Goal: Task Accomplishment & Management: Manage account settings

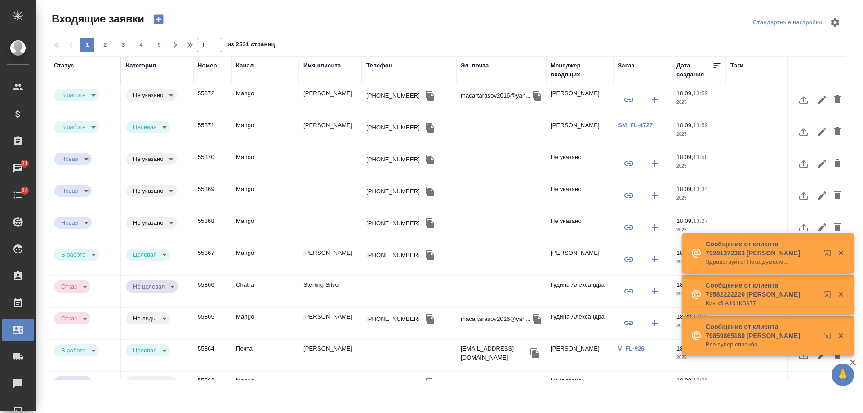
select select "RU"
click at [632, 66] on div "Заказ" at bounding box center [626, 65] width 16 height 9
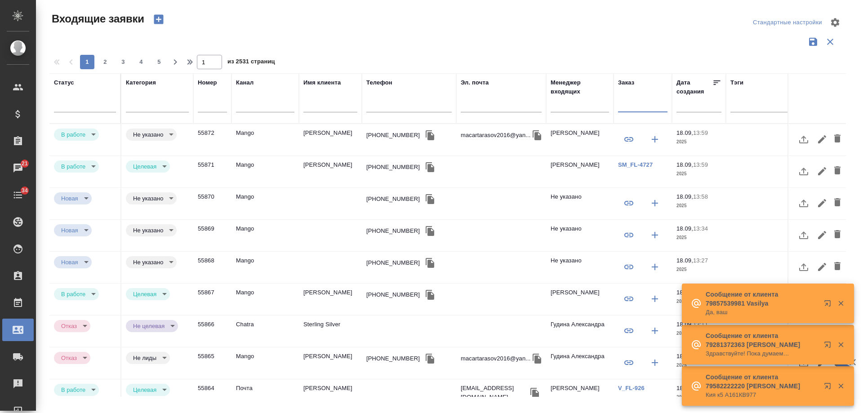
click at [641, 104] on input "text" at bounding box center [642, 106] width 49 height 11
paste input "BEG_FL-6275"
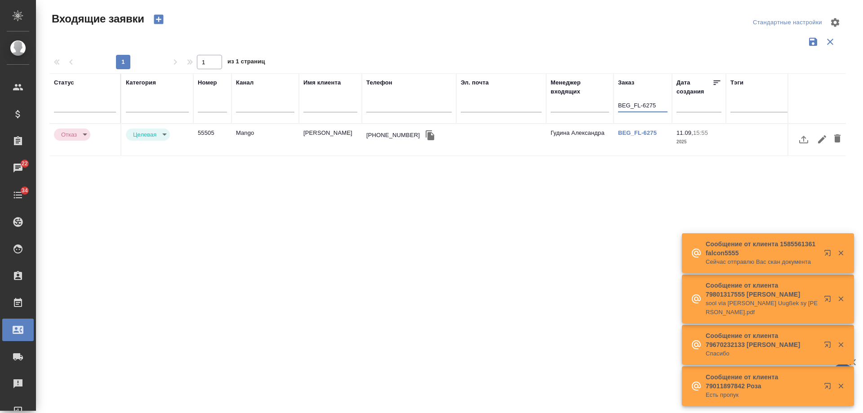
type input "BEG_FL-6275"
click at [316, 137] on td "Харин Олег" at bounding box center [330, 139] width 63 height 31
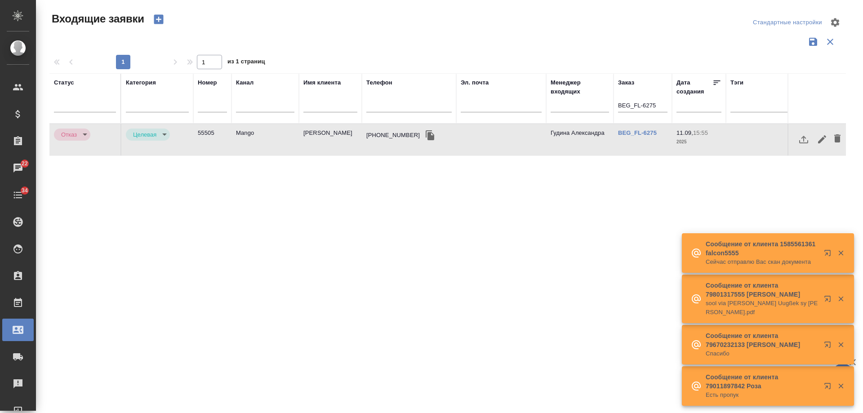
click at [316, 137] on td "Харин Олег" at bounding box center [330, 139] width 63 height 31
drag, startPoint x: 658, startPoint y: 105, endPoint x: 609, endPoint y: 103, distance: 49.0
click at [609, 103] on tr "Статус Категория Номер Канал Имя клиента Телефон Эл. почта Менеджер входящих За…" at bounding box center [571, 98] width 1044 height 50
click at [327, 137] on td "Харин Олег" at bounding box center [330, 139] width 63 height 31
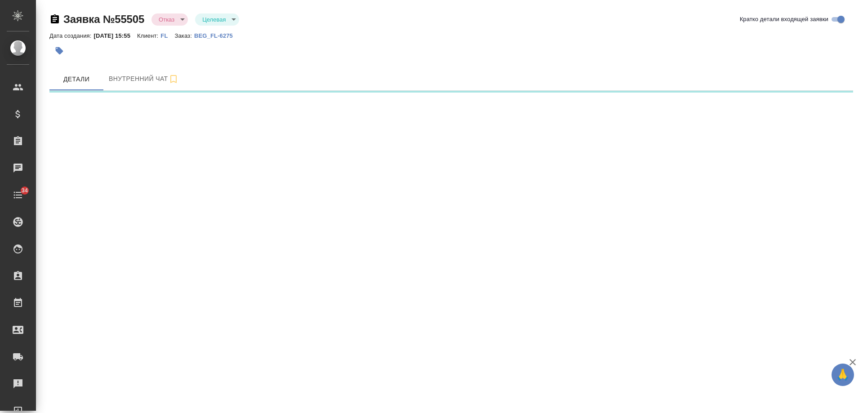
select select "RU"
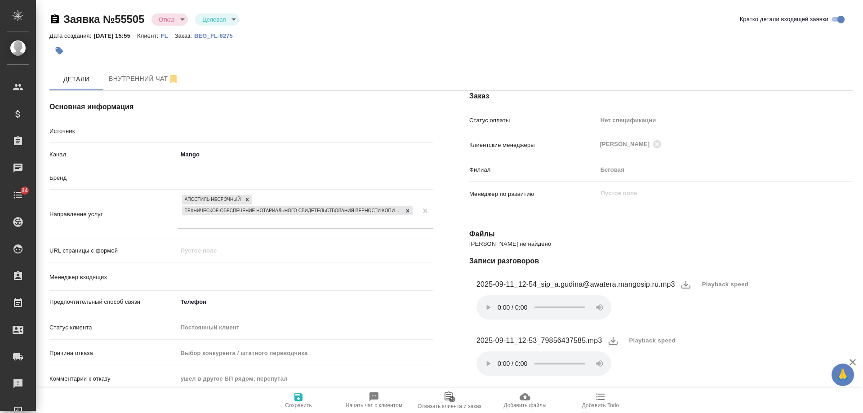
type textarea "x"
type input "Гудина Александра"
type textarea "x"
click at [176, 21] on body "🙏 .cls-1 fill:#fff; AWATERA Gudina Alexandra Клиенты Спецификации Заказы 22 Чат…" at bounding box center [431, 206] width 863 height 413
click at [169, 18] on button "Новая" at bounding box center [170, 18] width 22 height 10
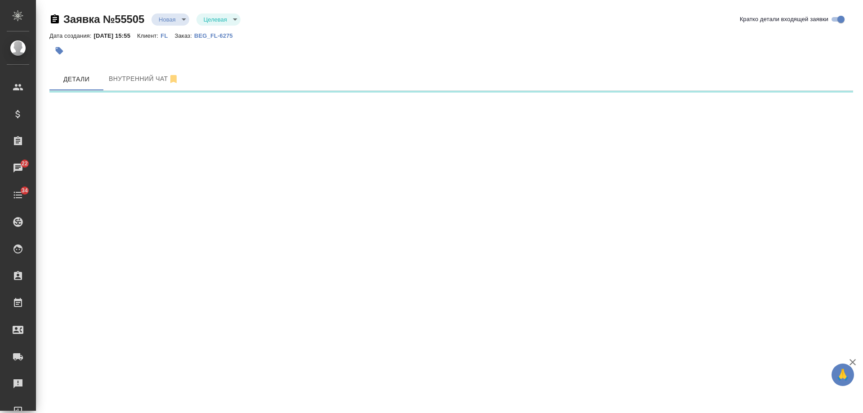
select select "RU"
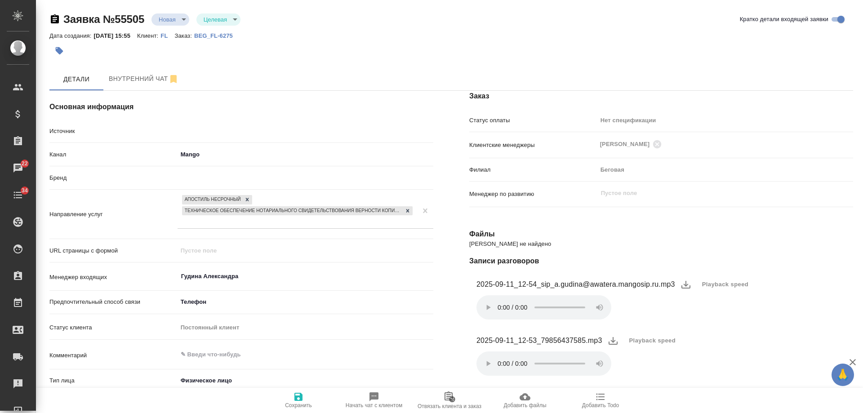
type textarea "x"
click at [176, 18] on body "🙏 .cls-1 fill:#fff; AWATERA Gudina Alexandra Клиенты Спецификации Заказы 22 Чат…" at bounding box center [431, 206] width 863 height 413
click at [170, 33] on button "Отказ" at bounding box center [169, 35] width 21 height 10
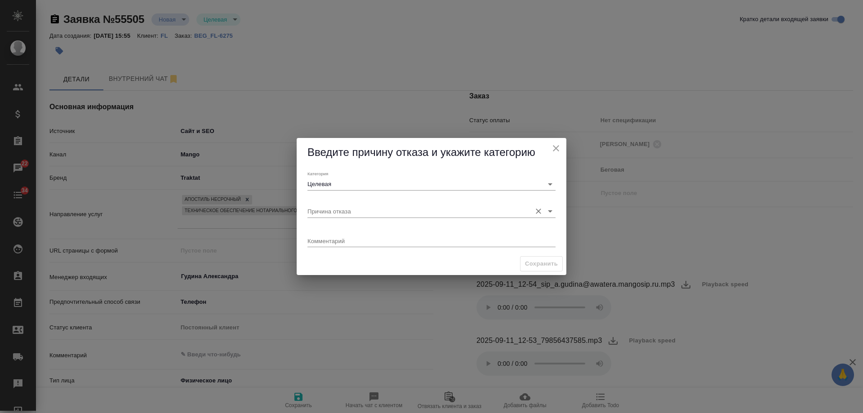
click at [378, 216] on input "Причина отказа" at bounding box center [416, 211] width 219 height 12
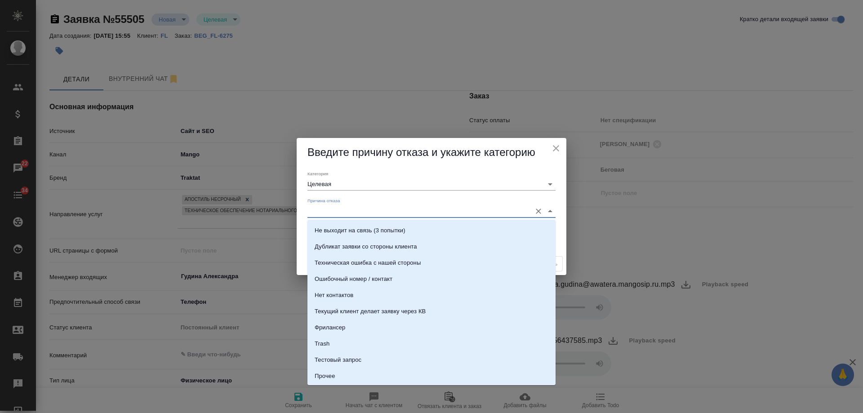
scroll to position [274, 0]
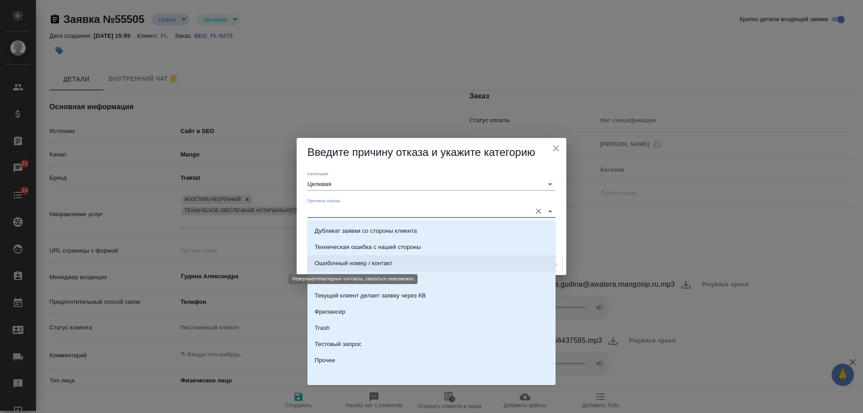
click at [364, 267] on div "Ошибочный номер / контакт" at bounding box center [353, 263] width 78 height 9
type input "Ошибочный номер / контакт"
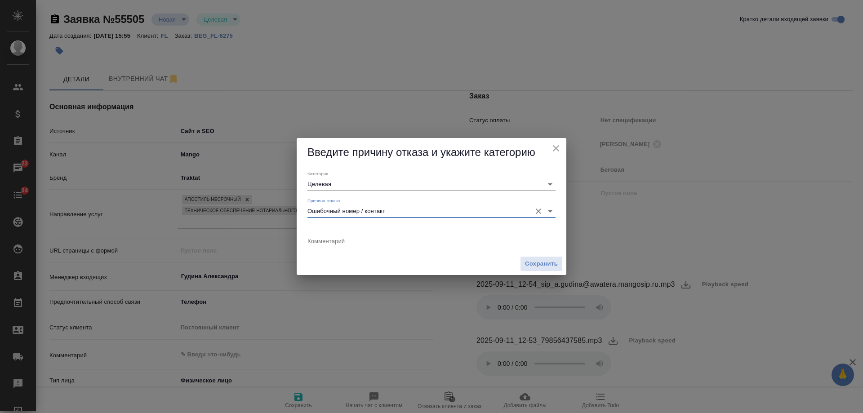
click at [536, 210] on icon "Очистить" at bounding box center [538, 211] width 9 height 9
drag, startPoint x: 447, startPoint y: 208, endPoint x: 439, endPoint y: 211, distance: 8.3
click at [442, 210] on input "Причина отказа" at bounding box center [416, 211] width 219 height 12
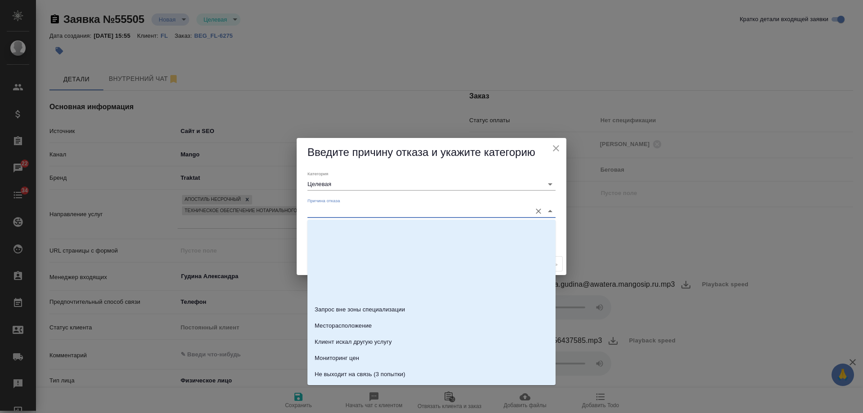
scroll to position [225, 0]
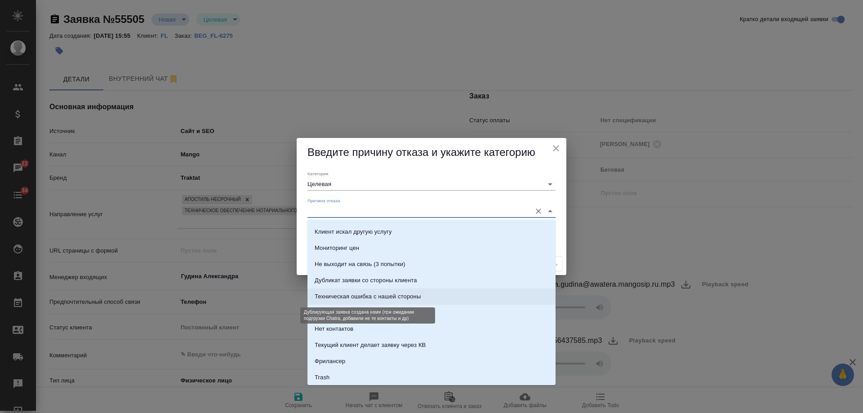
click at [372, 294] on div "Техническая ошибка с нашей стороны" at bounding box center [367, 296] width 106 height 9
type input "Не лиды"
type input "Техническая ошибка с нашей стороны"
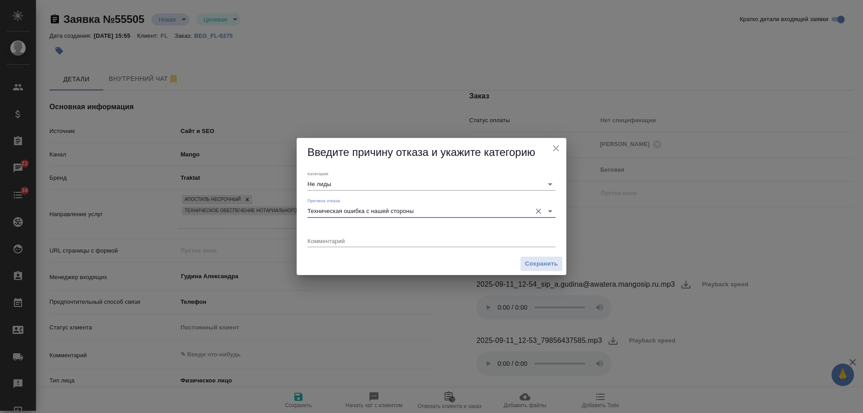
type textarea "x"
click at [544, 262] on span "Сохранить" at bounding box center [541, 264] width 33 height 10
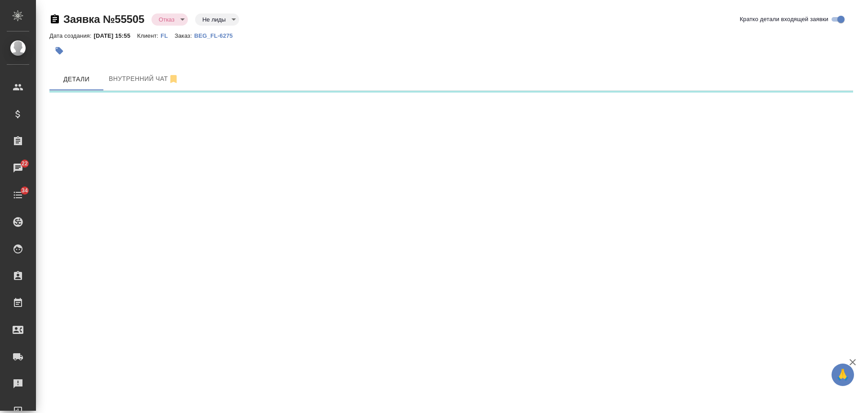
select select "RU"
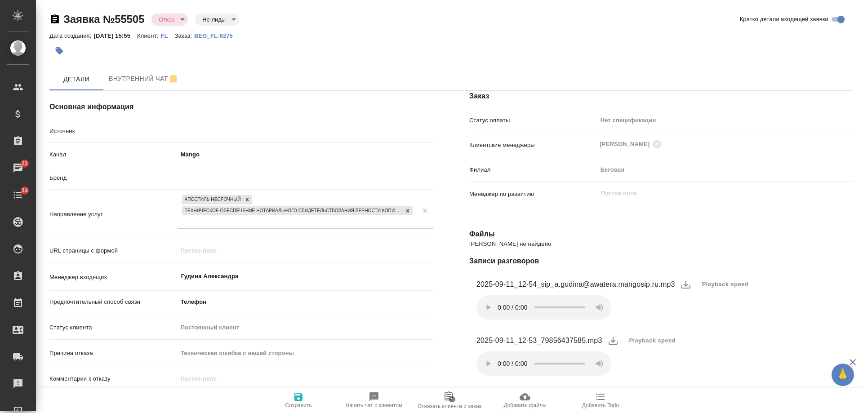
type textarea "x"
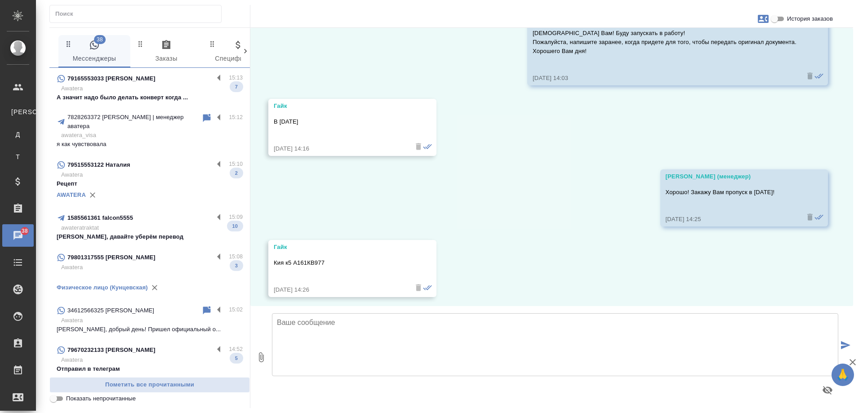
scroll to position [2907, 0]
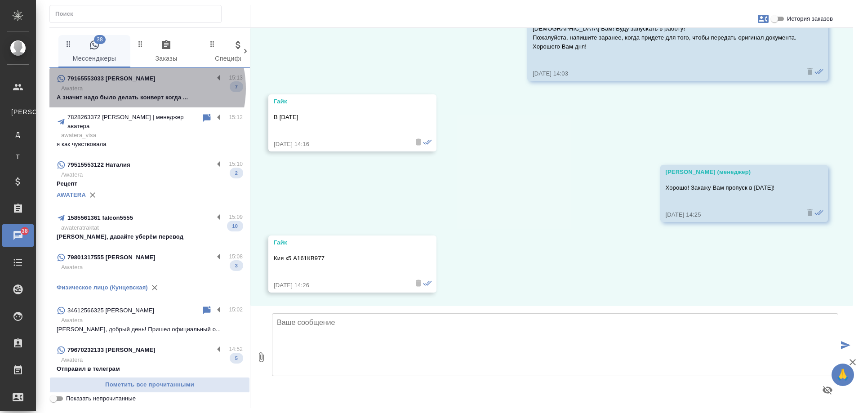
click at [142, 88] on p "Awatera" at bounding box center [151, 88] width 181 height 9
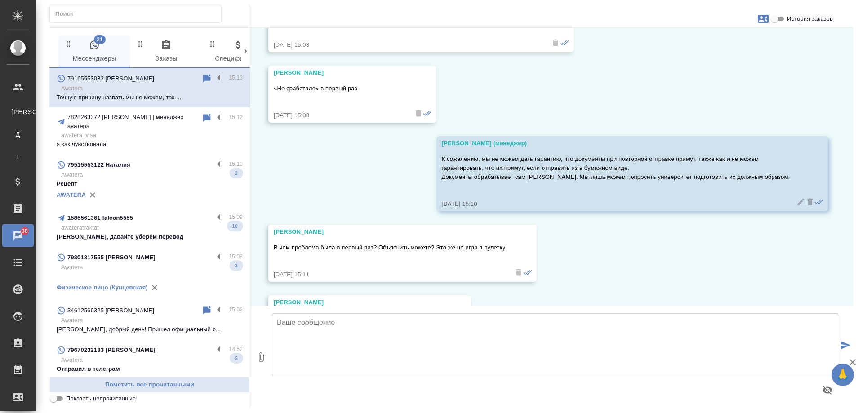
scroll to position [15531, 0]
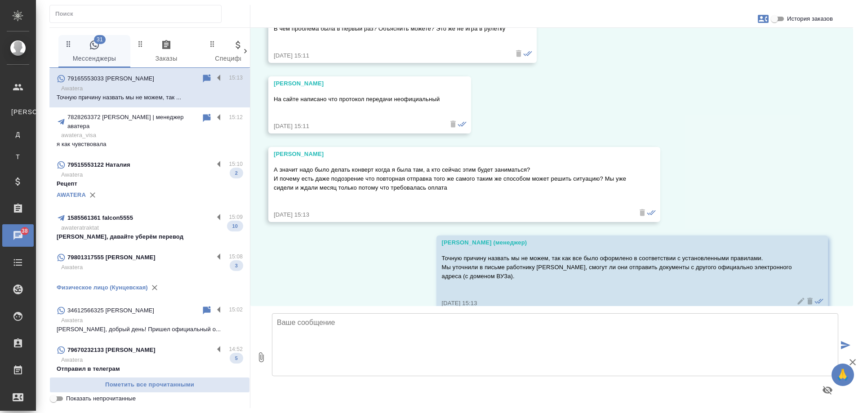
click at [118, 161] on p "79515553122 Наталия" at bounding box center [98, 164] width 63 height 9
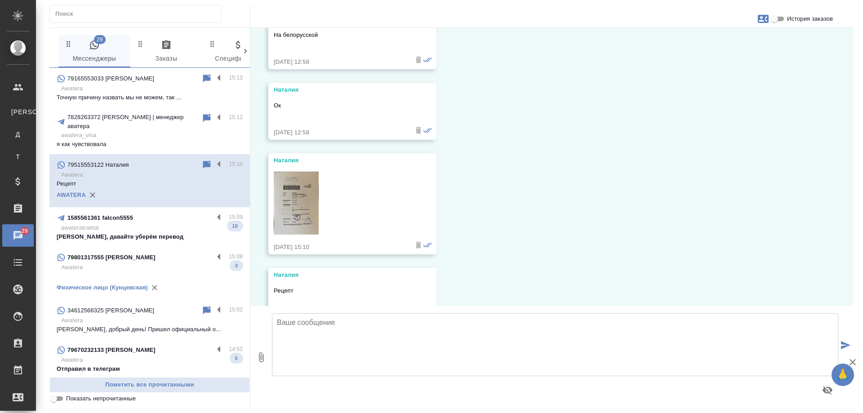
scroll to position [2307, 0]
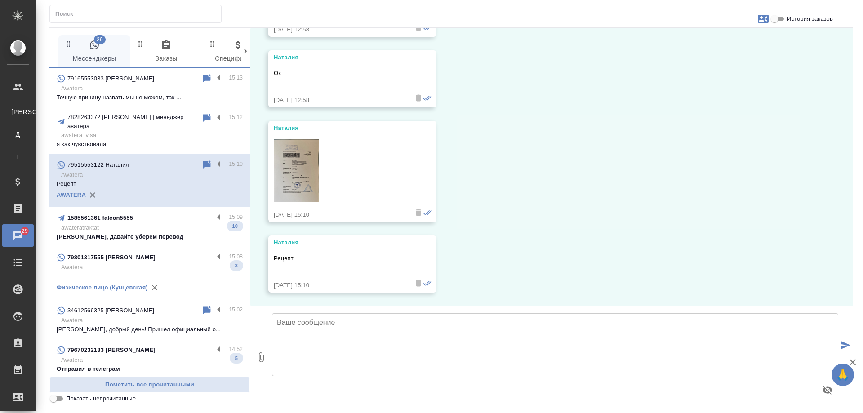
click at [164, 232] on p "Хорошо, давайте уберём перевод" at bounding box center [150, 236] width 186 height 9
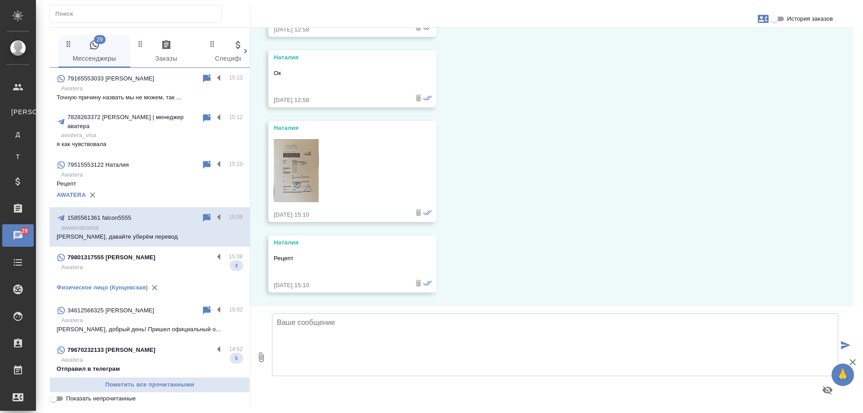
scroll to position [515, 0]
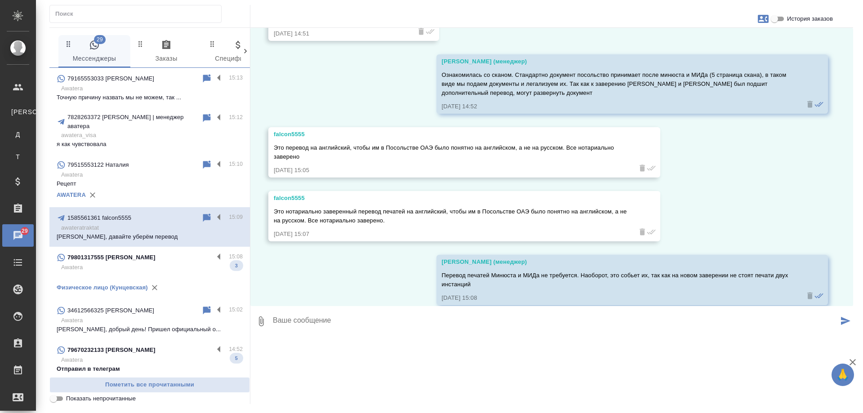
click at [150, 252] on div "79801317555 Сергей" at bounding box center [135, 257] width 157 height 11
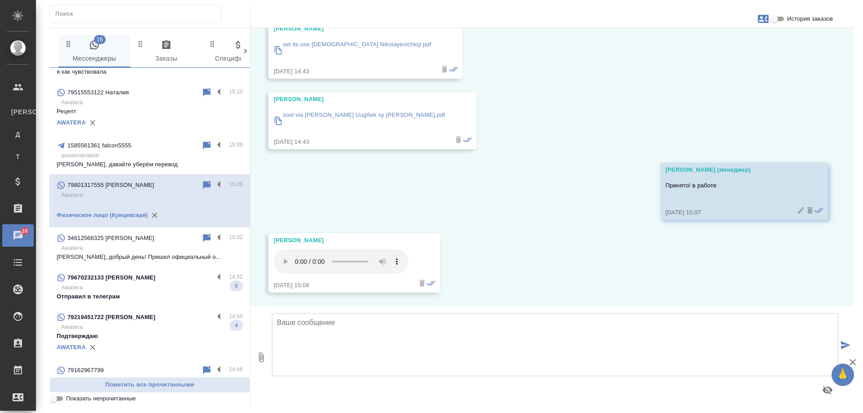
scroll to position [225, 0]
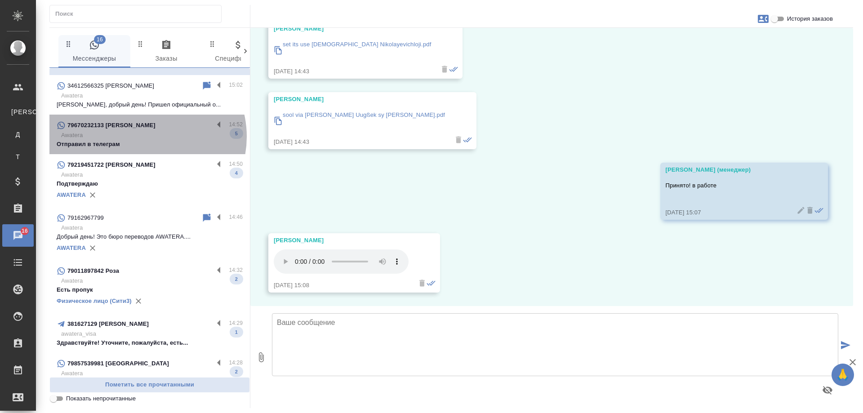
click at [146, 131] on p "Awatera" at bounding box center [151, 135] width 181 height 9
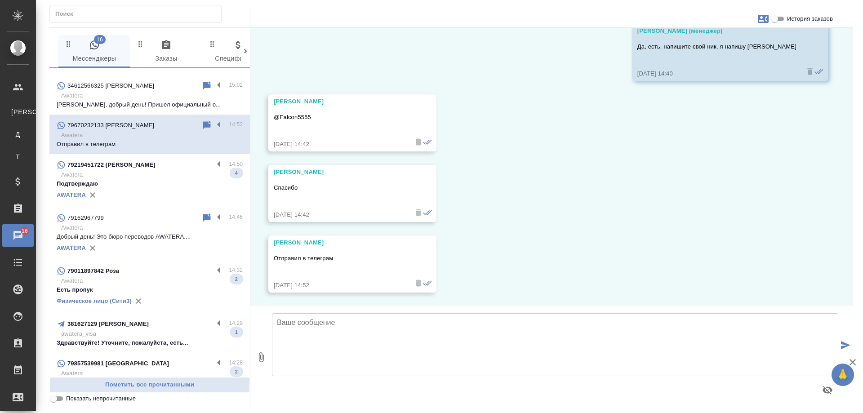
scroll to position [1569, 0]
click at [140, 171] on p "Awatera" at bounding box center [151, 174] width 181 height 9
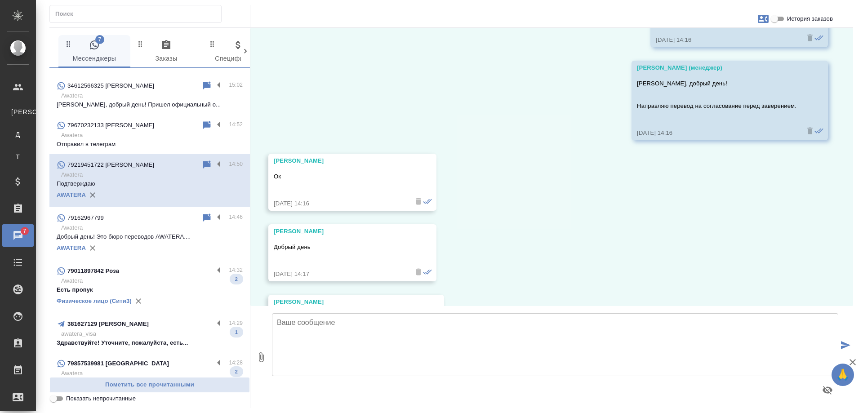
scroll to position [162, 0]
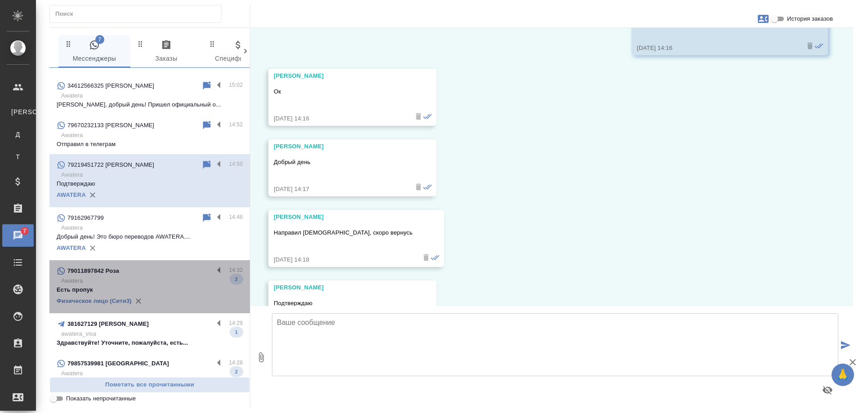
click at [152, 276] on p "Awatera" at bounding box center [151, 280] width 181 height 9
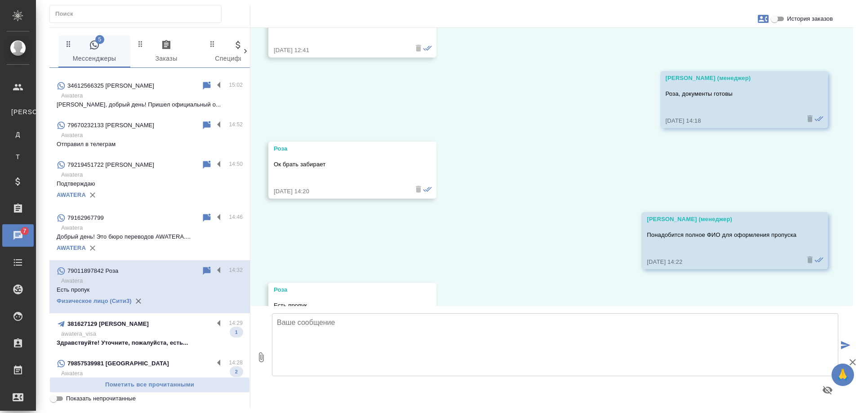
scroll to position [3967, 0]
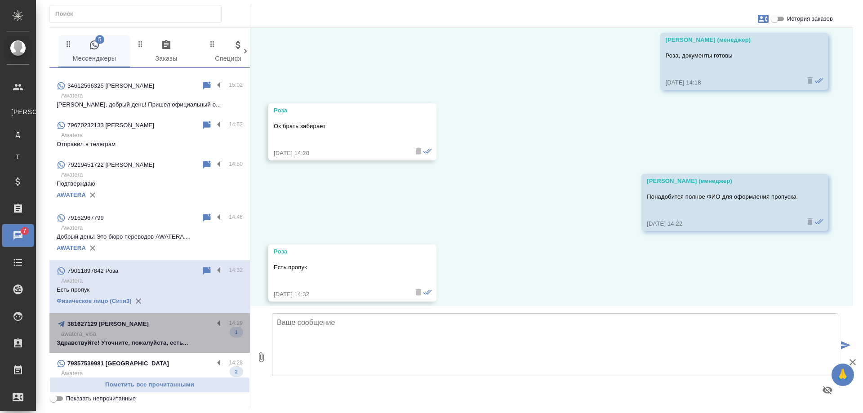
click at [163, 338] on p "Здравствуйте! Уточните, пожалуйста, есть..." at bounding box center [150, 342] width 186 height 9
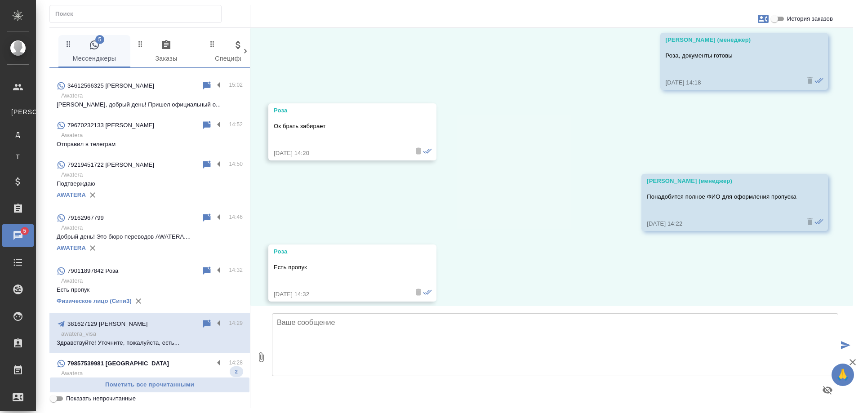
click at [150, 369] on p "Awatera" at bounding box center [151, 373] width 181 height 9
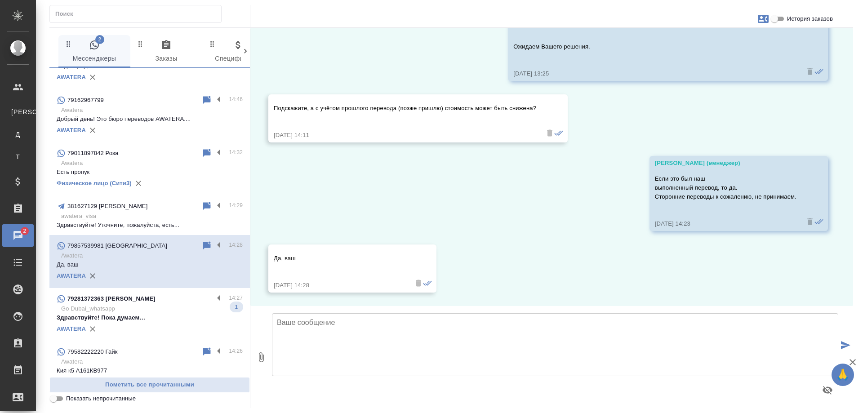
scroll to position [404, 0]
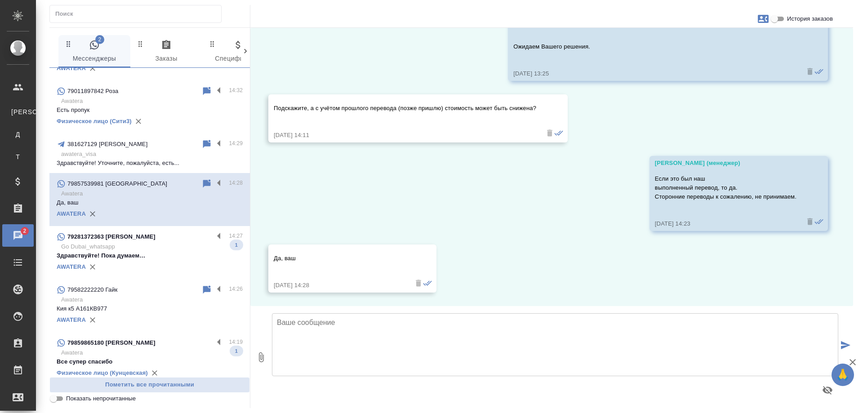
click at [144, 252] on p "Здравствуйте! Пока думаем…" at bounding box center [150, 255] width 186 height 9
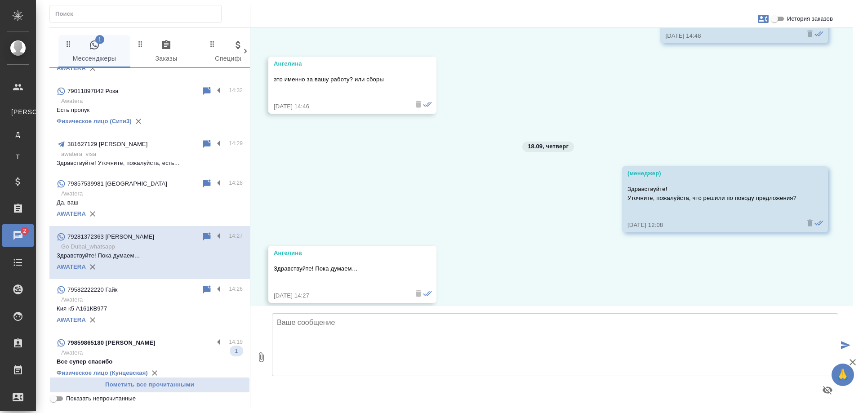
scroll to position [1754, 0]
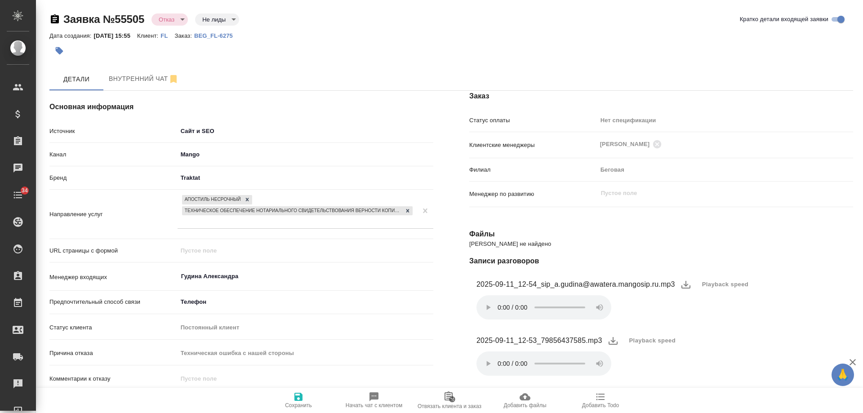
select select "RU"
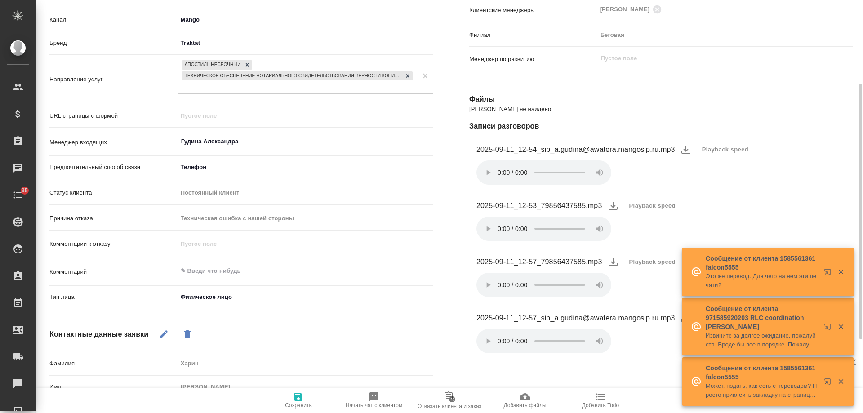
scroll to position [253, 0]
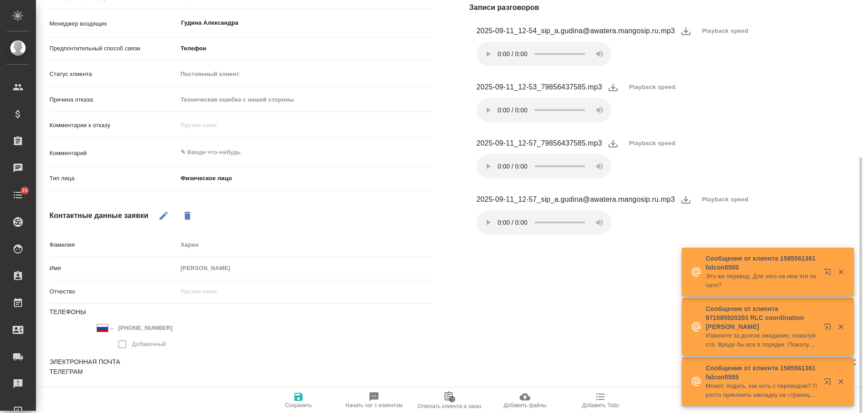
click at [165, 216] on icon "button" at bounding box center [163, 215] width 11 height 11
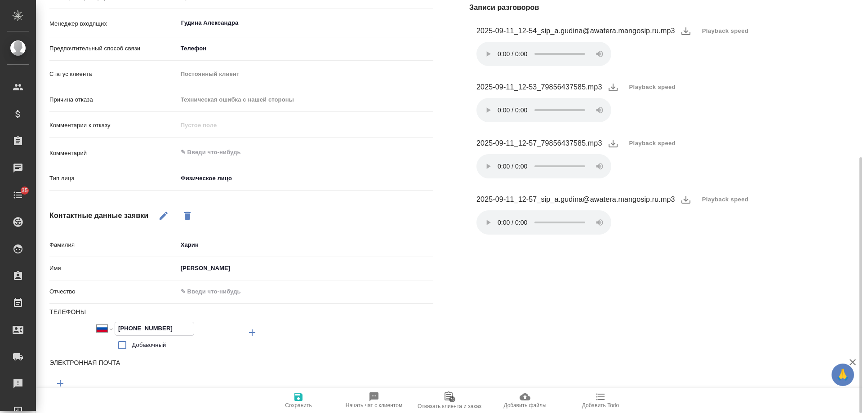
drag, startPoint x: 175, startPoint y: 327, endPoint x: 93, endPoint y: 322, distance: 82.4
click at [93, 322] on div "Международный Австралия Австрия Азербайджан Албания Алжир Американское Самоа Ан…" at bounding box center [145, 338] width 192 height 33
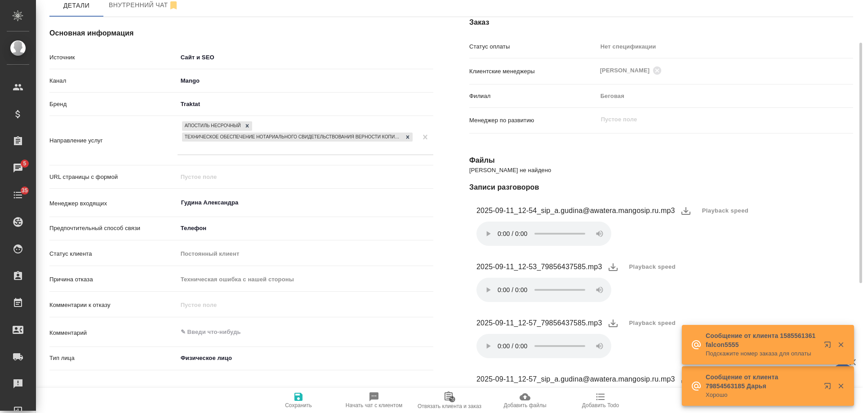
scroll to position [0, 0]
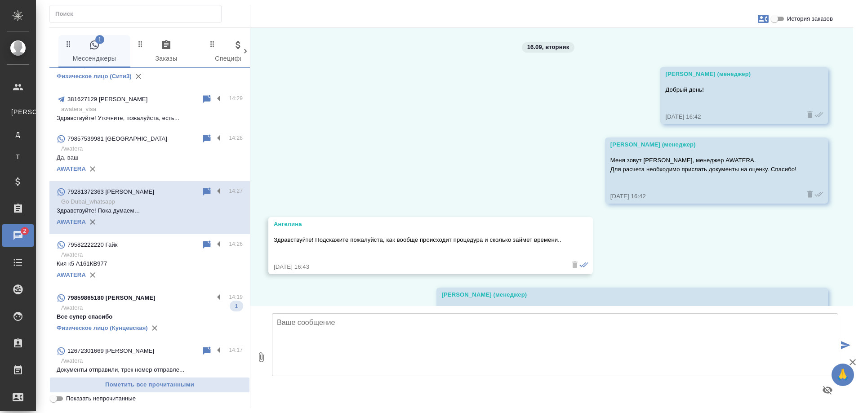
scroll to position [1754, 0]
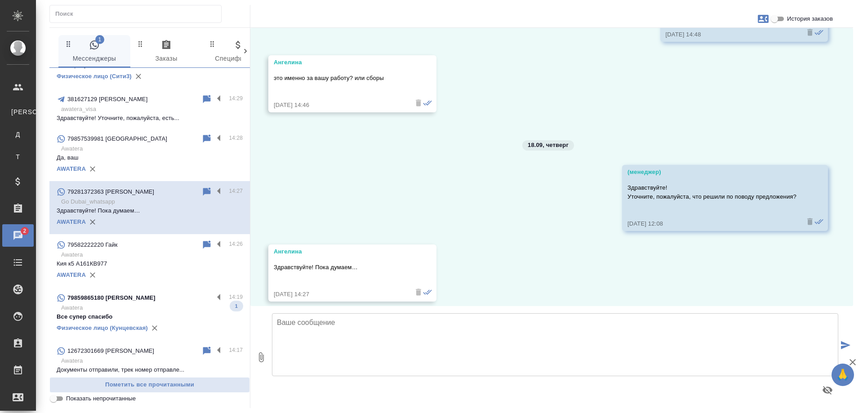
click at [146, 293] on p "79859865180 Карманов Лев" at bounding box center [111, 297] width 88 height 9
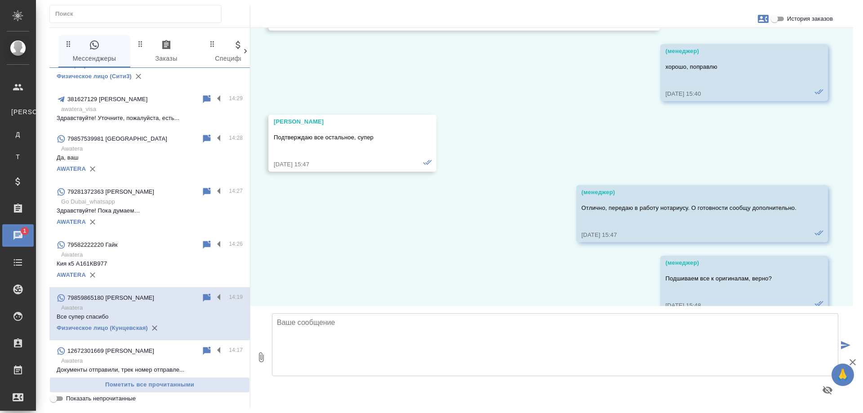
click at [52, 398] on input "Показать непрочитанные" at bounding box center [53, 398] width 32 height 11
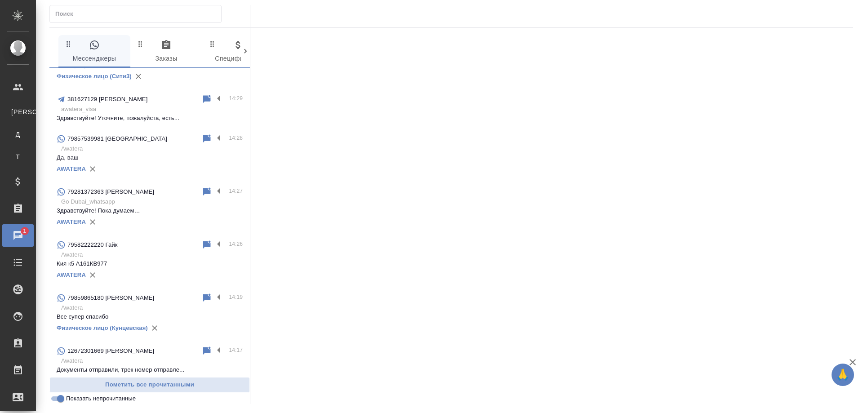
scroll to position [0, 0]
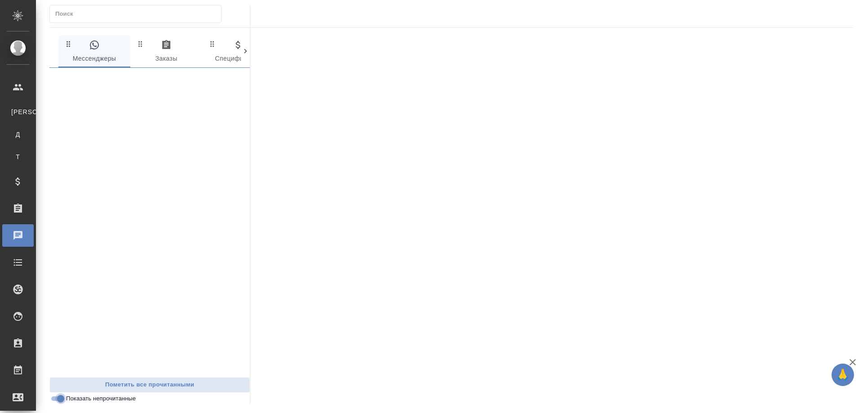
click at [56, 400] on input "Показать непрочитанные" at bounding box center [60, 398] width 32 height 11
checkbox input "false"
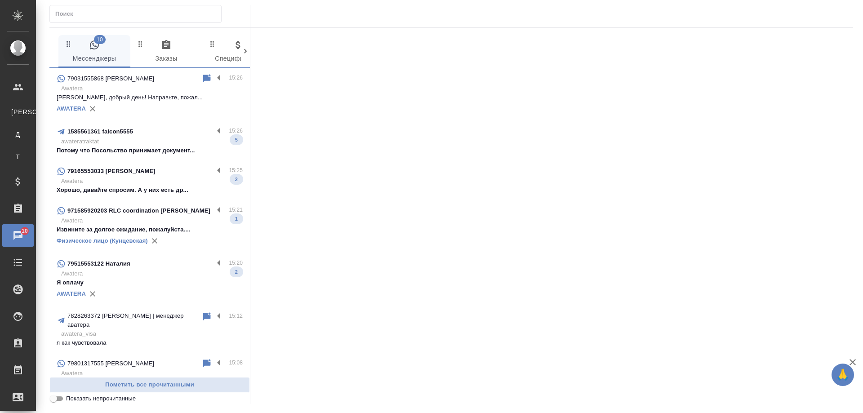
click at [123, 146] on p "awateratraktat" at bounding box center [151, 141] width 181 height 9
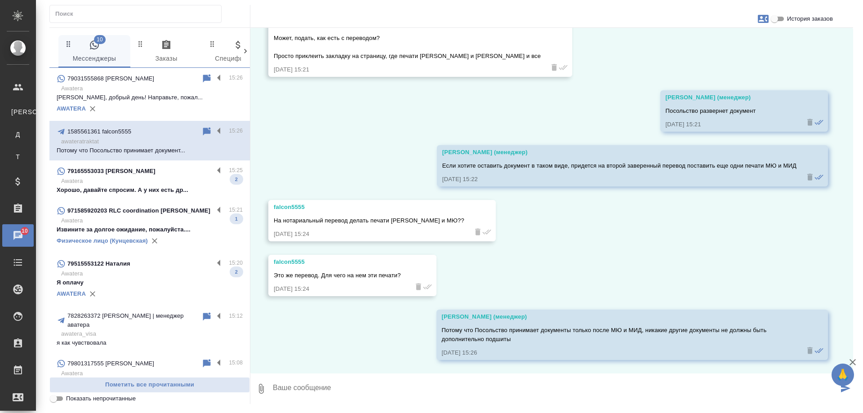
scroll to position [1108, 0]
click at [157, 186] on p "Хорошо, давайте спросим. А у них есть др..." at bounding box center [150, 190] width 186 height 9
type textarea "Д"
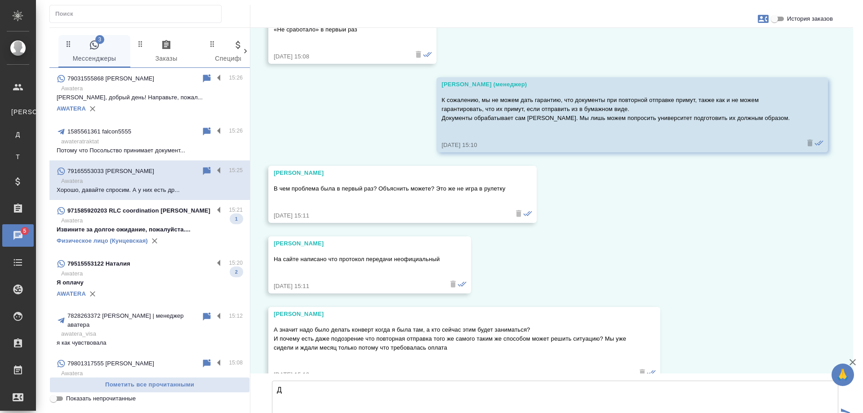
scroll to position [15806, 0]
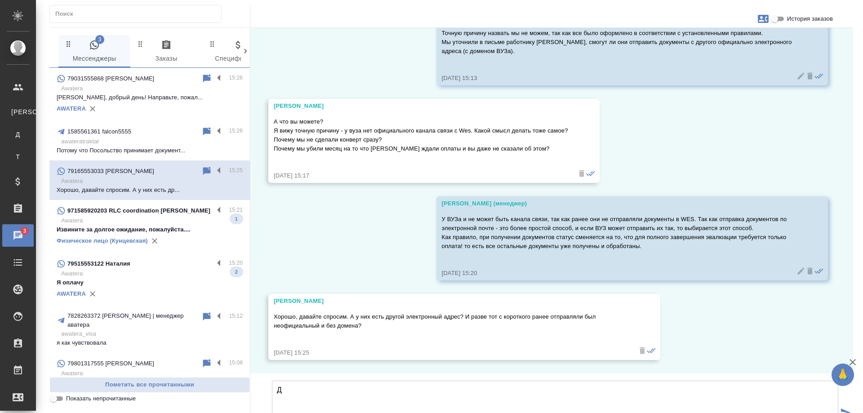
click at [156, 144] on p "awateratraktat" at bounding box center [151, 141] width 181 height 9
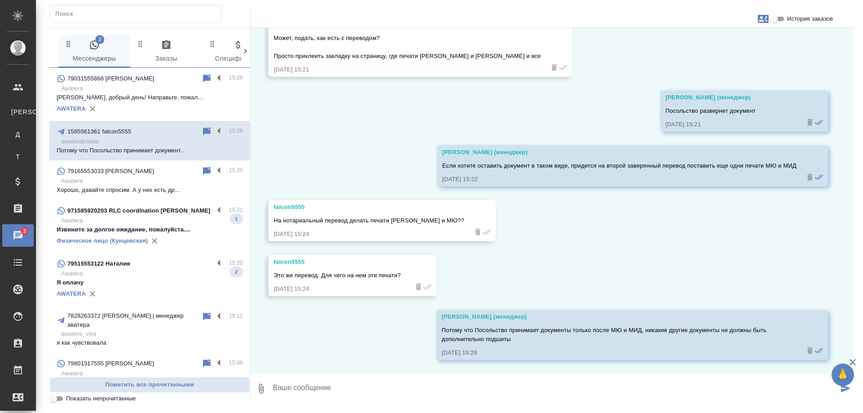
scroll to position [1108, 0]
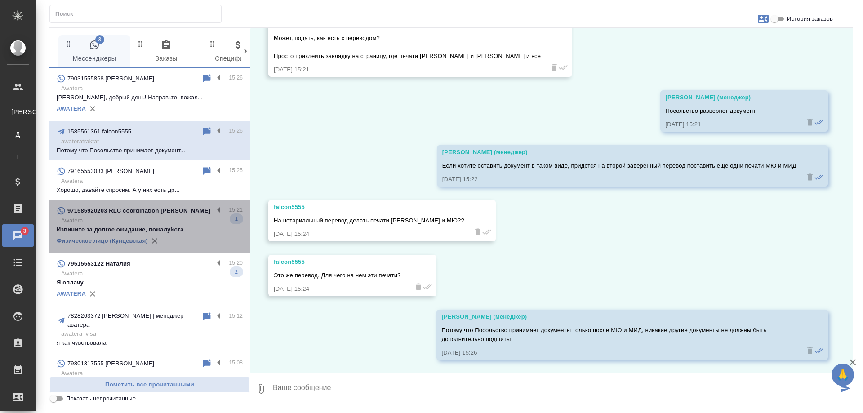
click at [187, 222] on p "Awatera" at bounding box center [151, 220] width 181 height 9
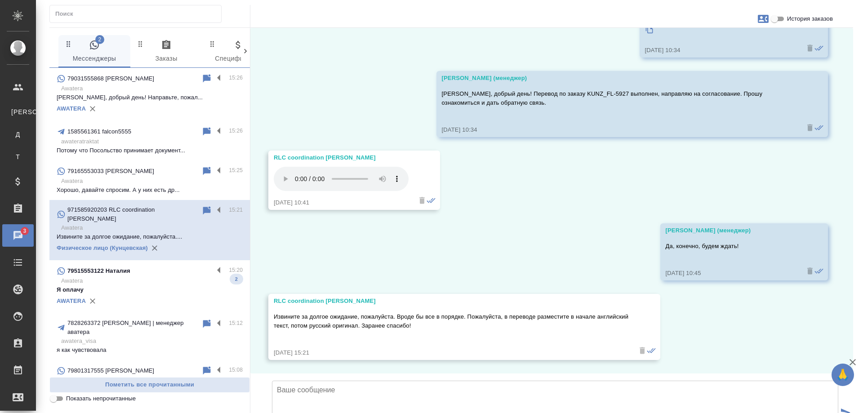
scroll to position [12479, 0]
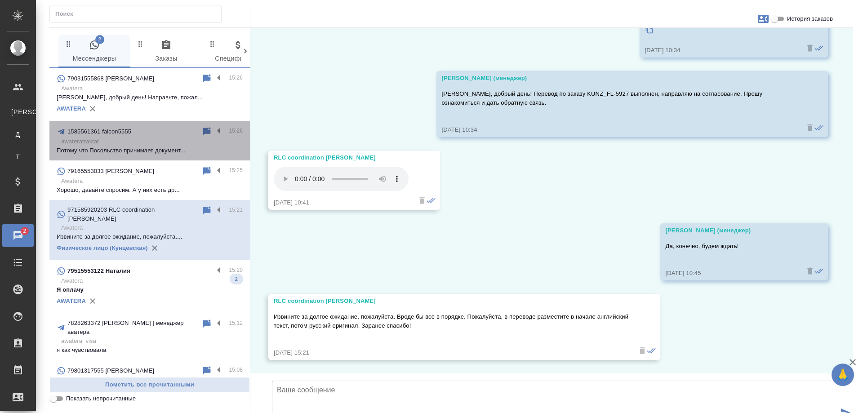
click at [150, 142] on p "awateratraktat" at bounding box center [151, 141] width 181 height 9
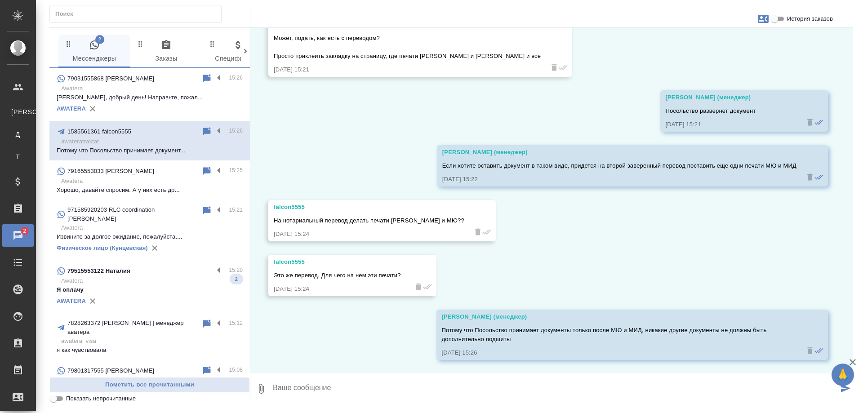
scroll to position [1108, 0]
click at [125, 80] on p "79031555868 Анастасия" at bounding box center [111, 78] width 88 height 9
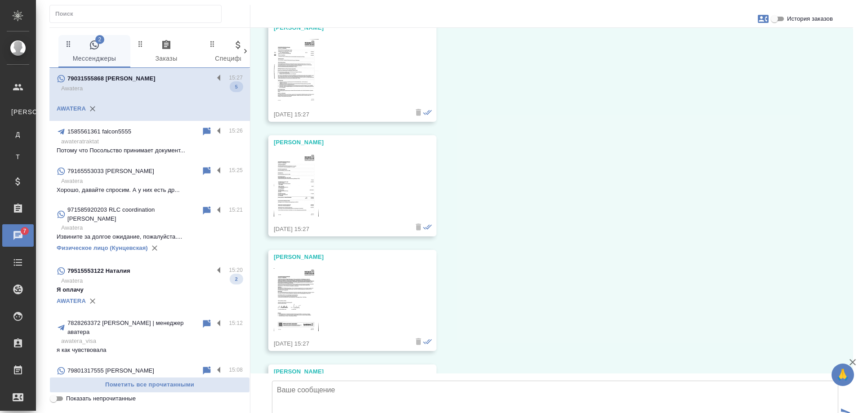
scroll to position [0, 0]
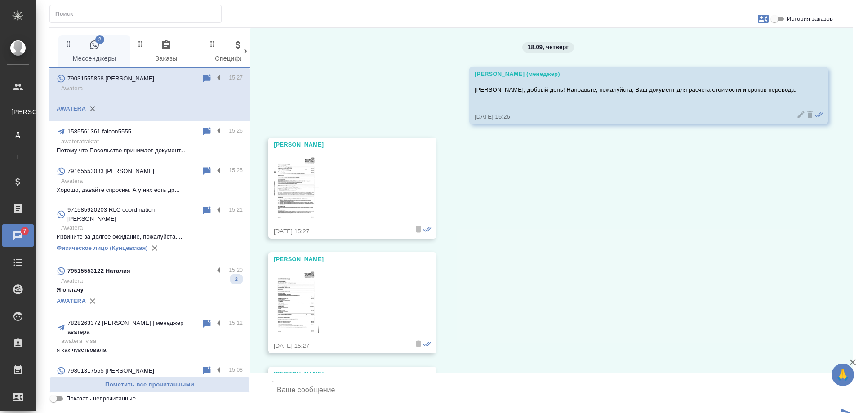
click at [293, 170] on img at bounding box center [296, 187] width 45 height 63
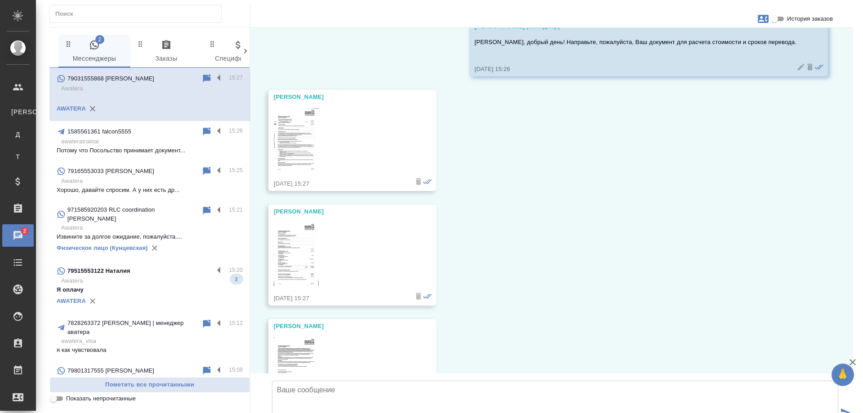
scroll to position [135, 0]
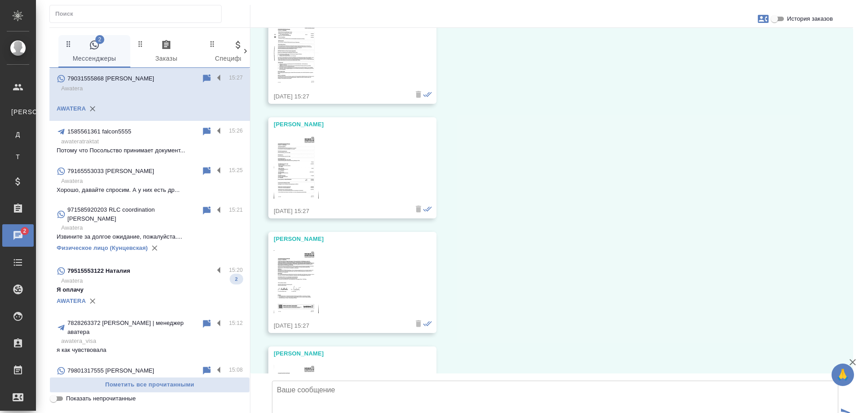
click at [304, 174] on img at bounding box center [296, 167] width 45 height 63
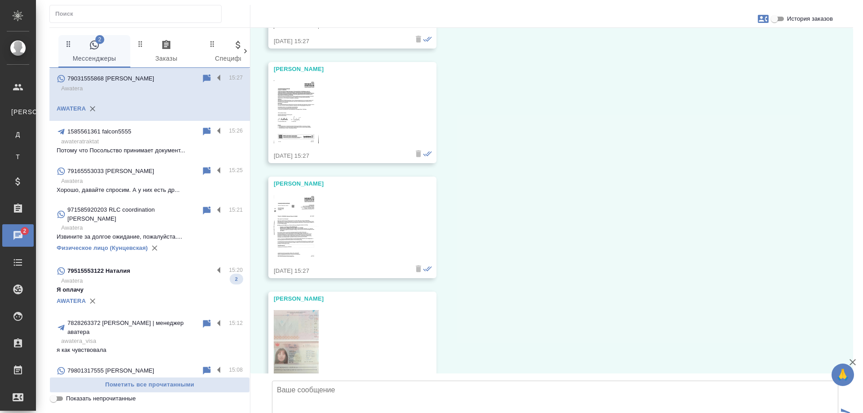
scroll to position [314, 0]
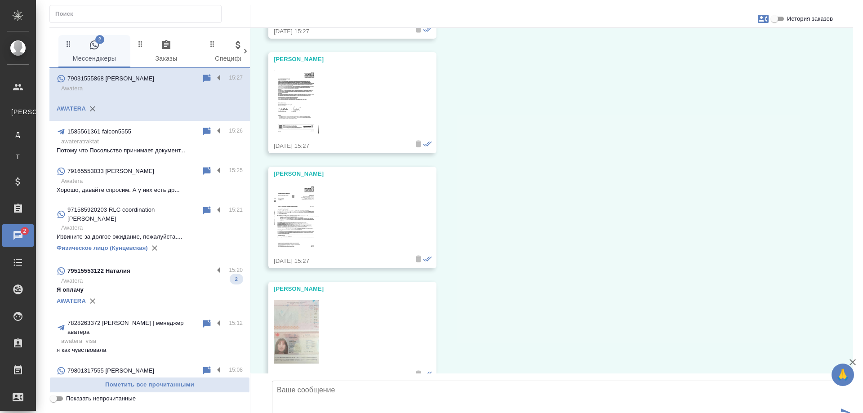
click at [299, 97] on img at bounding box center [296, 102] width 45 height 63
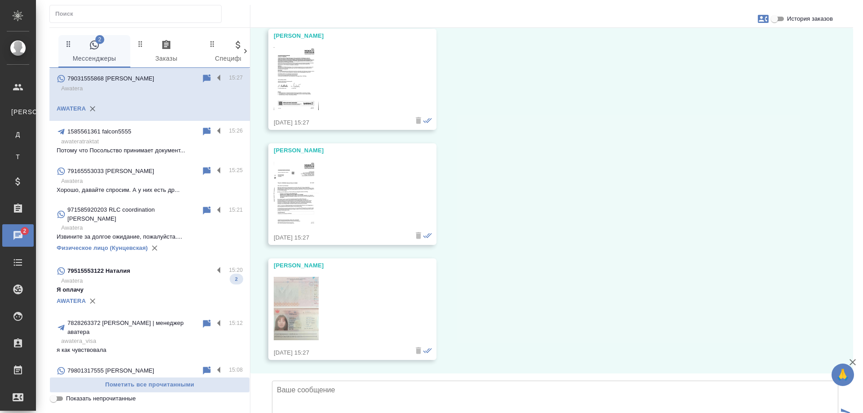
scroll to position [405, 0]
click at [294, 162] on img at bounding box center [296, 193] width 45 height 63
click at [314, 277] on img at bounding box center [296, 309] width 45 height 64
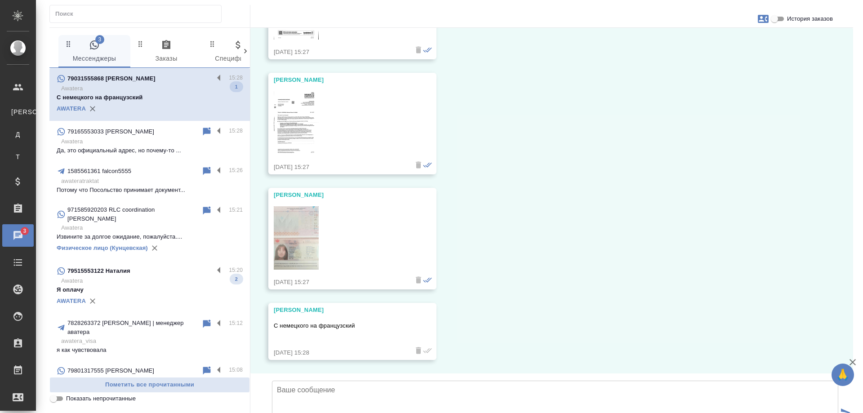
scroll to position [476, 0]
click at [336, 380] on textarea at bounding box center [555, 411] width 566 height 63
drag, startPoint x: 495, startPoint y: 323, endPoint x: 616, endPoint y: 319, distance: 120.4
click at [616, 380] on textarea "4 страницы - это один документ, верно? И по паспорту уточните, направили для на…" at bounding box center [555, 411] width 566 height 63
click at [605, 380] on textarea "4 страницы - это один документ, верно? И по паспорту уточните, также потребуетс…" at bounding box center [555, 411] width 566 height 63
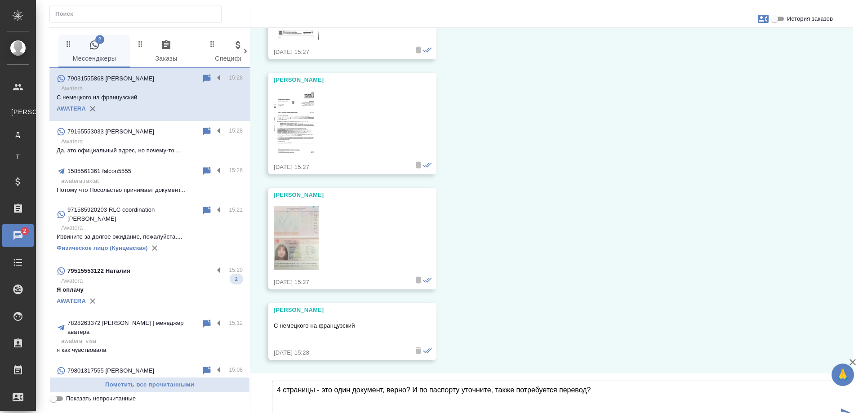
type textarea "4 страницы - это один документ, верно? И по паспорту уточните, также потребуетс…"
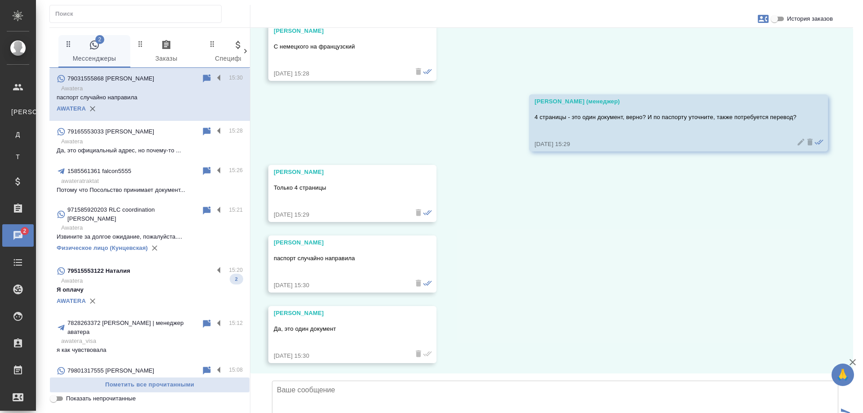
scroll to position [758, 0]
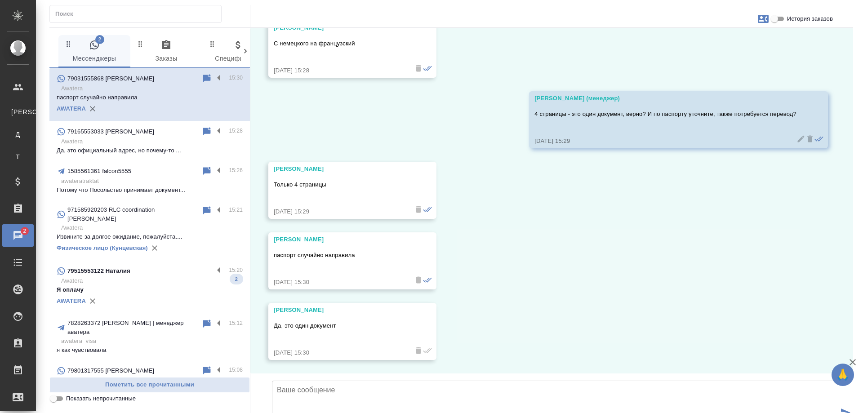
click at [699, 241] on div "18.09, четверг Гудина Александра (менеджер) Анастасия, добрый день! Направьте, …" at bounding box center [551, 200] width 602 height 345
click at [399, 380] on textarea at bounding box center [555, 411] width 566 height 63
type textarea "Спасибо за уточнения! Ожидайте расчет в этом чате."
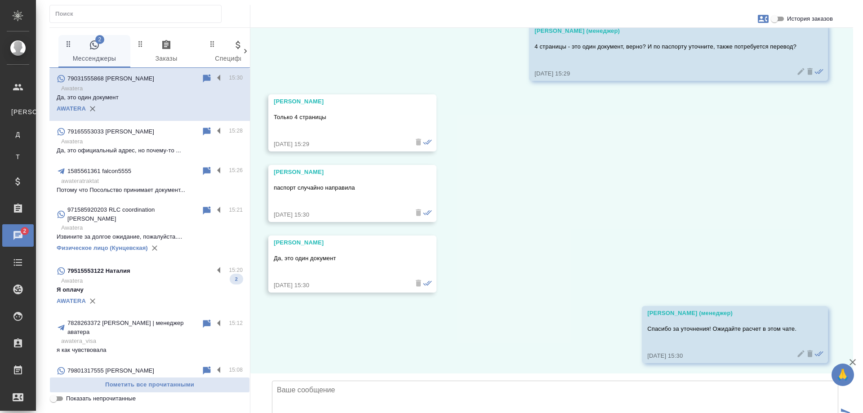
scroll to position [828, 0]
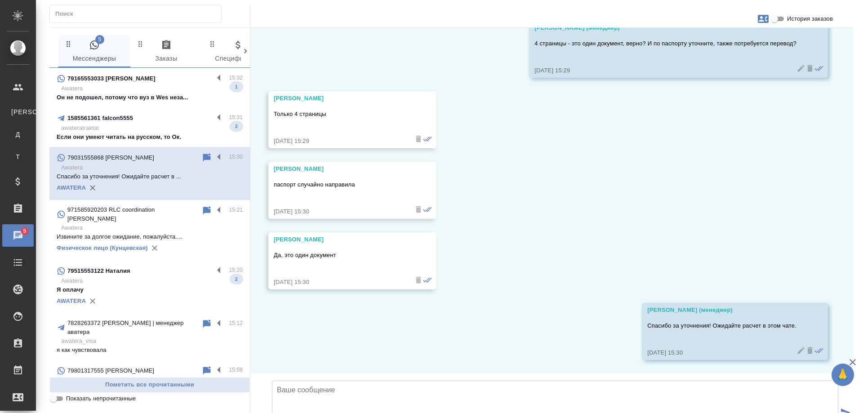
click at [147, 129] on p "awateratraktat" at bounding box center [151, 128] width 181 height 9
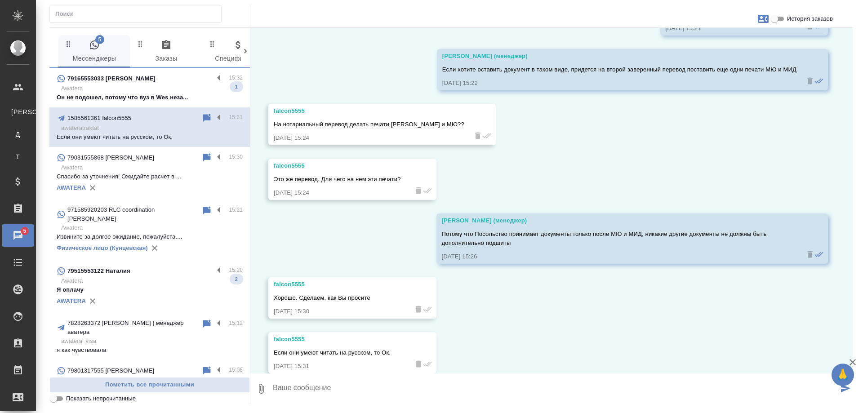
scroll to position [1217, 0]
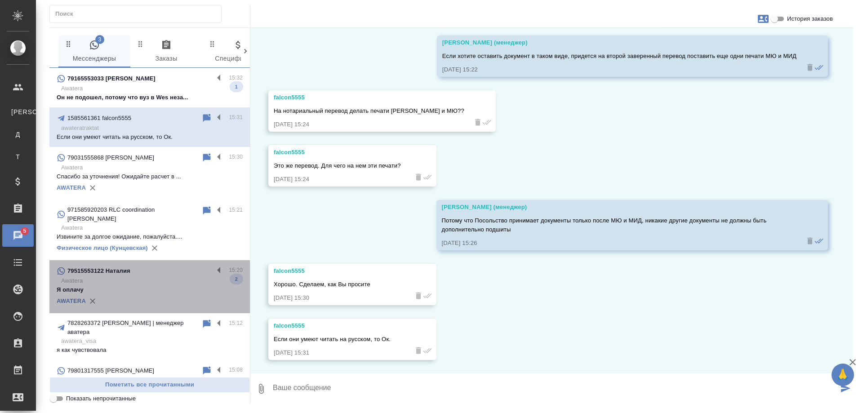
click at [160, 265] on div "79515553122 Наталия" at bounding box center [135, 270] width 157 height 11
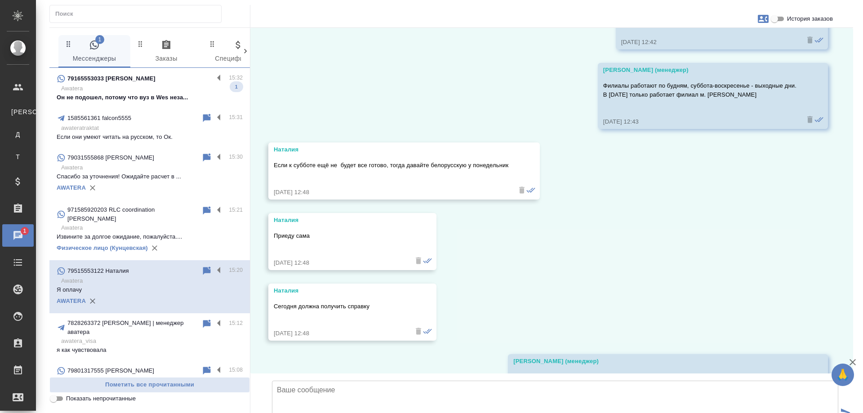
scroll to position [1640, 0]
click at [777, 20] on input "История заказов" at bounding box center [774, 18] width 32 height 11
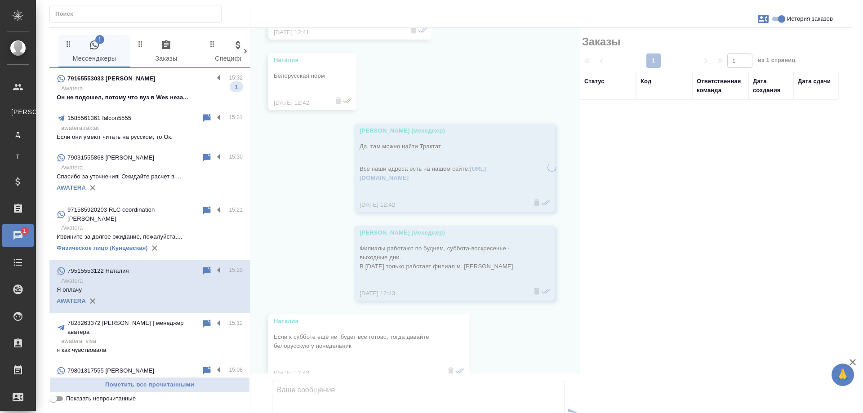
scroll to position [1774, 0]
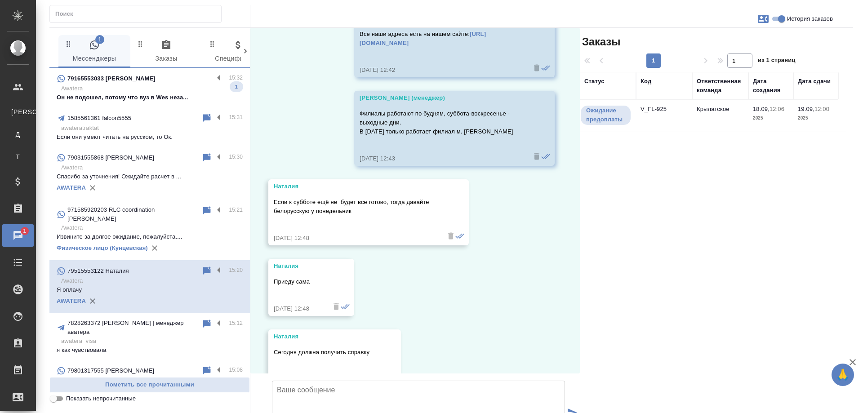
click at [779, 20] on input "История заказов" at bounding box center [781, 18] width 32 height 11
checkbox input "false"
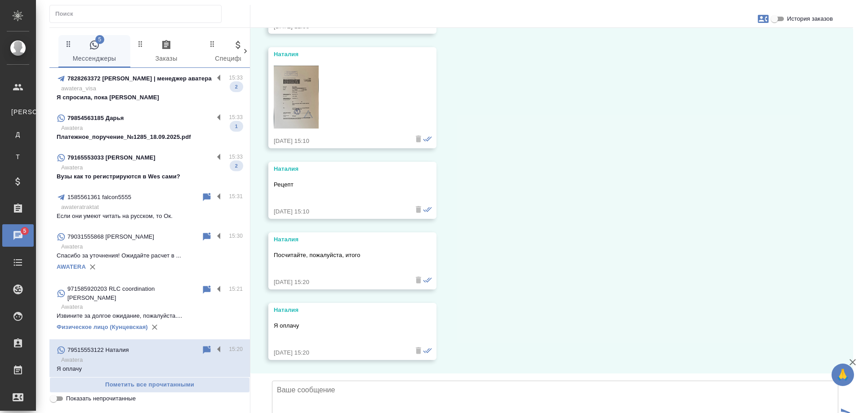
scroll to position [2448, 0]
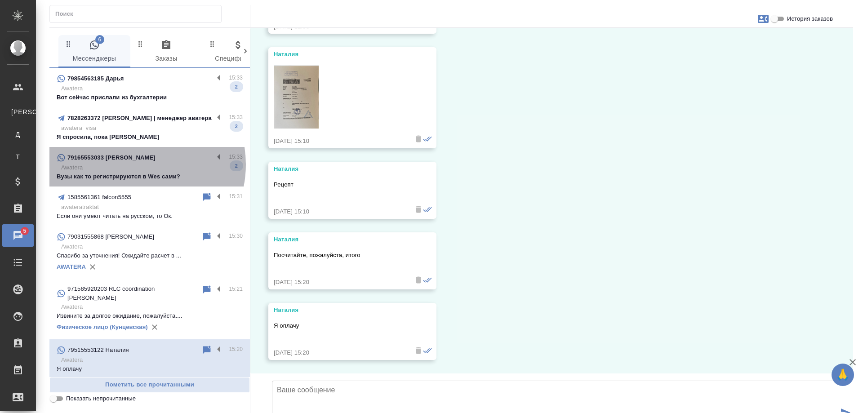
click at [133, 164] on p "Awatera" at bounding box center [151, 167] width 181 height 9
type textarea "Д"
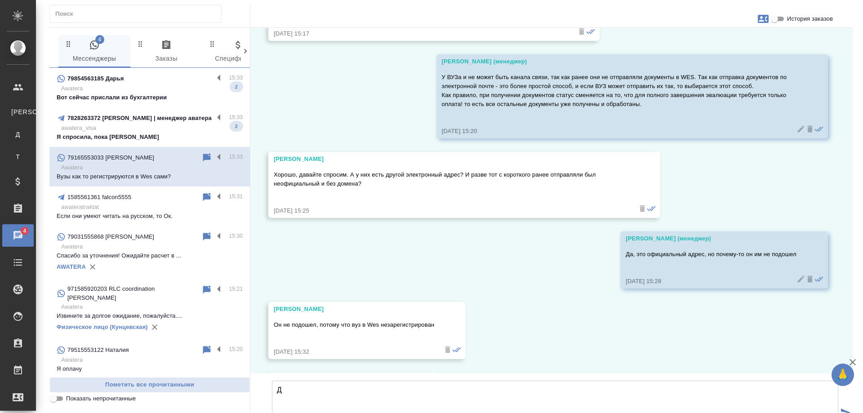
scroll to position [16017, 0]
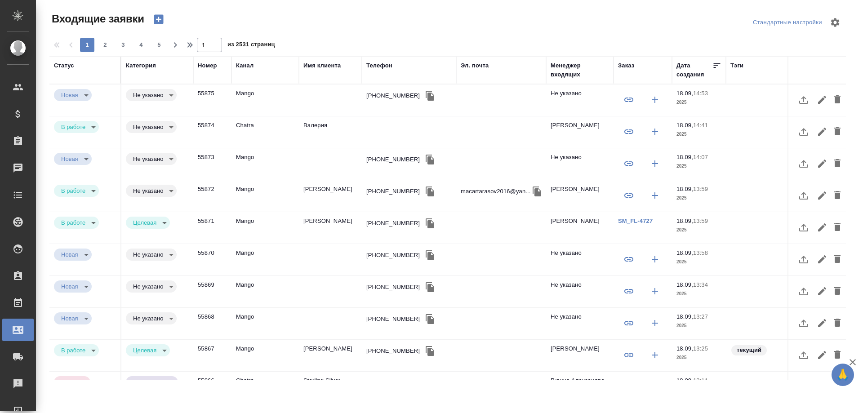
select select "RU"
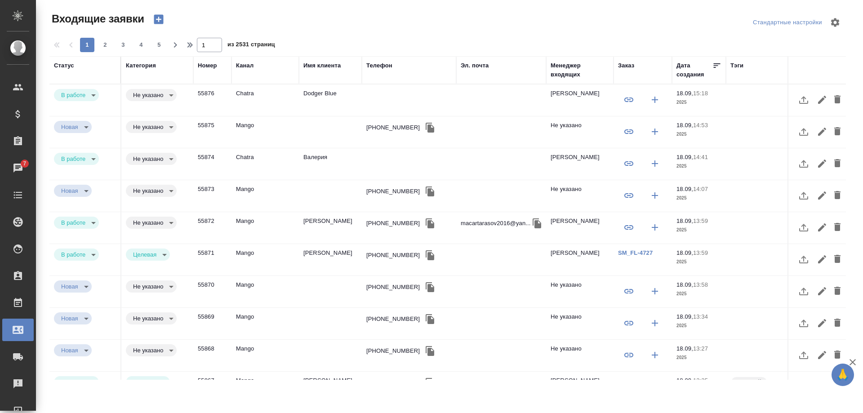
select select "RU"
click at [377, 66] on div "Телефон" at bounding box center [379, 65] width 26 height 9
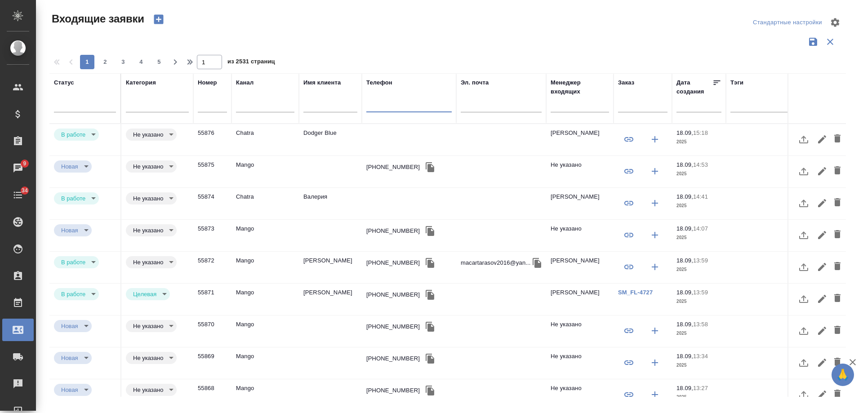
click at [389, 110] on input "text" at bounding box center [408, 106] width 85 height 11
paste input "79031555868"
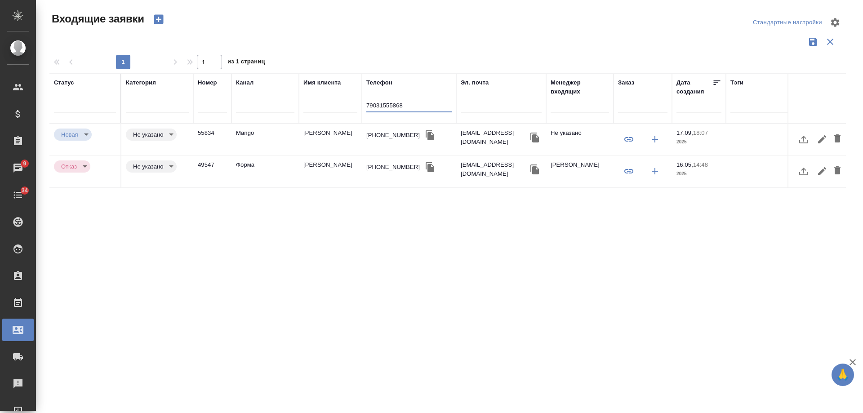
type input "79031555868"
click at [321, 168] on td "[PERSON_NAME]" at bounding box center [330, 171] width 63 height 31
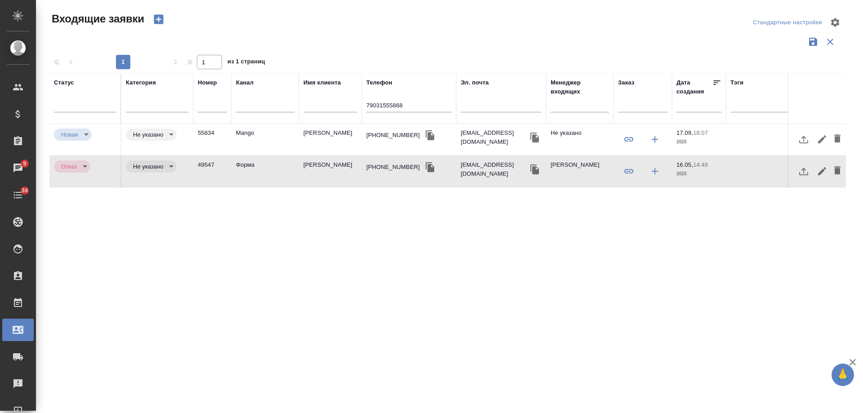
click at [321, 168] on td "[PERSON_NAME]" at bounding box center [330, 171] width 63 height 31
click at [383, 137] on div "[PHONE_NUMBER]" at bounding box center [392, 135] width 53 height 9
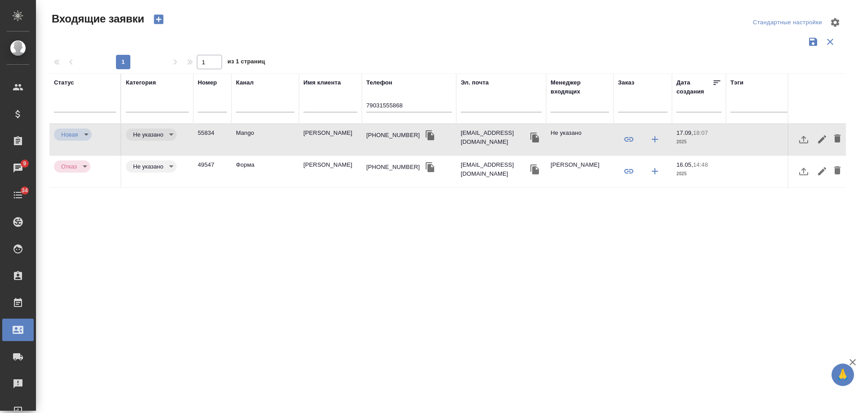
click at [383, 137] on div "[PHONE_NUMBER]" at bounding box center [392, 135] width 53 height 9
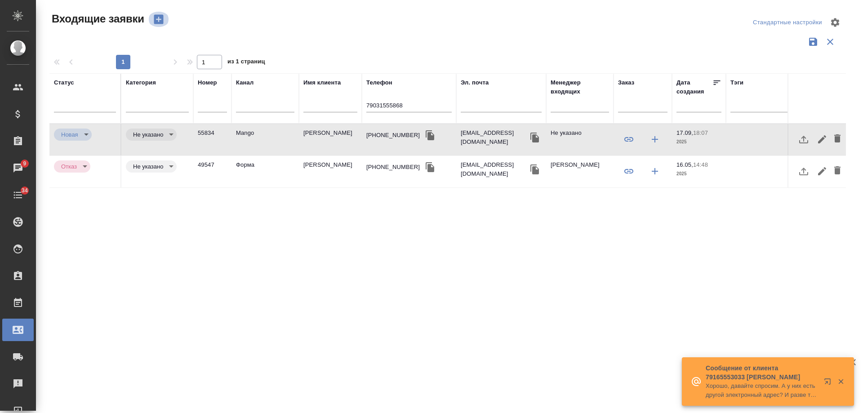
click at [158, 18] on icon "button" at bounding box center [158, 19] width 9 height 9
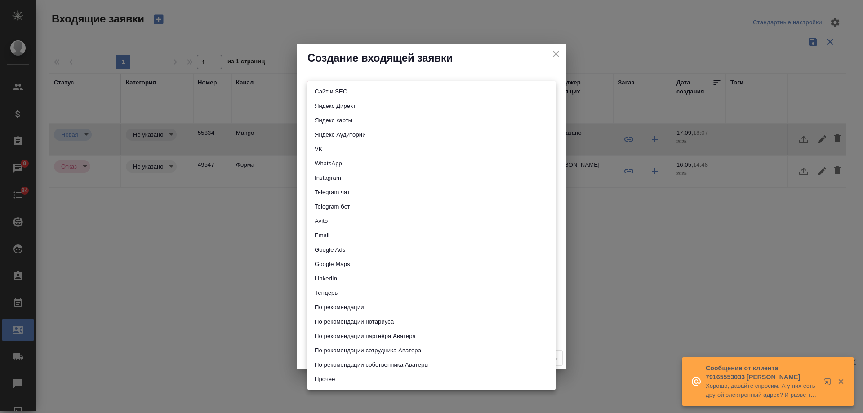
click at [327, 90] on body "🙏 .cls-1 fill:#fff; AWATERA [PERSON_NAME] Спецификации Заказы 9 Чаты 34 Todo Пр…" at bounding box center [431, 206] width 863 height 413
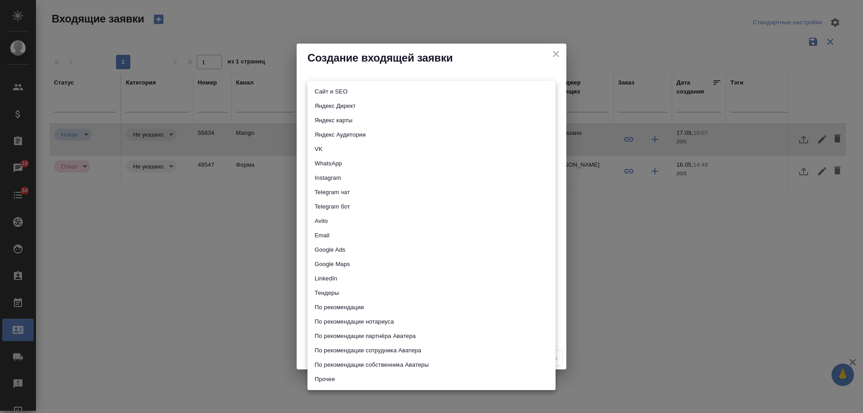
click at [354, 93] on li "Сайт и SEO" at bounding box center [431, 91] width 248 height 14
type input "seo"
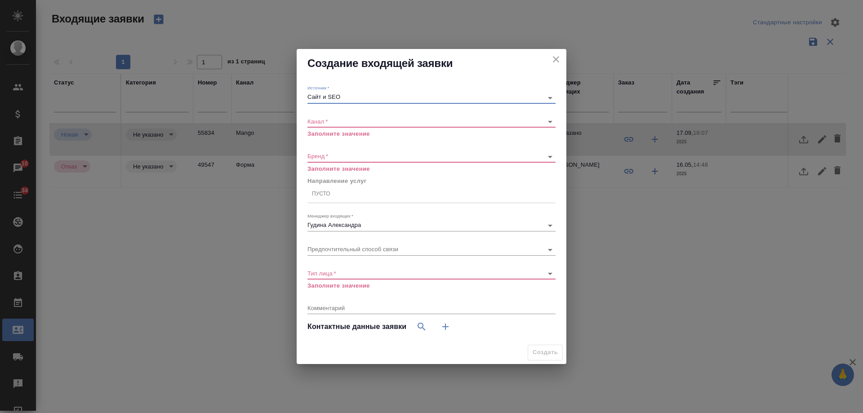
click at [325, 122] on body "🙏 .cls-1 fill:#fff; AWATERA Gudina Alexandra Клиенты Спецификации Заказы 10 Чат…" at bounding box center [431, 206] width 863 height 413
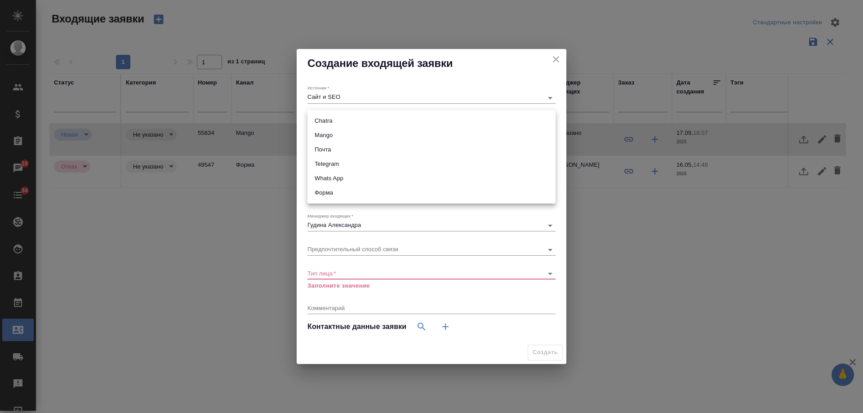
drag, startPoint x: 329, startPoint y: 130, endPoint x: 334, endPoint y: 150, distance: 21.4
click at [329, 131] on li "Mango" at bounding box center [431, 135] width 248 height 14
type input "6374e594cd4a952bacdba9aa"
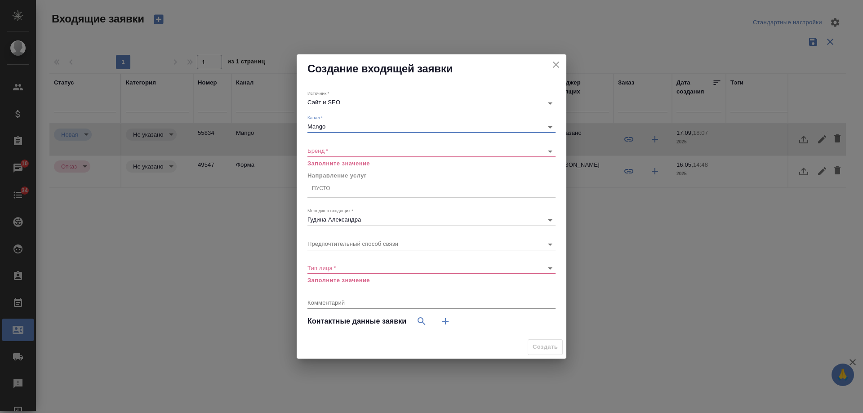
click at [333, 150] on body "🙏 .cls-1 fill:#fff; AWATERA Gudina Alexandra Клиенты Спецификации Заказы 10 Чат…" at bounding box center [431, 206] width 863 height 413
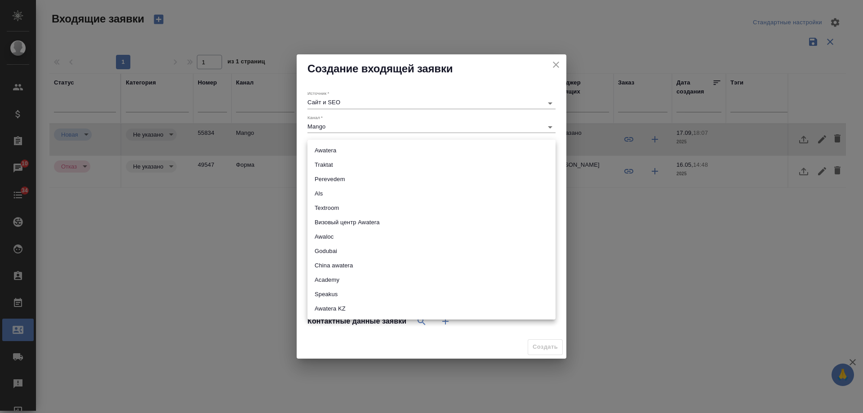
drag, startPoint x: 335, startPoint y: 161, endPoint x: 348, endPoint y: 202, distance: 42.8
click at [335, 163] on li "Traktat" at bounding box center [431, 165] width 248 height 14
type input "traktat"
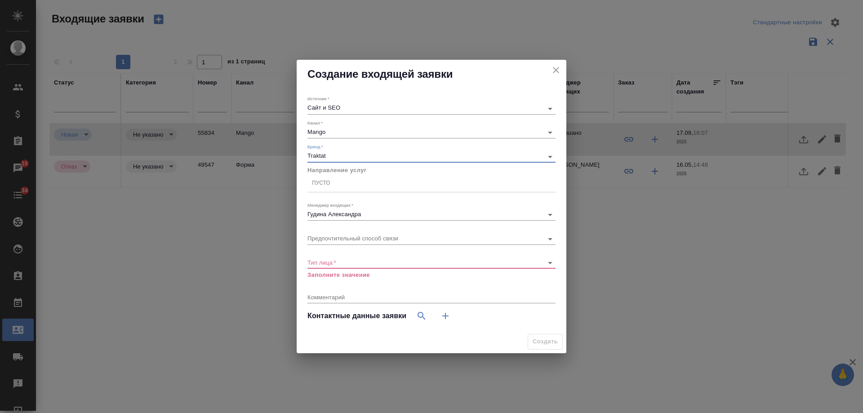
click at [327, 184] on div "Пусто" at bounding box center [321, 184] width 18 height 8
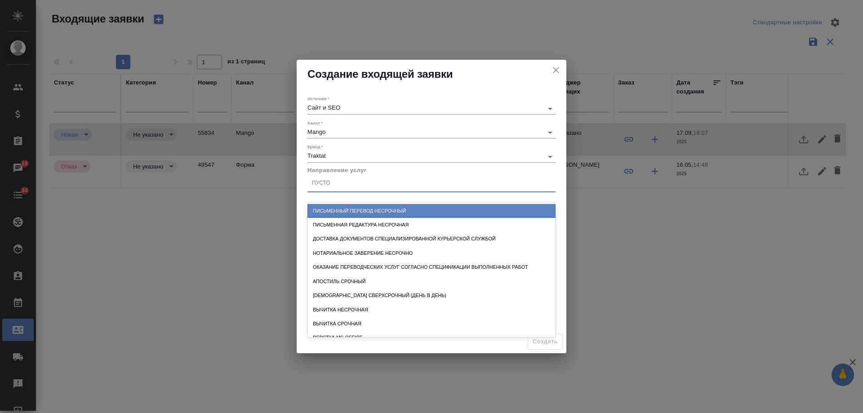
click at [360, 209] on div "Письменный перевод несрочный" at bounding box center [431, 211] width 248 height 14
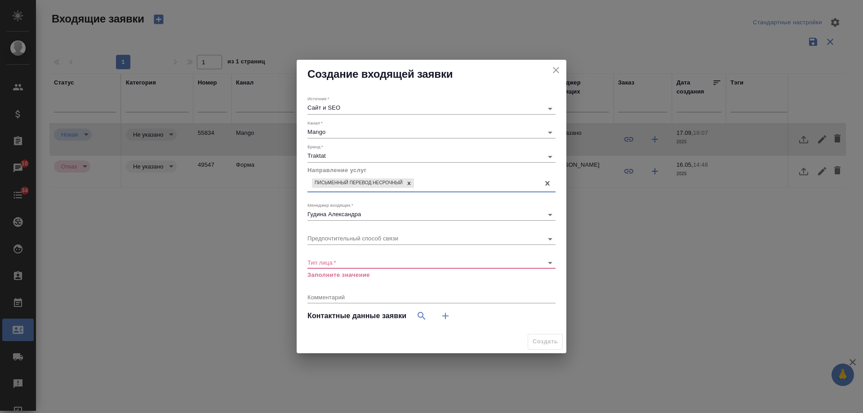
click at [336, 264] on body "🙏 .cls-1 fill:#fff; AWATERA Gudina Alexandra Клиенты Спецификации Заказы 10 Чат…" at bounding box center [431, 206] width 863 height 413
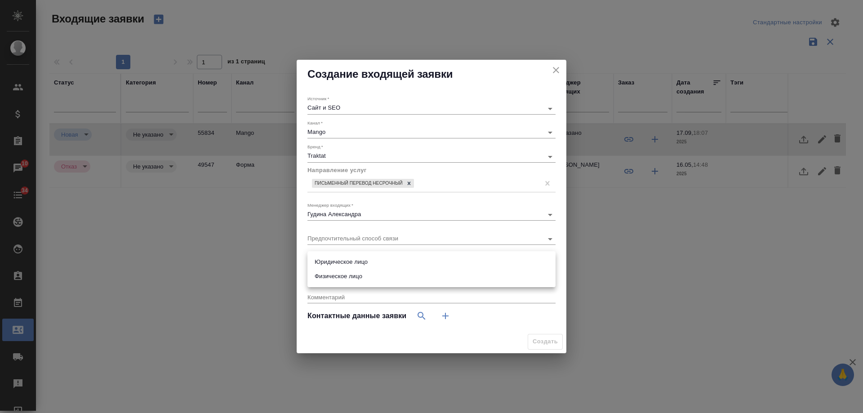
drag, startPoint x: 340, startPoint y: 274, endPoint x: 456, endPoint y: 325, distance: 126.3
click at [342, 275] on li "Физическое лицо" at bounding box center [431, 276] width 248 height 14
type input "private"
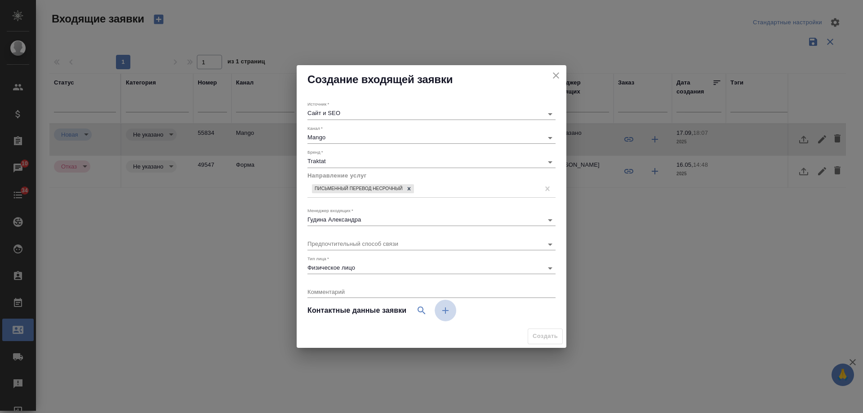
click at [447, 316] on button "button" at bounding box center [445, 311] width 22 height 22
select select "RU"
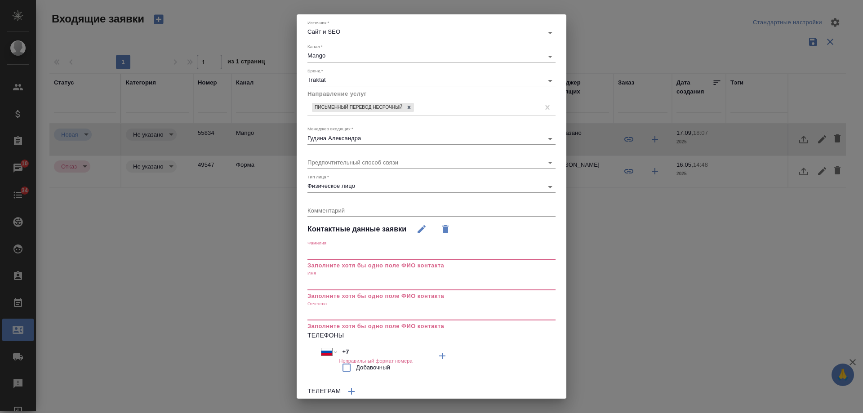
scroll to position [45, 0]
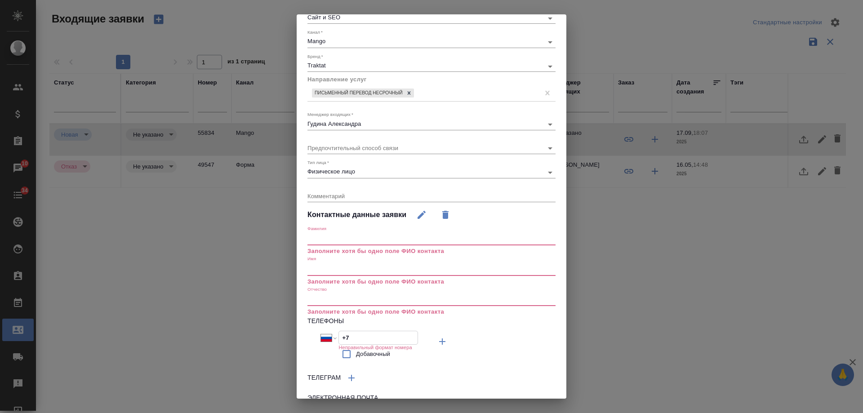
drag, startPoint x: 366, startPoint y: 341, endPoint x: 332, endPoint y: 331, distance: 35.9
click at [332, 331] on div "Международный Австралия Австрия Азербайджан Албания Алжир Американское Самоа Ан…" at bounding box center [369, 338] width 97 height 14
paste input "903 155 58 68"
type input "[PHONE_NUMBER]"
click at [341, 267] on input "text" at bounding box center [431, 269] width 248 height 13
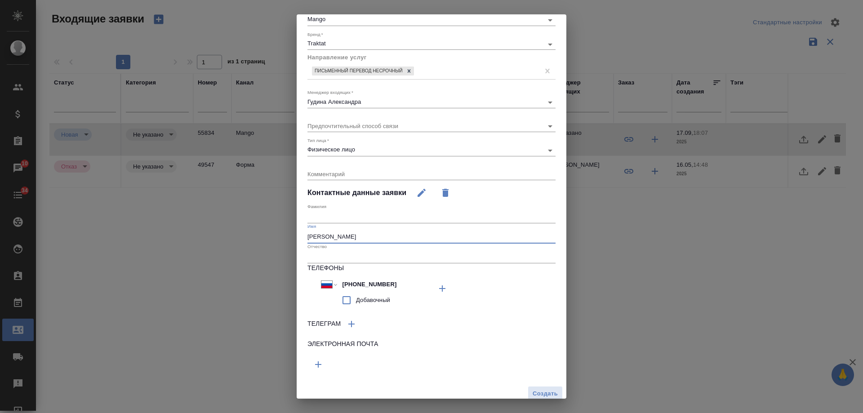
scroll to position [74, 0]
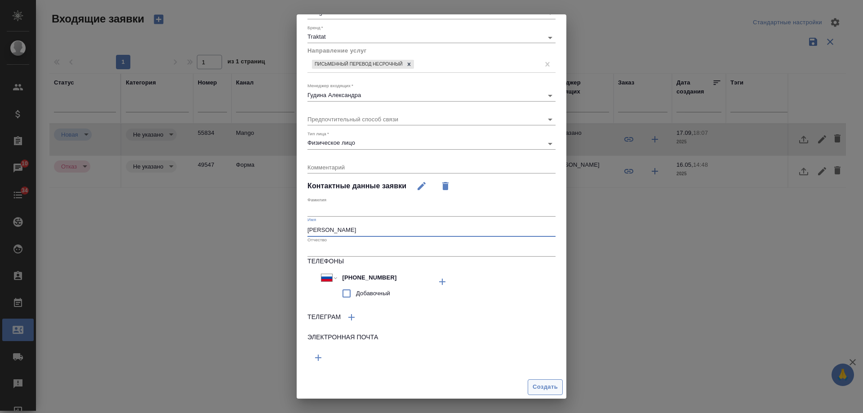
type input "[PERSON_NAME]"
click at [536, 386] on span "Создать" at bounding box center [544, 387] width 25 height 10
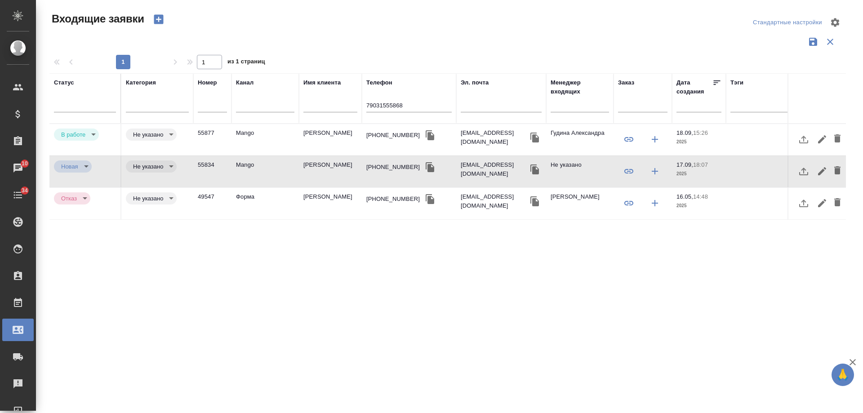
click at [378, 134] on div "[PHONE_NUMBER]" at bounding box center [392, 135] width 53 height 9
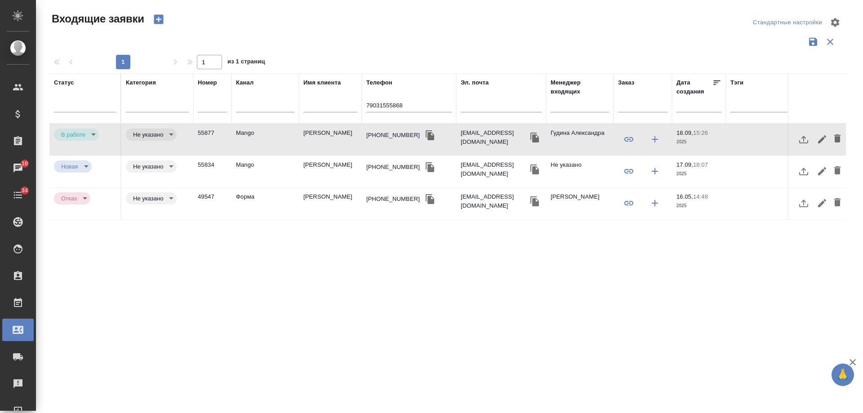
click at [378, 134] on div "[PHONE_NUMBER]" at bounding box center [392, 135] width 53 height 9
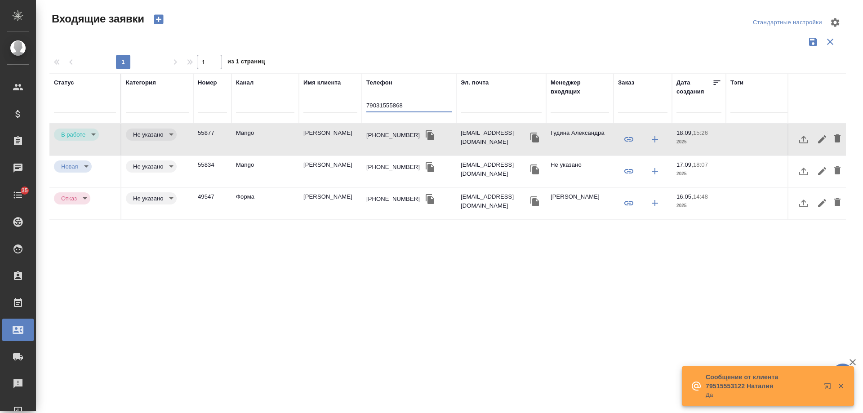
drag, startPoint x: 390, startPoint y: 107, endPoint x: 331, endPoint y: 109, distance: 59.3
click at [331, 109] on tr "Статус Категория Номер Канал Имя клиента Телефон 79031555868 Эл. почта Менеджер…" at bounding box center [571, 98] width 1044 height 50
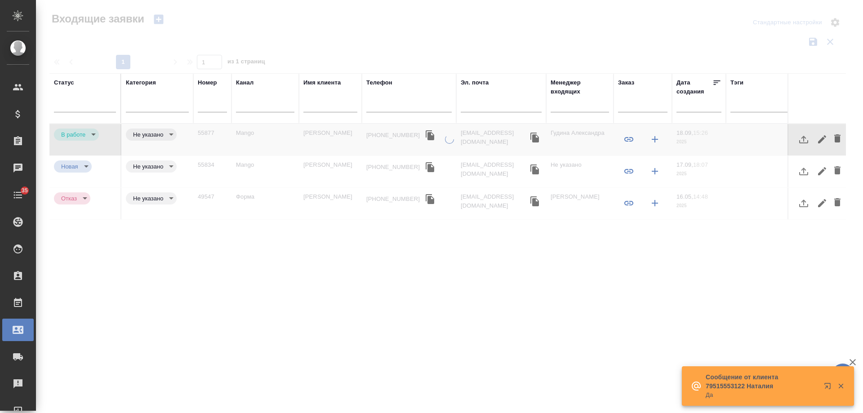
type input "target"
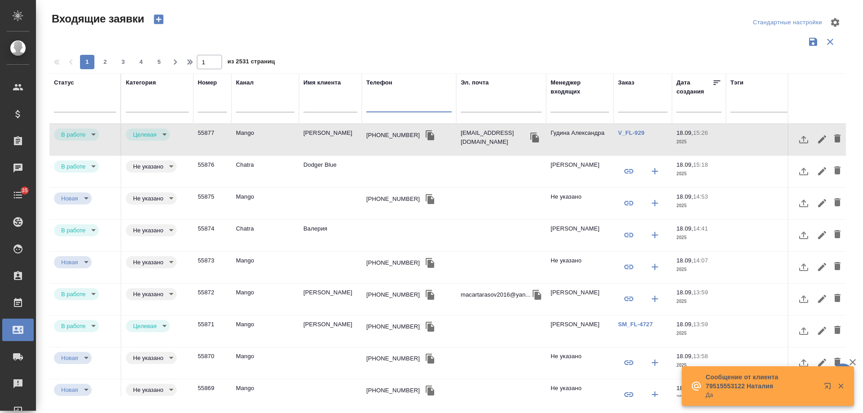
paste input "+7 985 643 75 85"
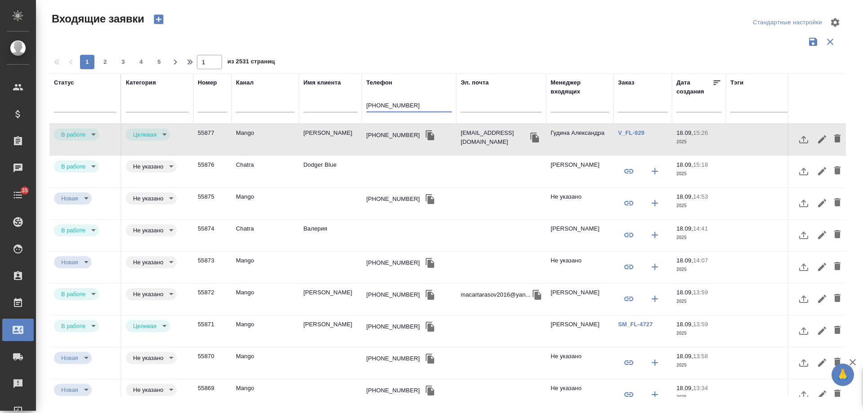
click at [406, 103] on input "+7 985 643 75 85" at bounding box center [408, 106] width 85 height 11
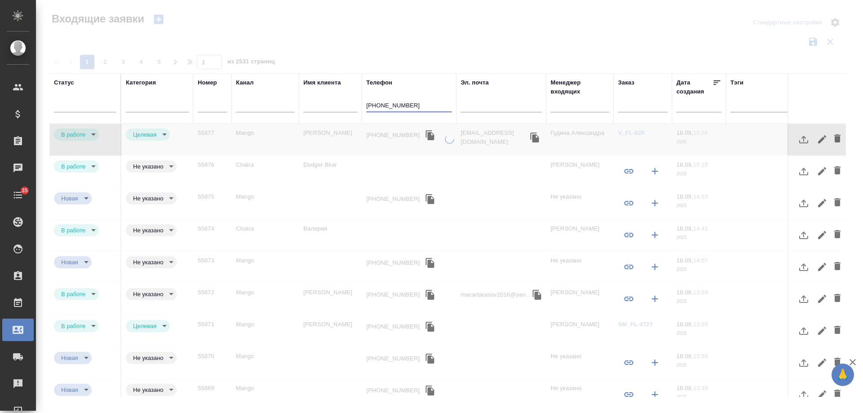
type input "+79856437585"
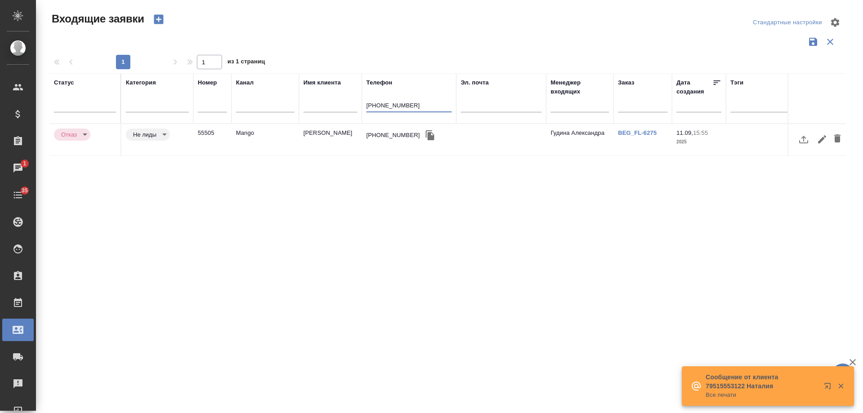
drag, startPoint x: 360, startPoint y: 102, endPoint x: 248, endPoint y: 94, distance: 112.1
click at [248, 94] on tr "Статус Категория Номер Канал Имя клиента Телефон +79856437585 Эл. почта Менедже…" at bounding box center [571, 98] width 1044 height 50
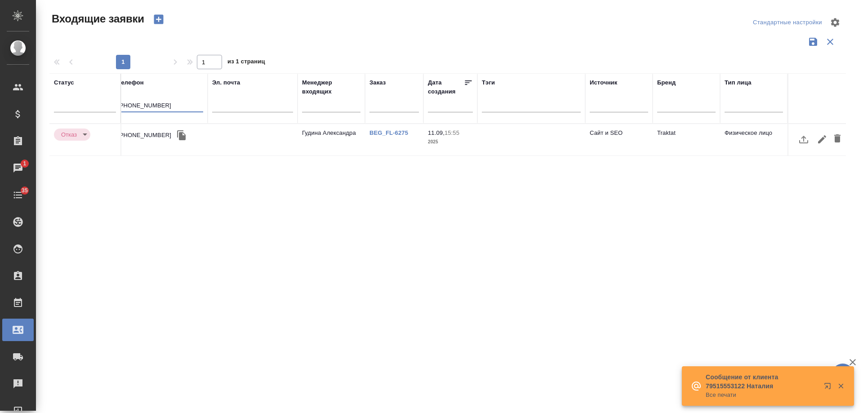
scroll to position [0, 0]
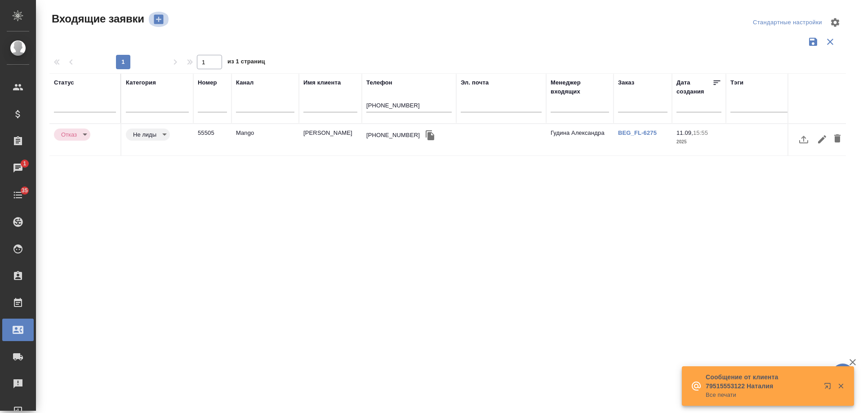
click at [161, 18] on icon "button" at bounding box center [158, 19] width 9 height 9
select select "RU"
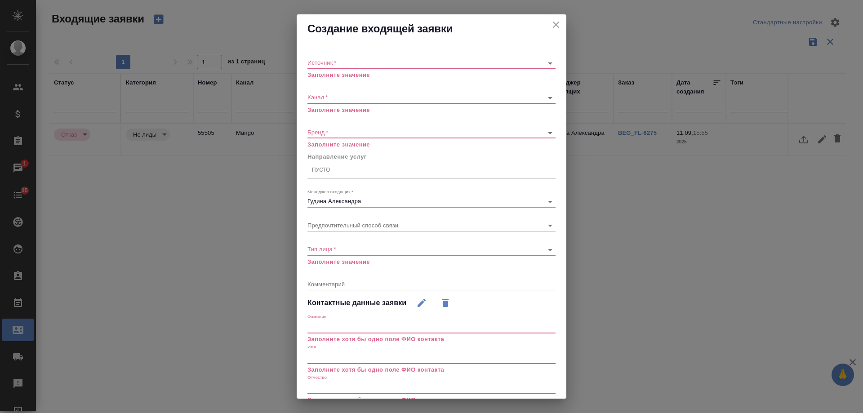
click at [340, 61] on body "🙏 .cls-1 fill:#fff; AWATERA Gudina Alexandra Клиенты Спецификации Заказы 1 Чаты…" at bounding box center [431, 206] width 863 height 413
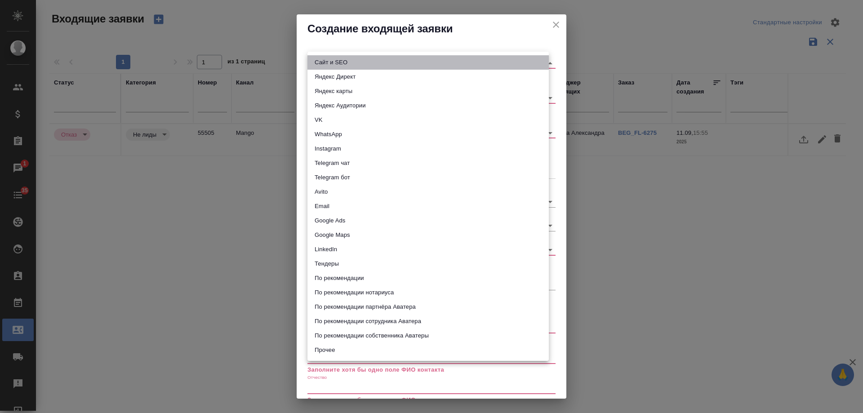
click at [340, 61] on li "Сайт и SEO" at bounding box center [427, 62] width 241 height 14
type input "seo"
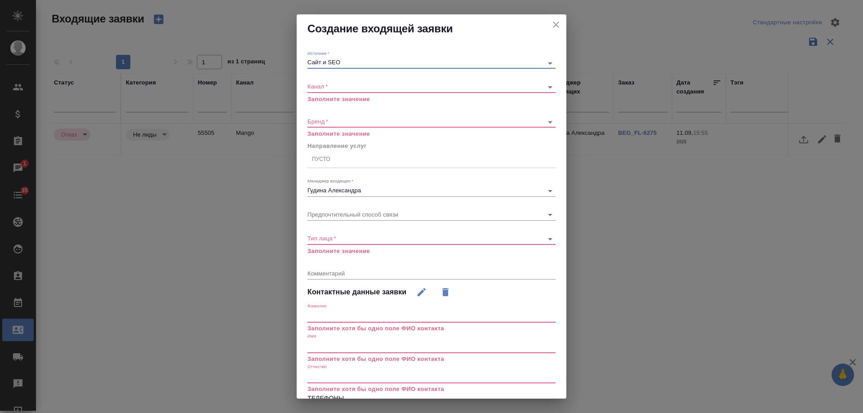
click at [324, 84] on body "🙏 .cls-1 fill:#fff; AWATERA Gudina Alexandra Клиенты Спецификации Заказы 1 Чаты…" at bounding box center [431, 206] width 863 height 413
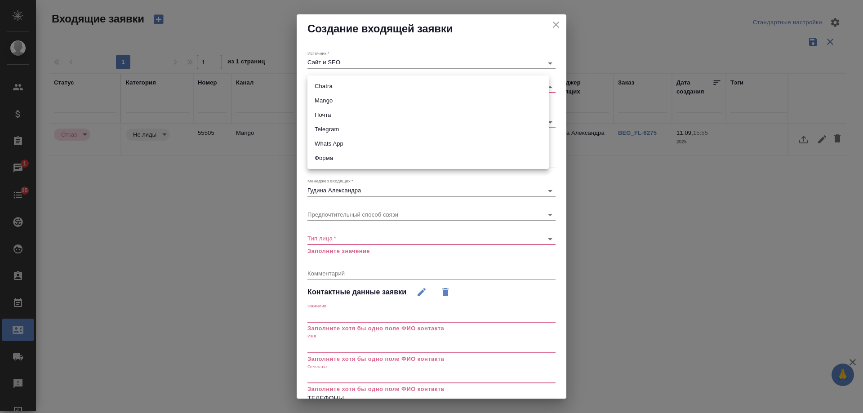
click at [328, 97] on li "Mango" at bounding box center [427, 100] width 241 height 14
type input "6374e594cd4a952bacdba9aa"
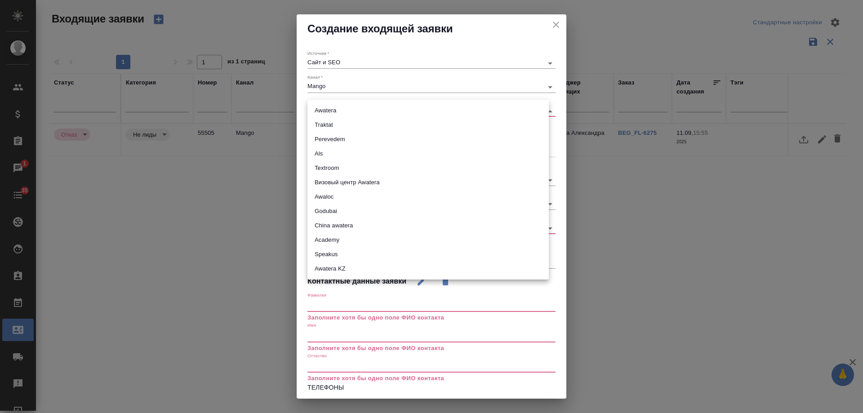
click at [329, 109] on body "🙏 .cls-1 fill:#fff; AWATERA Gudina Alexandra Клиенты Спецификации Заказы 1 Чаты…" at bounding box center [431, 206] width 863 height 413
click at [336, 122] on li "Traktat" at bounding box center [427, 125] width 241 height 14
type input "traktat"
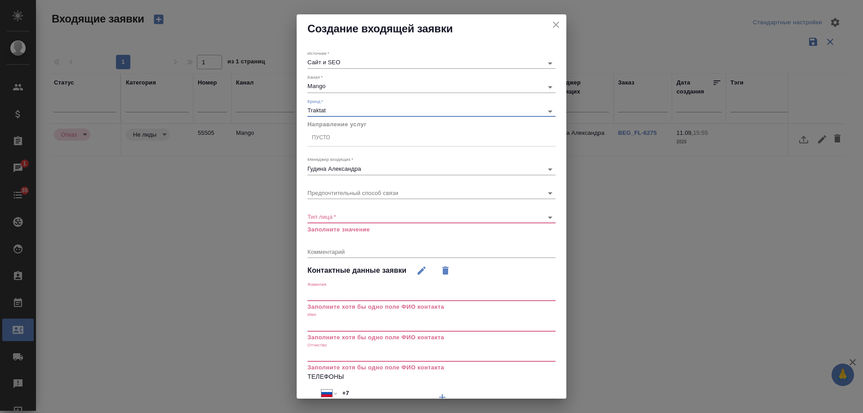
click at [328, 138] on div "Пусто" at bounding box center [321, 138] width 18 height 8
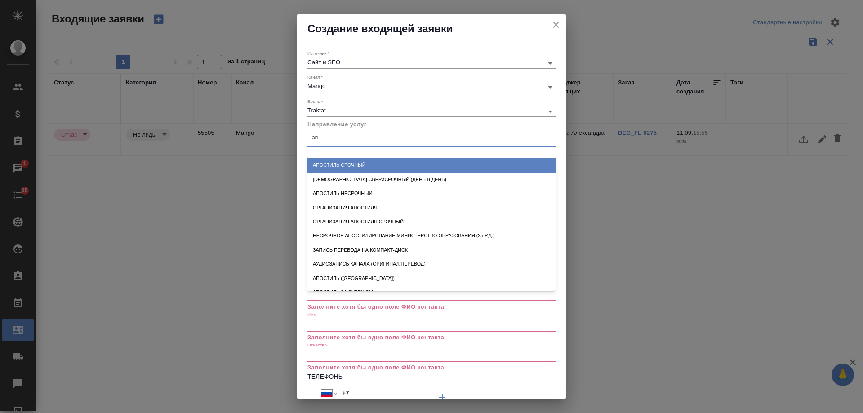
type input "апо"
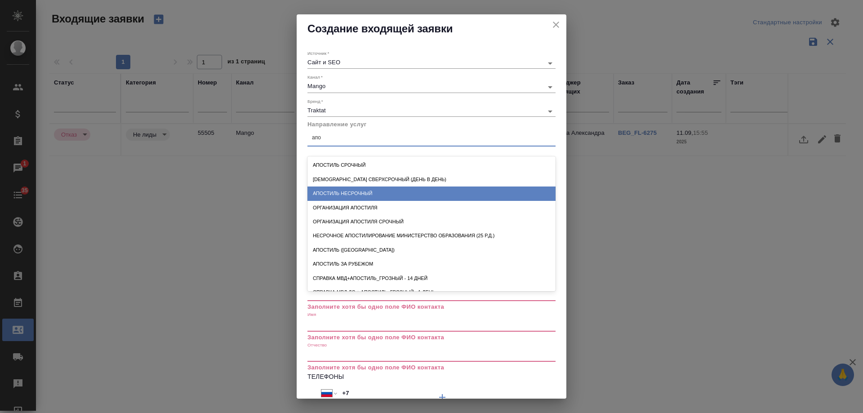
click at [364, 194] on div "Апостиль несрочный" at bounding box center [431, 193] width 248 height 14
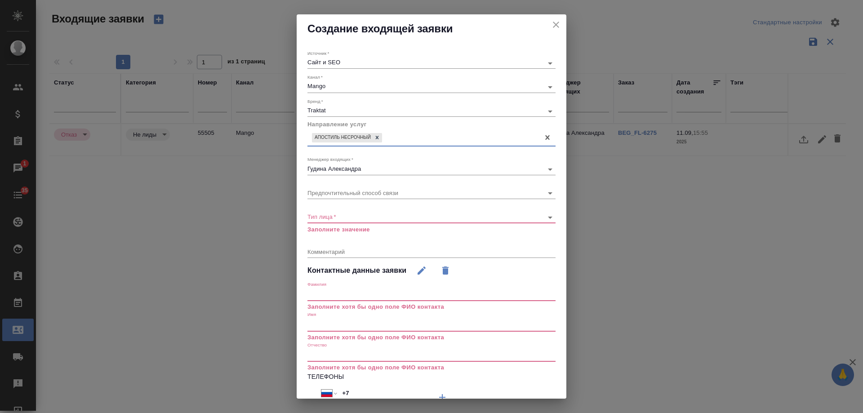
click at [339, 219] on body "🙏 .cls-1 fill:#fff; AWATERA Gudina Alexandra Клиенты Спецификации Заказы 1 Чаты…" at bounding box center [431, 206] width 863 height 413
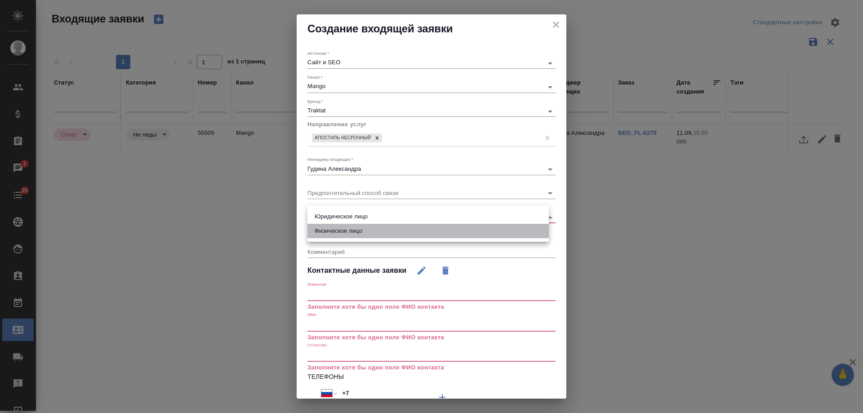
click at [343, 229] on li "Физическое лицо" at bounding box center [427, 231] width 241 height 14
type input "private"
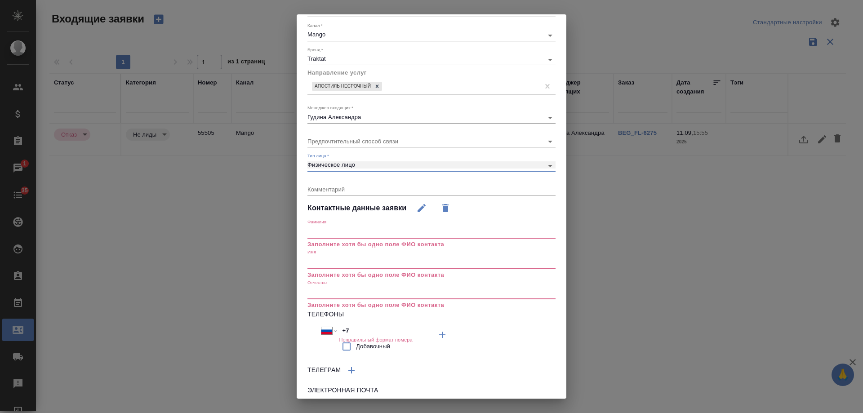
scroll to position [105, 0]
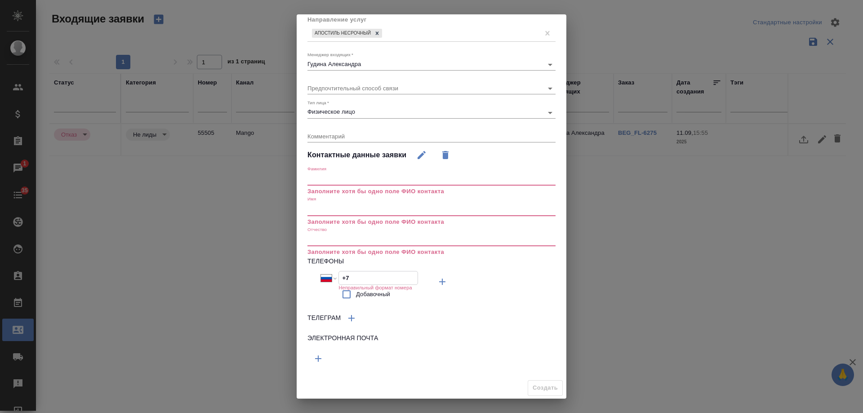
drag, startPoint x: 358, startPoint y: 281, endPoint x: 310, endPoint y: 281, distance: 48.1
click at [310, 281] on div "Международный Австралия Австрия Азербайджан Албания Алжир Американское Самоа Ан…" at bounding box center [369, 287] width 124 height 33
paste input "985 643 75 85"
type input "+7 985 643 75 85"
click at [325, 208] on input "text" at bounding box center [431, 209] width 248 height 13
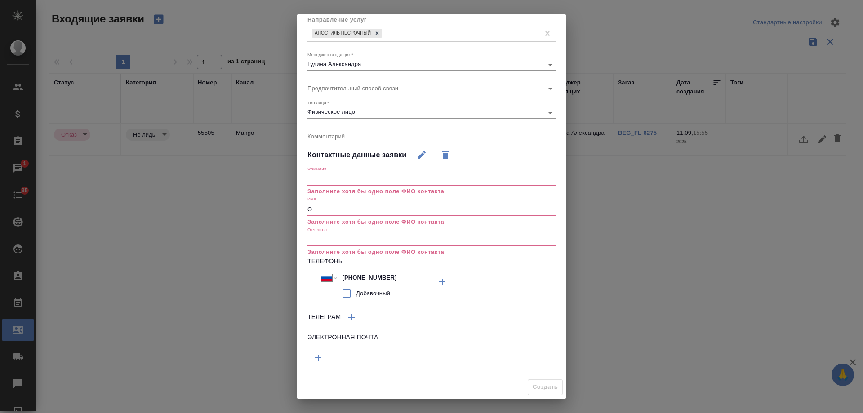
scroll to position [74, 0]
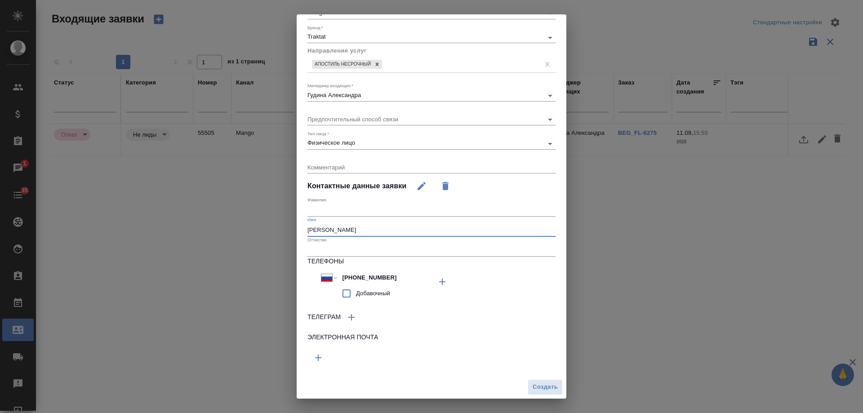
type input "Олег"
click at [321, 211] on input "text" at bounding box center [431, 210] width 248 height 13
type input "Харин"
click at [541, 384] on span "Создать" at bounding box center [544, 387] width 25 height 10
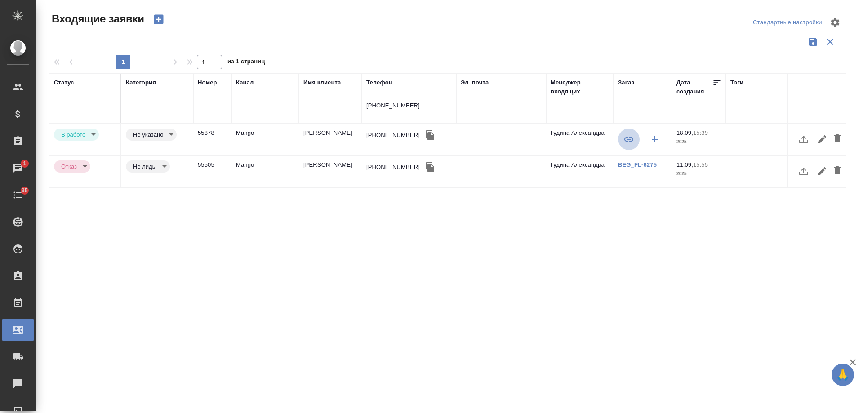
click at [626, 137] on icon "button" at bounding box center [628, 139] width 9 height 4
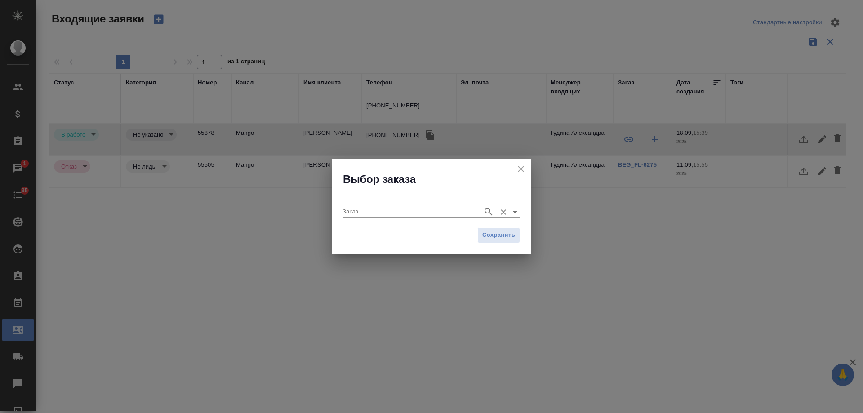
click at [370, 215] on input "Заказ" at bounding box center [410, 211] width 136 height 11
paste input "BEG_FL-6283"
click at [484, 211] on icon "button" at bounding box center [488, 211] width 11 height 11
type input "BEG_FL-6283"
click at [386, 210] on input "Заказ" at bounding box center [410, 211] width 136 height 11
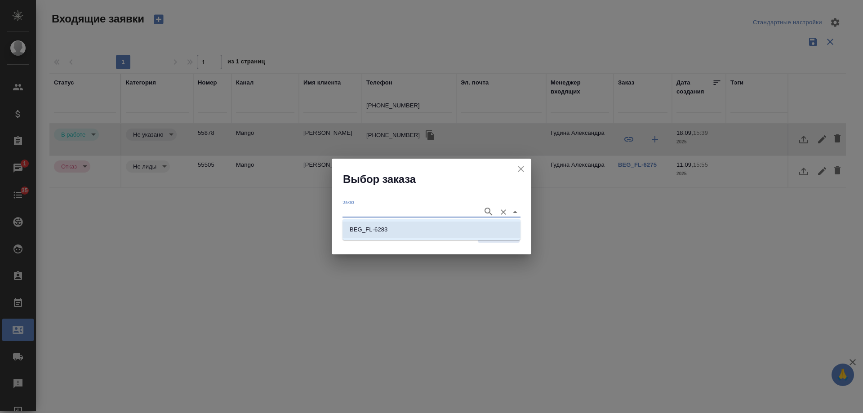
click at [387, 230] on p "BEG_FL-6283" at bounding box center [368, 229] width 38 height 9
type input "BEG_FL-6283"
click at [519, 236] on button "Сохранить" at bounding box center [498, 235] width 43 height 16
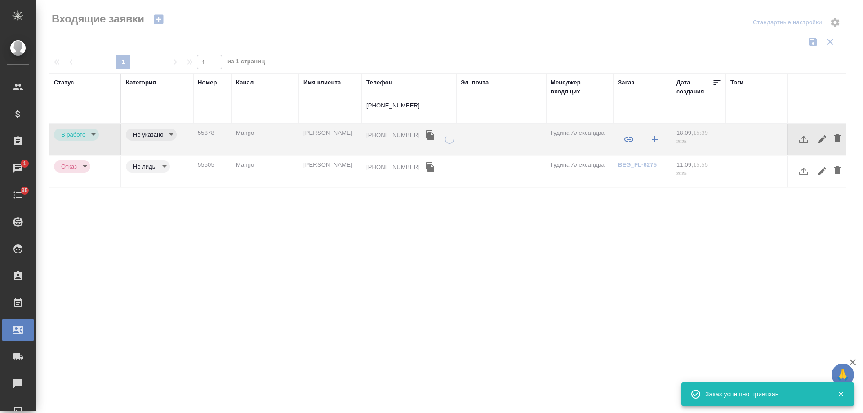
type input "completed"
type input "target"
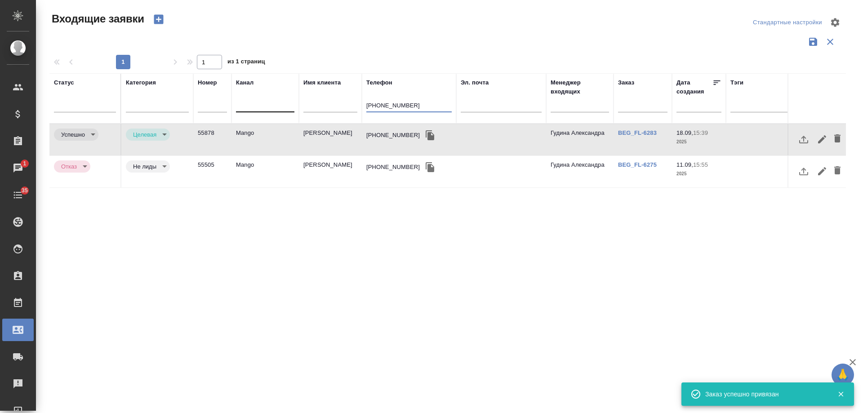
drag, startPoint x: 420, startPoint y: 102, endPoint x: 261, endPoint y: 97, distance: 159.6
click at [261, 101] on tr "Статус Категория Номер Канал Имя клиента Телефон +79856437585 Эл. почта Менедже…" at bounding box center [571, 98] width 1044 height 50
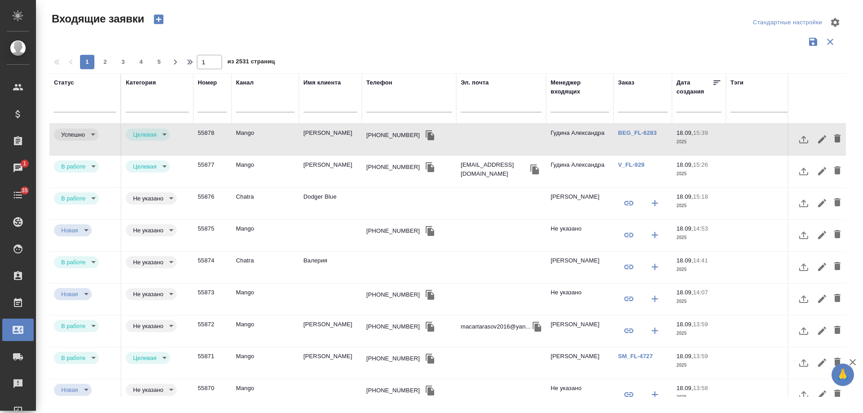
click at [299, 132] on td "Харин Олег" at bounding box center [330, 139] width 63 height 31
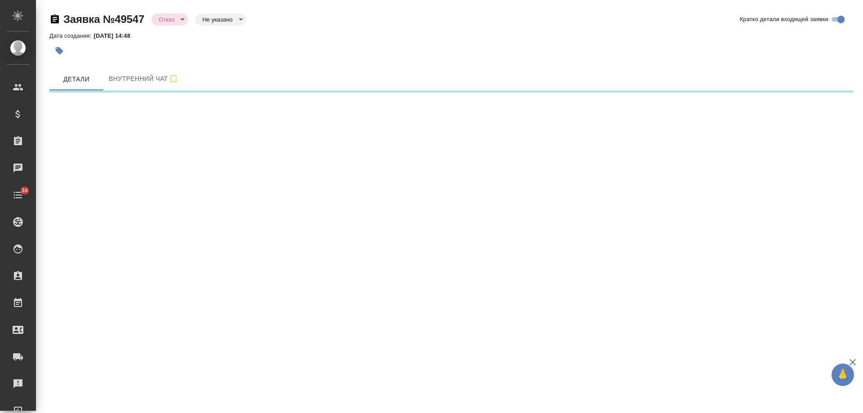
select select "RU"
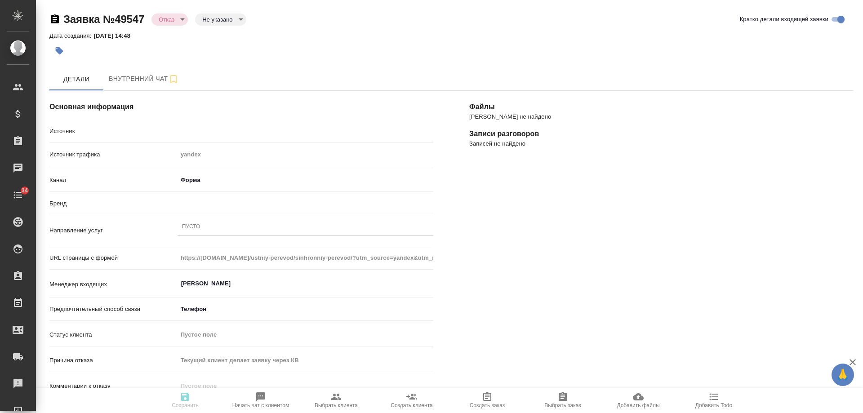
type textarea "x"
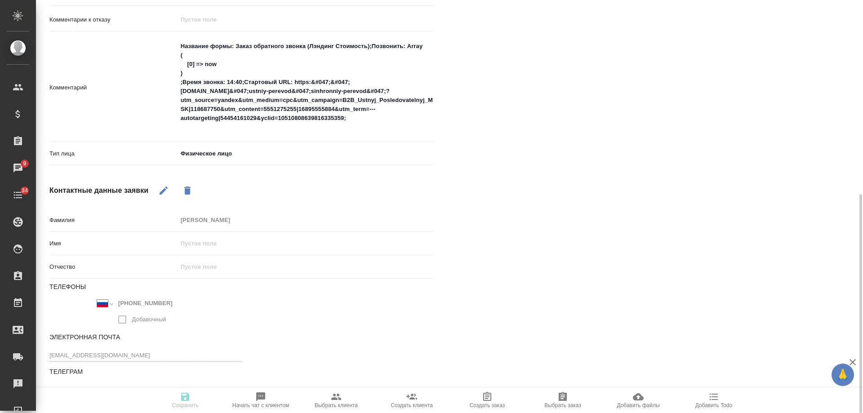
scroll to position [142, 0]
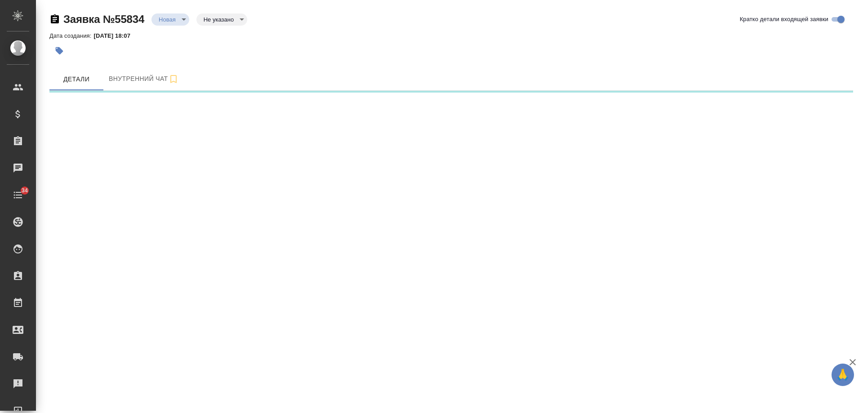
select select "RU"
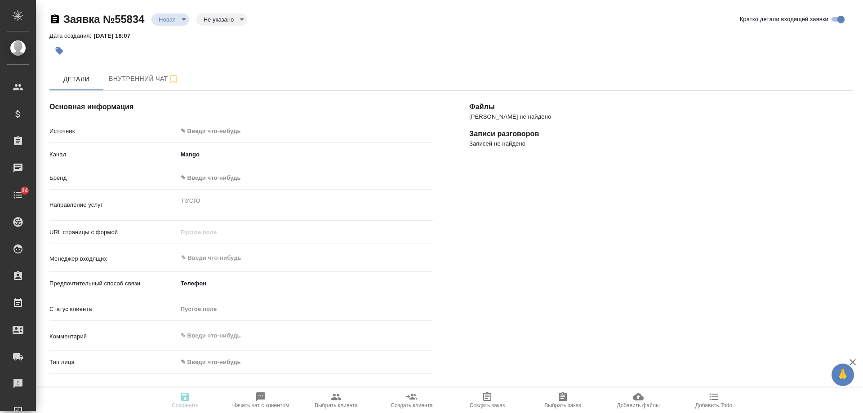
type textarea "x"
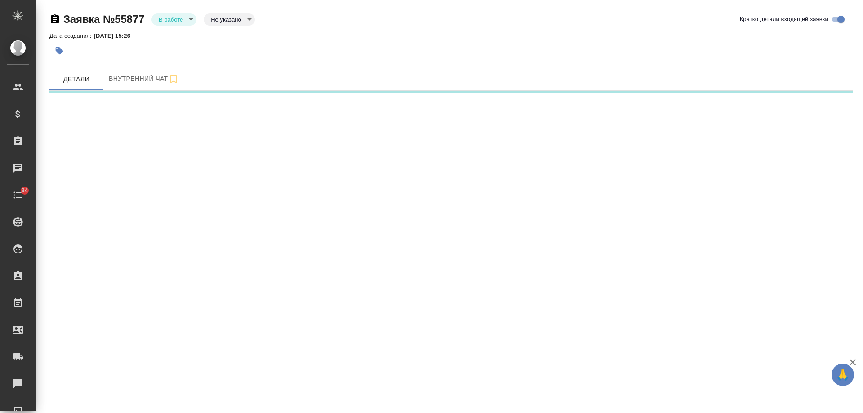
select select "RU"
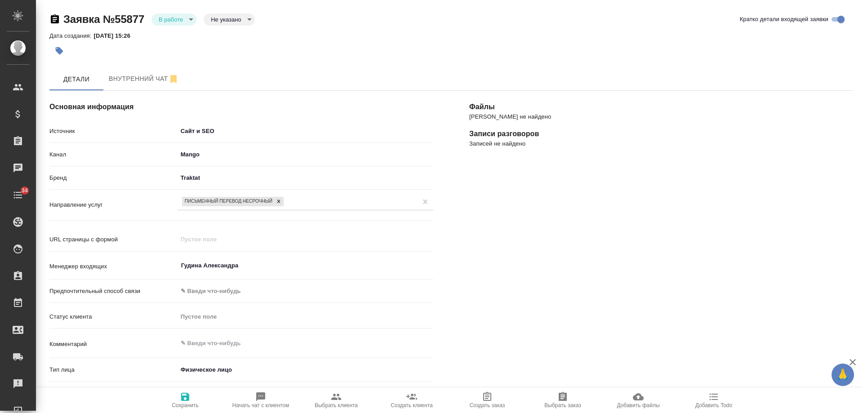
click at [268, 398] on span "Начать чат с клиентом" at bounding box center [260, 399] width 65 height 17
type textarea "x"
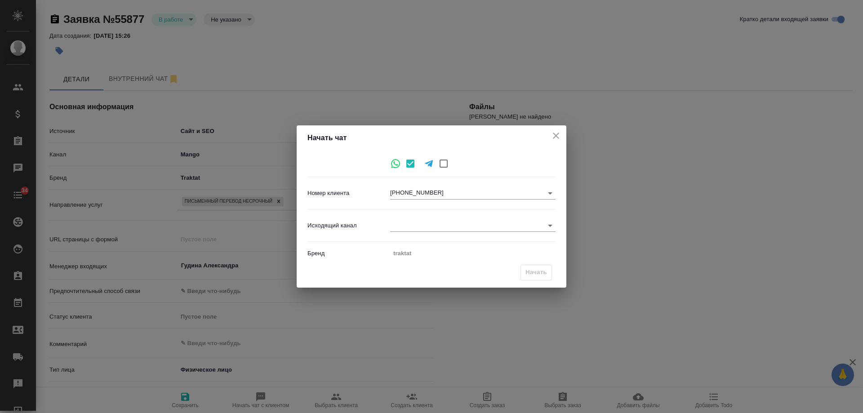
click at [425, 229] on body "🙏 .cls-1 fill:#fff; AWATERA [PERSON_NAME] Спецификации Заказы Чаты 34 Todo Прое…" at bounding box center [431, 206] width 863 height 413
click at [425, 227] on li "Awatera" at bounding box center [472, 225] width 165 height 14
type input "2"
click at [531, 271] on span "Начать" at bounding box center [536, 272] width 22 height 10
type textarea "x"
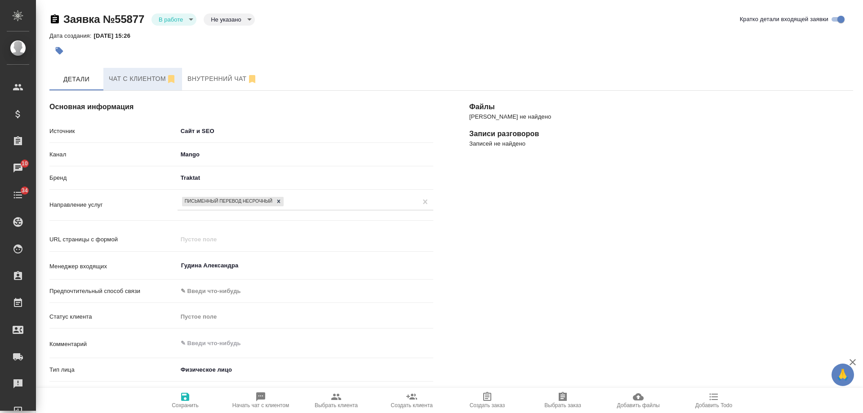
click at [124, 78] on span "Чат с клиентом" at bounding box center [143, 78] width 68 height 11
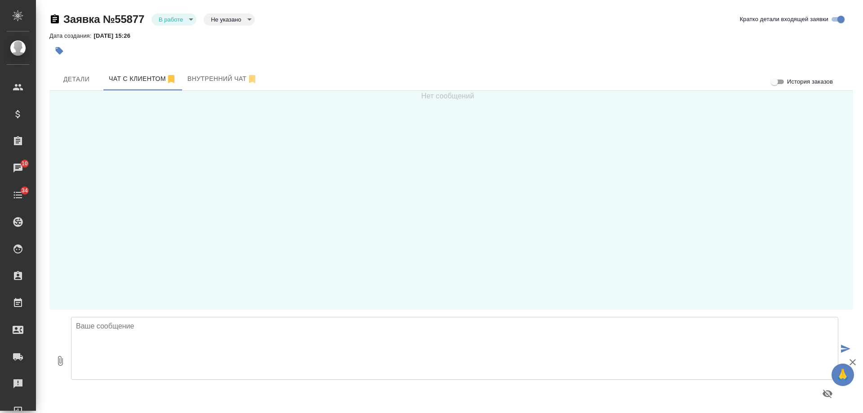
click at [257, 336] on textarea at bounding box center [454, 348] width 767 height 63
type textarea "[PERSON_NAME], добрый день! Направьте, пожалуйста, Ваш документ для расчета сто…"
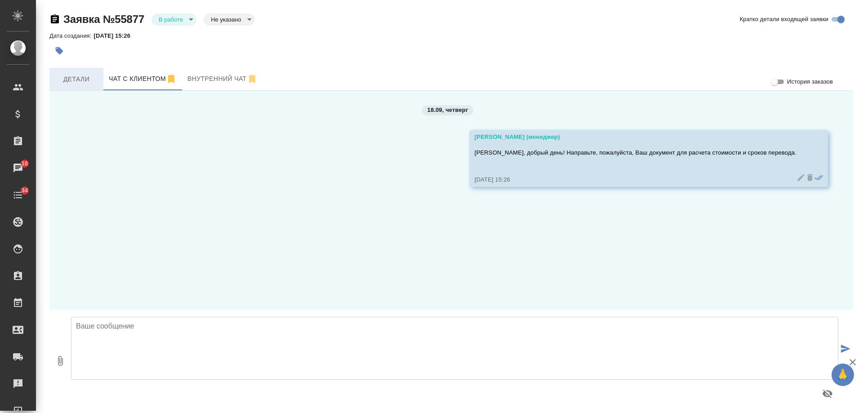
click at [75, 80] on span "Детали" at bounding box center [76, 79] width 43 height 11
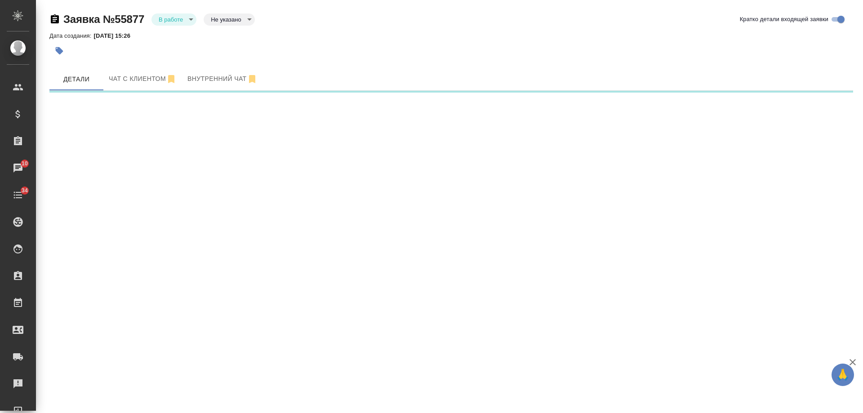
select select "RU"
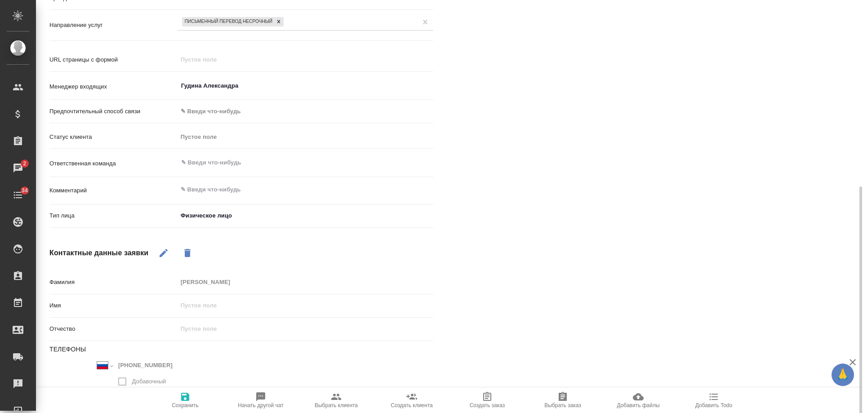
scroll to position [225, 0]
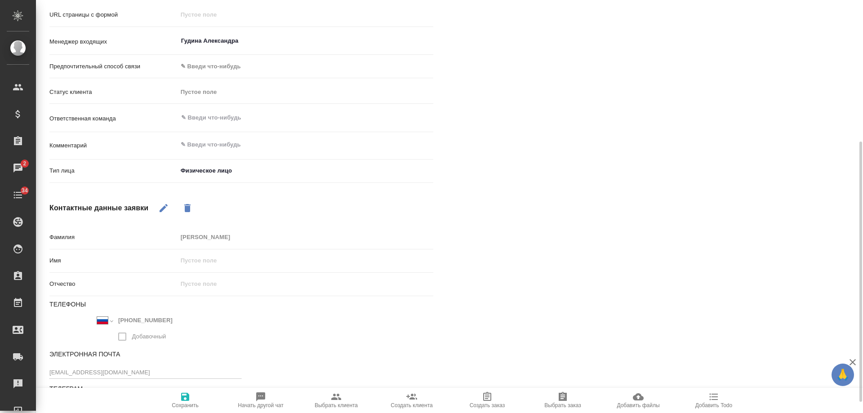
click at [344, 397] on span "Выбрать клиента" at bounding box center [336, 399] width 65 height 17
type textarea "x"
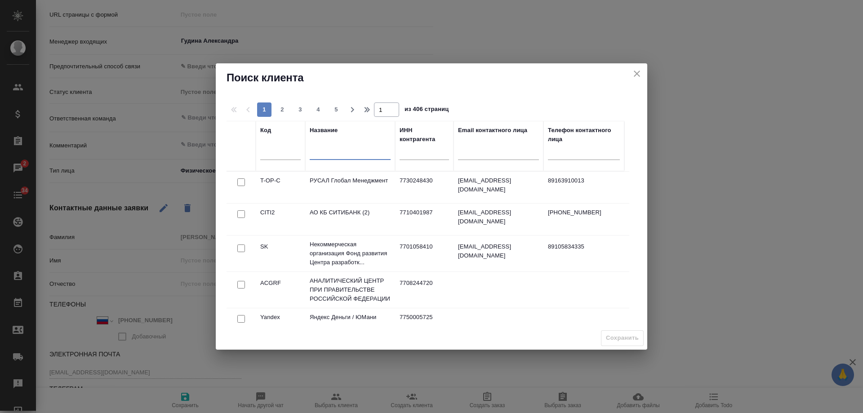
click at [341, 152] on input "text" at bounding box center [350, 153] width 81 height 11
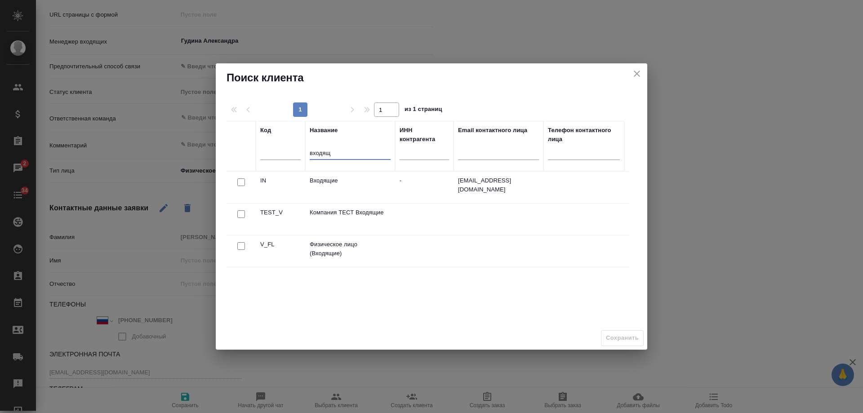
type input "входящ"
click at [246, 247] on div at bounding box center [241, 246] width 20 height 13
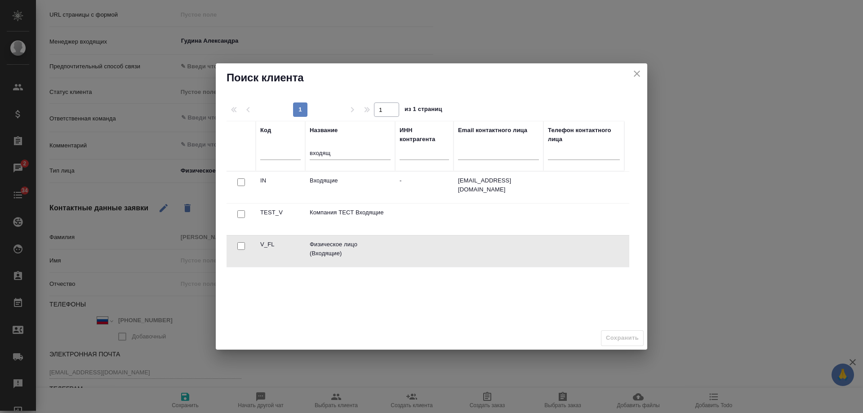
click at [243, 243] on input "checkbox" at bounding box center [241, 246] width 8 height 8
checkbox input "true"
click at [623, 339] on span "Сохранить" at bounding box center [622, 338] width 33 height 10
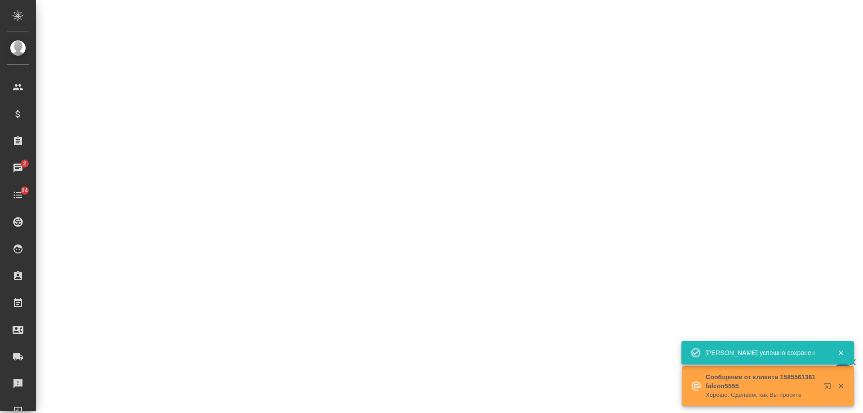
select select "RU"
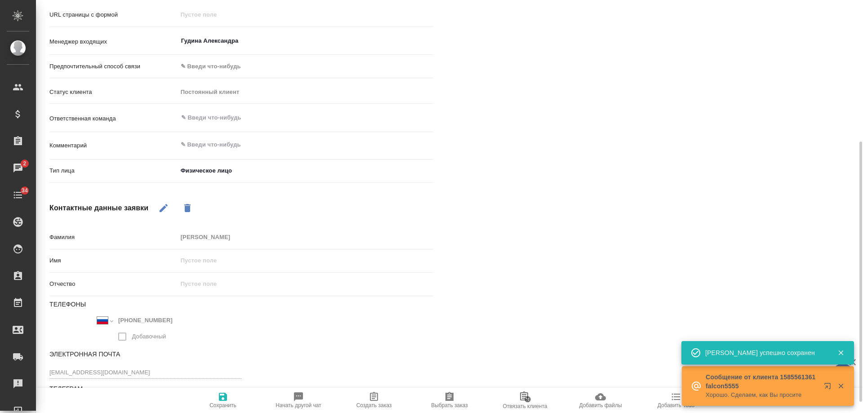
click at [368, 399] on icon "button" at bounding box center [373, 396] width 11 height 11
type textarea "x"
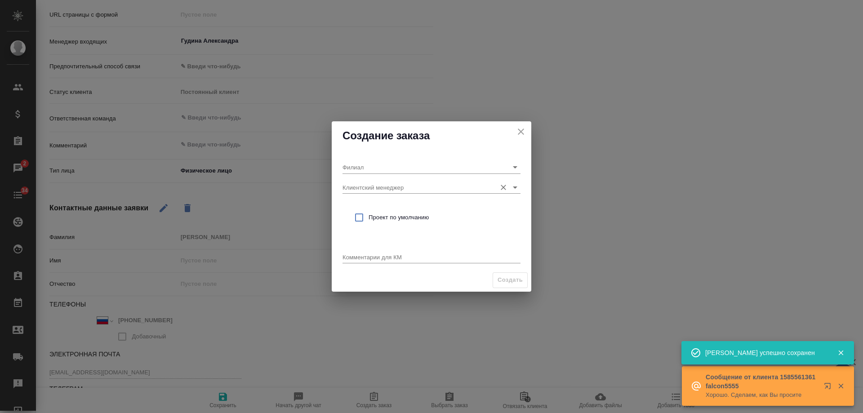
click at [392, 192] on input "Клиентский менеджер" at bounding box center [416, 187] width 149 height 12
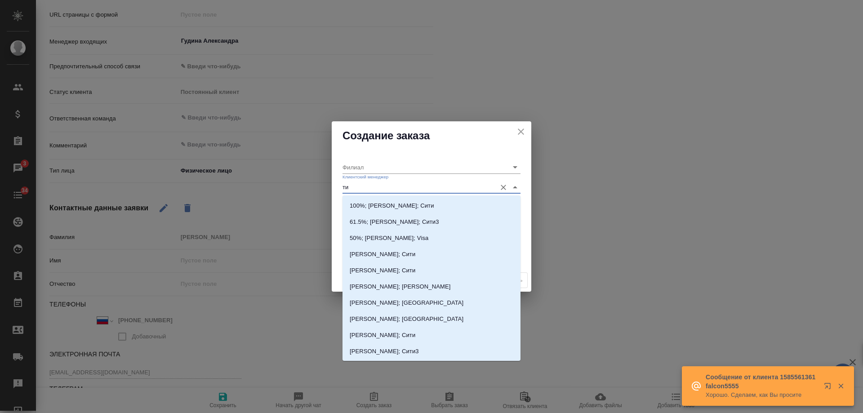
type input "тим"
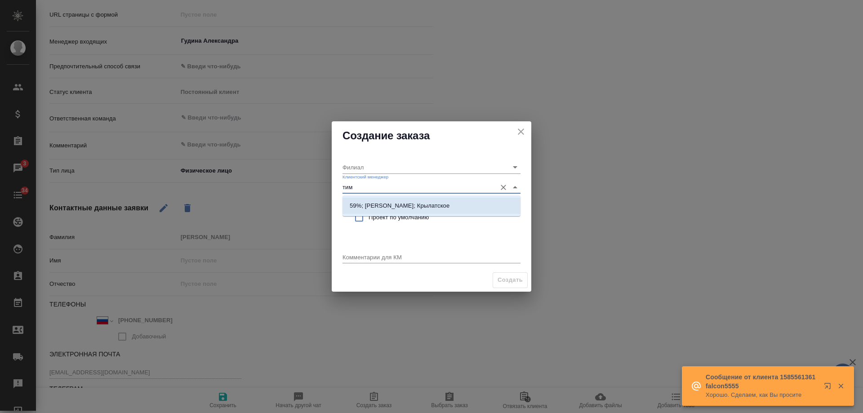
drag, startPoint x: 398, startPoint y: 201, endPoint x: 398, endPoint y: 221, distance: 20.2
click at [398, 206] on li "59%; [PERSON_NAME]; Крылатское" at bounding box center [431, 206] width 178 height 16
type input "Крылатское"
type input "59%; [PERSON_NAME]; Крылатское"
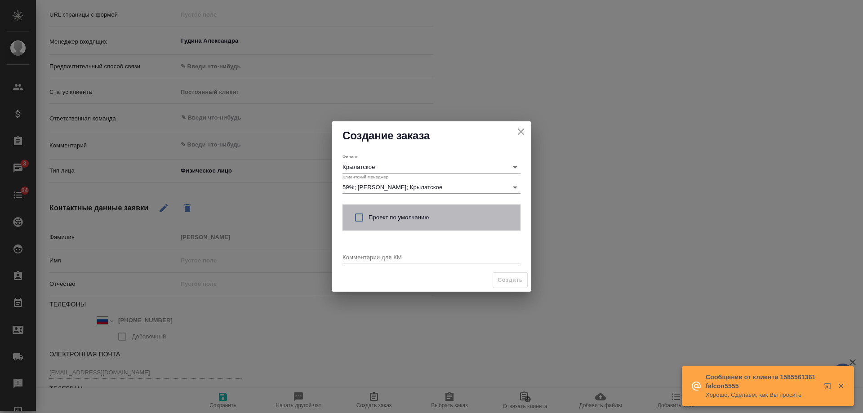
drag, startPoint x: 398, startPoint y: 224, endPoint x: 389, endPoint y: 239, distance: 16.7
click at [398, 224] on div "Проект по умолчанию" at bounding box center [431, 217] width 178 height 26
checkbox input "true"
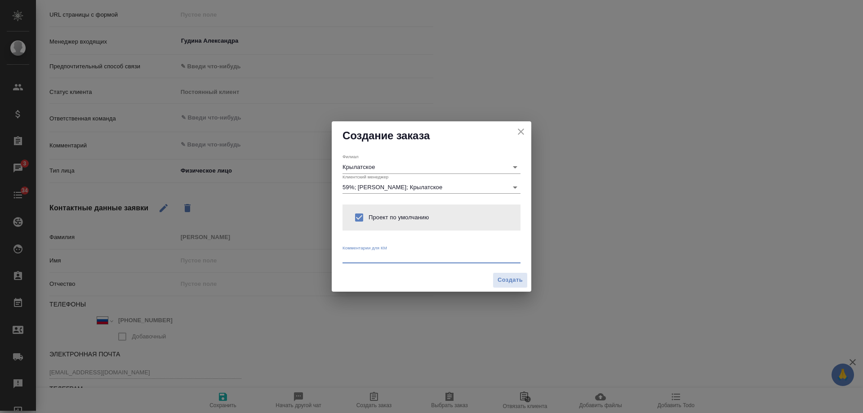
click at [385, 258] on textarea at bounding box center [431, 256] width 178 height 7
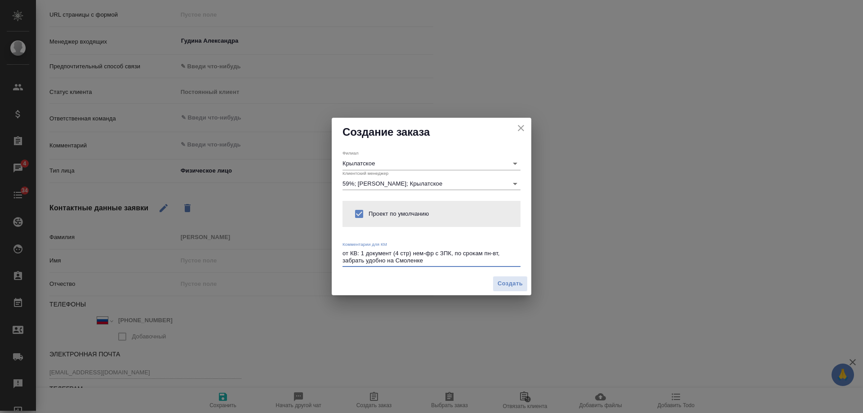
click at [461, 255] on textarea "от КВ: 1 документ (4 стр) нем-фр с ЗПК, по срокам пн-вт, забрать удобно на Смол…" at bounding box center [431, 257] width 178 height 14
type textarea "от КВ: 1 документ (4 стр) нем-фр с ЗПК, пожелания по срокам пн-вт, забрать удоб…"
click at [513, 279] on span "Создать" at bounding box center [509, 284] width 25 height 10
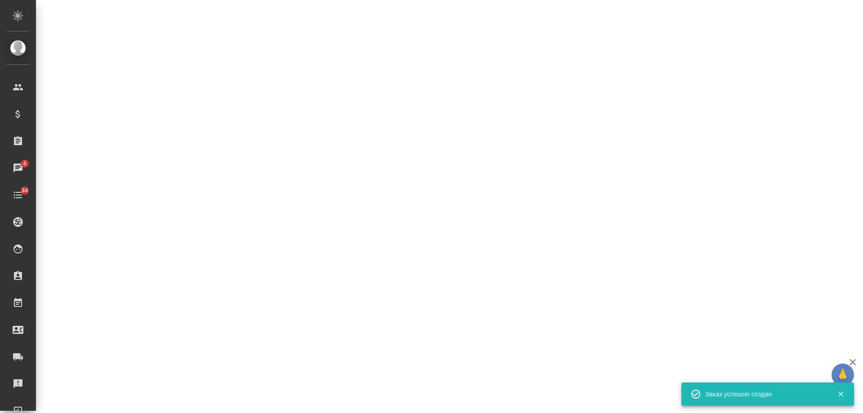
select select "RU"
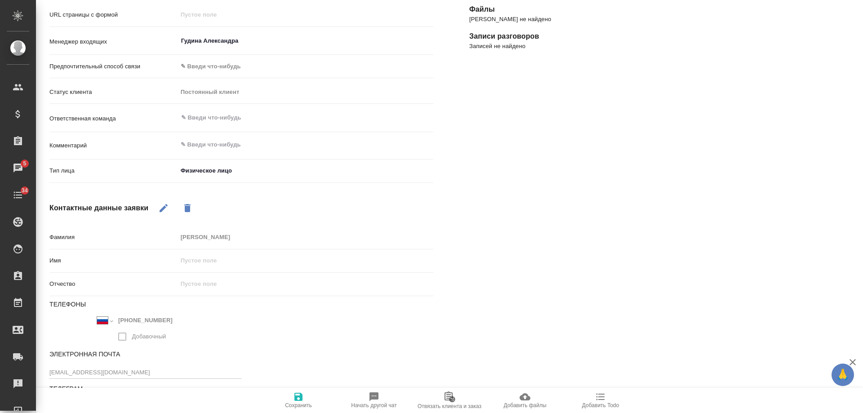
type textarea "x"
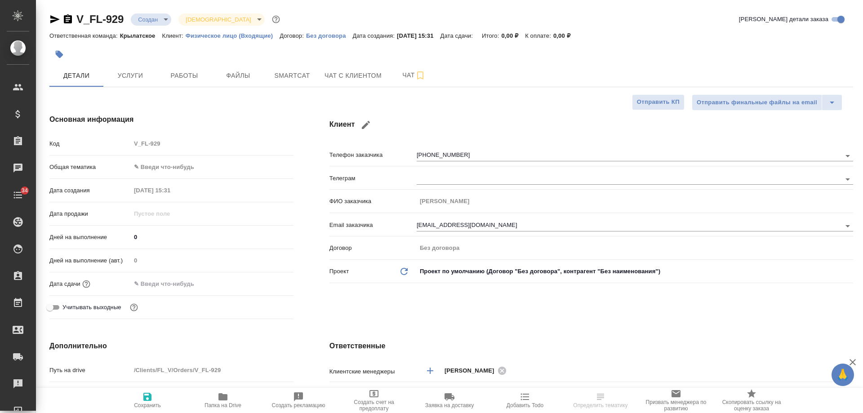
select select "RU"
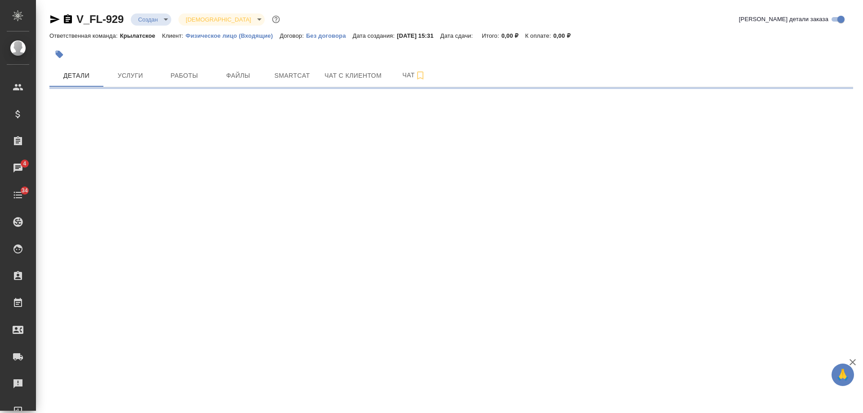
scroll to position [180, 0]
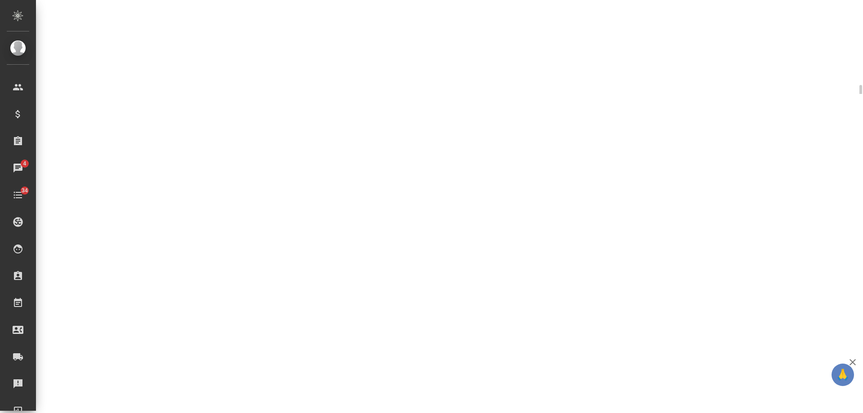
select select "RU"
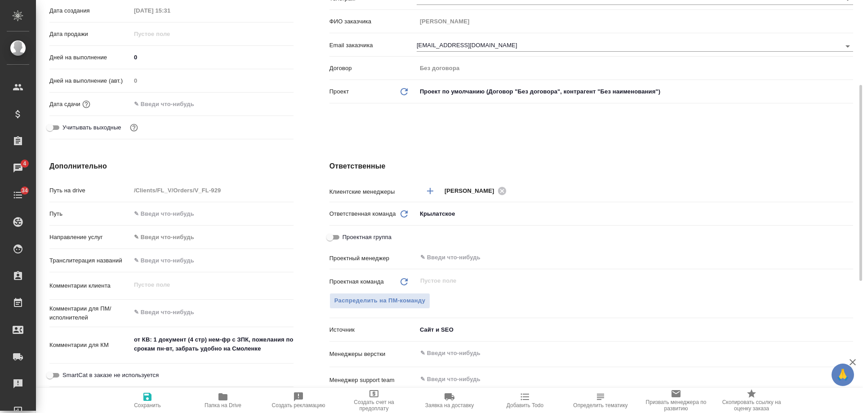
type textarea "x"
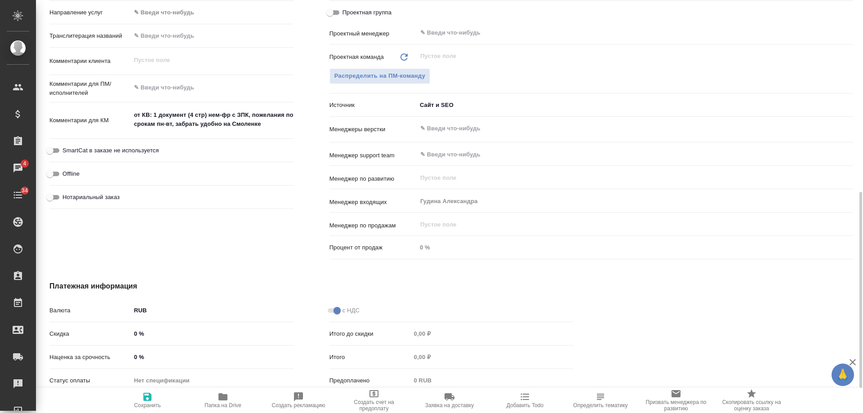
click at [112, 196] on span "Нотариальный заказ" at bounding box center [90, 197] width 57 height 9
click at [66, 196] on input "Нотариальный заказ" at bounding box center [50, 197] width 32 height 11
checkbox input "true"
type textarea "x"
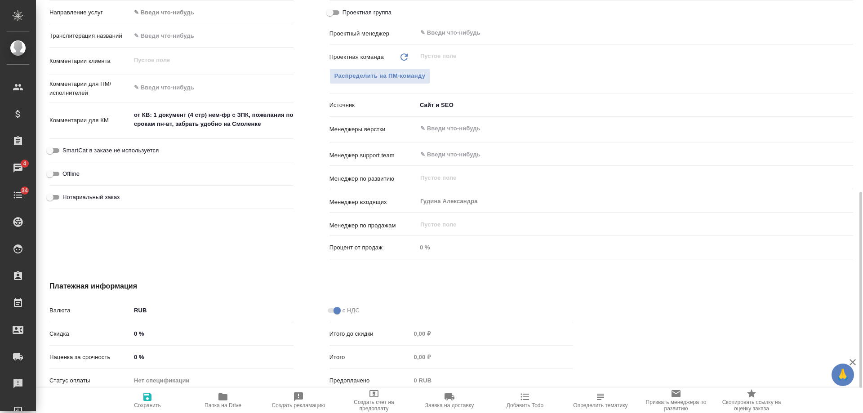
type textarea "x"
drag, startPoint x: 150, startPoint y: 401, endPoint x: 591, endPoint y: 367, distance: 442.0
click at [152, 401] on icon "button" at bounding box center [147, 396] width 11 height 11
type textarea "x"
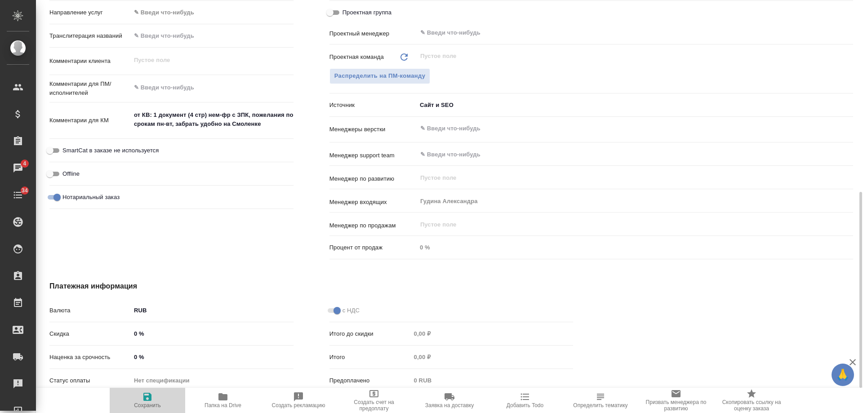
type textarea "x"
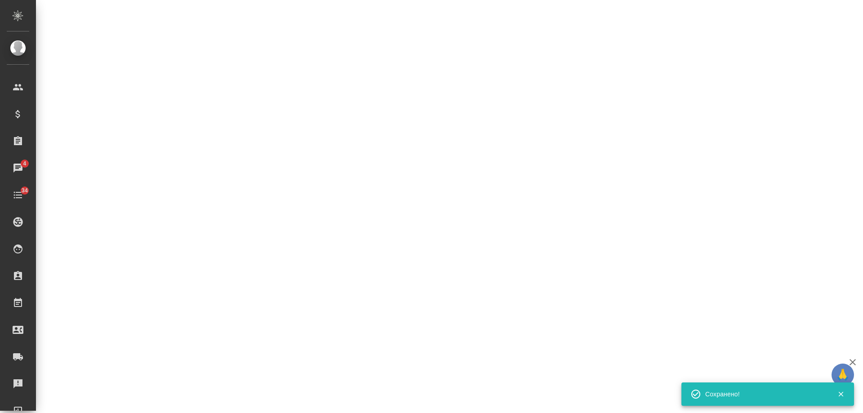
select select "RU"
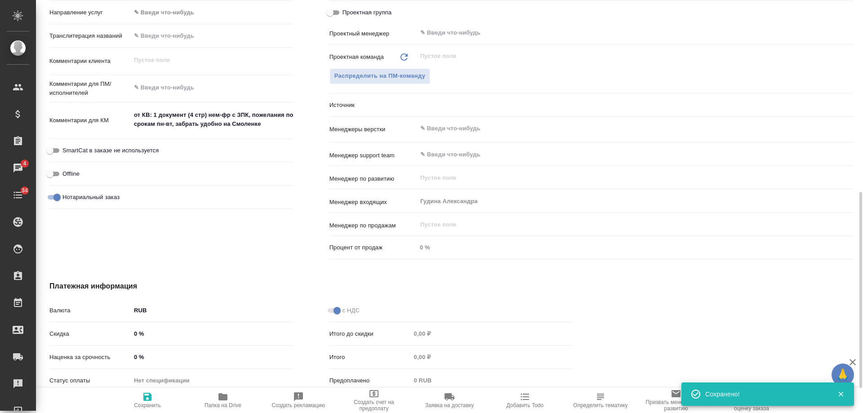
type textarea "x"
click at [533, 394] on span "Добавить Todo" at bounding box center [524, 399] width 65 height 17
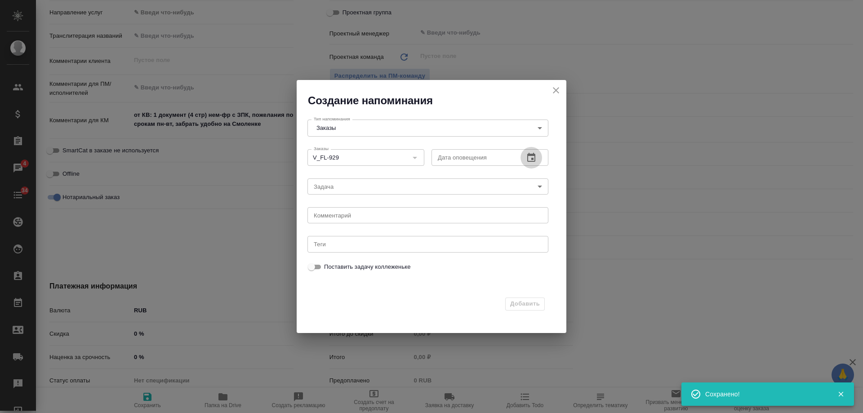
click at [531, 155] on icon "button" at bounding box center [531, 157] width 8 height 9
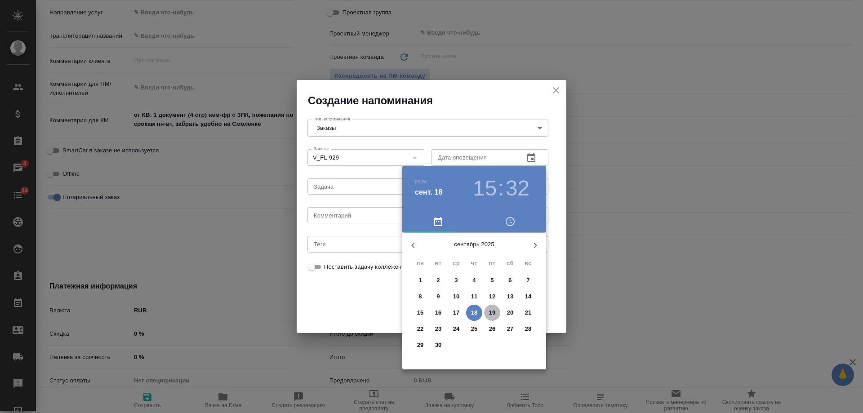
click at [487, 315] on span "19" at bounding box center [492, 312] width 16 height 9
type input "19.09.2025 15:32"
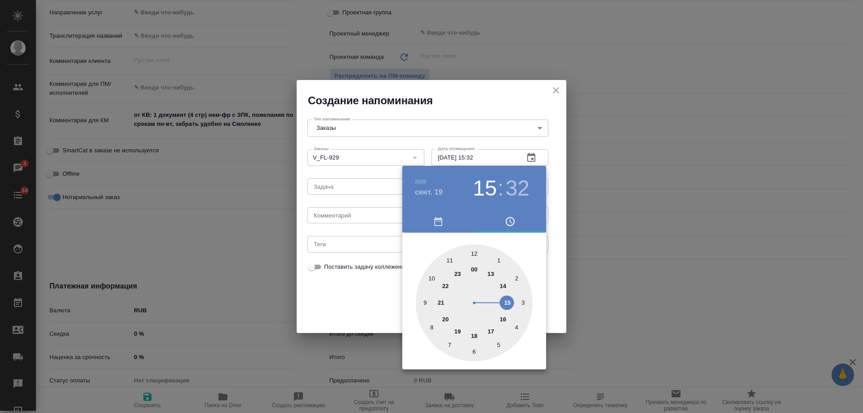
click at [353, 218] on div at bounding box center [431, 206] width 863 height 413
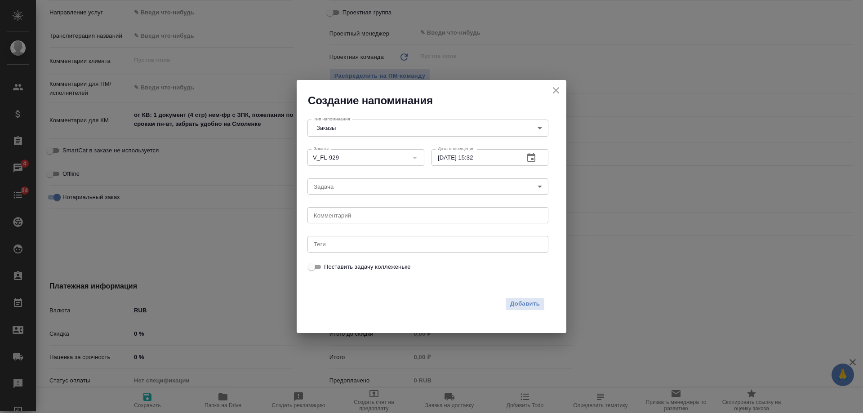
click at [340, 216] on div "2025 сент. 19 15 : 32 00 1 2 3 4 5 6 7 8 9 10 11 12 13 14 15 16 17 18 19 20 21 …" at bounding box center [431, 206] width 863 height 413
click at [340, 215] on div "2025 сент. 19 15 : 32 00 1 2 3 4 5 6 7 8 9 10 11 12 13 14 15 16 17 18 19 20 21 …" at bounding box center [431, 206] width 863 height 413
click at [340, 215] on textarea at bounding box center [428, 215] width 228 height 7
type textarea "инфа вотс"
click at [523, 306] on span "Добавить" at bounding box center [525, 304] width 30 height 10
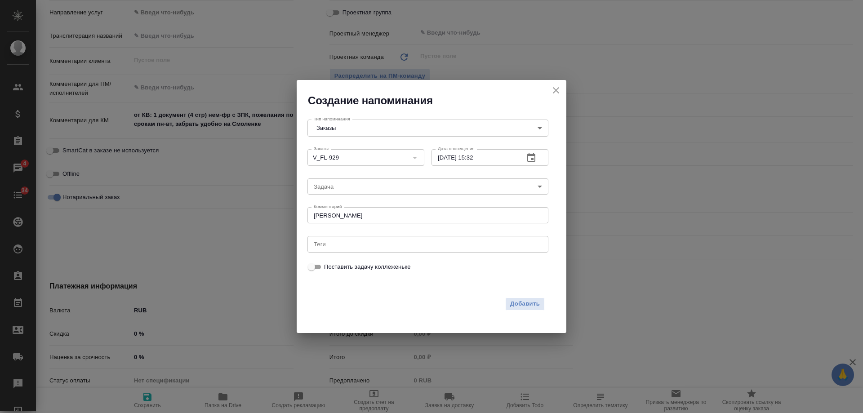
type textarea "x"
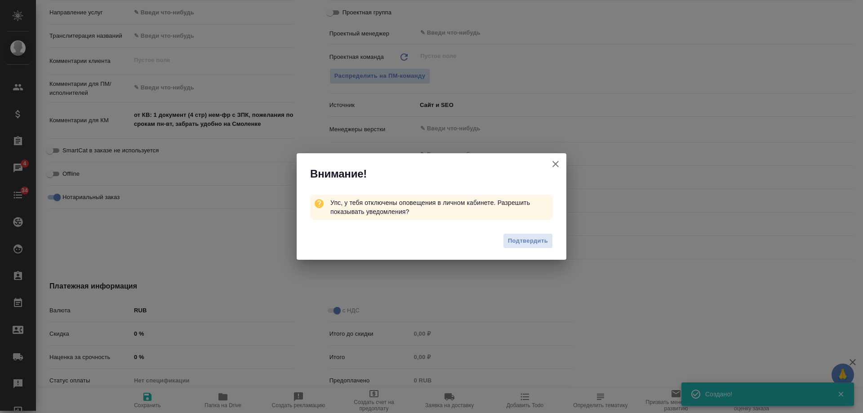
type textarea "x"
click at [555, 163] on icon "button" at bounding box center [555, 164] width 11 height 11
type textarea "x"
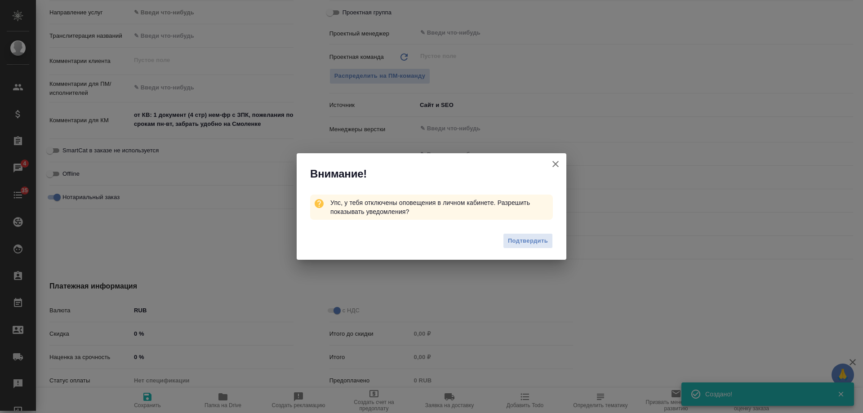
type textarea "x"
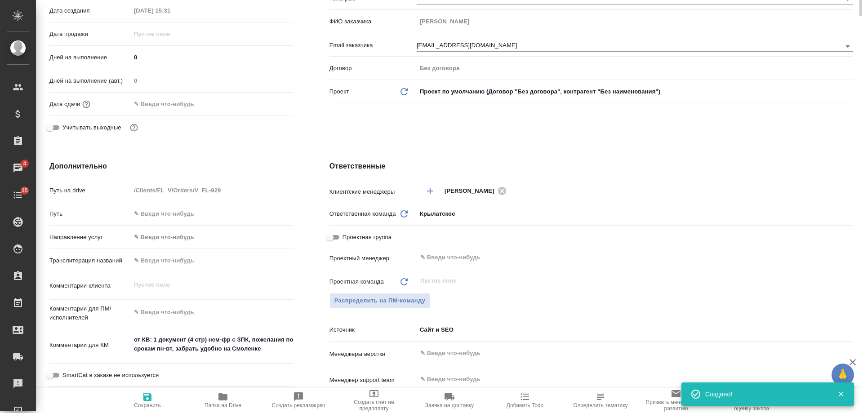
scroll to position [0, 0]
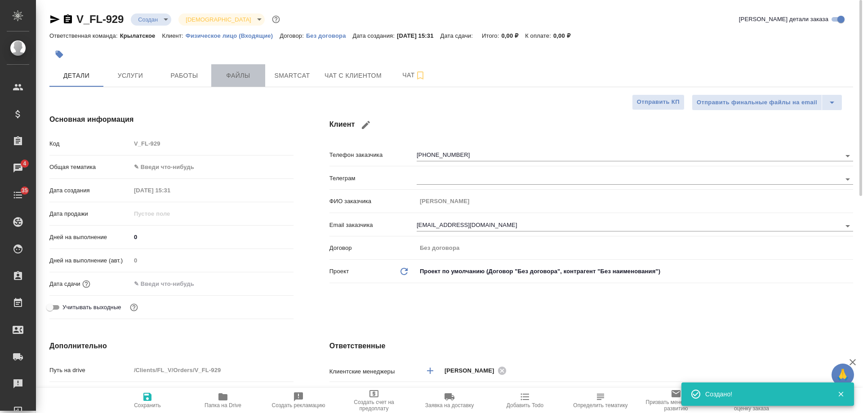
click at [243, 79] on span "Файлы" at bounding box center [238, 75] width 43 height 11
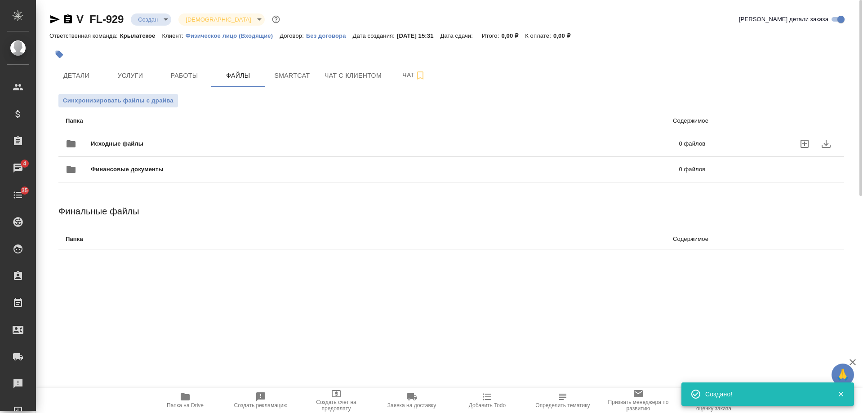
click at [219, 143] on span "Исходные файлы" at bounding box center [251, 143] width 320 height 9
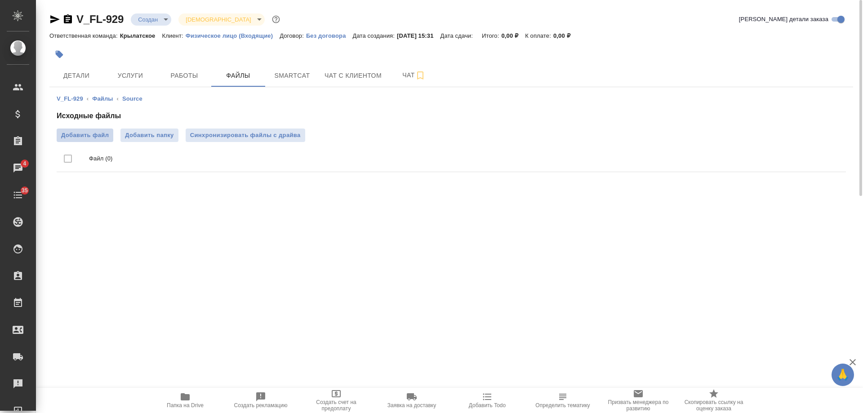
click at [85, 135] on span "Добавить файл" at bounding box center [85, 135] width 48 height 9
click at [0, 0] on input "Добавить файл" at bounding box center [0, 0] width 0 height 0
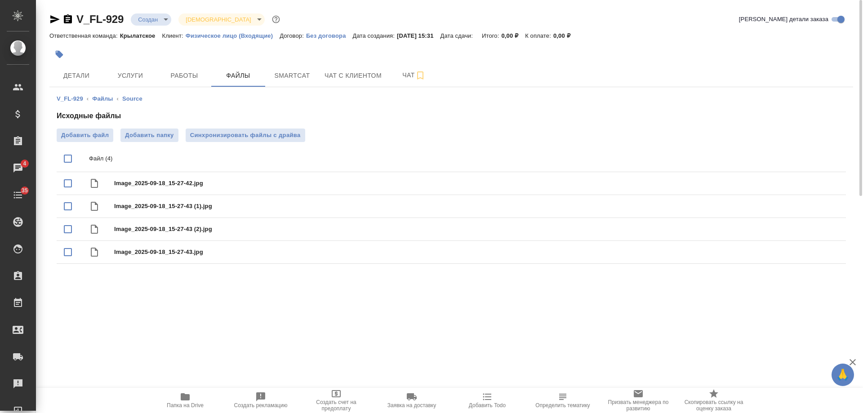
click at [54, 18] on icon "button" at bounding box center [54, 19] width 9 height 8
click at [72, 82] on button "Детали" at bounding box center [76, 75] width 54 height 22
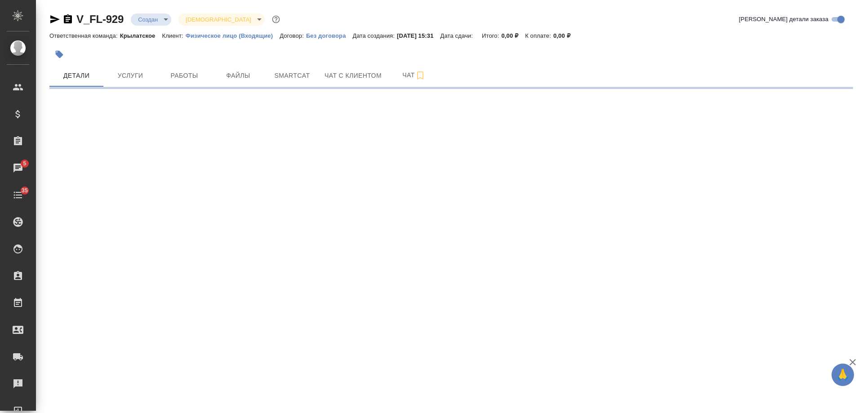
select select "RU"
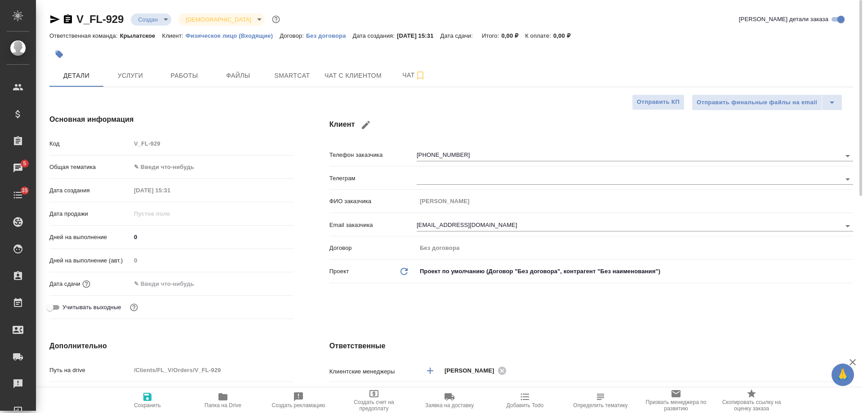
type textarea "x"
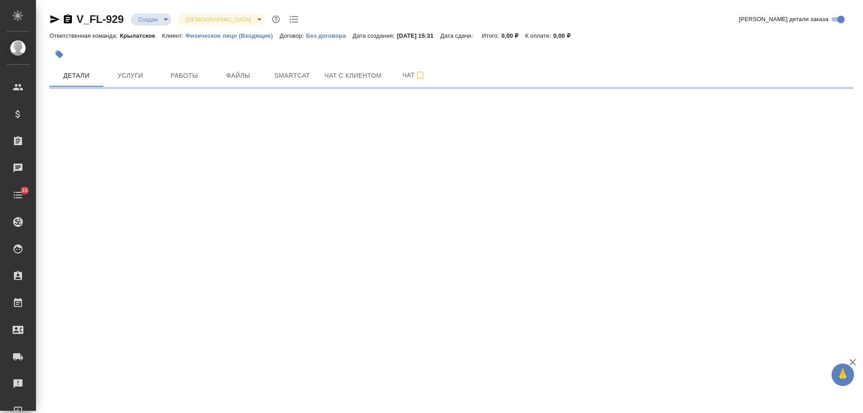
select select "RU"
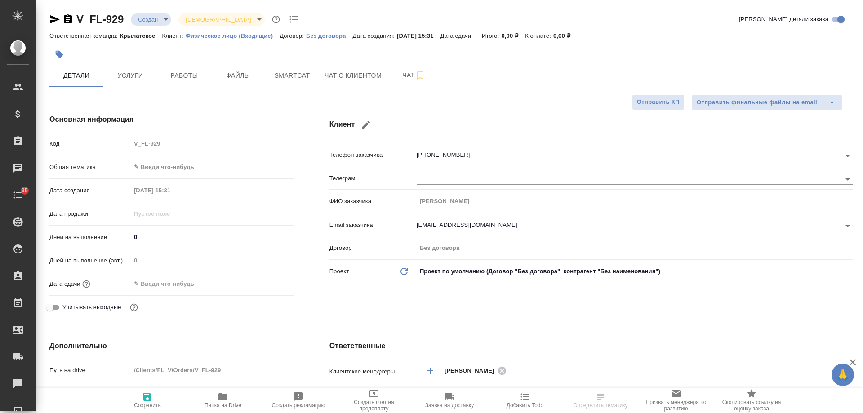
type textarea "x"
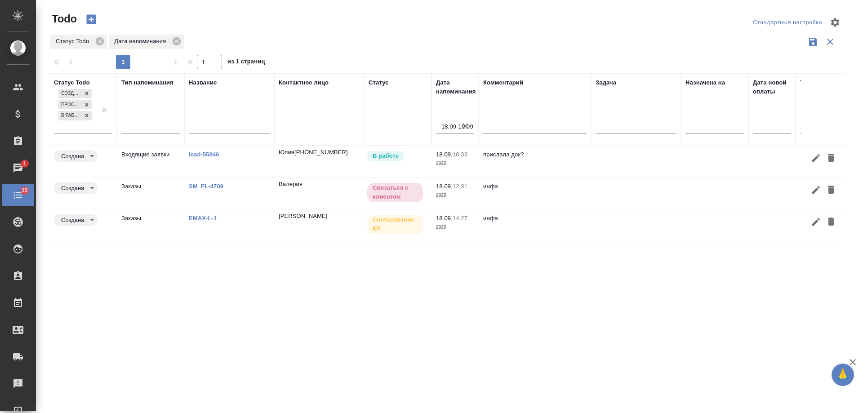
click at [463, 127] on icon "button" at bounding box center [464, 125] width 9 height 9
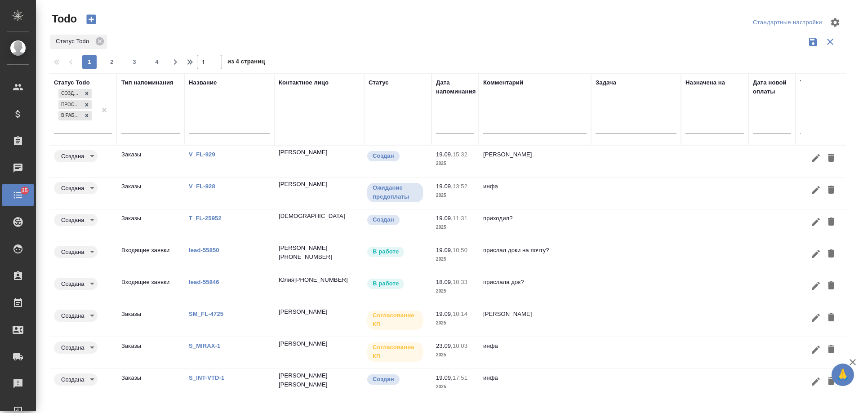
click at [452, 127] on input "text" at bounding box center [457, 126] width 33 height 13
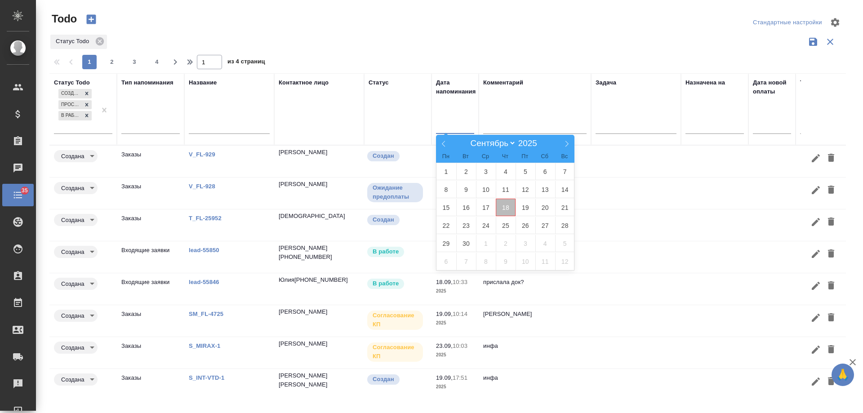
click at [504, 202] on span "18" at bounding box center [505, 208] width 20 height 18
type div "[DATE]T21:00:00.000Z"
click at [526, 209] on span "19" at bounding box center [525, 208] width 20 height 18
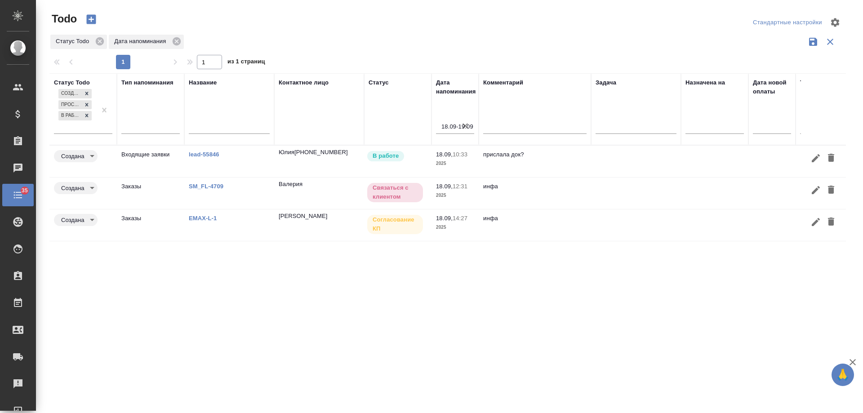
click at [204, 155] on link "lead-55846" at bounding box center [204, 154] width 31 height 7
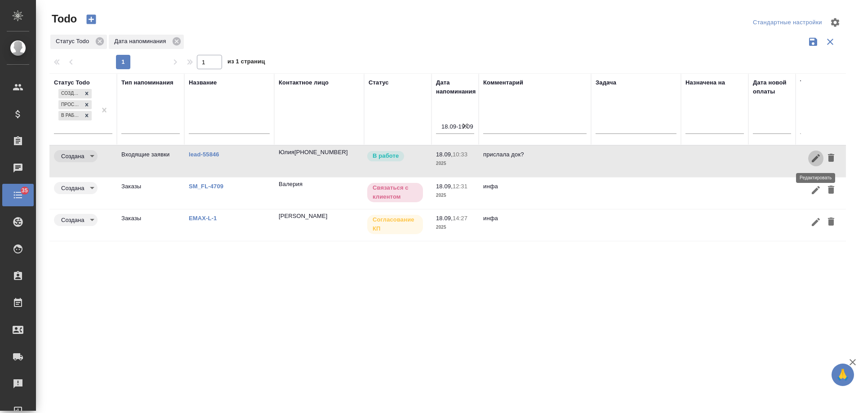
click at [814, 158] on icon "button" at bounding box center [815, 158] width 8 height 8
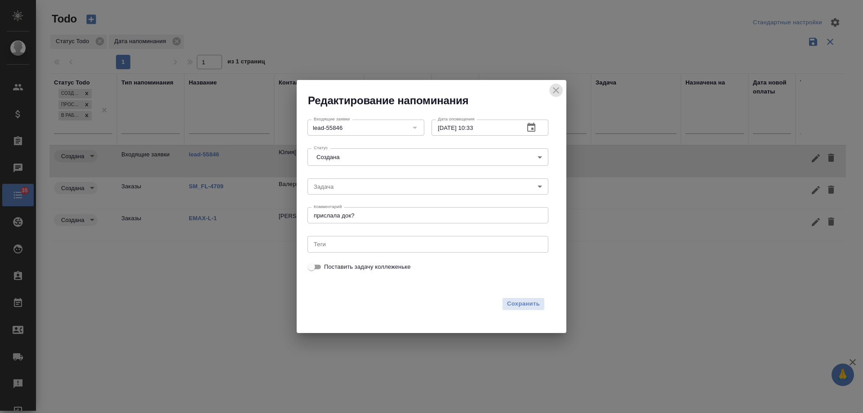
click at [559, 88] on icon "close" at bounding box center [555, 90] width 11 height 11
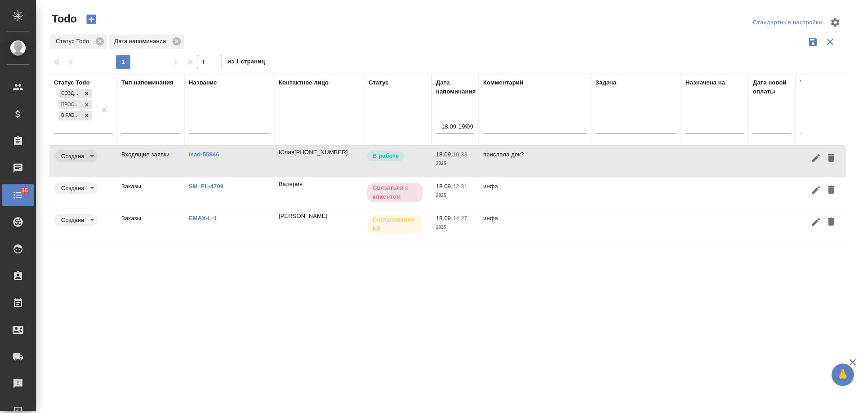
click at [206, 156] on link "lead-55846" at bounding box center [204, 154] width 31 height 7
click at [828, 153] on icon "button" at bounding box center [830, 157] width 11 height 11
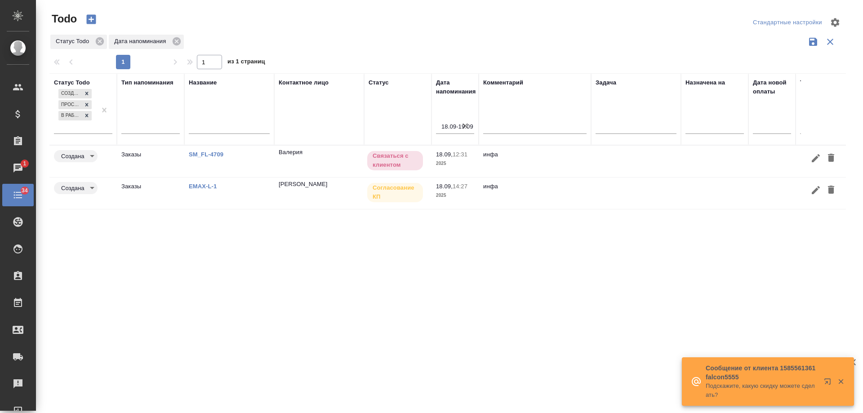
click at [206, 188] on link "EMAX-L-1" at bounding box center [203, 186] width 28 height 7
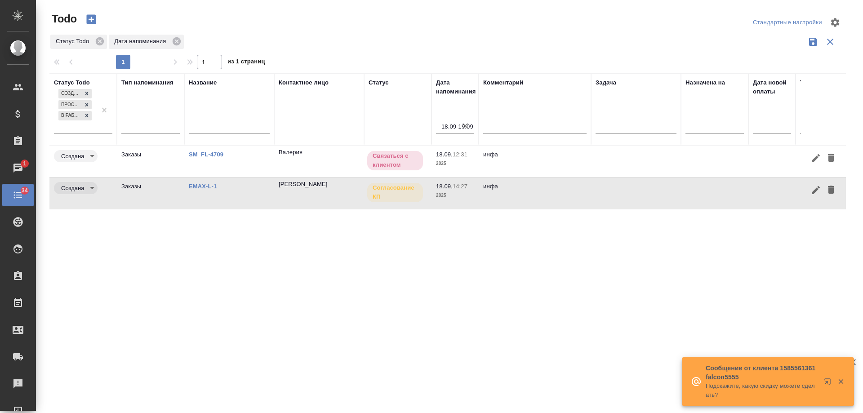
click at [814, 190] on icon "button" at bounding box center [815, 190] width 11 height 11
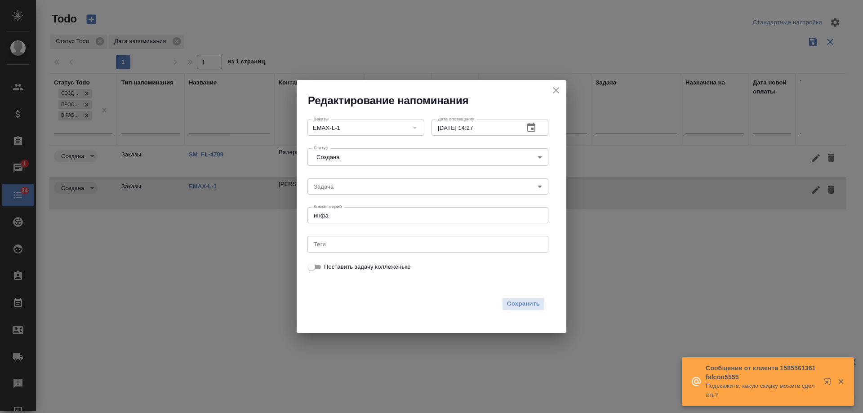
click at [534, 127] on icon "button" at bounding box center [531, 127] width 11 height 11
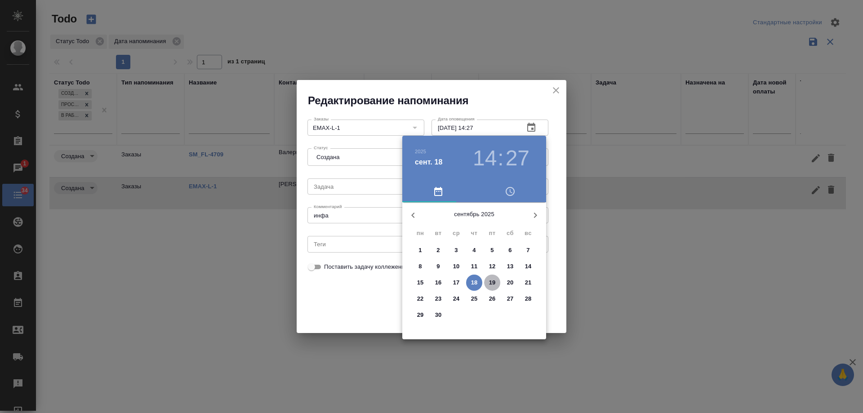
click at [493, 284] on p "19" at bounding box center [492, 282] width 7 height 9
type input "[DATE] 14:27"
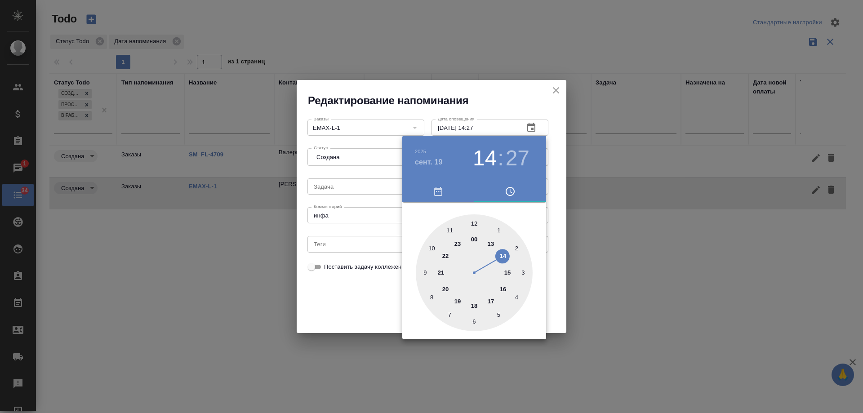
drag, startPoint x: 346, startPoint y: 294, endPoint x: 442, endPoint y: 302, distance: 97.0
click at [347, 294] on div at bounding box center [431, 206] width 863 height 413
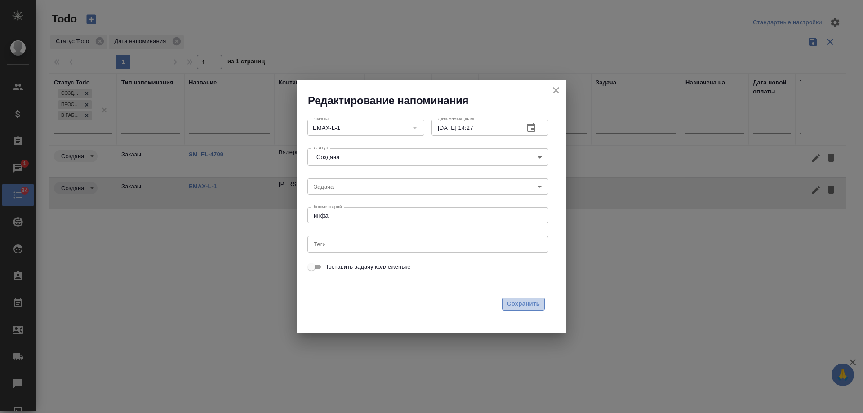
click at [536, 303] on span "Сохранить" at bounding box center [523, 304] width 33 height 10
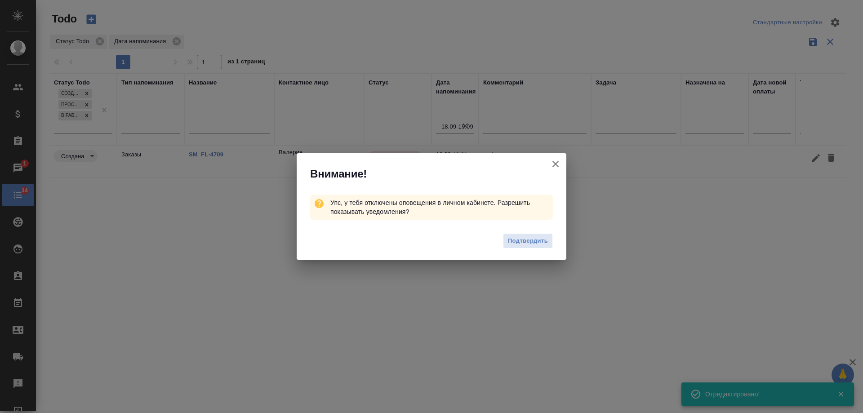
click at [557, 166] on icon "button" at bounding box center [555, 164] width 6 height 6
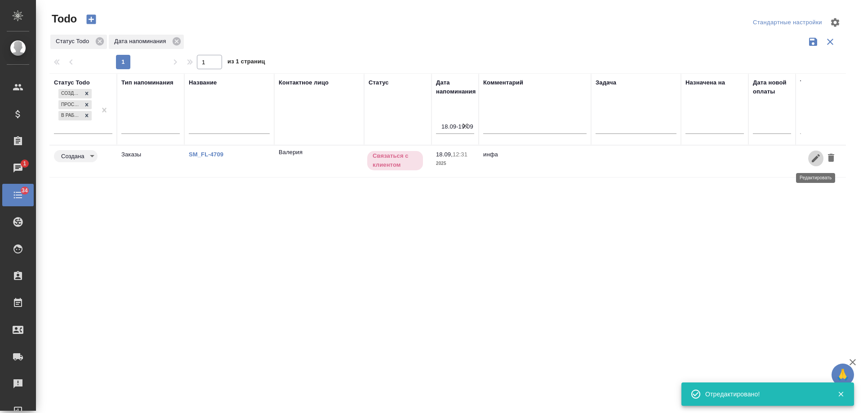
click at [810, 159] on icon "button" at bounding box center [815, 158] width 11 height 11
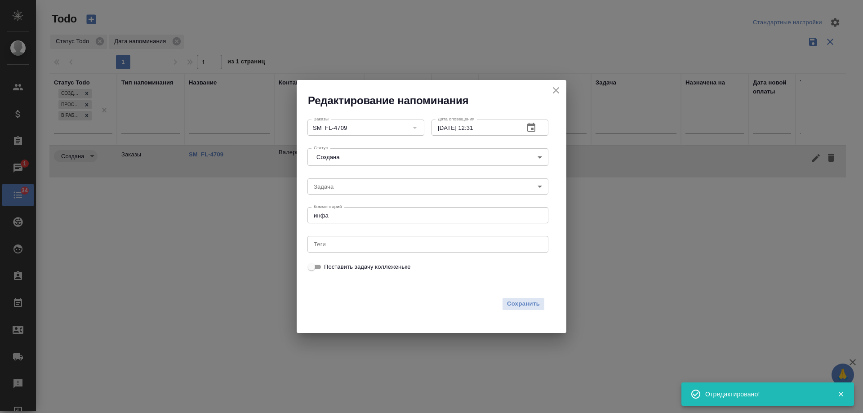
click at [535, 127] on icon "button" at bounding box center [531, 127] width 11 height 11
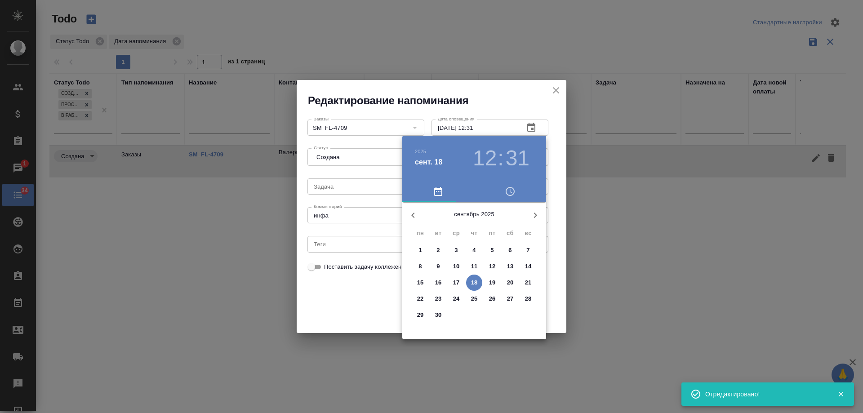
click at [495, 283] on p "19" at bounding box center [492, 282] width 7 height 9
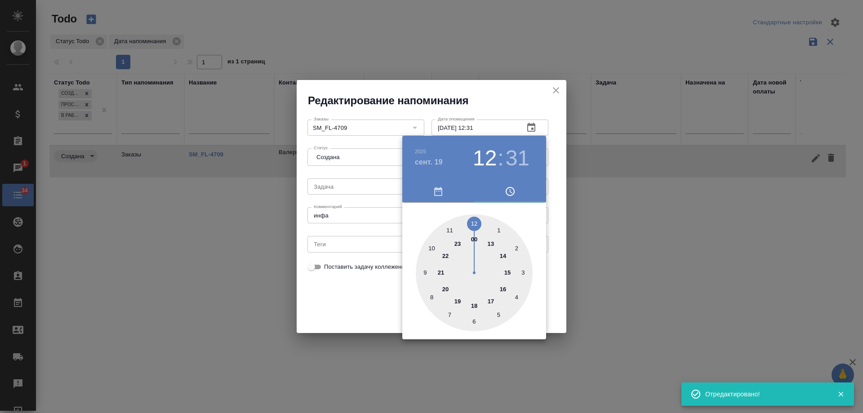
type input "19.09.2025 12:31"
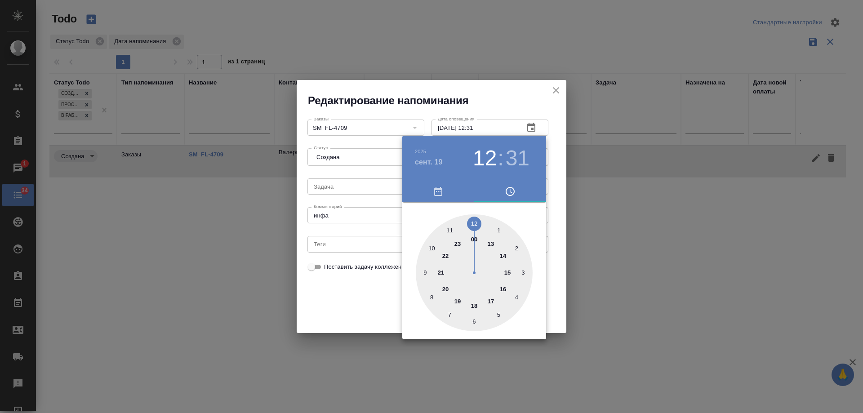
click at [345, 296] on div at bounding box center [431, 206] width 863 height 413
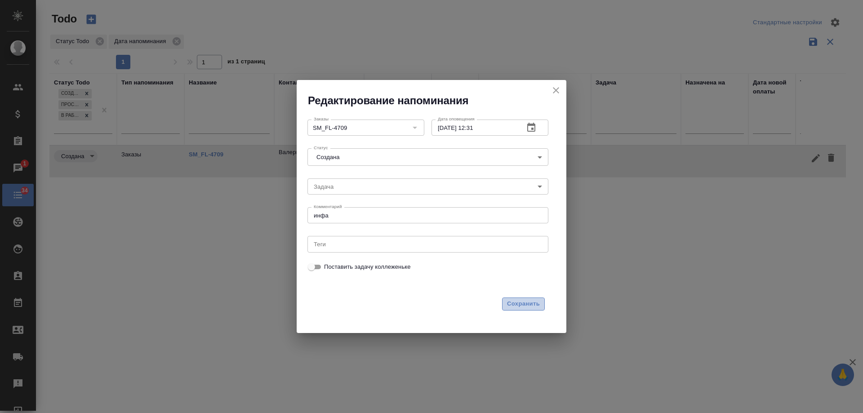
click at [508, 303] on span "Сохранить" at bounding box center [523, 304] width 33 height 10
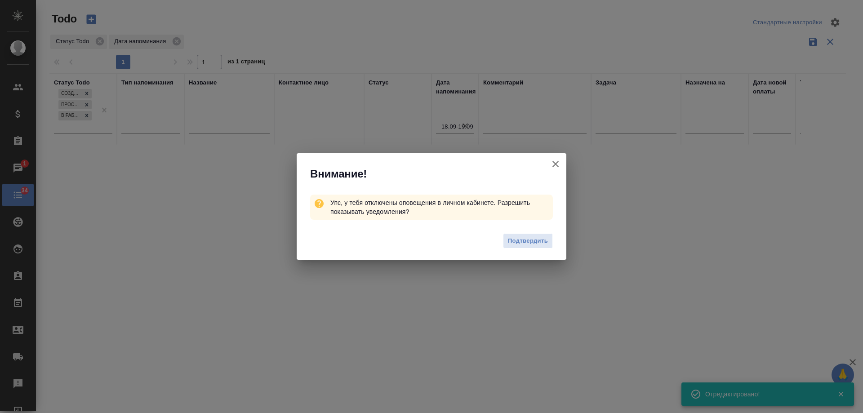
click at [558, 163] on icon "button" at bounding box center [555, 164] width 11 height 11
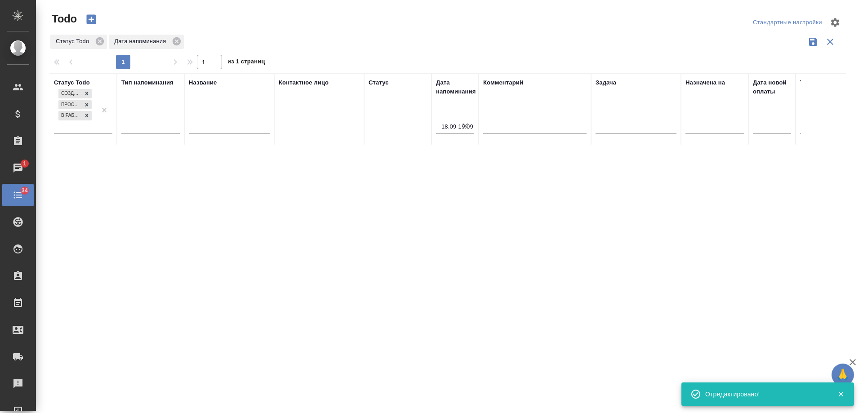
click at [464, 128] on icon "button" at bounding box center [464, 125] width 9 height 9
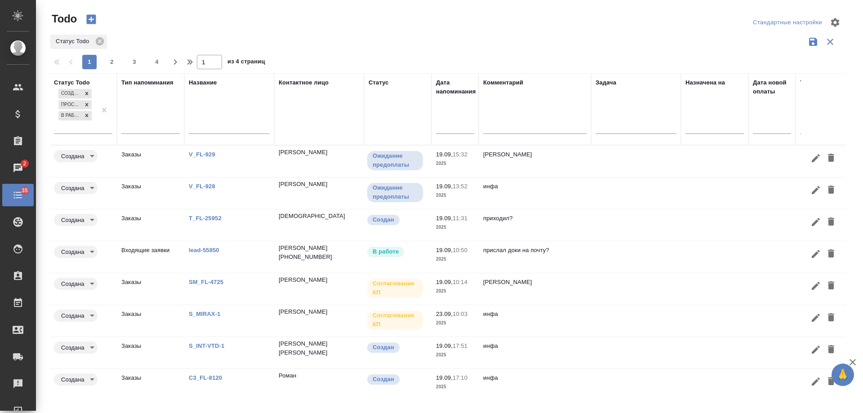
click at [625, 255] on td at bounding box center [636, 256] width 90 height 31
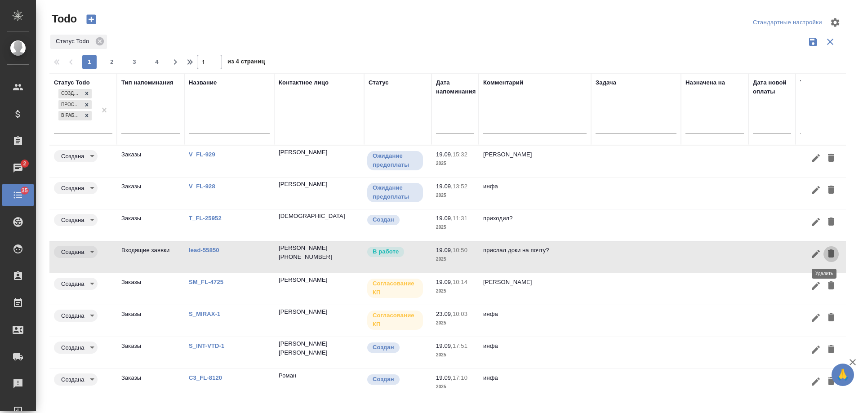
click at [827, 253] on icon "button" at bounding box center [830, 253] width 6 height 8
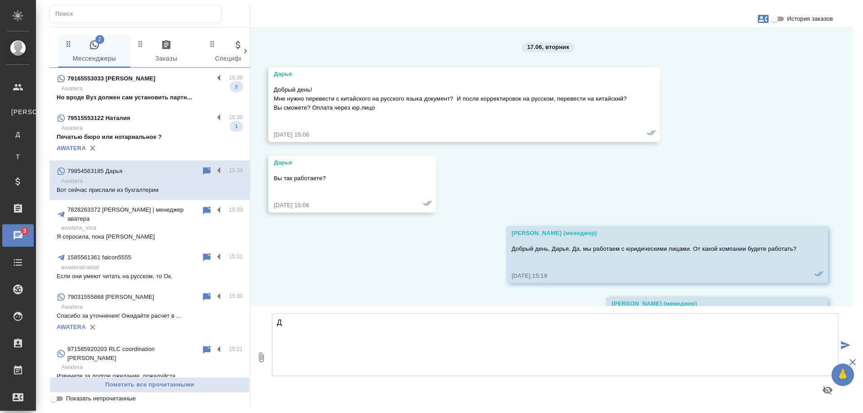
click at [158, 137] on p "Печатью бюро или нотариальное ?" at bounding box center [150, 137] width 186 height 9
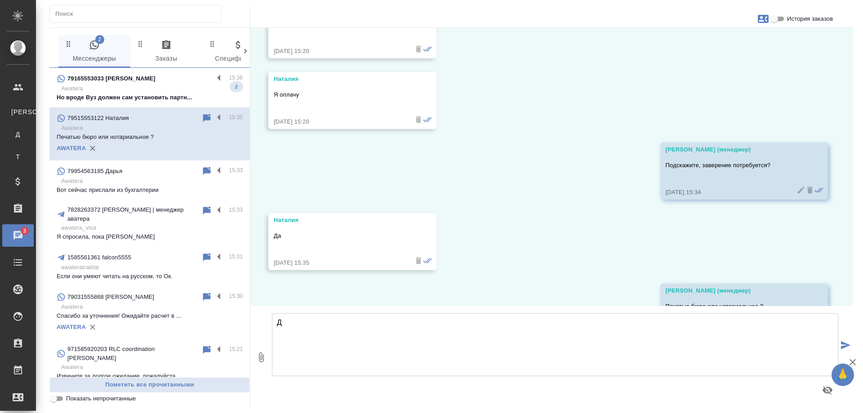
scroll to position [2525, 0]
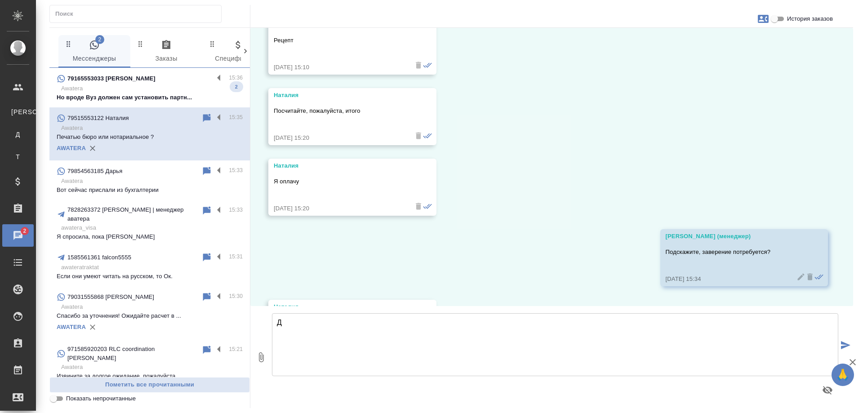
click at [166, 88] on p "Awatera" at bounding box center [151, 88] width 181 height 9
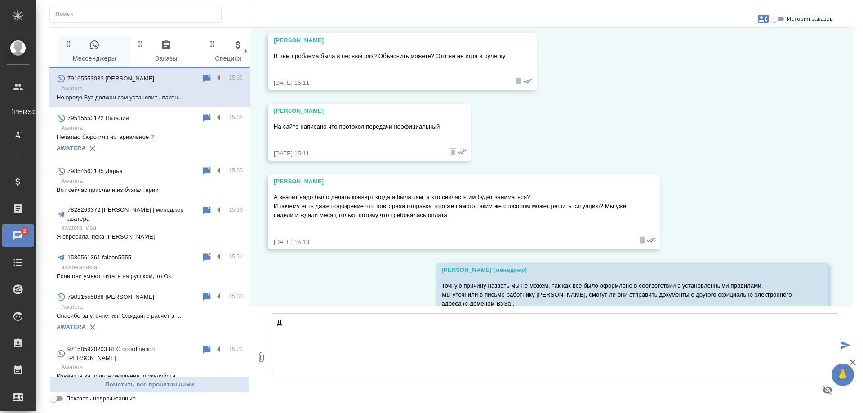
scroll to position [16299, 0]
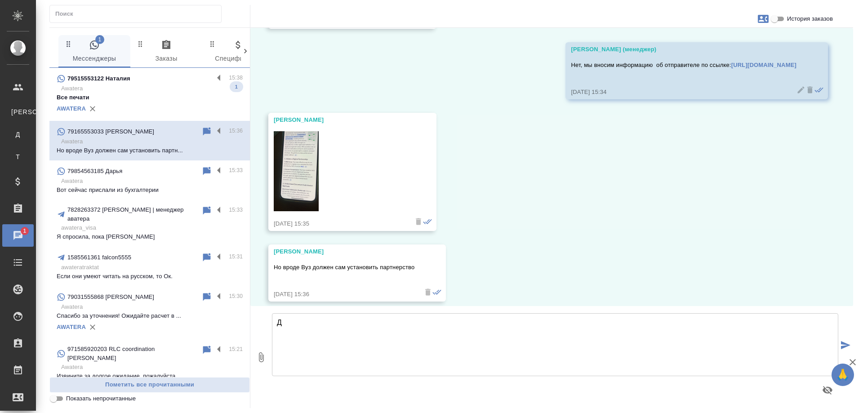
click at [145, 87] on p "Awatera" at bounding box center [151, 88] width 181 height 9
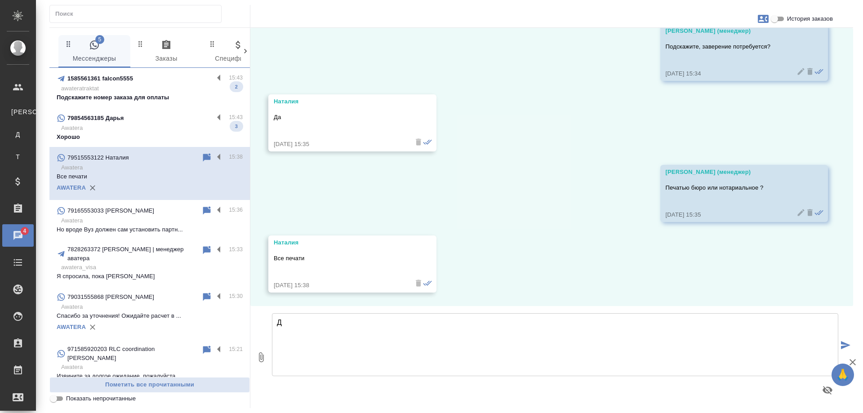
scroll to position [2730, 0]
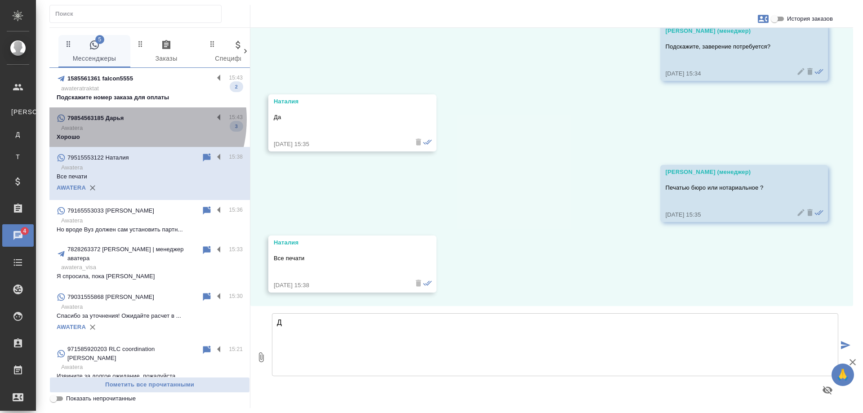
click at [124, 119] on div "79854563185 Дарья" at bounding box center [135, 118] width 157 height 11
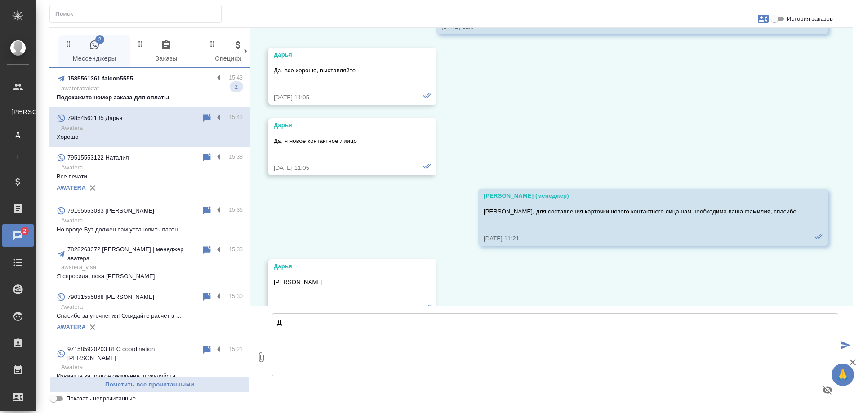
scroll to position [15667, 0]
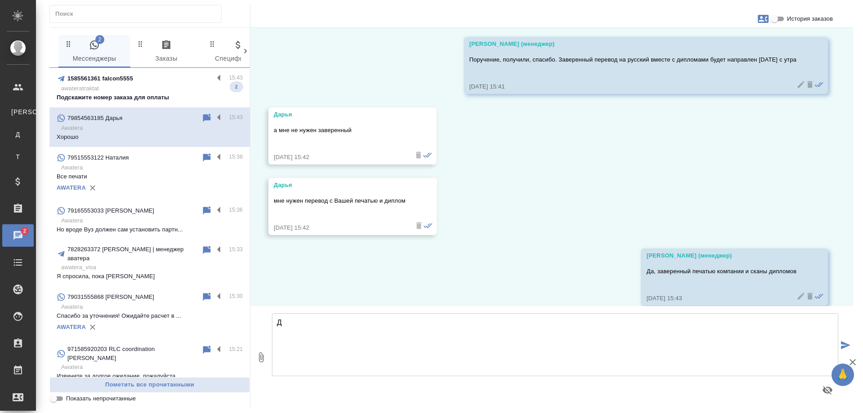
click at [153, 97] on p "Подскажите номер заказа для оплаты" at bounding box center [150, 97] width 186 height 9
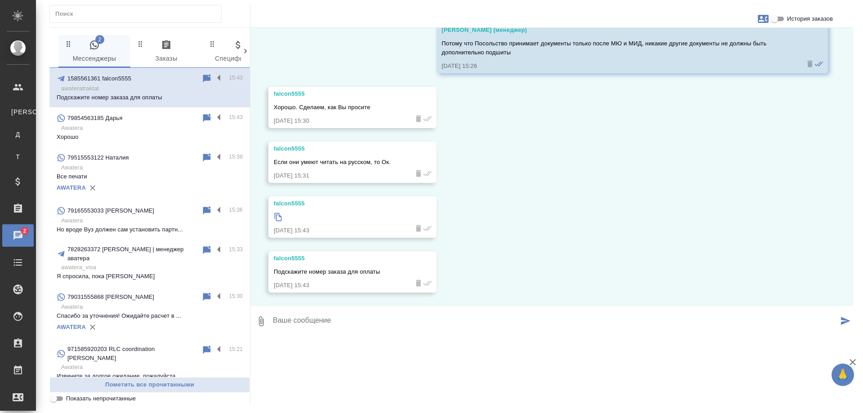
scroll to position [1327, 0]
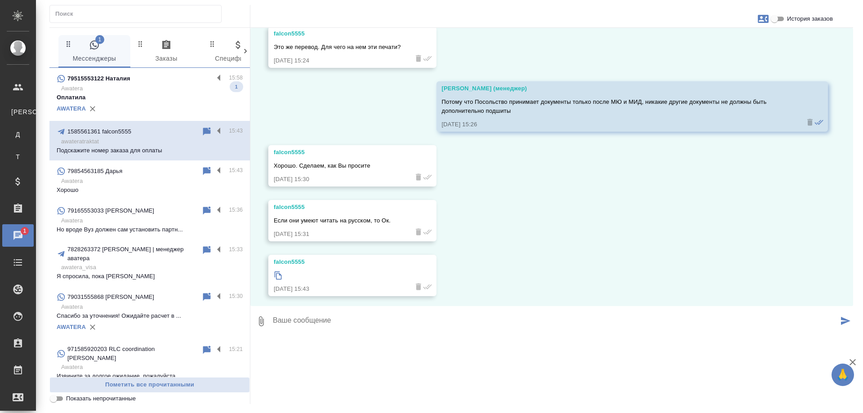
click at [152, 84] on p "Awatera" at bounding box center [151, 88] width 181 height 9
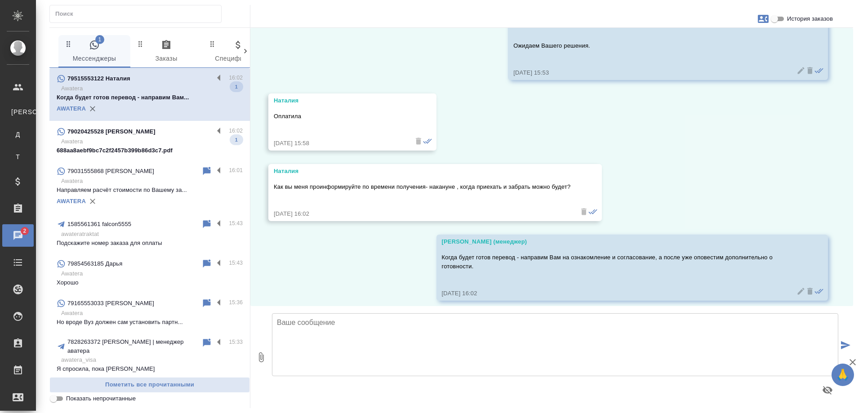
scroll to position [3125, 0]
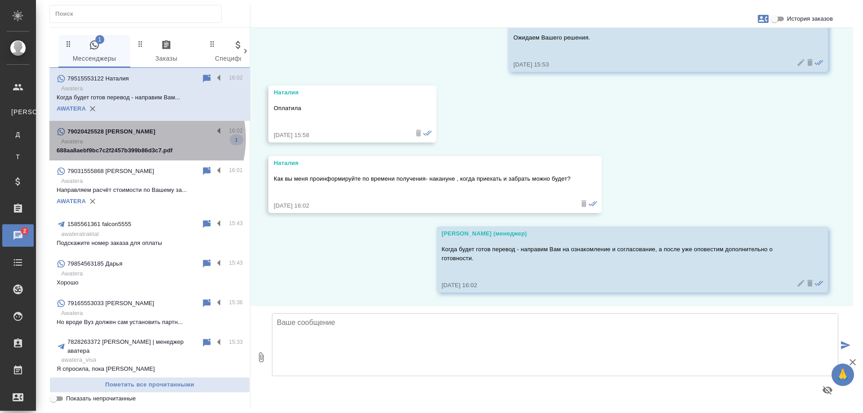
click at [140, 138] on p "Awatera" at bounding box center [151, 141] width 181 height 9
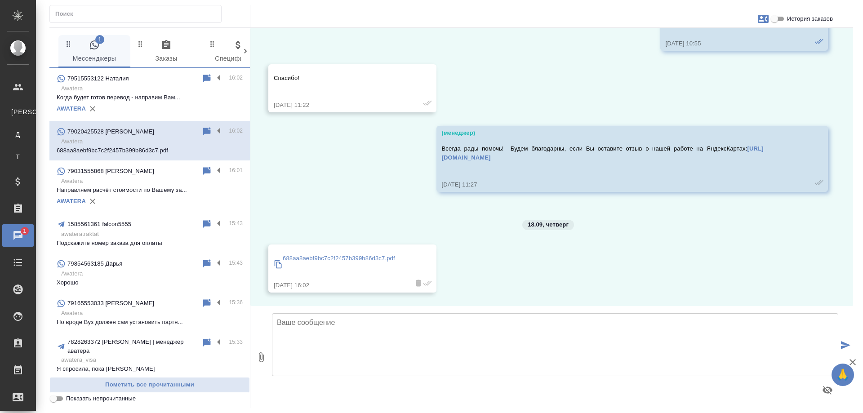
scroll to position [2483, 0]
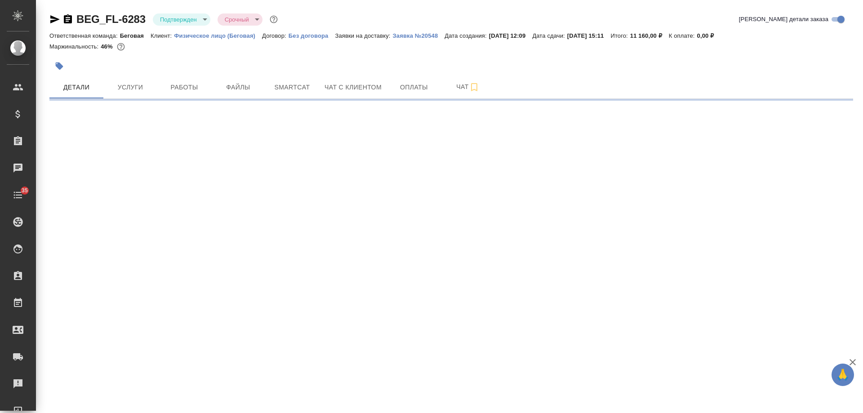
click at [68, 19] on icon "button" at bounding box center [68, 18] width 8 height 9
select select "RU"
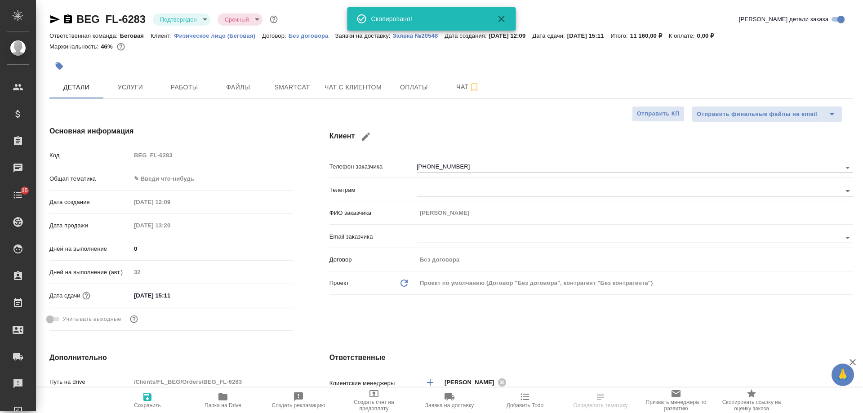
type textarea "x"
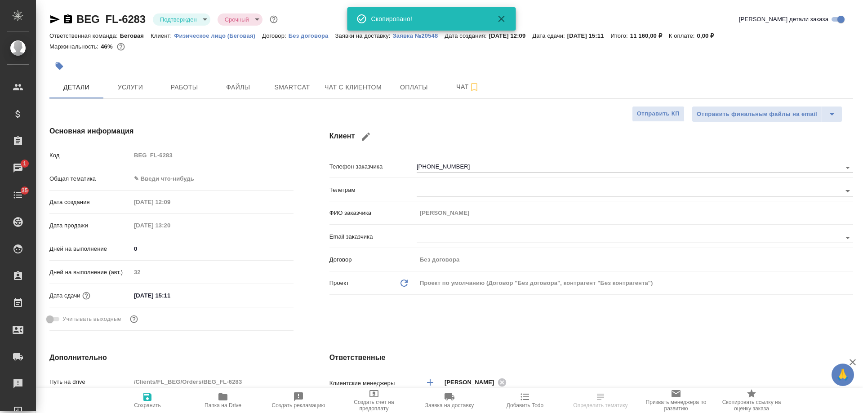
type textarea "x"
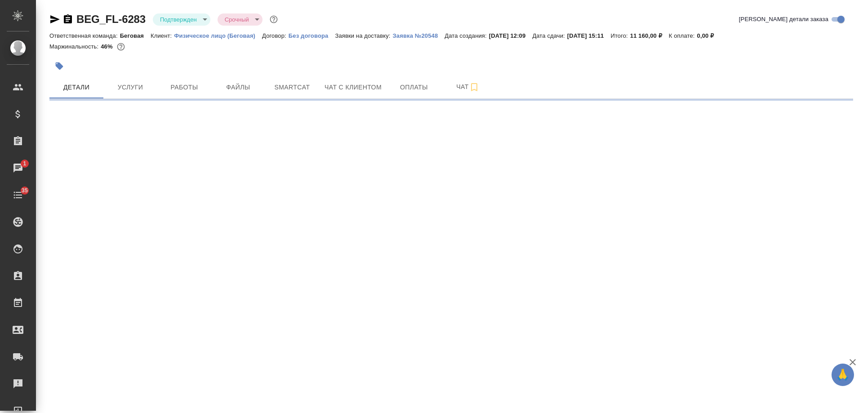
select select "RU"
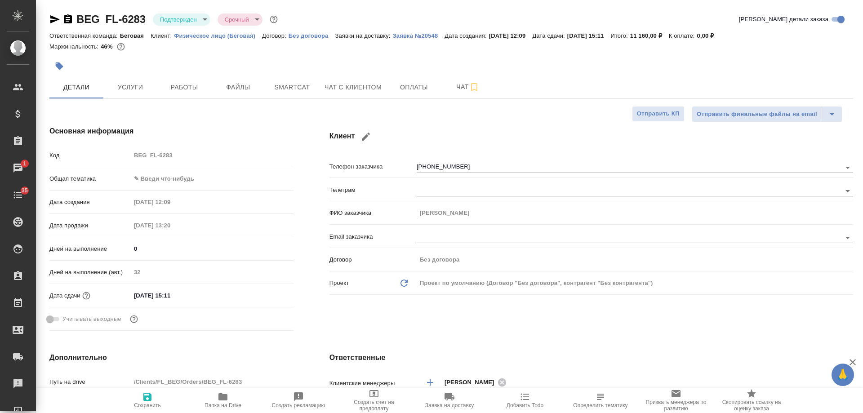
type textarea "x"
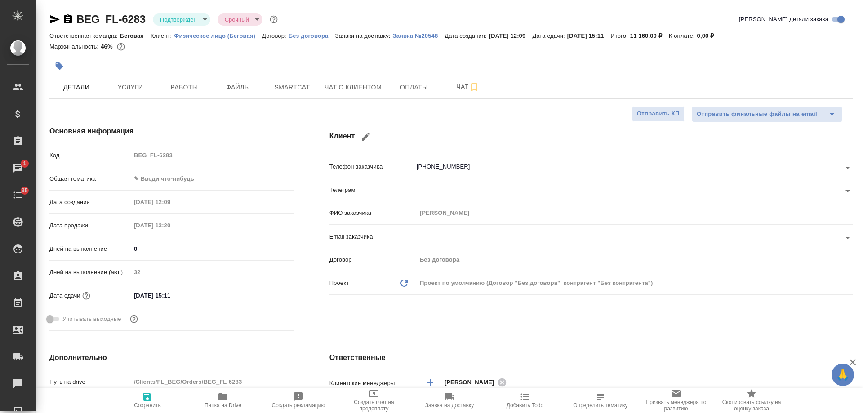
type textarea "x"
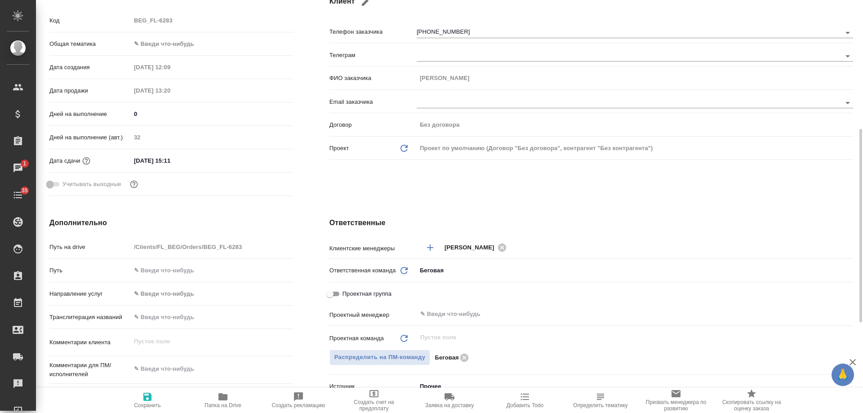
scroll to position [180, 0]
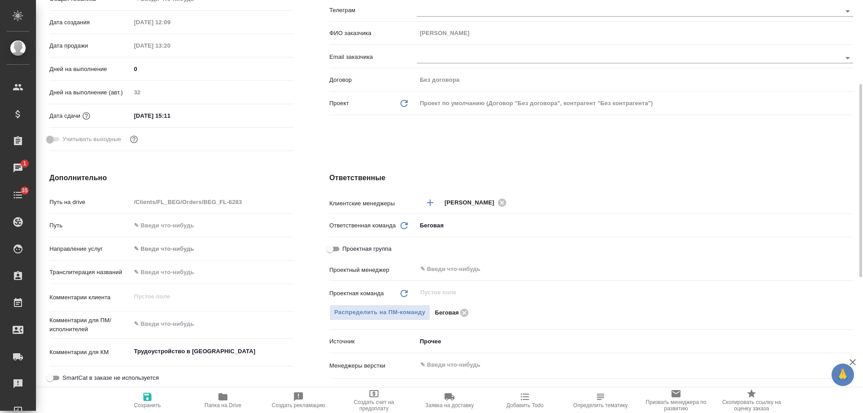
type textarea "x"
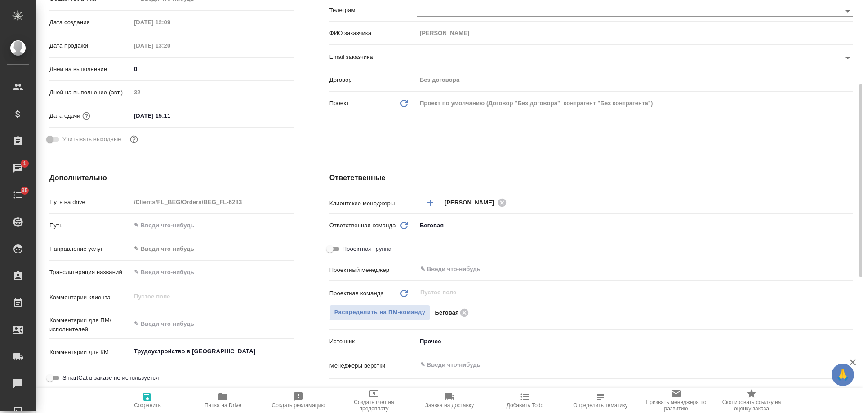
type textarea "x"
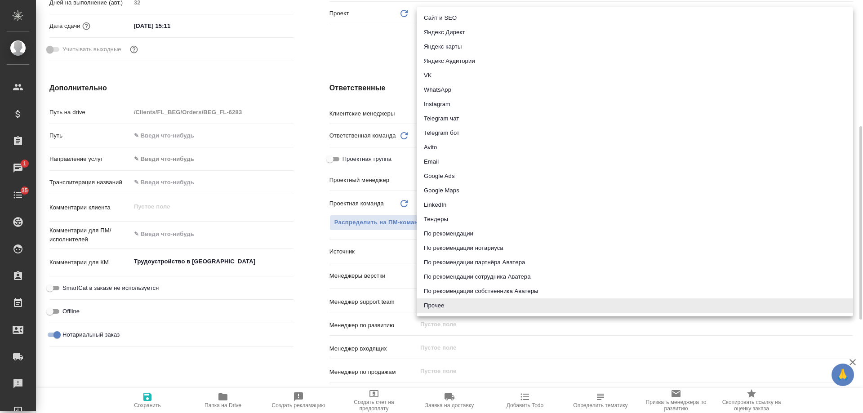
click at [427, 248] on body "🙏 .cls-1 fill:#fff; AWATERA Gudina Alexandra Клиенты Спецификации Заказы 1 Чаты…" at bounding box center [431, 206] width 863 height 413
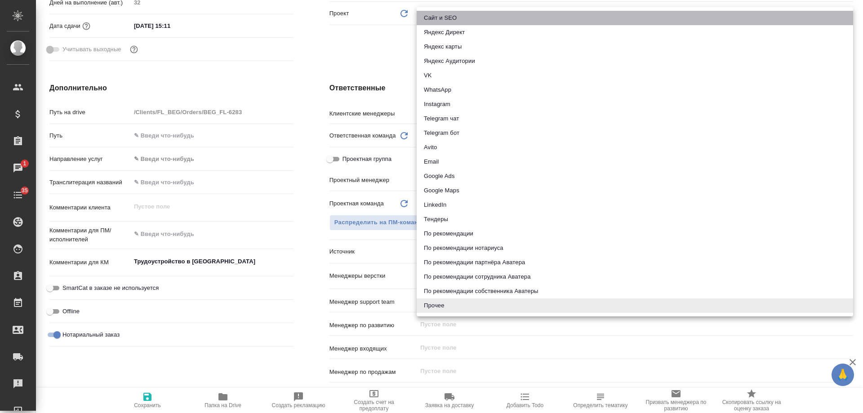
click at [458, 18] on li "Сайт и SEO" at bounding box center [634, 18] width 436 height 14
type textarea "x"
type input "seo"
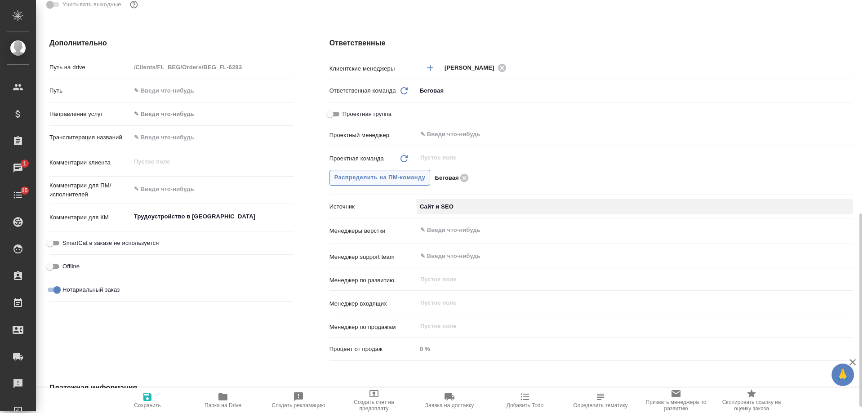
scroll to position [359, 0]
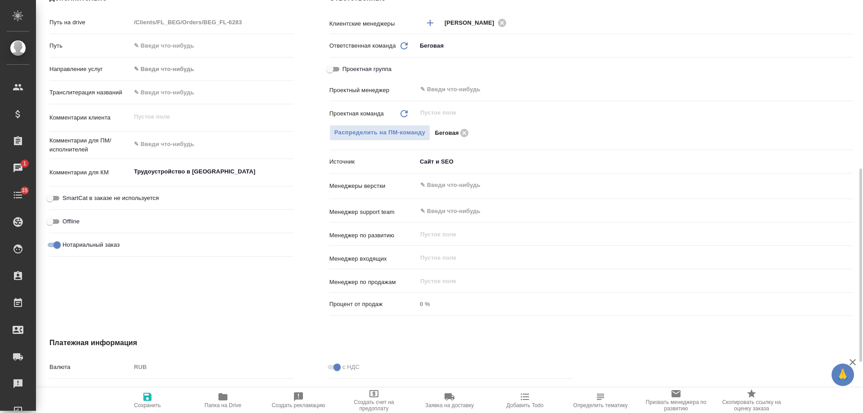
click at [152, 396] on icon "button" at bounding box center [147, 396] width 11 height 11
type textarea "x"
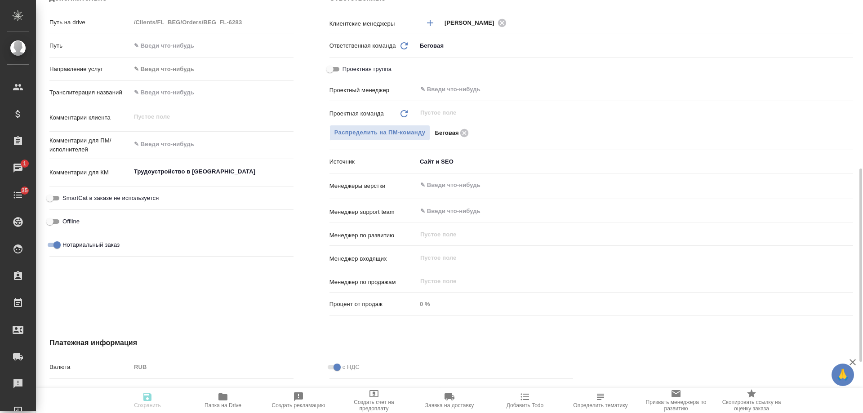
type textarea "x"
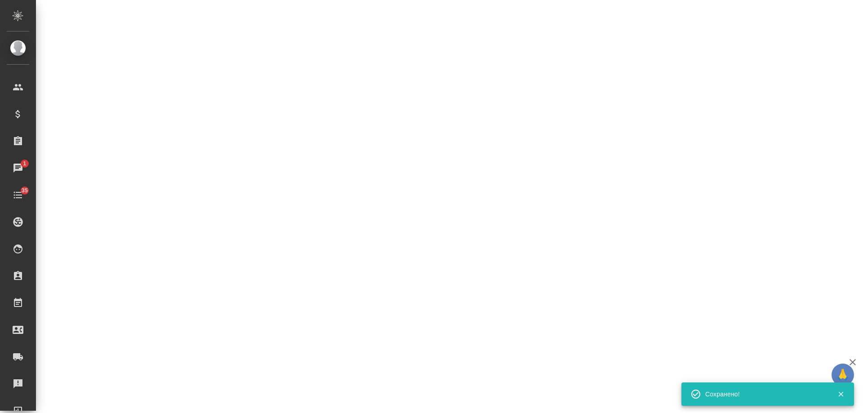
select select "RU"
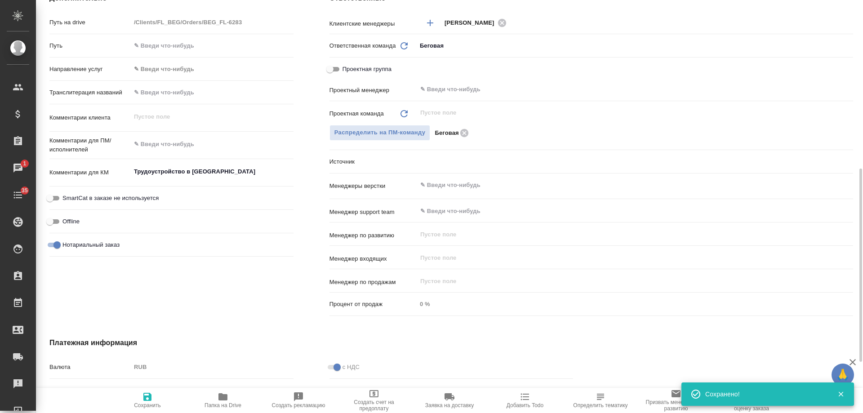
type textarea "x"
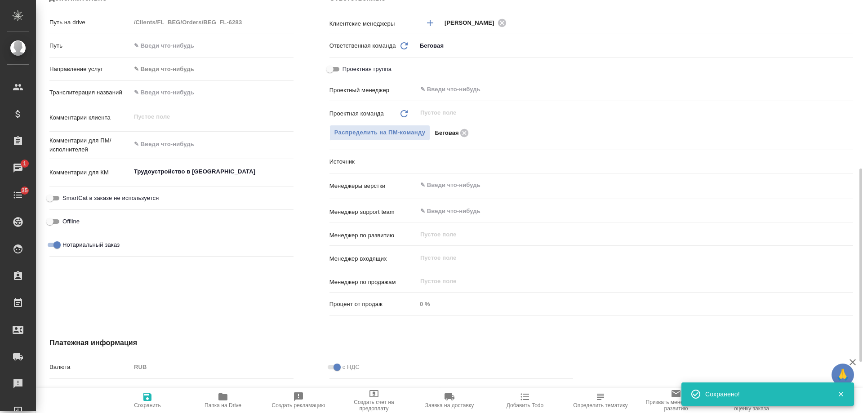
type textarea "x"
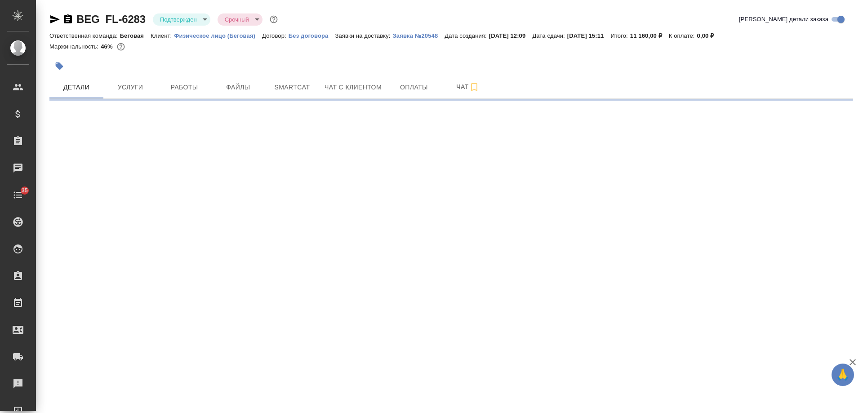
select select "RU"
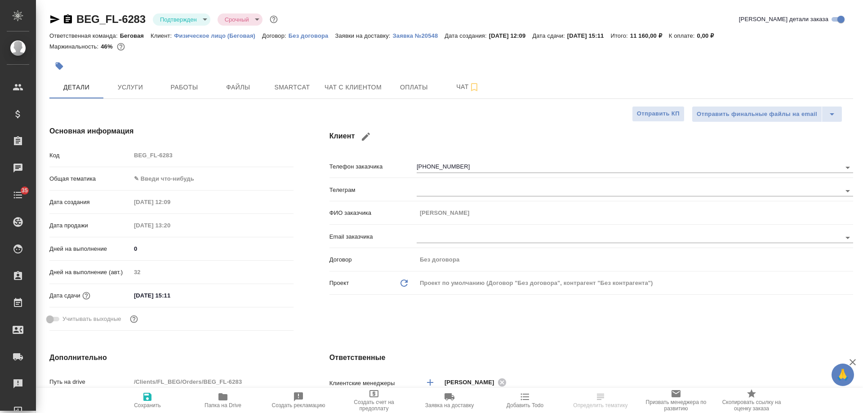
type textarea "x"
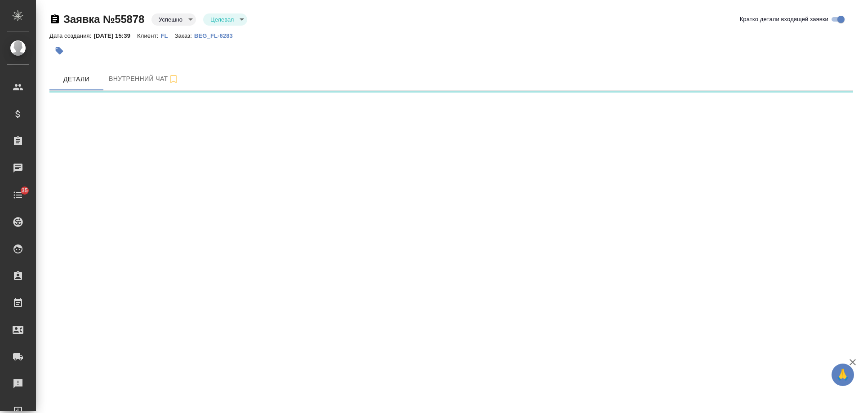
select select "RU"
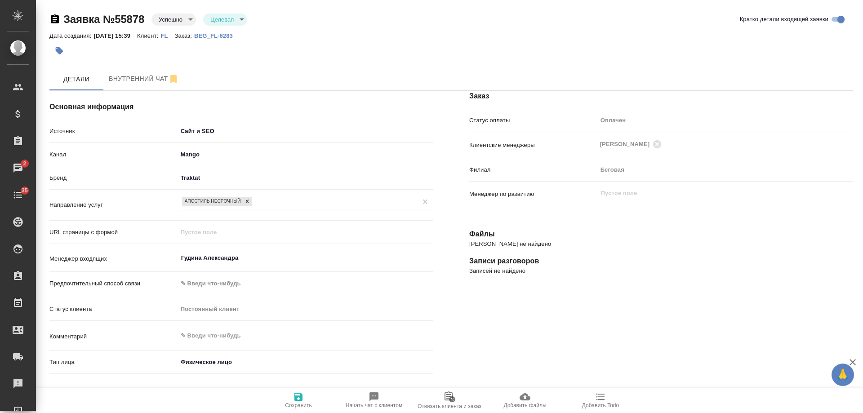
click at [225, 37] on p "BEG_FL-6283" at bounding box center [216, 35] width 45 height 7
type textarea "x"
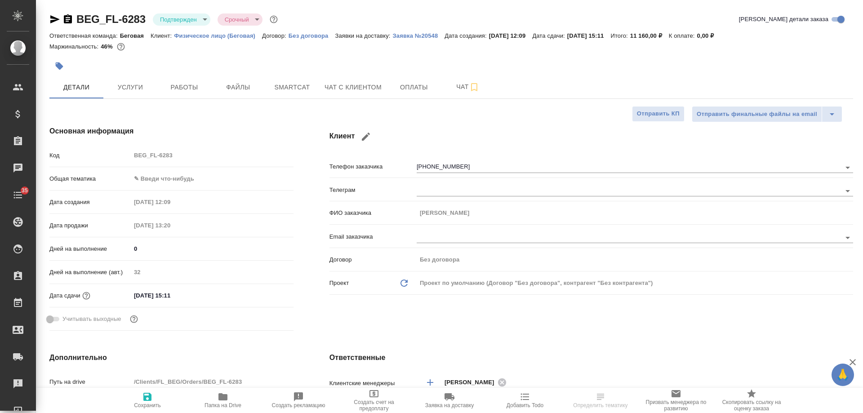
select select "RU"
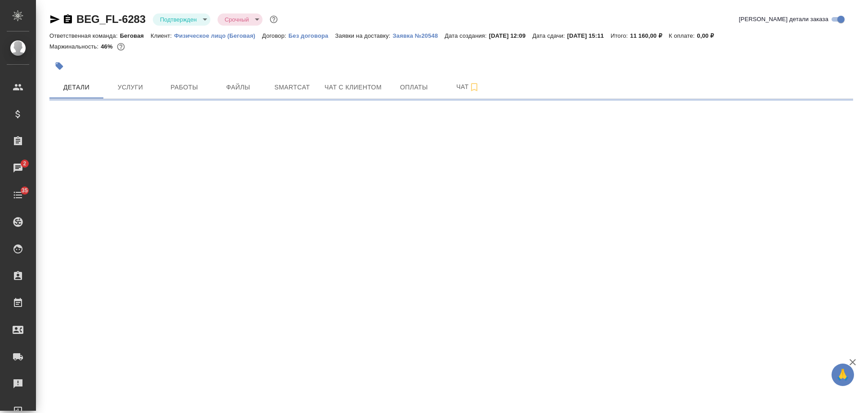
select select "RU"
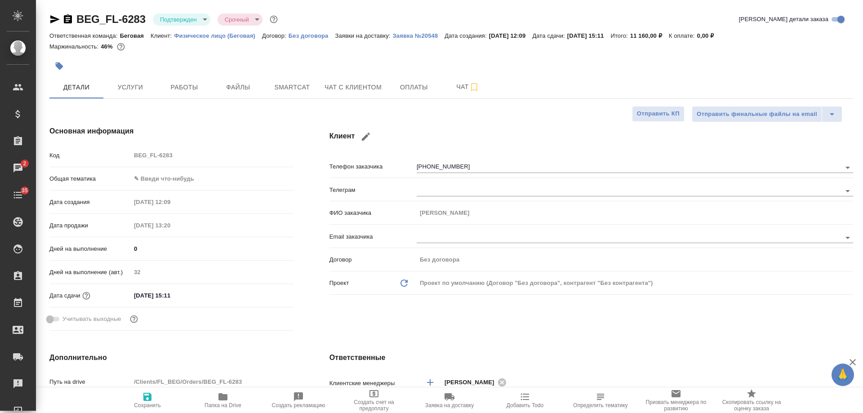
type textarea "x"
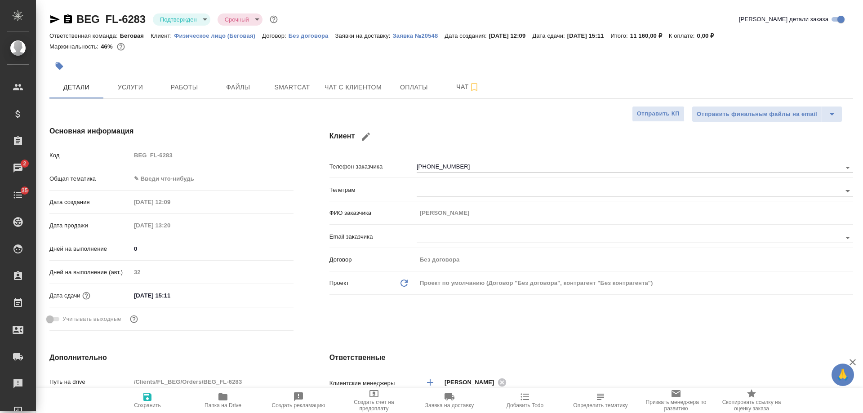
type textarea "x"
click at [136, 88] on span "Услуги" at bounding box center [130, 87] width 43 height 11
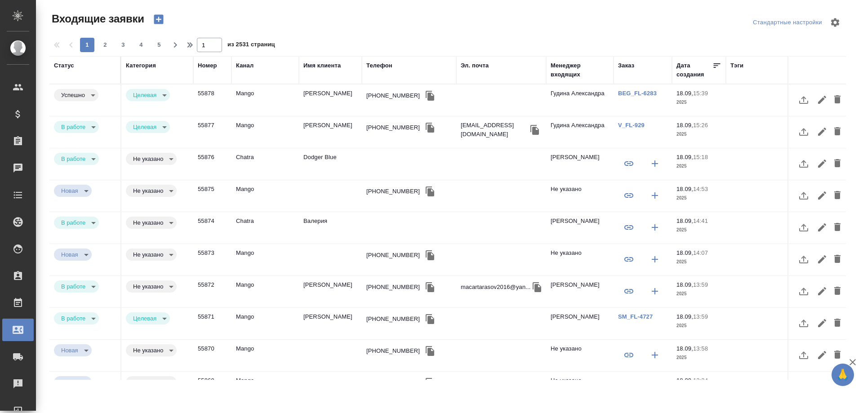
select select "RU"
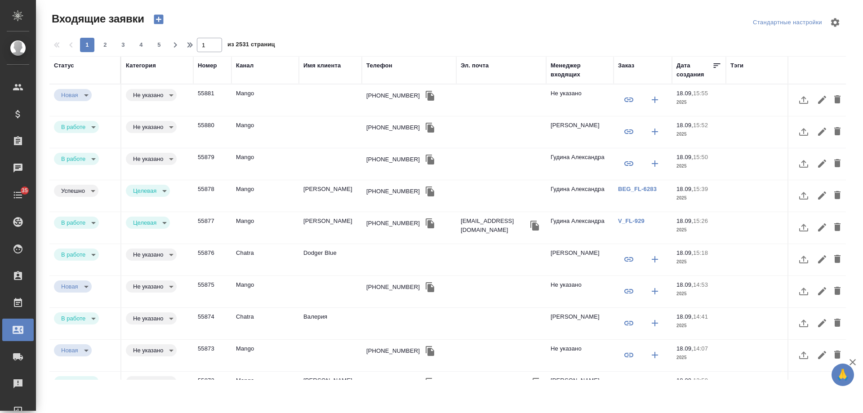
select select "RU"
click at [378, 160] on div "[PHONE_NUMBER]" at bounding box center [392, 159] width 53 height 9
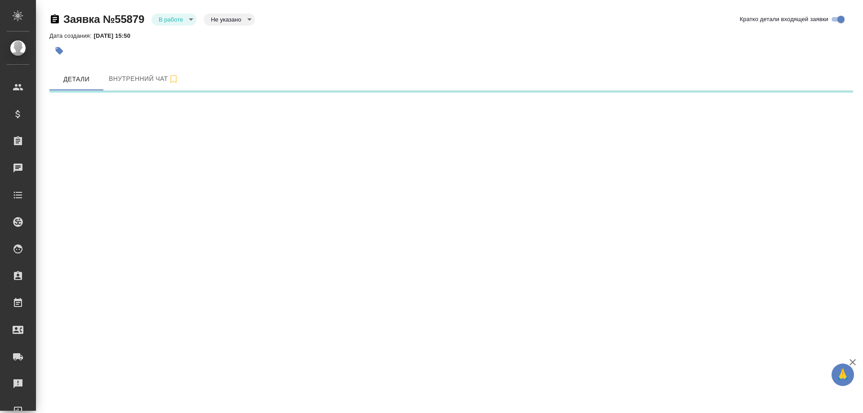
select select "RU"
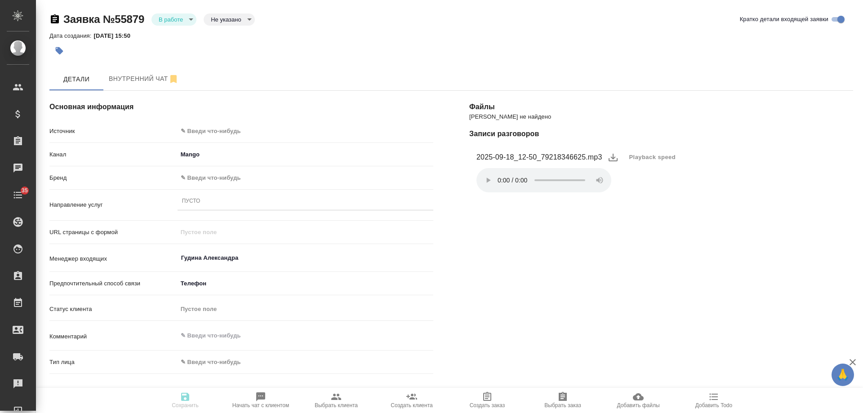
type textarea "x"
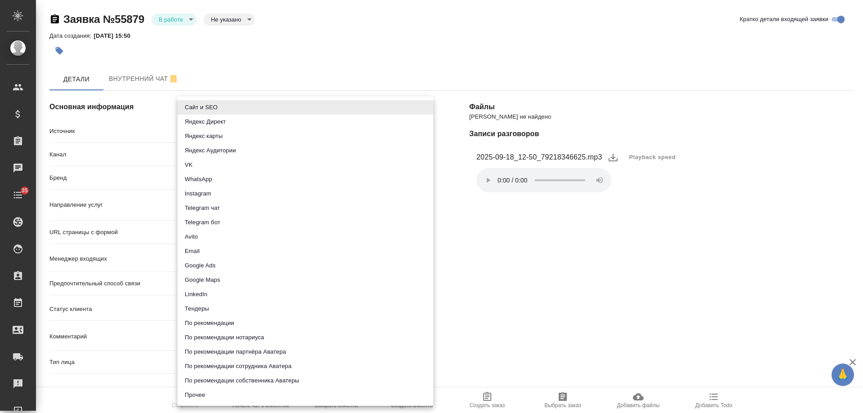
click at [232, 130] on body "🙏 .cls-1 fill:#fff; AWATERA Gudina Alexandra Клиенты Спецификации Заказы Чаты 3…" at bounding box center [431, 206] width 863 height 413
click at [221, 106] on li "Сайт и SEO" at bounding box center [305, 107] width 256 height 14
type input "seo"
type textarea "x"
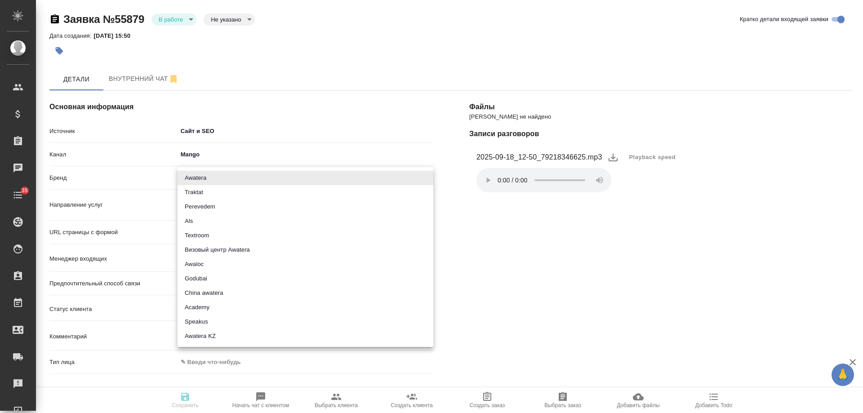
click at [204, 178] on body "🙏 .cls-1 fill:#fff; AWATERA Gudina Alexandra Клиенты Спецификации Заказы 0 Чаты…" at bounding box center [431, 206] width 863 height 413
click at [205, 174] on li "Awatera" at bounding box center [305, 178] width 256 height 14
type input "awatera"
type textarea "x"
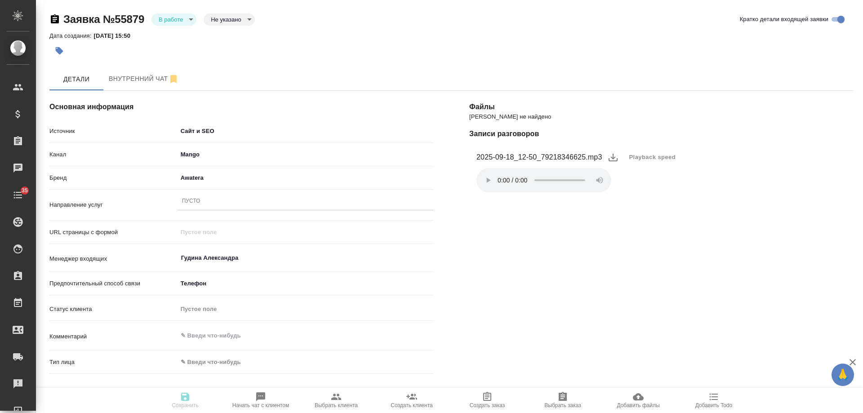
click at [201, 199] on div "Пусто" at bounding box center [305, 201] width 256 height 13
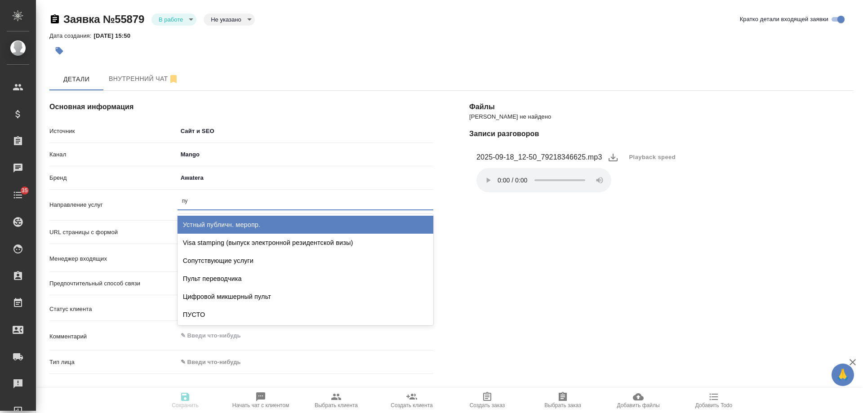
type input "пус"
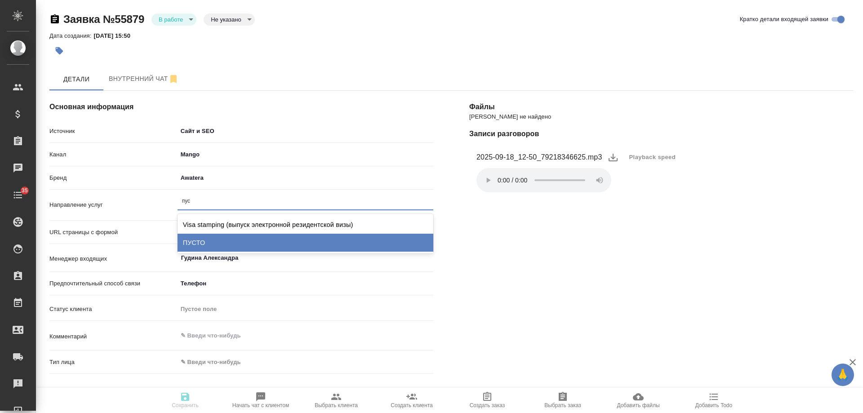
click at [201, 240] on div "ПУСТО" at bounding box center [305, 243] width 256 height 18
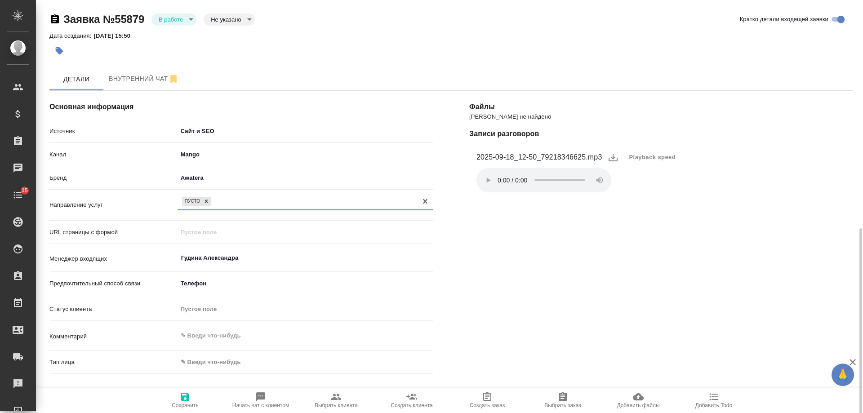
scroll to position [180, 0]
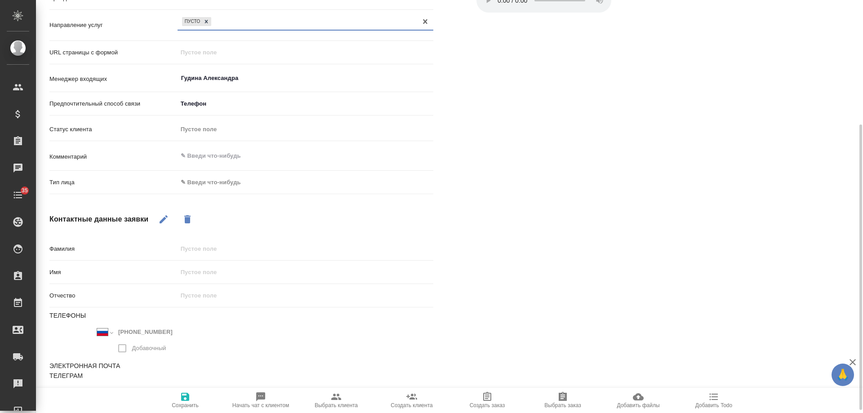
click at [206, 185] on body "🙏 .cls-1 fill:#fff; AWATERA Gudina Alexandra Клиенты Спецификации Заказы 0 Чаты…" at bounding box center [431, 206] width 863 height 413
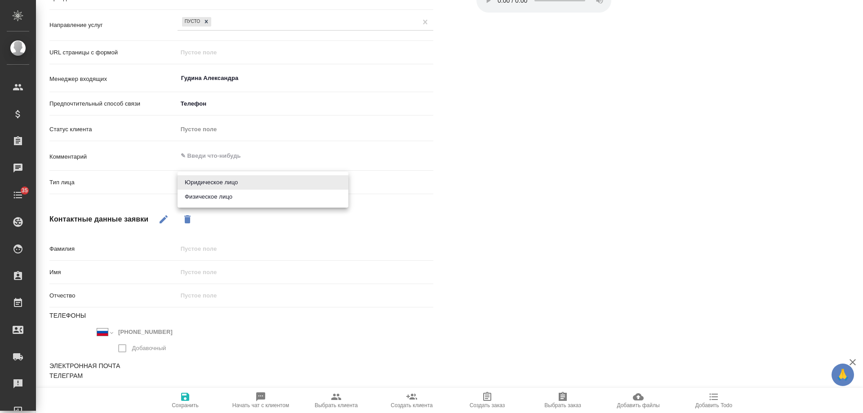
click at [203, 200] on li "Физическое лицо" at bounding box center [262, 197] width 171 height 14
type textarea "x"
type input "private"
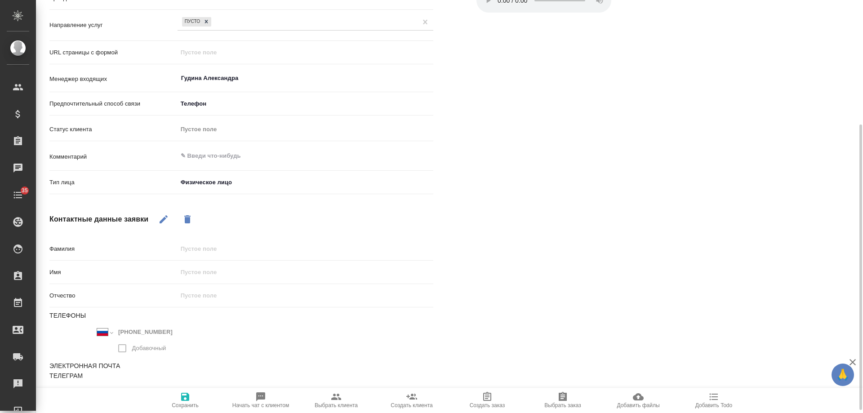
click at [181, 399] on icon "button" at bounding box center [185, 397] width 8 height 8
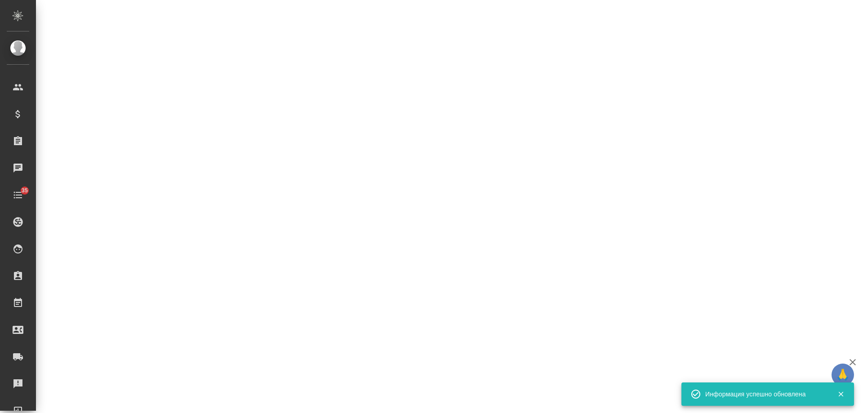
select select "RU"
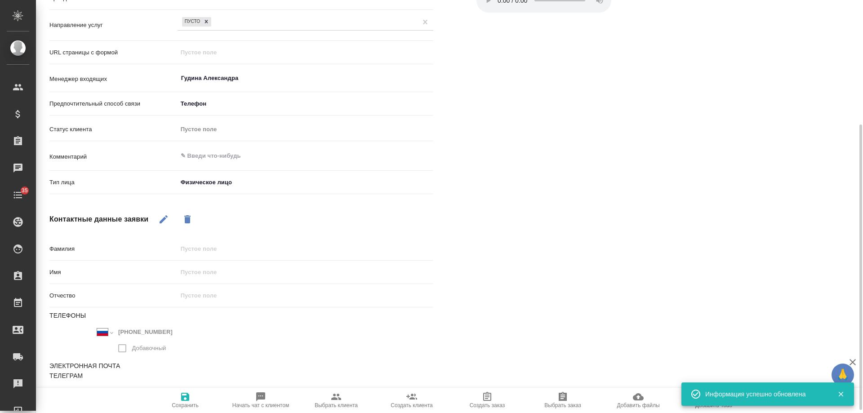
type textarea "x"
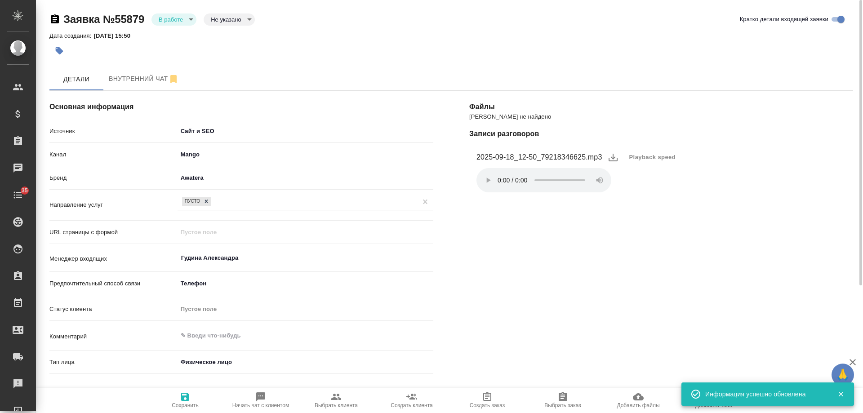
click at [174, 18] on body "🙏 .cls-1 fill:#fff; AWATERA Gudina Alexandra Клиенты Спецификации Заказы 0 Чаты…" at bounding box center [431, 206] width 863 height 413
click at [174, 35] on button "Отказ" at bounding box center [169, 35] width 21 height 10
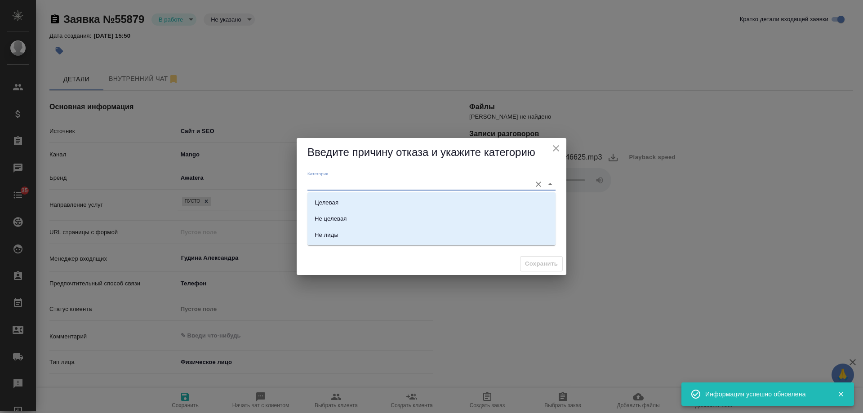
click at [329, 184] on input "Категория" at bounding box center [416, 184] width 219 height 12
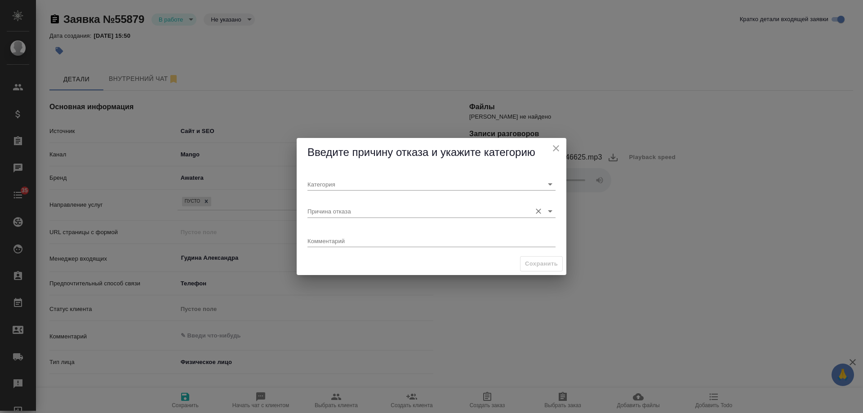
drag, startPoint x: 314, startPoint y: 267, endPoint x: 322, endPoint y: 210, distance: 58.1
click at [314, 267] on div "Сохранить" at bounding box center [431, 263] width 270 height 23
click at [321, 213] on input "Причина отказа" at bounding box center [416, 211] width 219 height 12
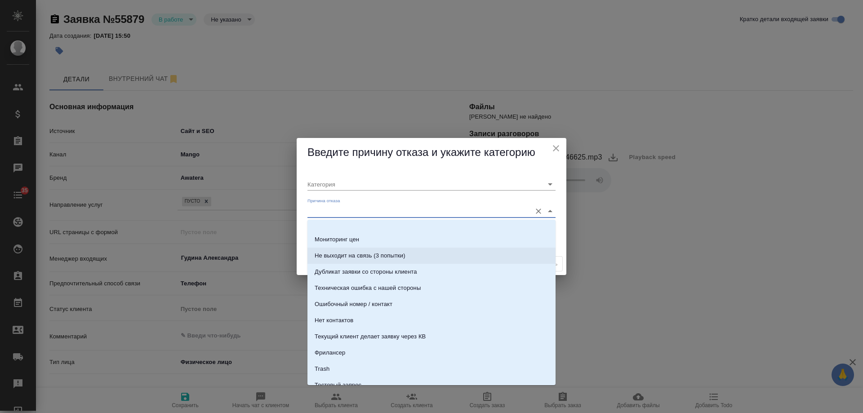
scroll to position [274, 0]
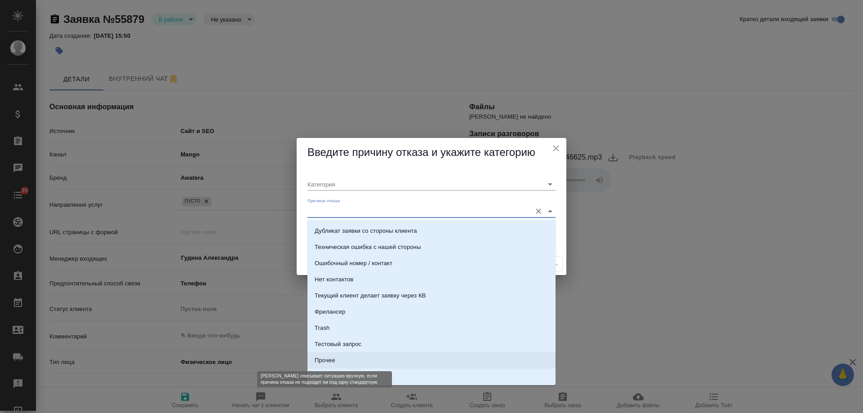
click at [329, 359] on div "Прочее" at bounding box center [324, 360] width 20 height 9
type input "Прочее"
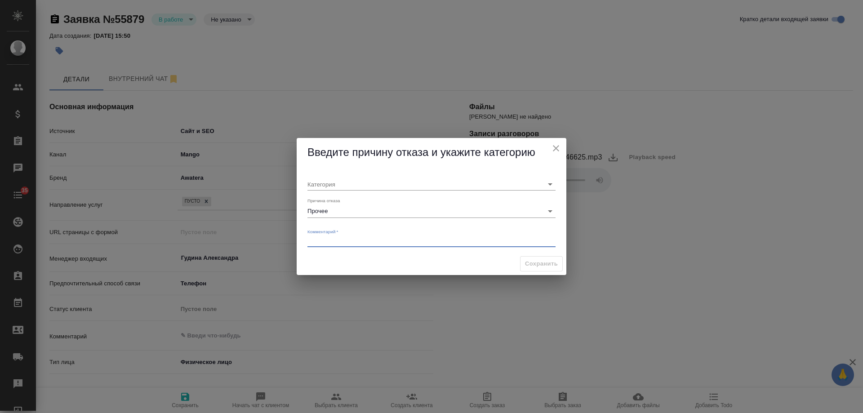
click at [335, 238] on textarea at bounding box center [431, 240] width 248 height 7
type textarea "звонок в другую организацию"
drag, startPoint x: 397, startPoint y: 240, endPoint x: 150, endPoint y: 239, distance: 247.5
click at [150, 239] on div "Введите причину отказа и укажите категорию Категория Причина отказа Прочее Комм…" at bounding box center [431, 206] width 863 height 413
click at [340, 213] on input "Прочее" at bounding box center [416, 211] width 219 height 12
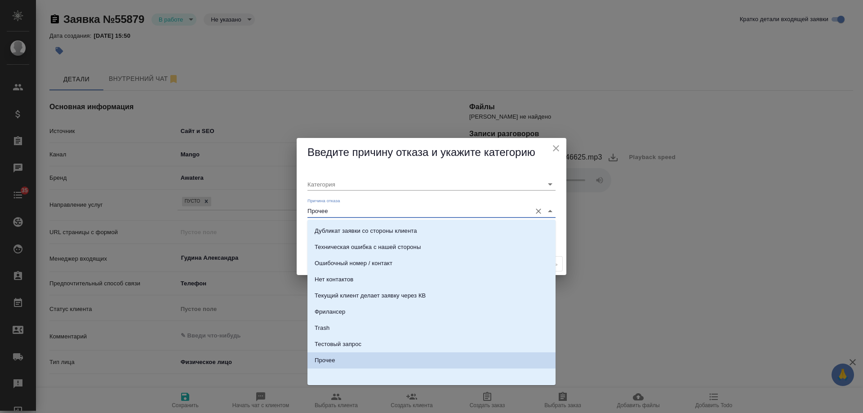
click at [333, 365] on li "Прочее" at bounding box center [431, 360] width 248 height 16
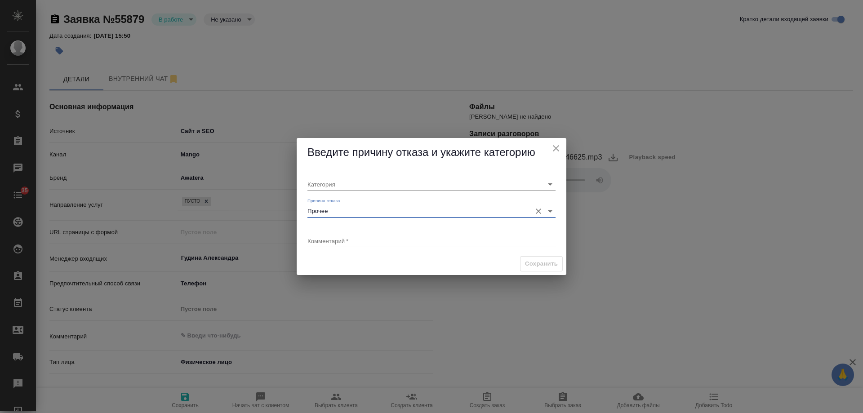
click at [374, 240] on textarea at bounding box center [431, 240] width 248 height 7
paste textarea "звонок в другую организацию"
type textarea "звонок в другую организацию"
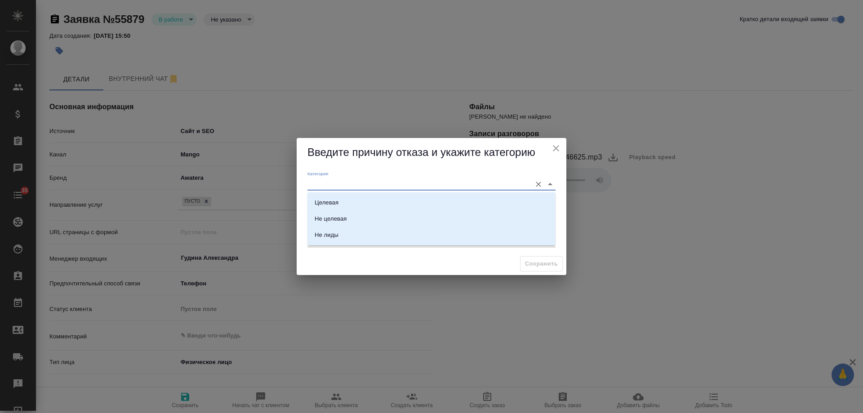
click at [349, 186] on input "Категория" at bounding box center [416, 184] width 219 height 12
click at [346, 230] on li "Не лиды" at bounding box center [431, 235] width 248 height 16
type input "Не лиды"
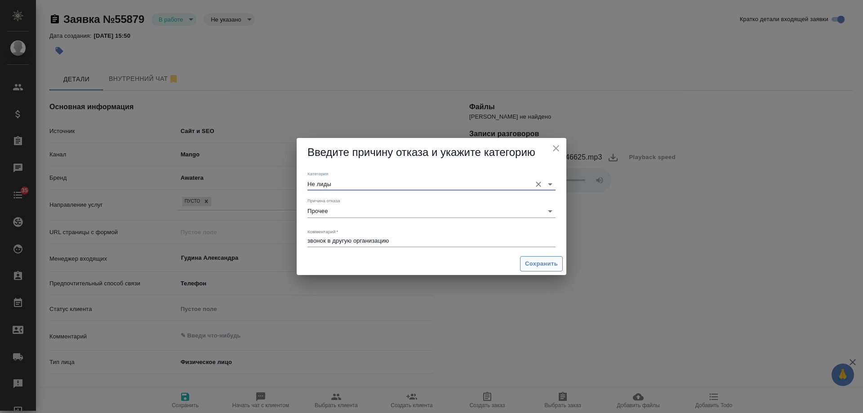
click at [536, 265] on span "Сохранить" at bounding box center [541, 264] width 33 height 10
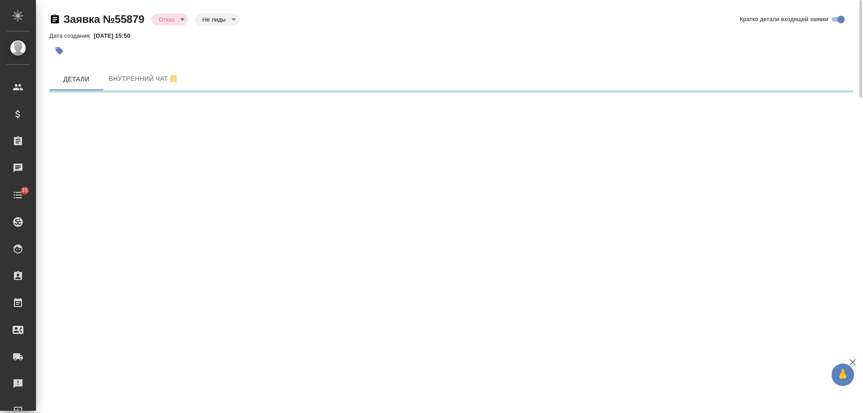
select select "RU"
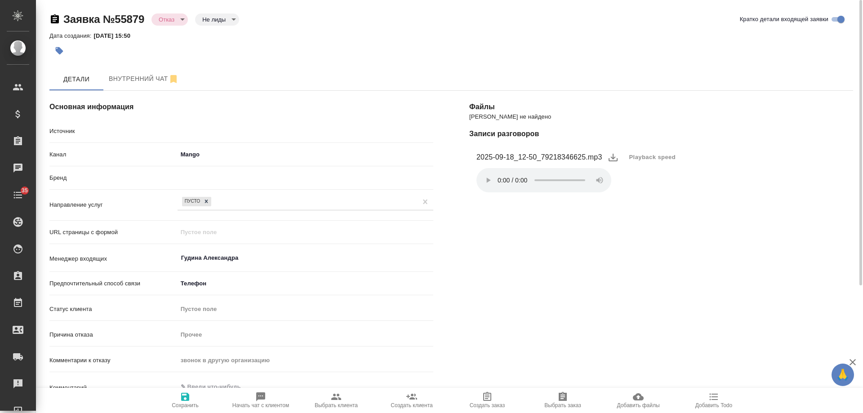
type textarea "x"
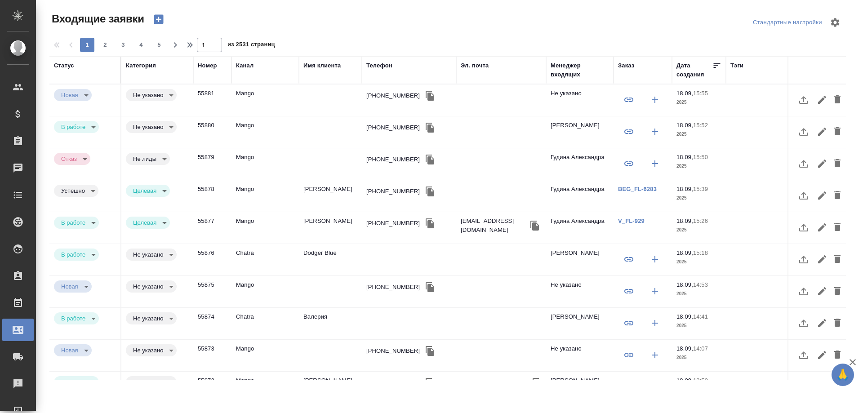
select select "RU"
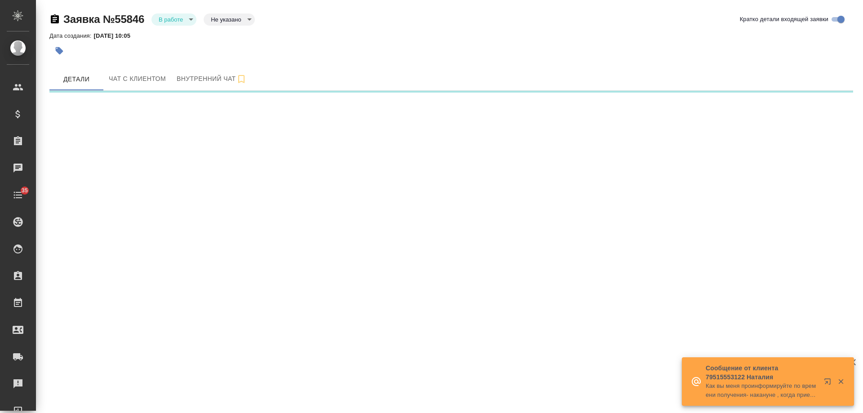
select select "RU"
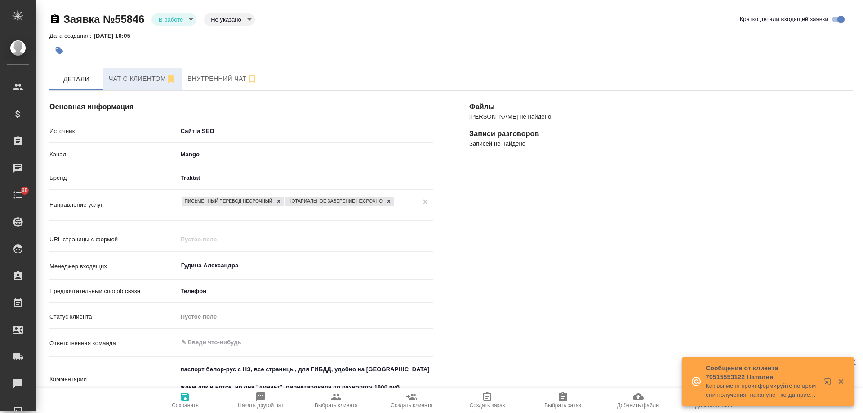
type textarea "x"
click at [127, 77] on span "Чат с клиентом" at bounding box center [143, 78] width 68 height 11
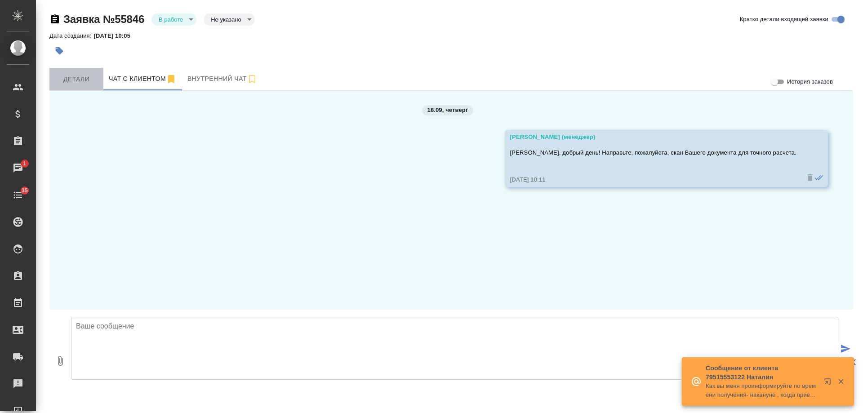
click at [78, 79] on span "Детали" at bounding box center [76, 79] width 43 height 11
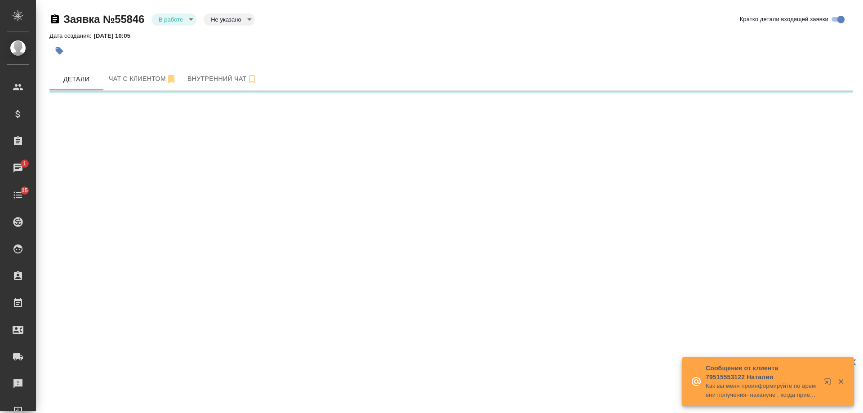
select select "RU"
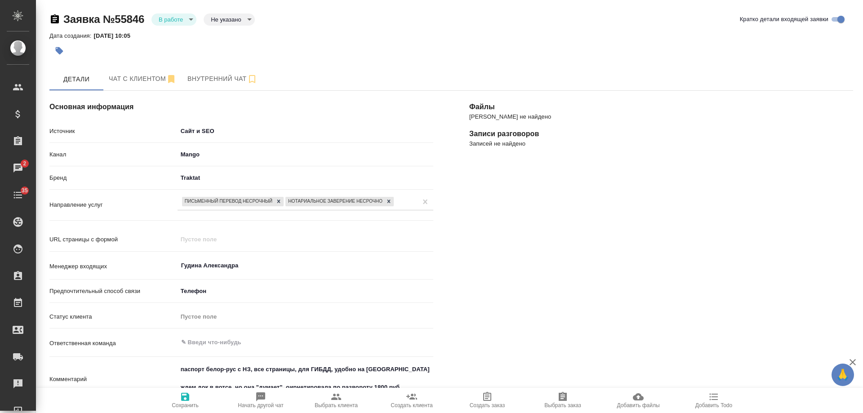
type textarea "x"
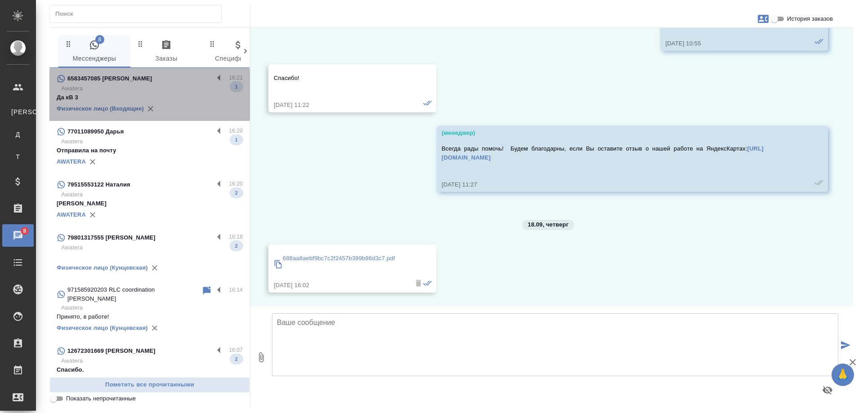
click at [155, 86] on p "Awatera" at bounding box center [151, 88] width 181 height 9
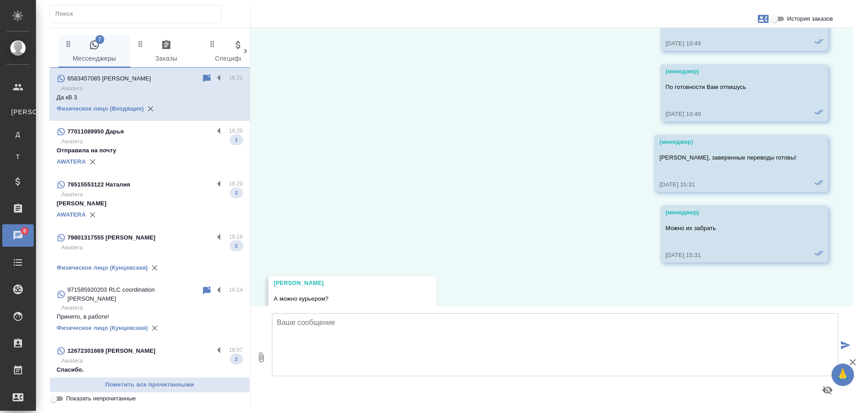
scroll to position [9413, 0]
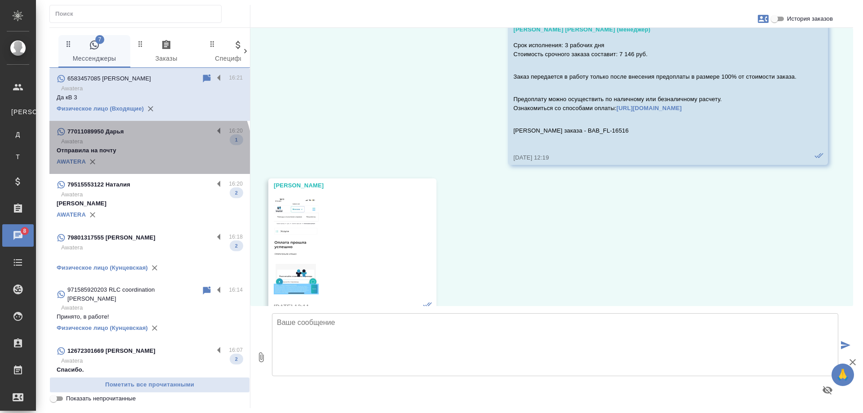
click at [148, 155] on p "Отправила на почту" at bounding box center [150, 150] width 186 height 9
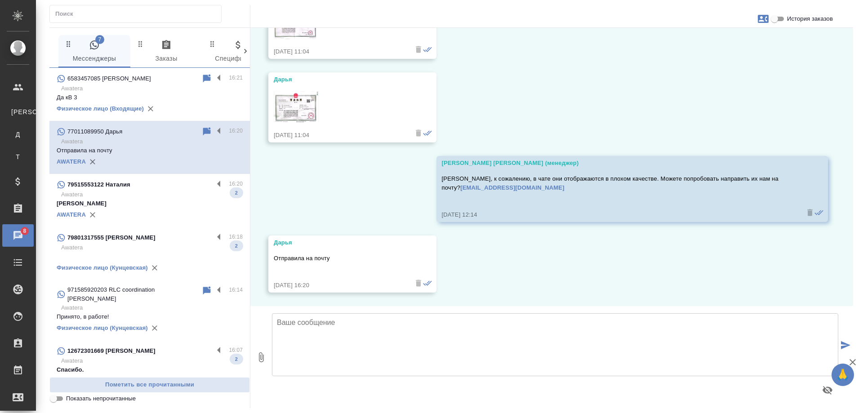
scroll to position [8077, 0]
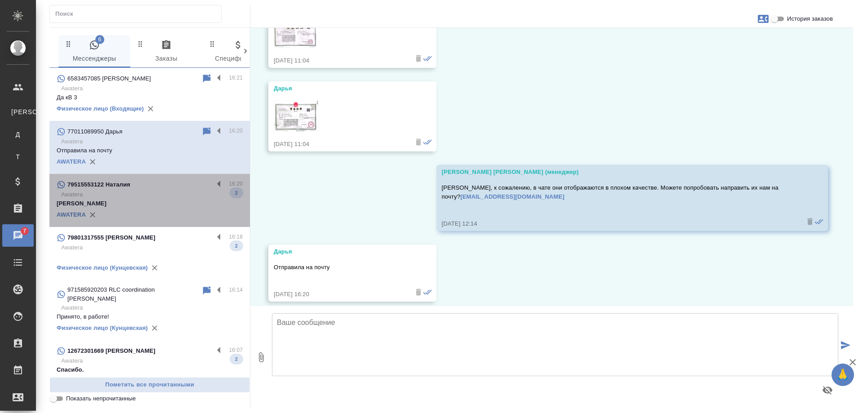
click at [183, 202] on p "Kruglova Nataliia" at bounding box center [150, 203] width 186 height 9
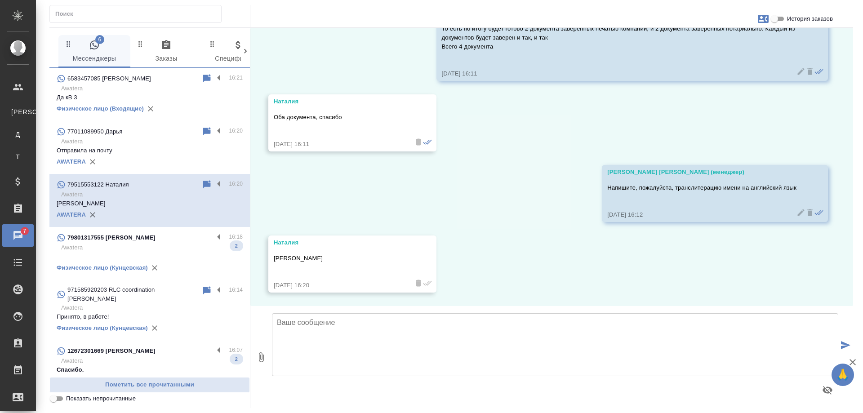
scroll to position [3504, 0]
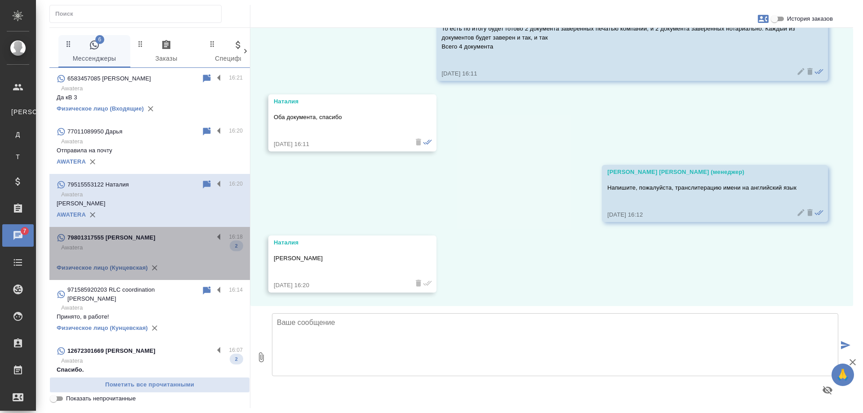
click at [167, 240] on div "79801317555 [PERSON_NAME]" at bounding box center [135, 237] width 157 height 11
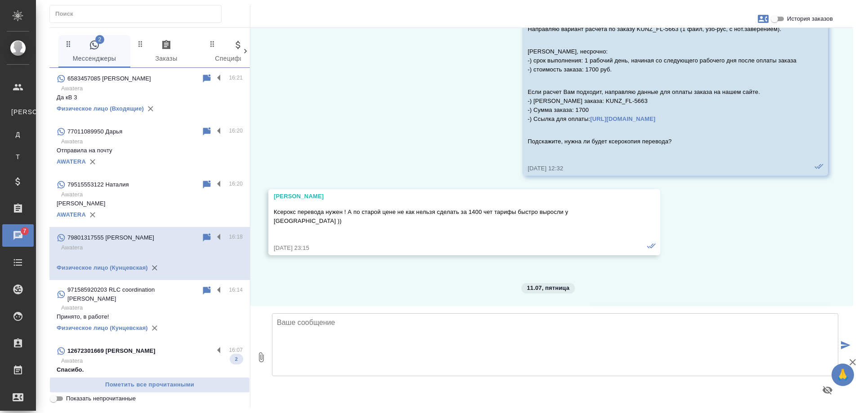
scroll to position [8172, 0]
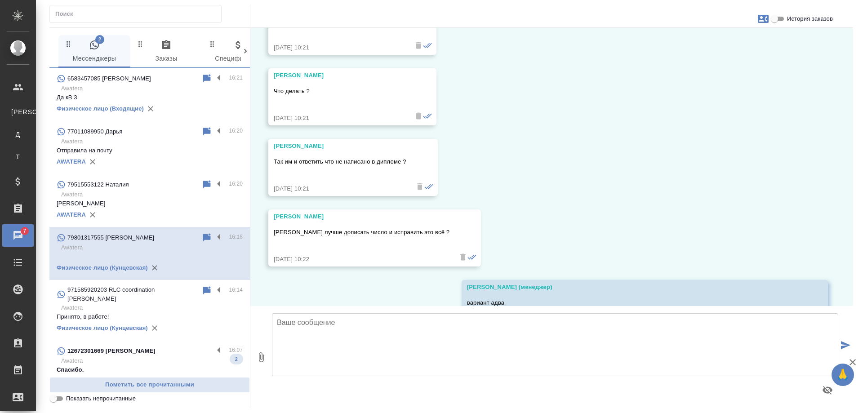
click at [146, 356] on p "Awatera" at bounding box center [151, 360] width 181 height 9
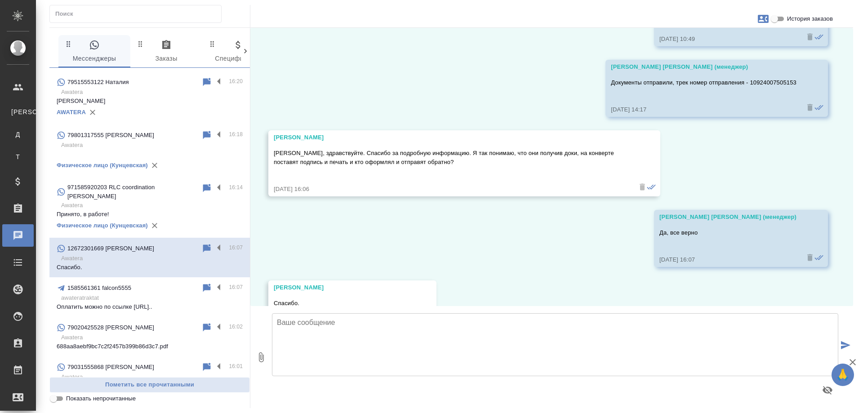
scroll to position [0, 0]
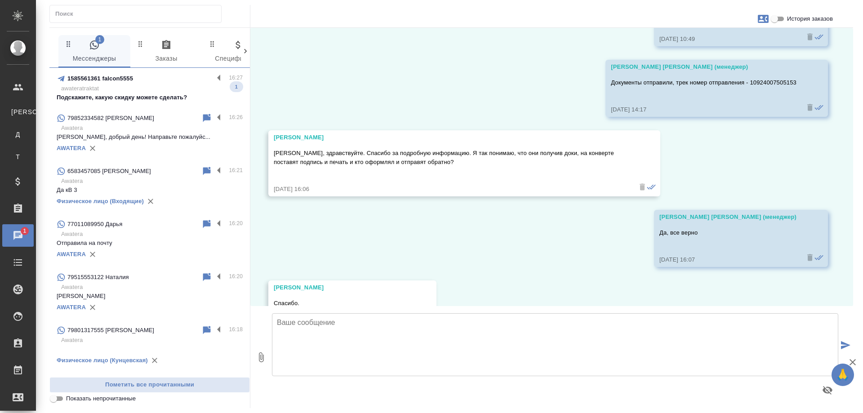
click at [159, 89] on p "awateratraktat" at bounding box center [151, 88] width 181 height 9
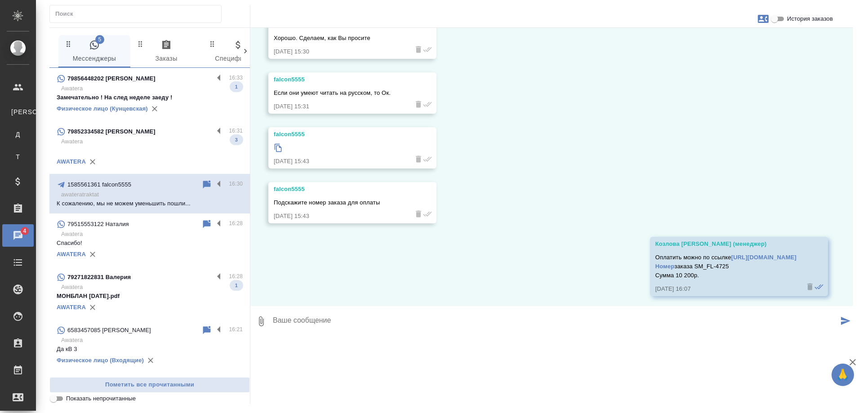
scroll to position [1509, 0]
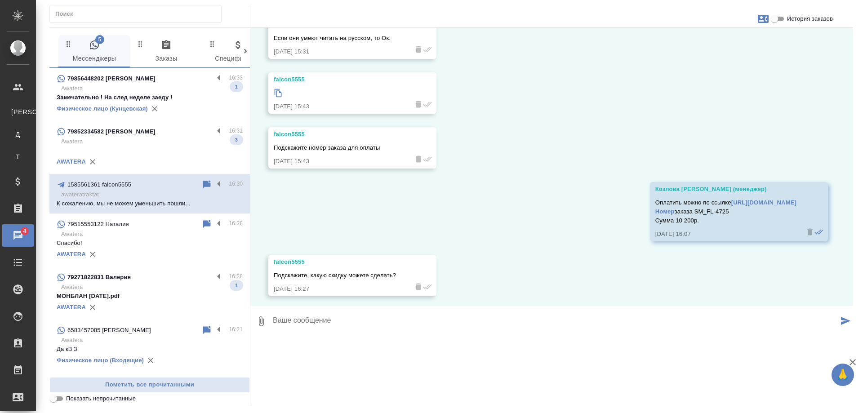
click at [150, 145] on p "Awatera" at bounding box center [151, 141] width 181 height 9
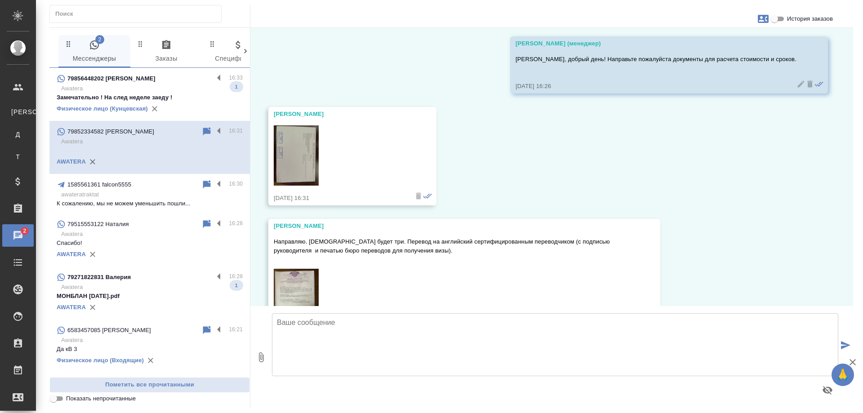
scroll to position [18, 0]
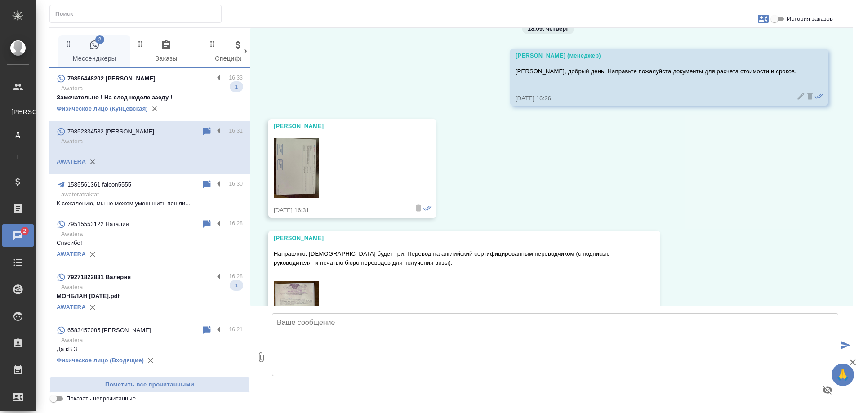
click at [292, 162] on img at bounding box center [296, 167] width 45 height 60
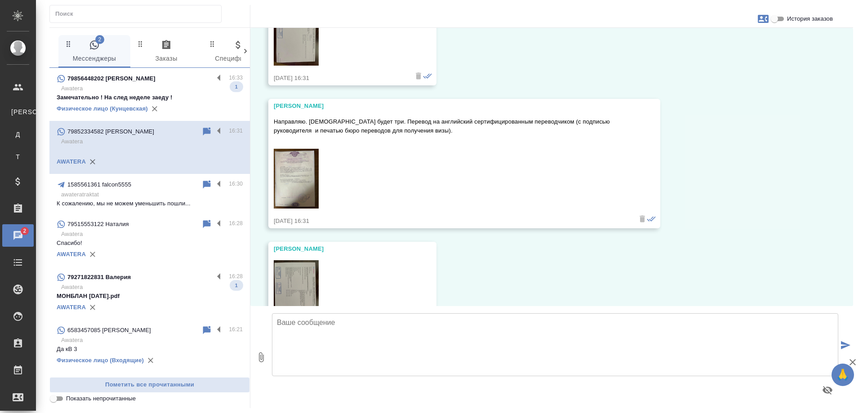
scroll to position [153, 0]
click at [290, 174] on img at bounding box center [296, 176] width 45 height 60
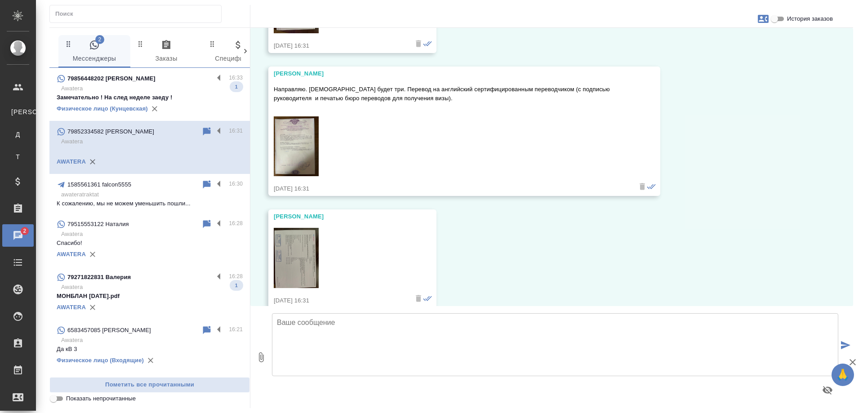
scroll to position [198, 0]
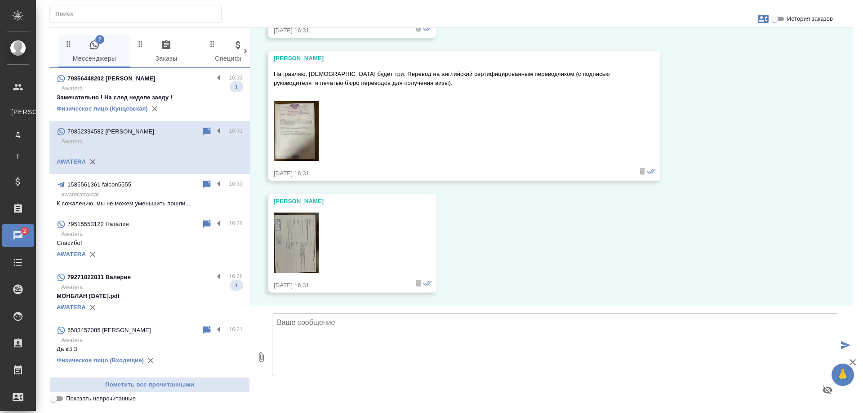
click at [295, 236] on img at bounding box center [296, 242] width 45 height 60
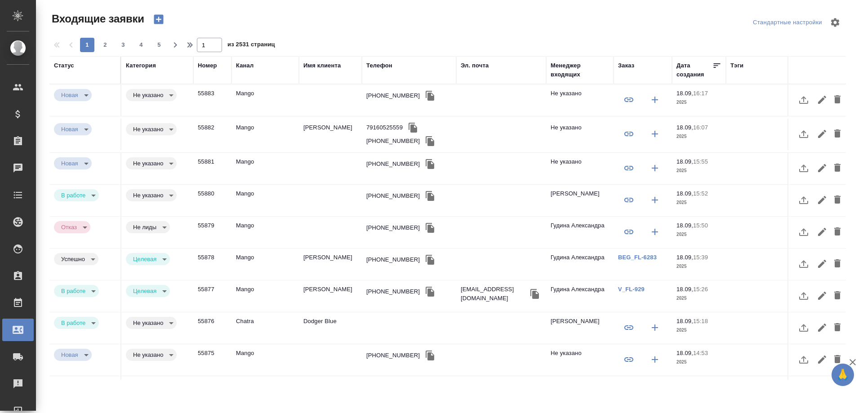
select select "RU"
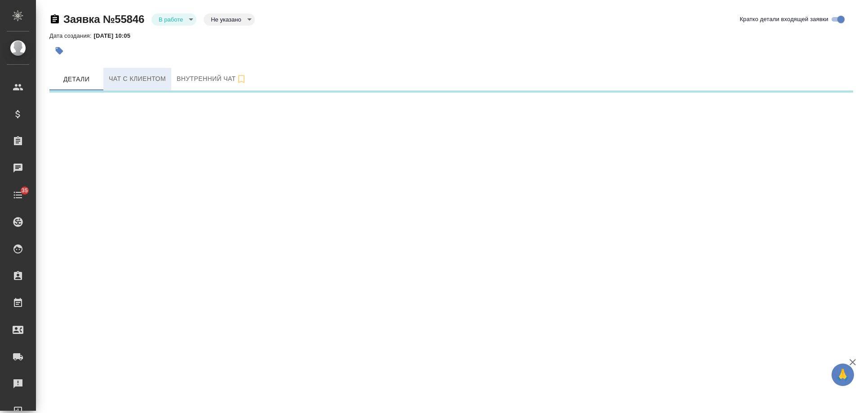
select select "RU"
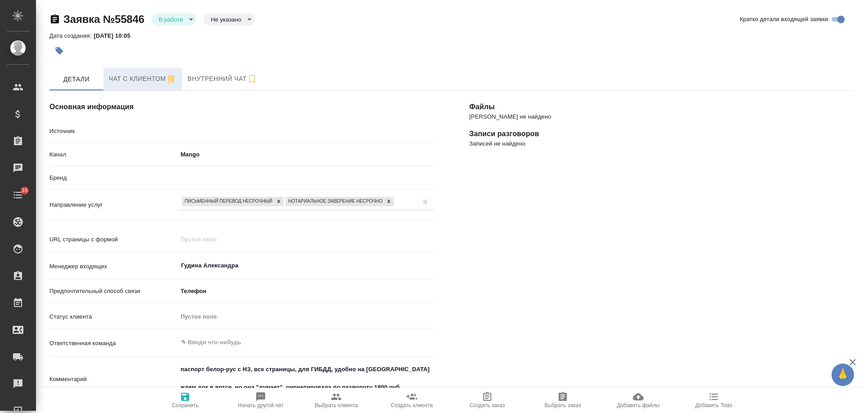
type textarea "x"
click at [141, 78] on span "Чат с клиентом" at bounding box center [143, 78] width 68 height 11
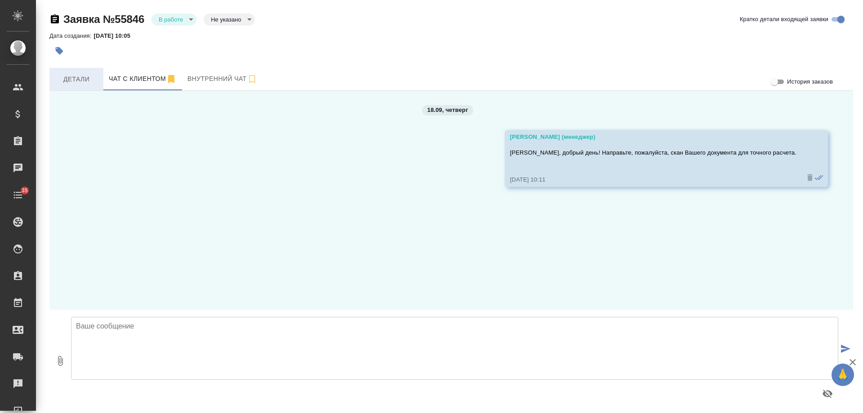
click at [77, 77] on span "Детали" at bounding box center [76, 79] width 43 height 11
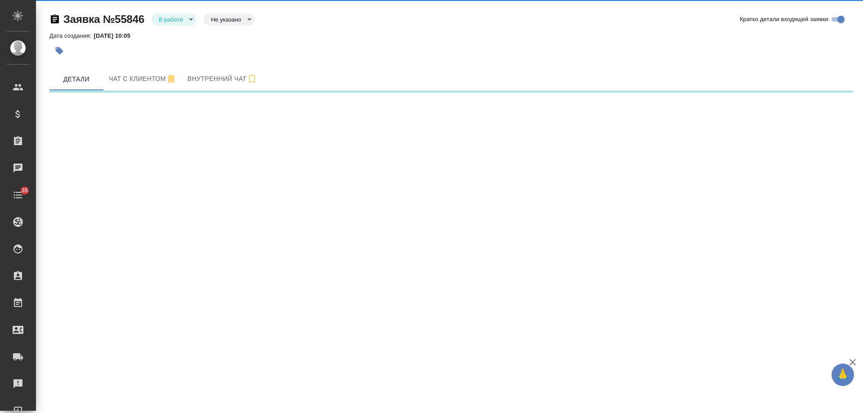
select select "RU"
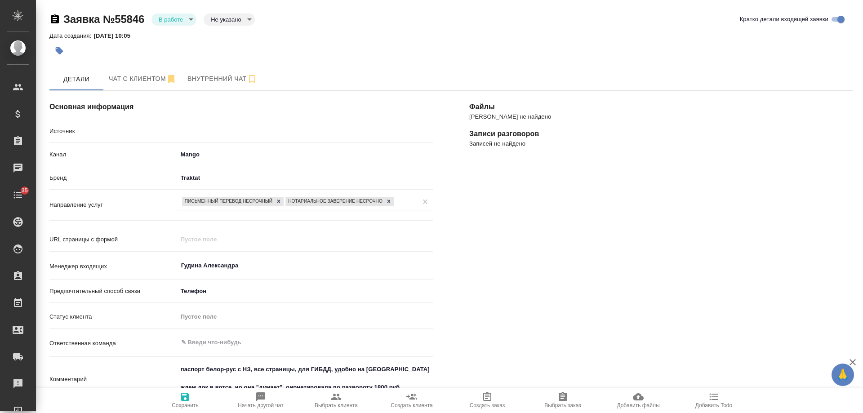
type textarea "x"
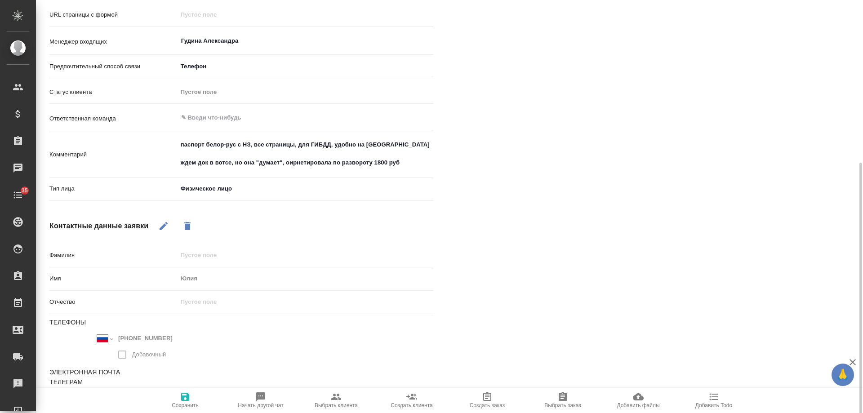
scroll to position [237, 0]
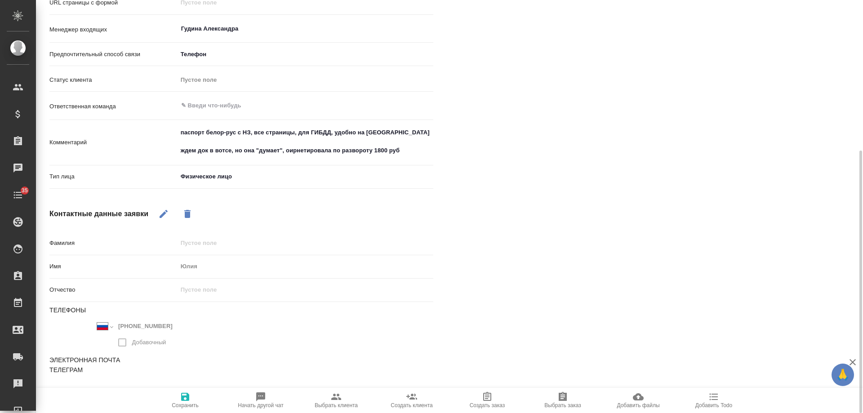
click at [112, 323] on div "Международный Австралия Австрия Азербайджан Албания Алжир Американское Самоа Ан…" at bounding box center [145, 326] width 97 height 13
click at [810, 166] on div "Файлы Файлов не найдено Записи разговоров Записей не найдено" at bounding box center [661, 123] width 420 height 575
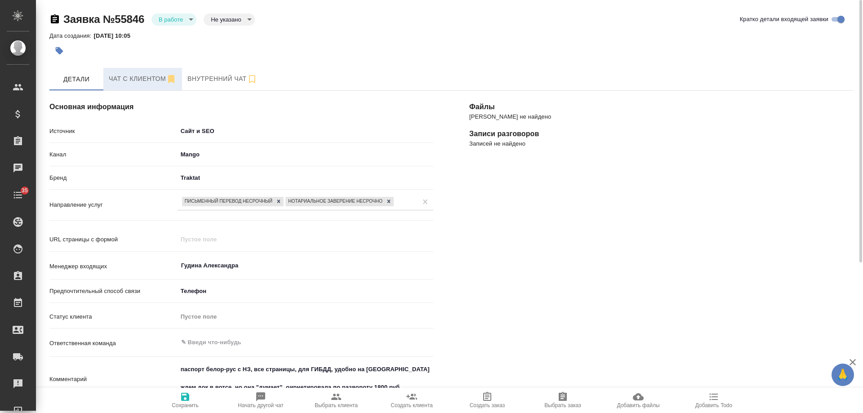
click at [136, 75] on span "Чат с клиентом" at bounding box center [143, 78] width 68 height 11
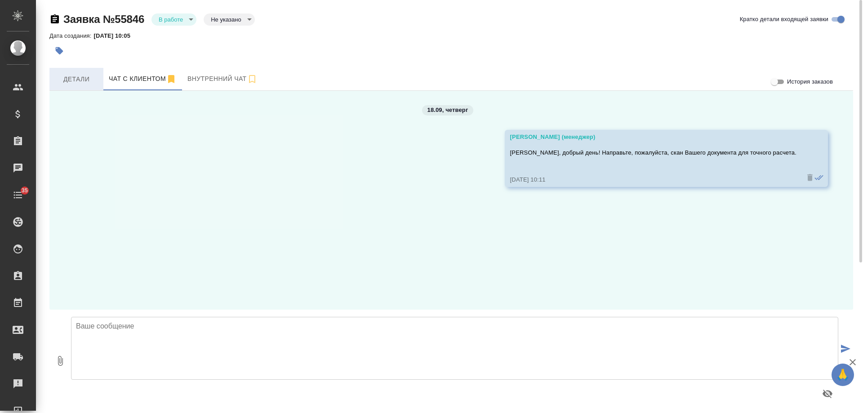
click at [80, 79] on span "Детали" at bounding box center [76, 79] width 43 height 11
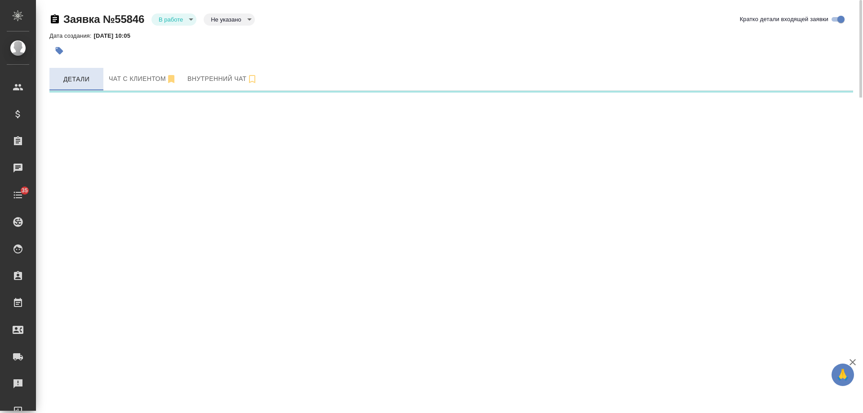
select select "RU"
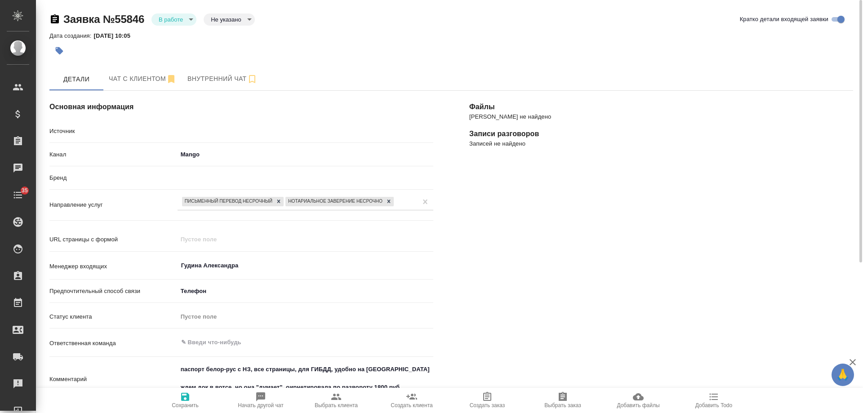
type textarea "x"
click at [180, 18] on body "🙏 .cls-1 fill:#fff; AWATERA Gudina Alexandra Клиенты Спецификации Заказы 0 Чаты…" at bounding box center [431, 206] width 863 height 413
click at [167, 35] on button "Отказ" at bounding box center [169, 35] width 21 height 10
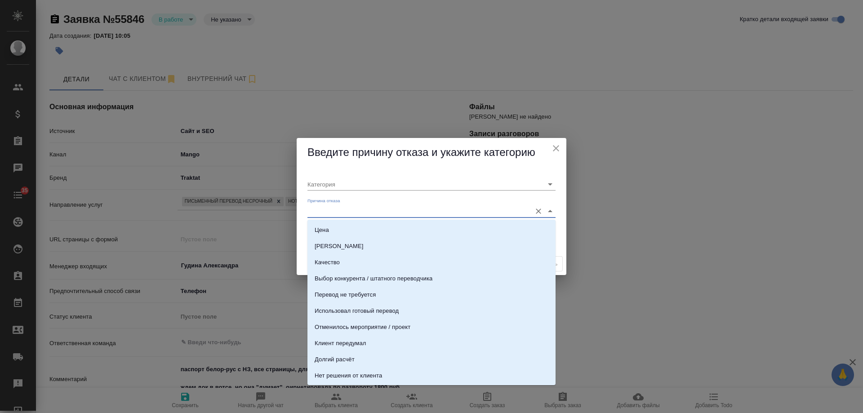
click at [344, 208] on input "Причина отказа" at bounding box center [416, 211] width 219 height 12
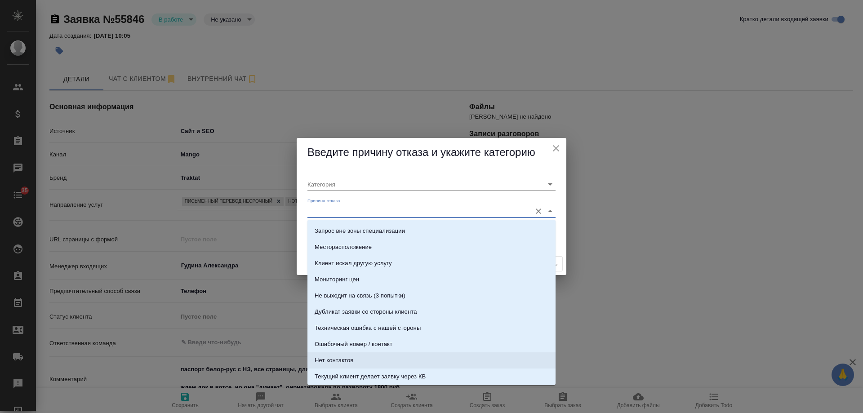
scroll to position [135, 0]
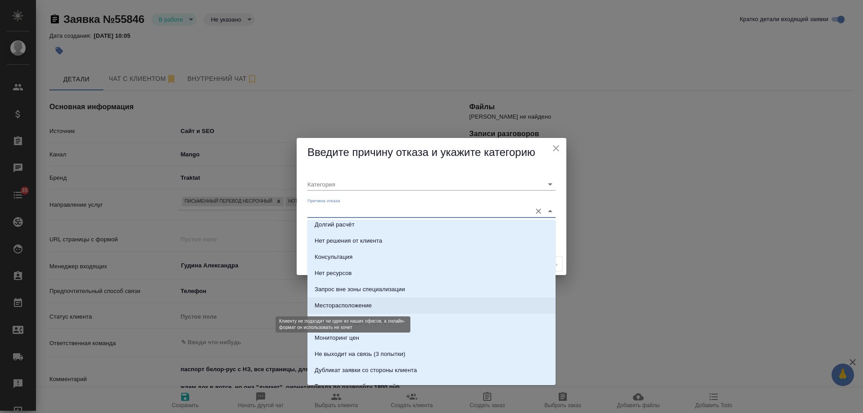
click at [366, 303] on div "Месторасположение" at bounding box center [342, 305] width 57 height 9
type input "Целевая"
type input "Месторасположение"
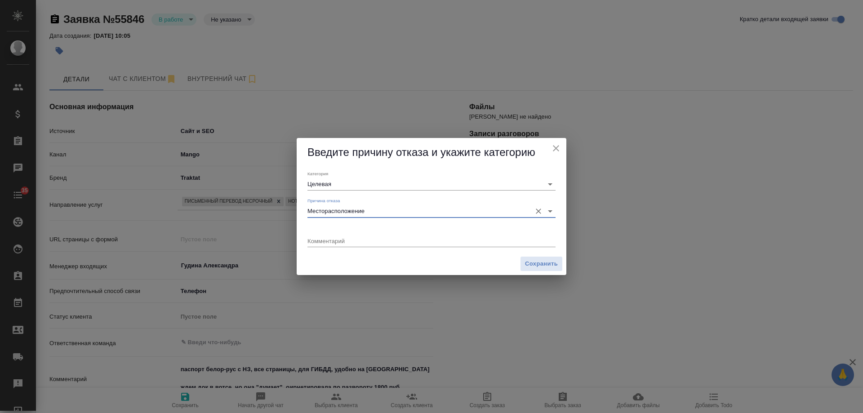
click at [354, 234] on div "Комментарий x" at bounding box center [431, 238] width 248 height 18
click at [354, 243] on textarea at bounding box center [431, 240] width 248 height 7
type textarea "выбрали БП ближе"
click at [537, 260] on span "Сохранить" at bounding box center [541, 264] width 33 height 10
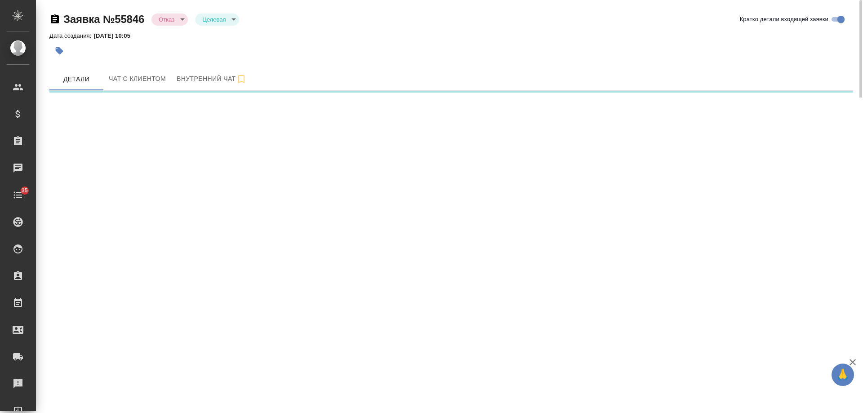
select select "RU"
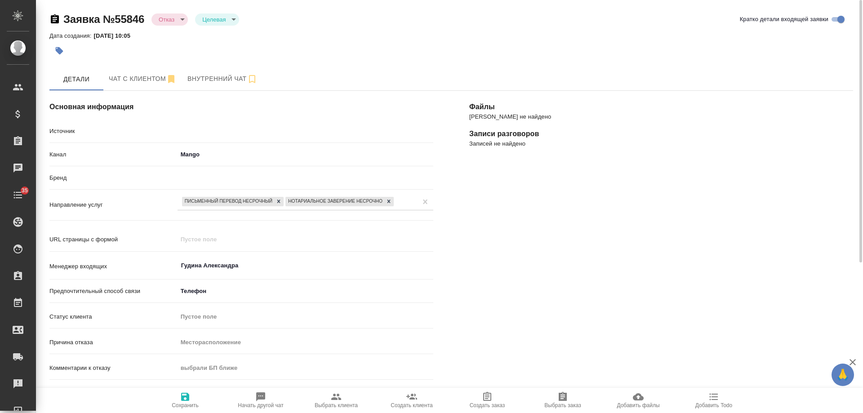
type textarea "x"
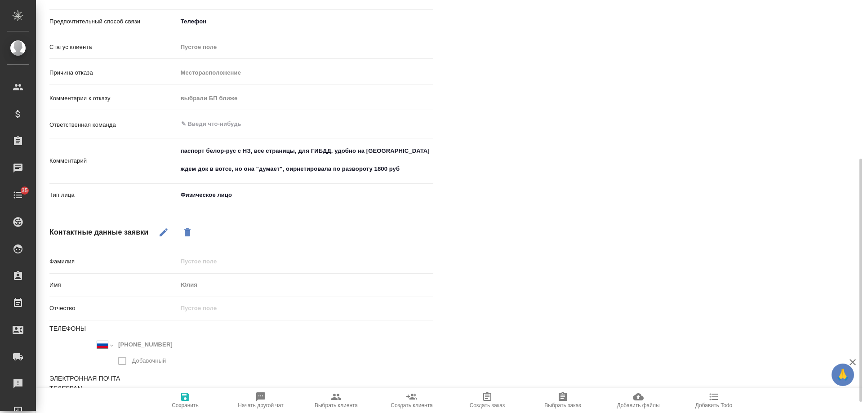
scroll to position [288, 0]
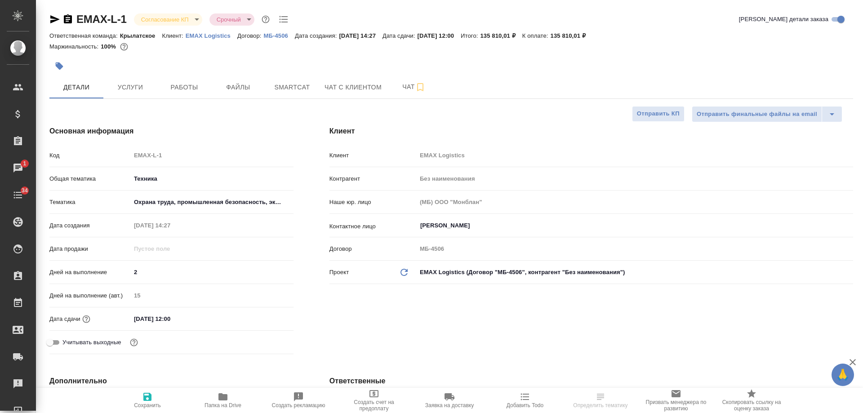
select select "RU"
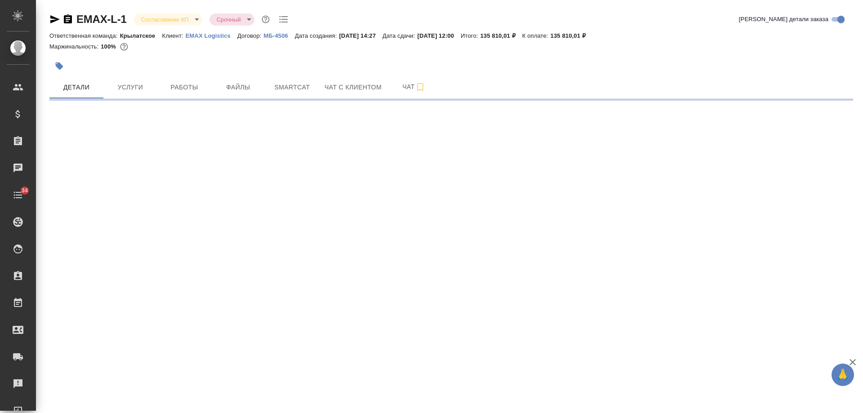
select select "RU"
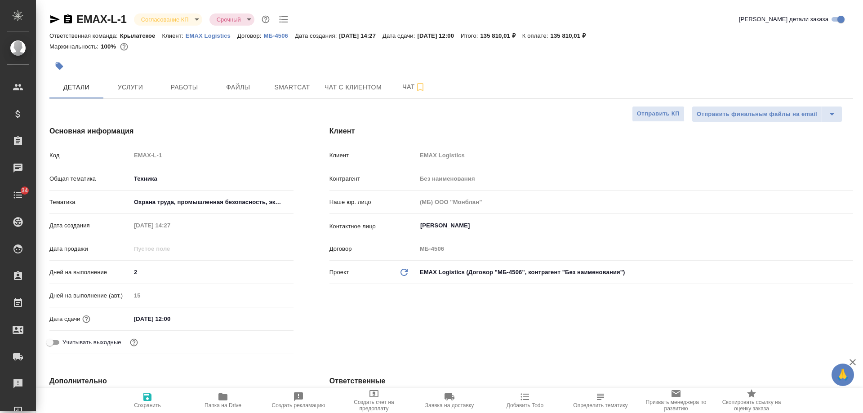
type textarea "x"
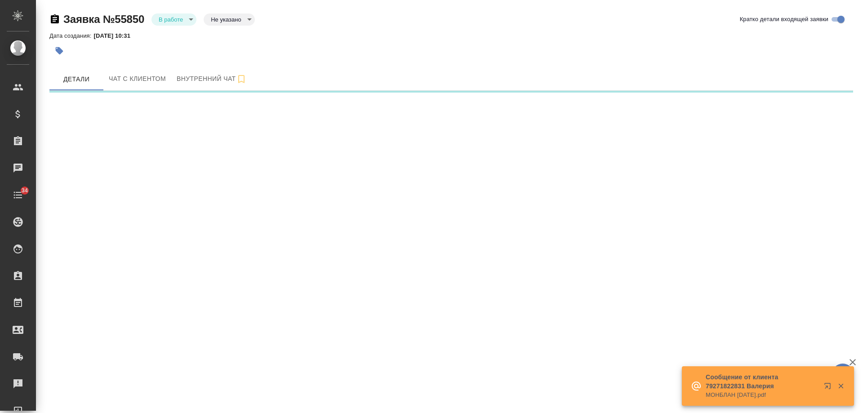
select select "RU"
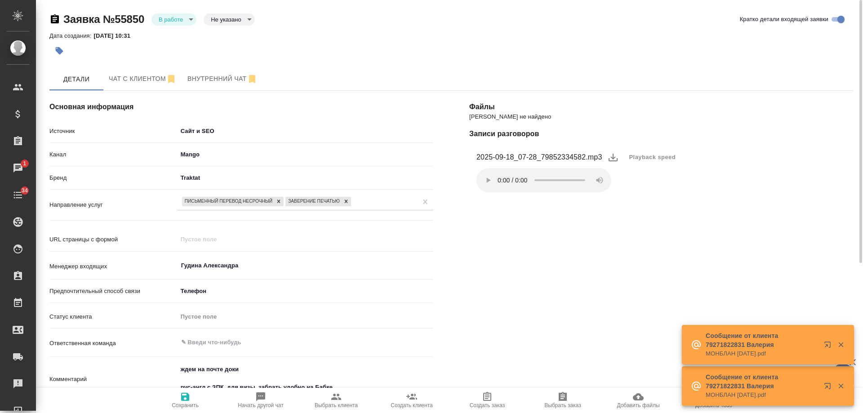
type textarea "x"
click at [127, 81] on span "Чат с клиентом" at bounding box center [143, 78] width 68 height 11
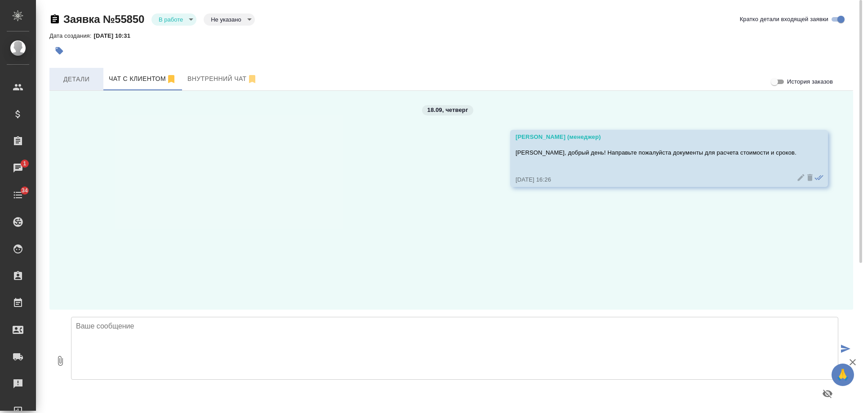
click at [66, 75] on span "Детали" at bounding box center [76, 79] width 43 height 11
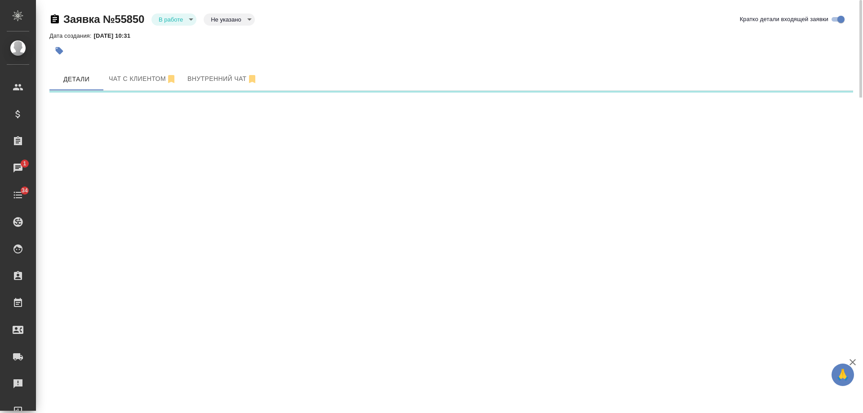
select select "RU"
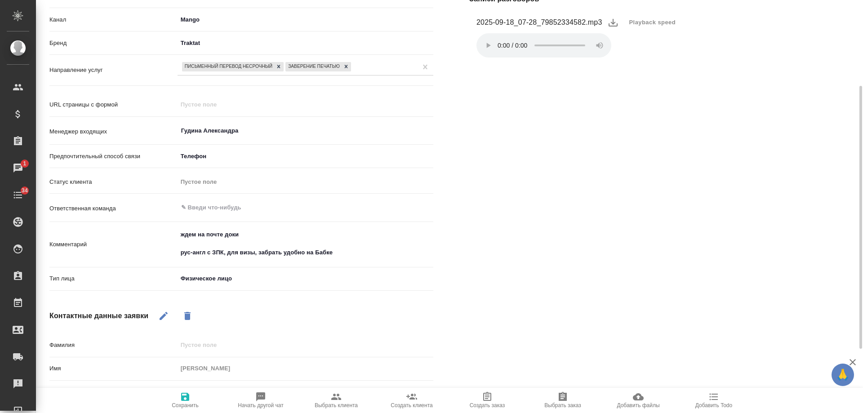
scroll to position [180, 0]
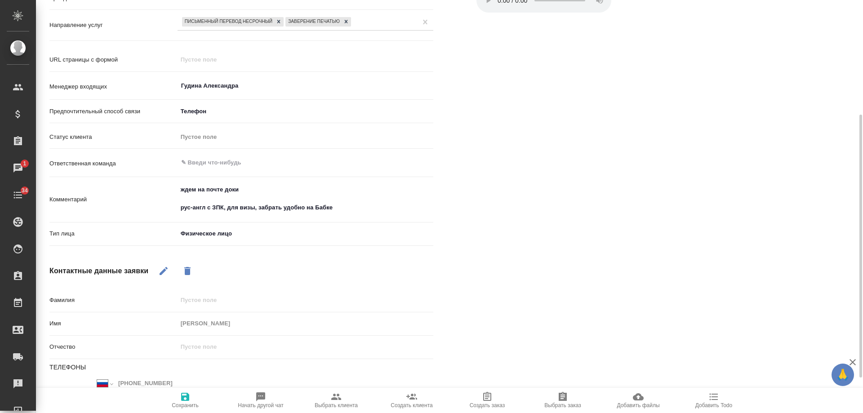
type textarea "x"
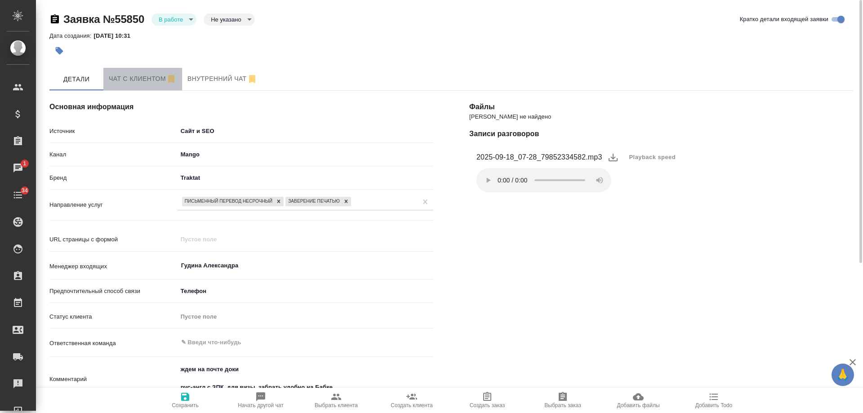
click at [131, 76] on span "Чат с клиентом" at bounding box center [143, 78] width 68 height 11
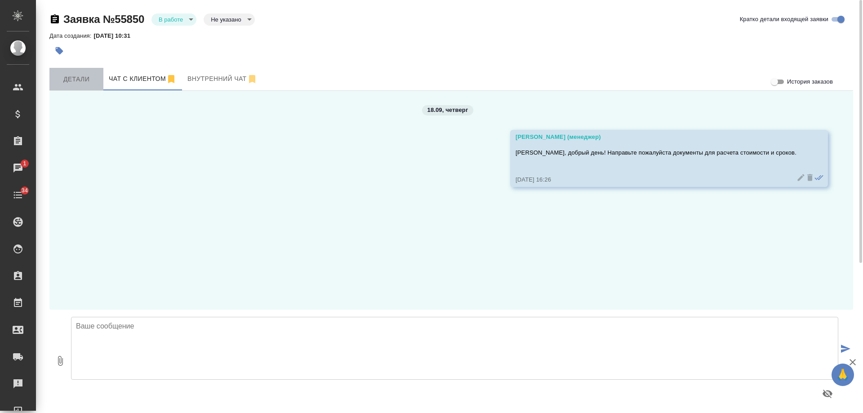
click at [82, 77] on span "Детали" at bounding box center [76, 79] width 43 height 11
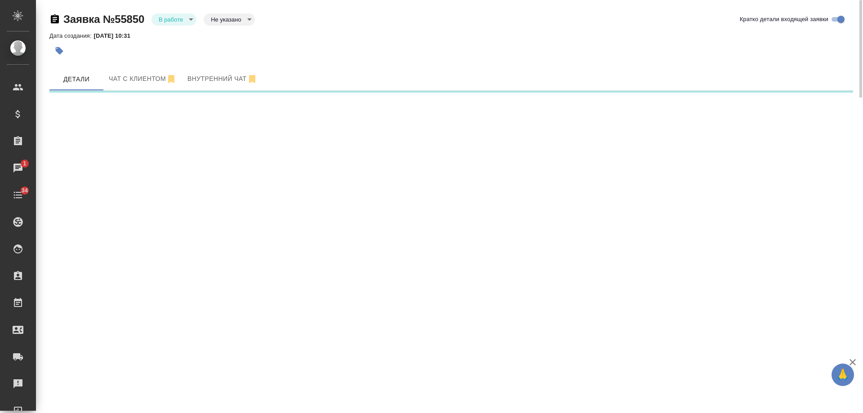
select select "RU"
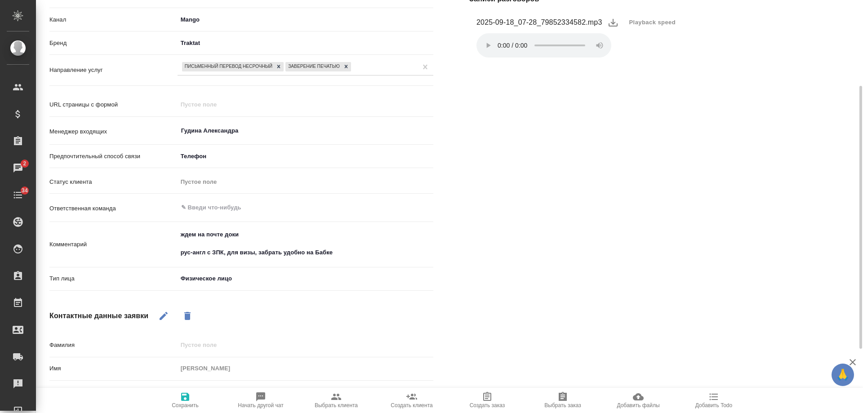
scroll to position [180, 0]
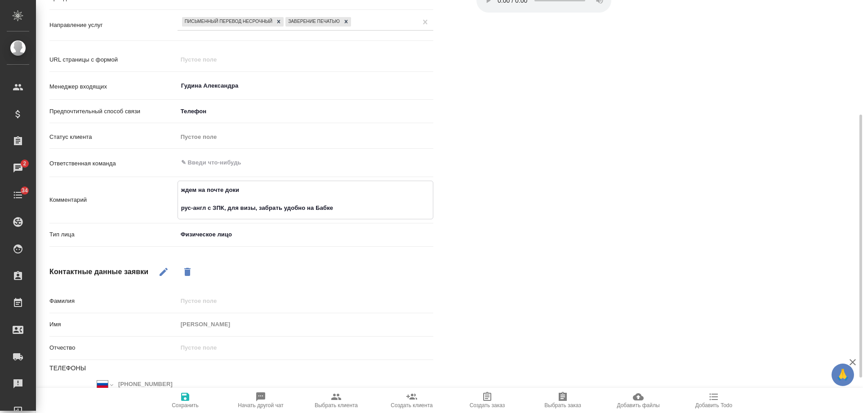
drag, startPoint x: 346, startPoint y: 209, endPoint x: 148, endPoint y: 210, distance: 198.1
click at [148, 210] on div "Комментарий ждем на почте доки рус-англ с ЗПК, для визы, забрать удобно на Бабк…" at bounding box center [241, 200] width 384 height 39
click at [337, 398] on icon "button" at bounding box center [336, 396] width 11 height 11
type textarea "x"
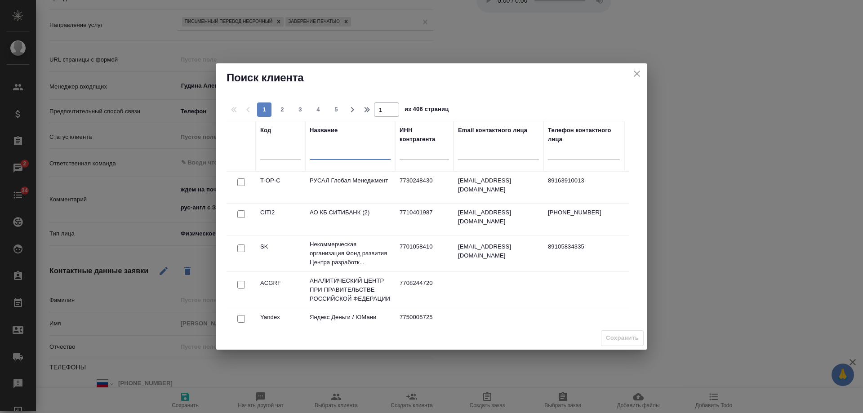
click at [343, 156] on input "text" at bounding box center [350, 153] width 81 height 11
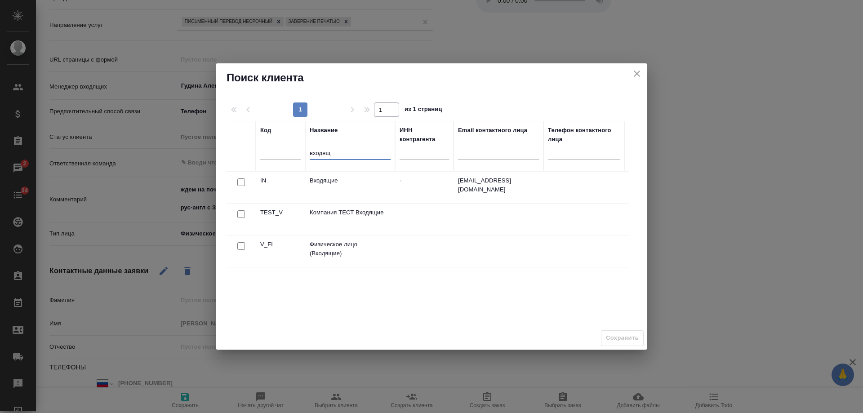
type input "входящ"
click at [239, 246] on input "checkbox" at bounding box center [241, 246] width 8 height 8
checkbox input "true"
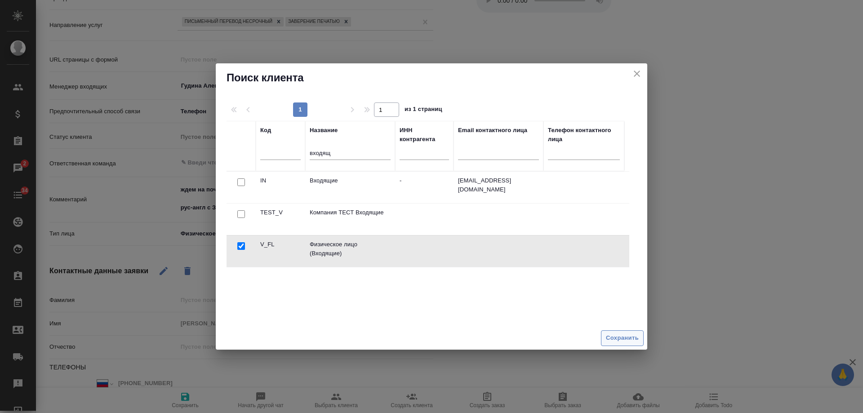
click at [615, 344] on button "Сохранить" at bounding box center [622, 338] width 43 height 16
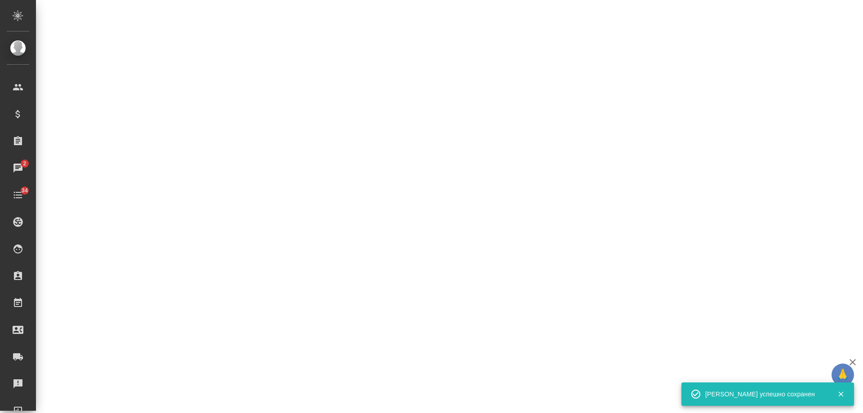
select select "RU"
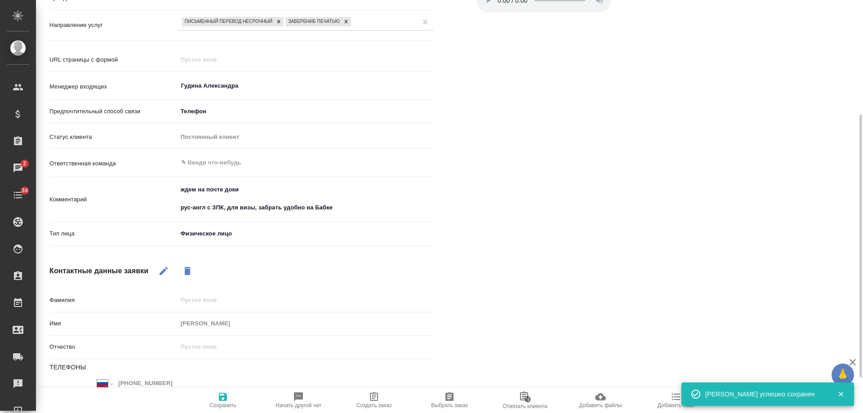
click at [381, 395] on span "Создать заказ" at bounding box center [373, 399] width 65 height 17
type textarea "x"
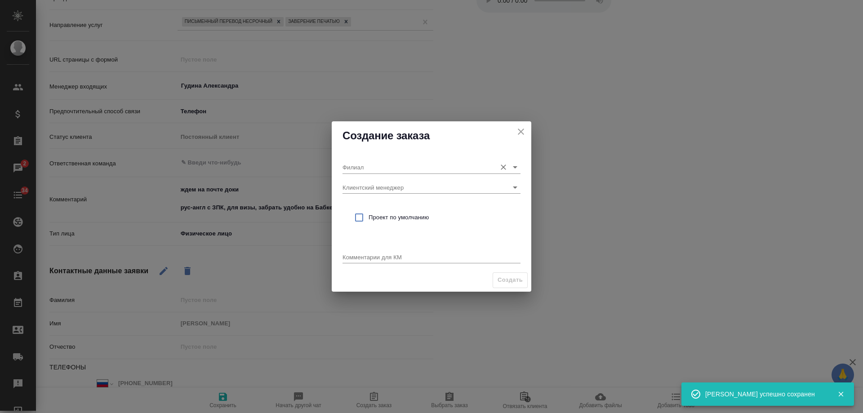
click at [381, 168] on input "Филиал" at bounding box center [416, 167] width 149 height 12
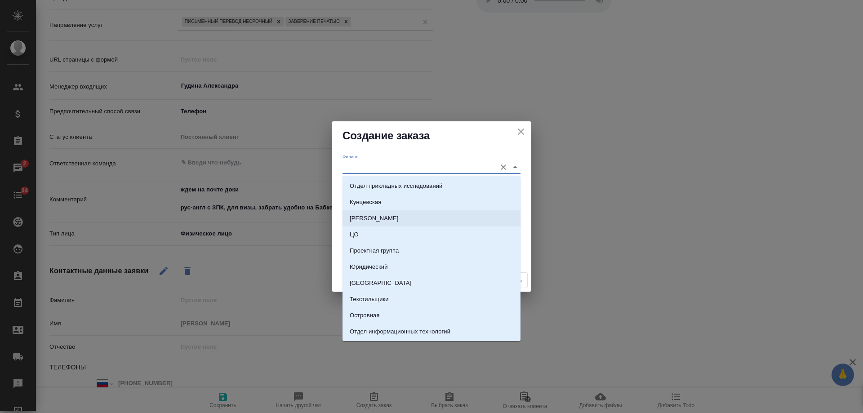
click at [340, 221] on div "Филиал Клиентский менеджер Проект по умолчанию Комментарии для КМ x" at bounding box center [431, 209] width 199 height 119
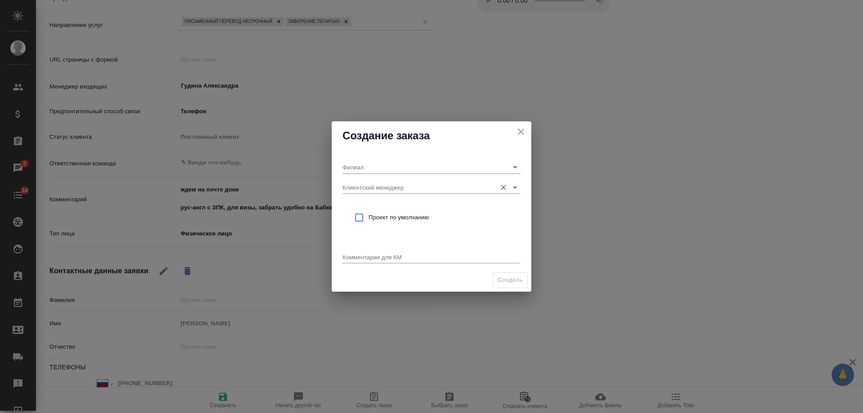
click at [369, 184] on input "Клиентский менеджер" at bounding box center [416, 187] width 149 height 12
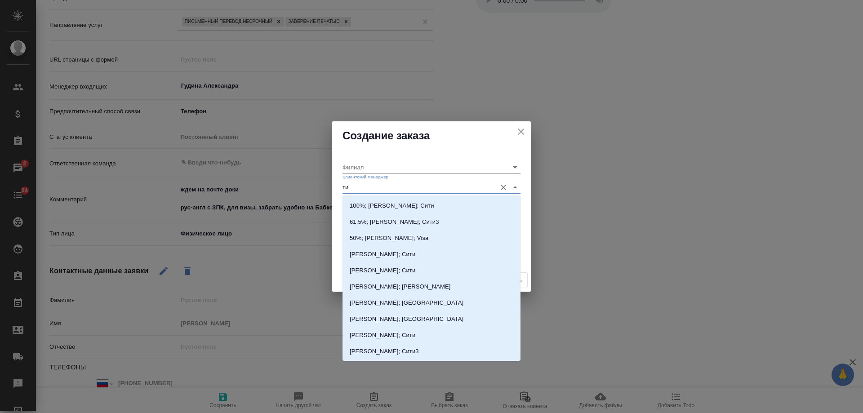
type input "тим"
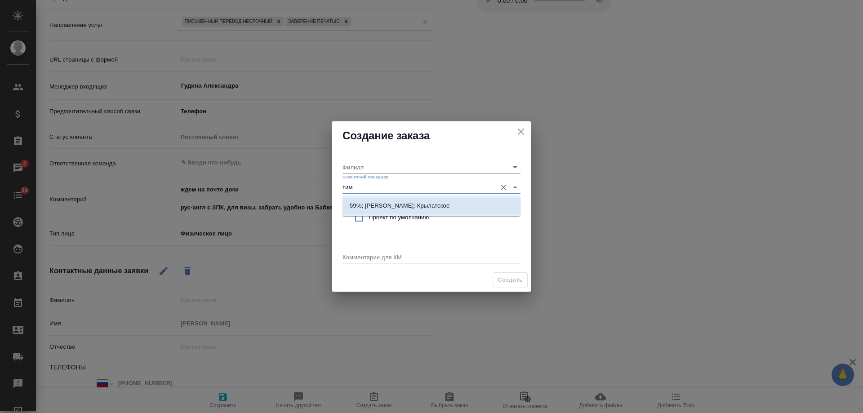
drag, startPoint x: 372, startPoint y: 203, endPoint x: 372, endPoint y: 214, distance: 10.3
click at [372, 208] on p "59%; Касымов Тимур; Крылатское" at bounding box center [399, 205] width 100 height 9
type input "Крылатское"
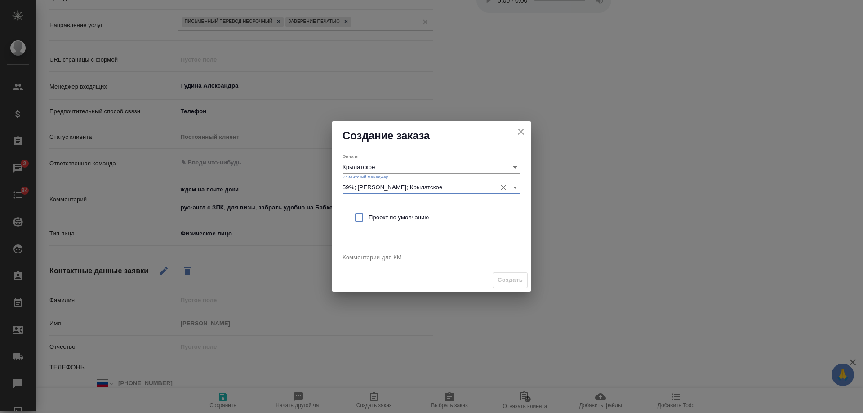
type input "59%; Касымов Тимур; Крылатское"
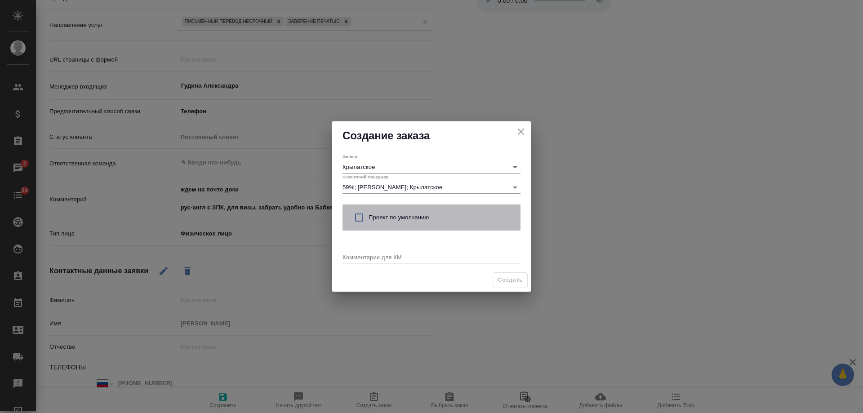
click at [373, 217] on span "Проект по умолчанию" at bounding box center [440, 217] width 145 height 9
checkbox input "true"
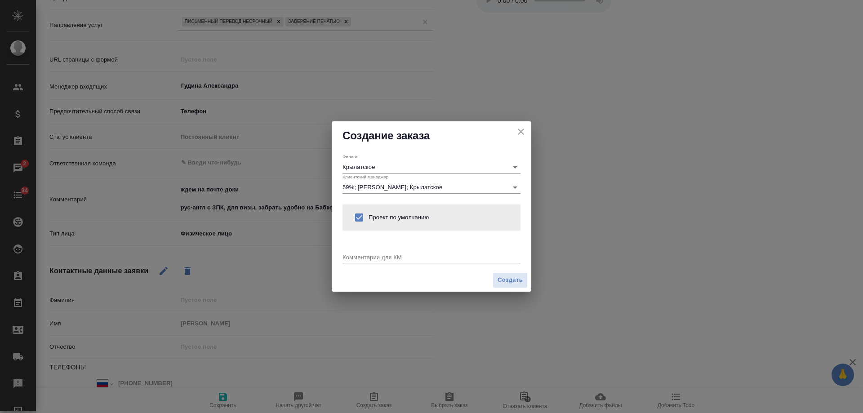
click at [378, 254] on textarea at bounding box center [431, 256] width 178 height 7
paste textarea "рус-англ с ЗПК, для визы, забрать удобно на Бабке"
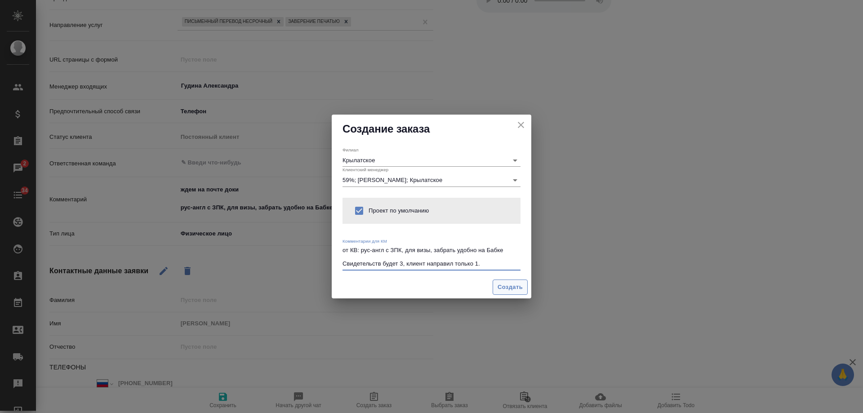
type textarea "от КВ: рус-англ с ЗПК, для визы, забрать удобно на Бабке Свидетельств будет 3, …"
click at [512, 289] on span "Создать" at bounding box center [509, 287] width 25 height 10
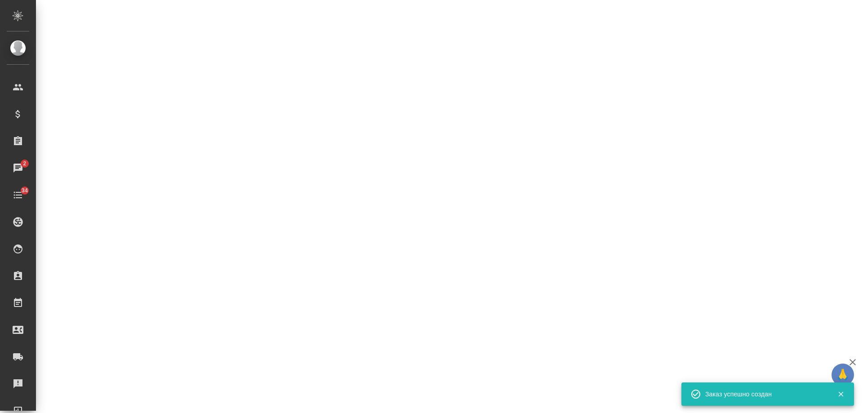
select select "RU"
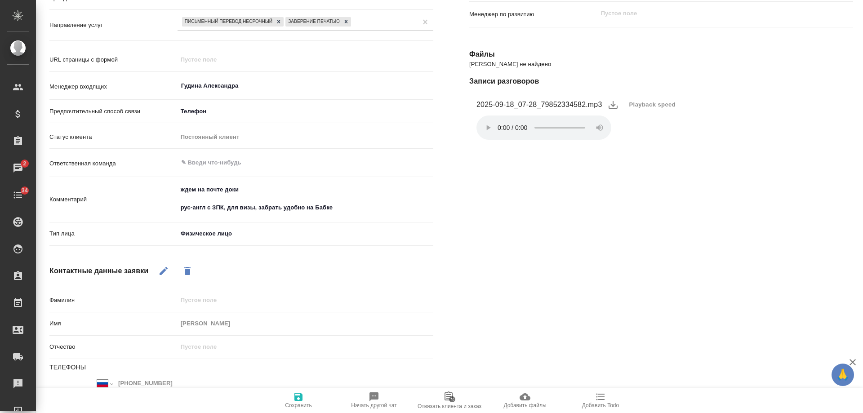
type textarea "x"
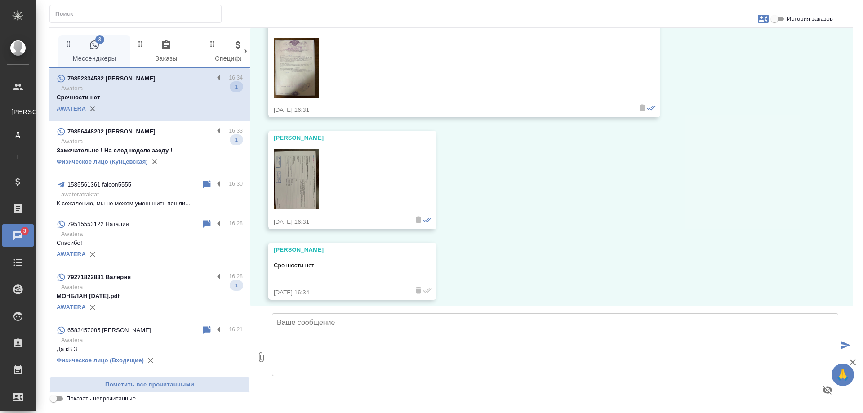
scroll to position [269, 0]
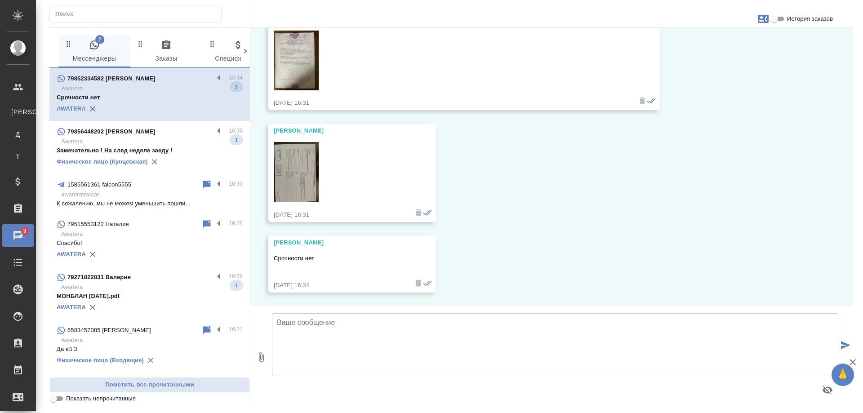
click at [373, 342] on textarea at bounding box center [555, 344] width 566 height 63
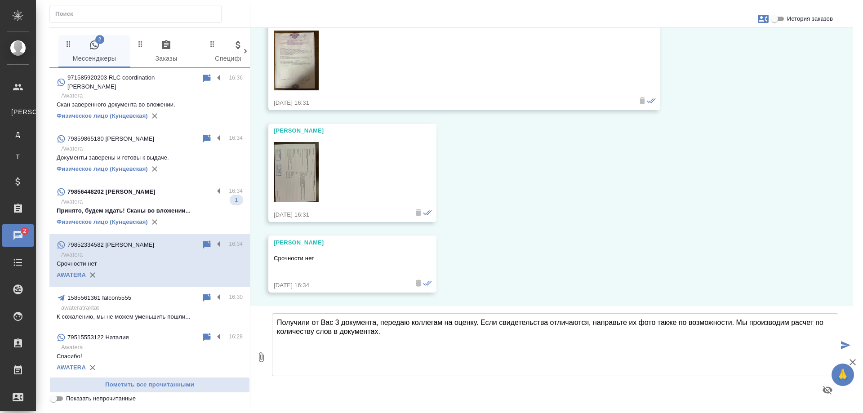
click at [627, 322] on textarea "Получили от Вас 3 документа, передаю коллегам на оценку. Если свидетельства отл…" at bounding box center [555, 344] width 566 height 63
drag, startPoint x: 677, startPoint y: 323, endPoint x: 699, endPoint y: 323, distance: 21.6
click at [699, 323] on textarea "Получили от Вас 3 документа, передаю коллегам на оценку. Если свидетельства отл…" at bounding box center [555, 344] width 566 height 63
click at [391, 332] on textarea "Получили от Вас 3 документа, передаю коллегам на оценку. Если свидетельства отл…" at bounding box center [555, 344] width 566 height 63
type textarea "Получили от Вас 3 документа, передаю коллегам на оценку. Если свидетельства отл…"
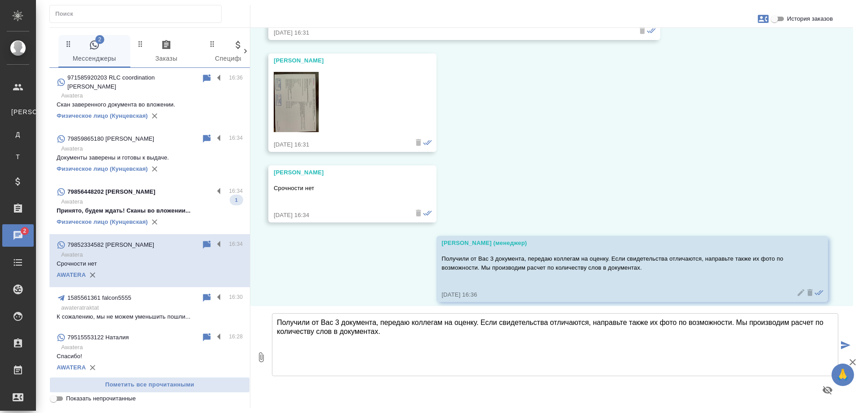
scroll to position [348, 0]
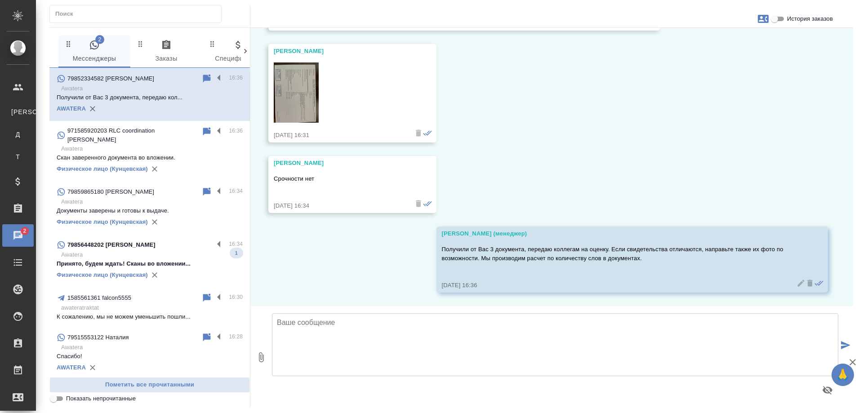
click at [154, 242] on p "79856448202 [PERSON_NAME]" at bounding box center [111, 244] width 88 height 9
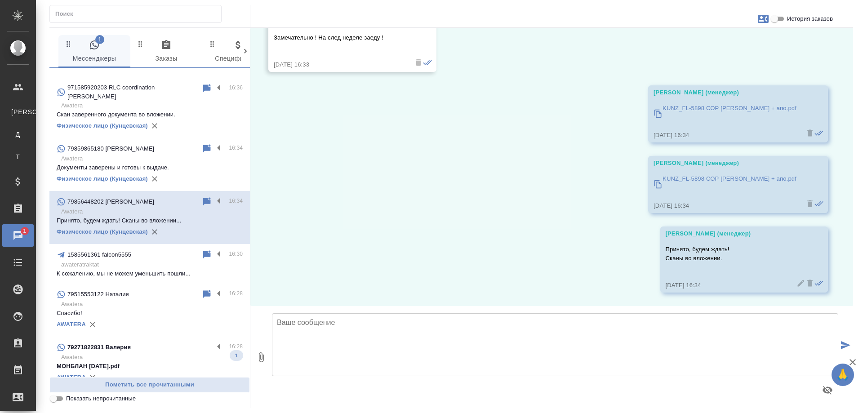
scroll to position [90, 0]
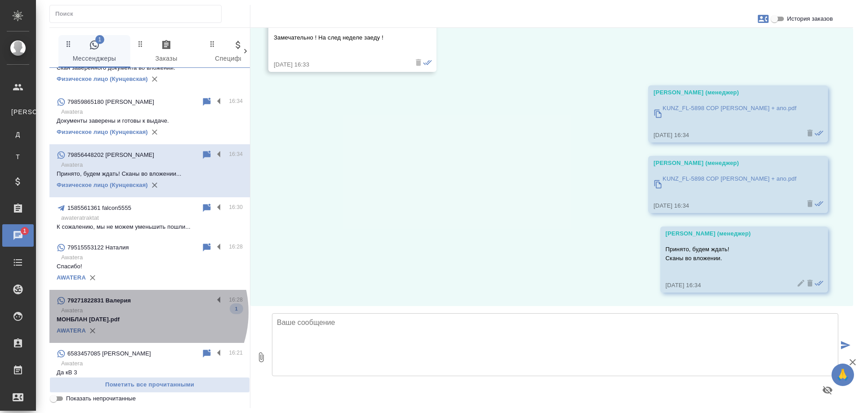
click at [145, 306] on p "Awatera" at bounding box center [151, 310] width 181 height 9
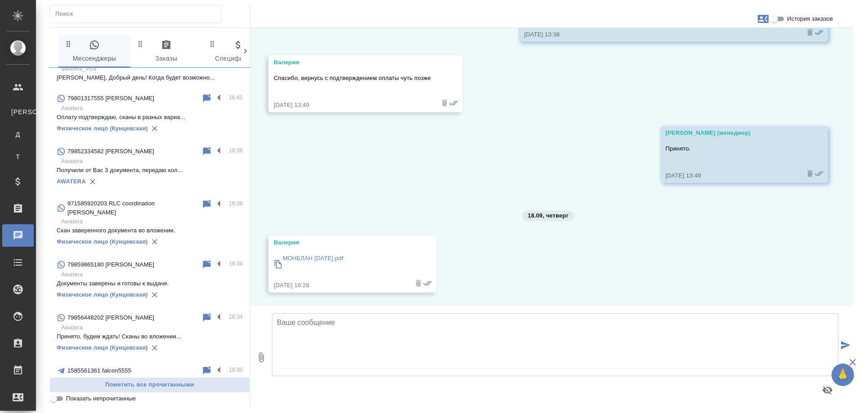
scroll to position [0, 0]
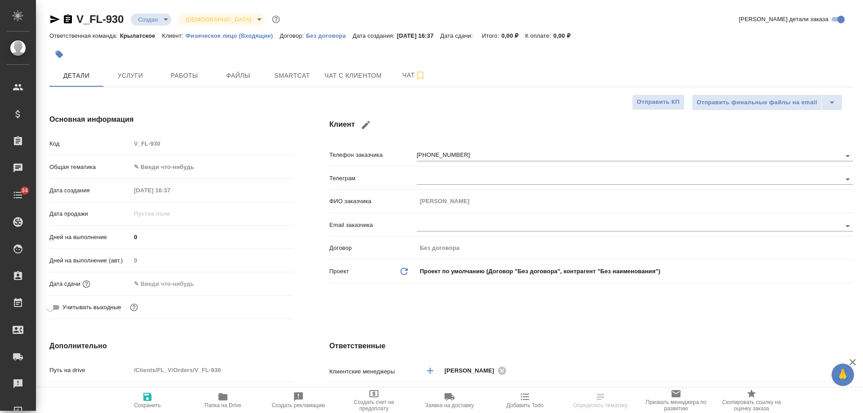
select select "RU"
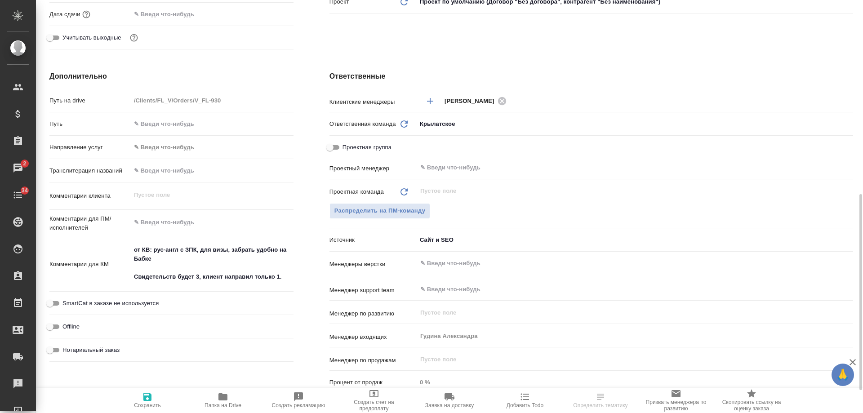
scroll to position [359, 0]
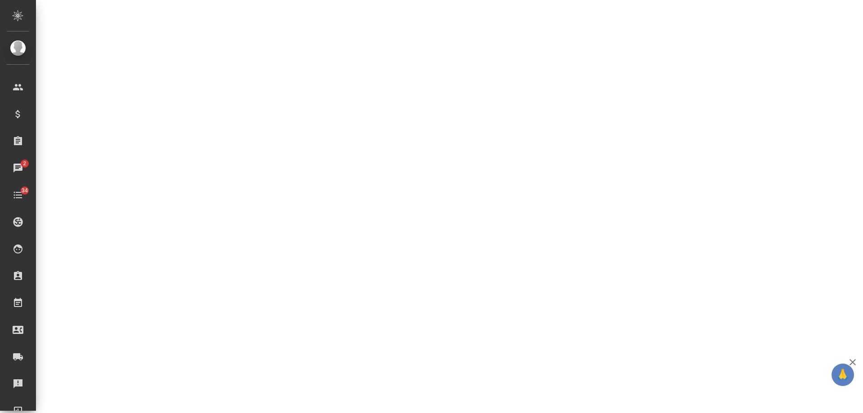
select select "RU"
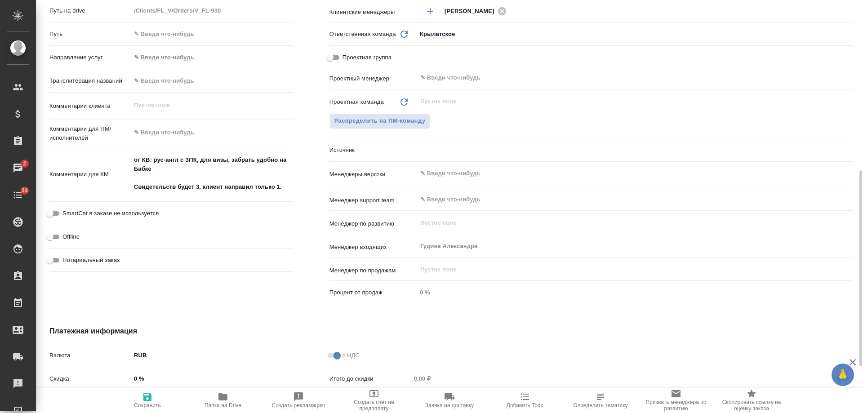
type textarea "x"
click at [97, 257] on span "Нотариальный заказ" at bounding box center [90, 260] width 57 height 9
click at [66, 257] on input "Нотариальный заказ" at bounding box center [50, 260] width 32 height 11
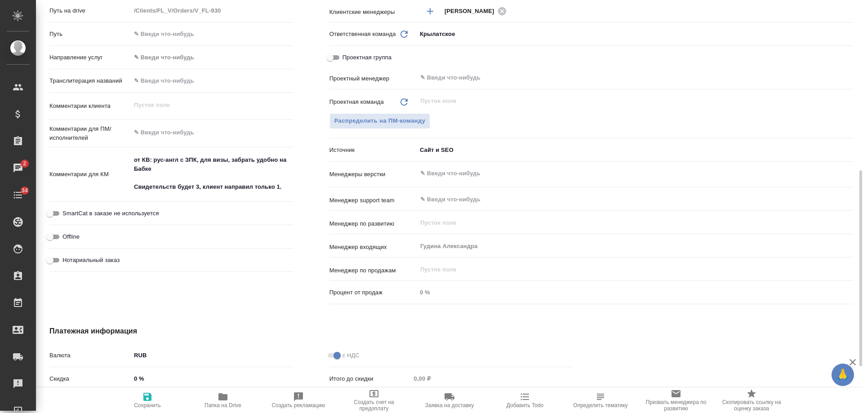
checkbox input "true"
type textarea "x"
drag, startPoint x: 148, startPoint y: 398, endPoint x: 655, endPoint y: 354, distance: 508.6
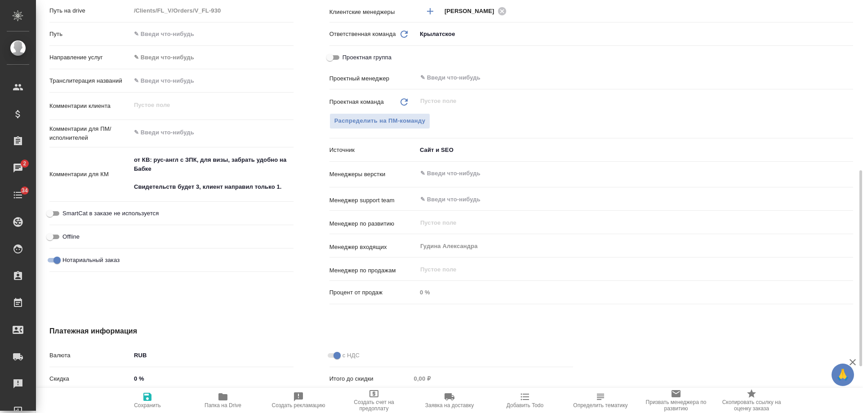
click at [149, 398] on icon "button" at bounding box center [147, 396] width 11 height 11
type textarea "x"
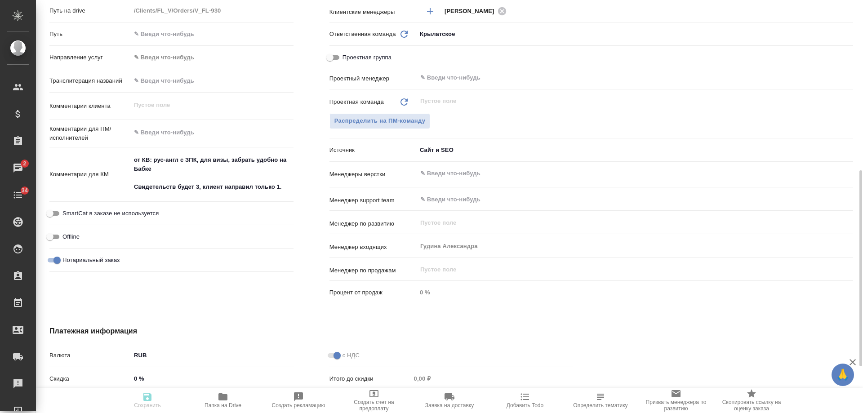
type textarea "x"
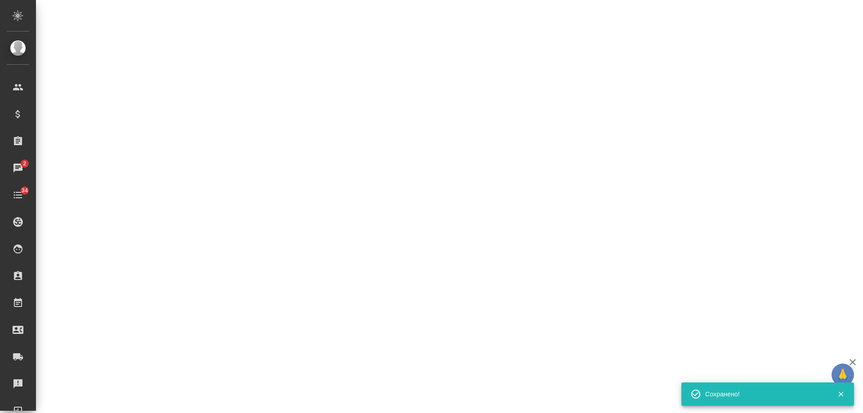
select select "RU"
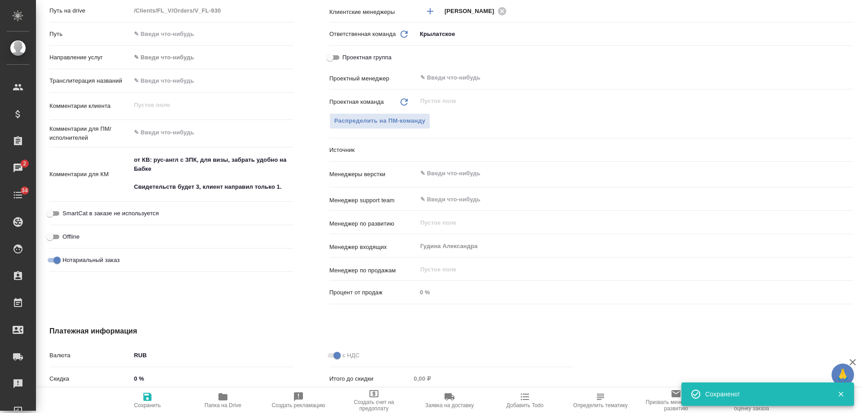
type textarea "x"
click at [531, 405] on span "Добавить Todo" at bounding box center [524, 405] width 37 height 6
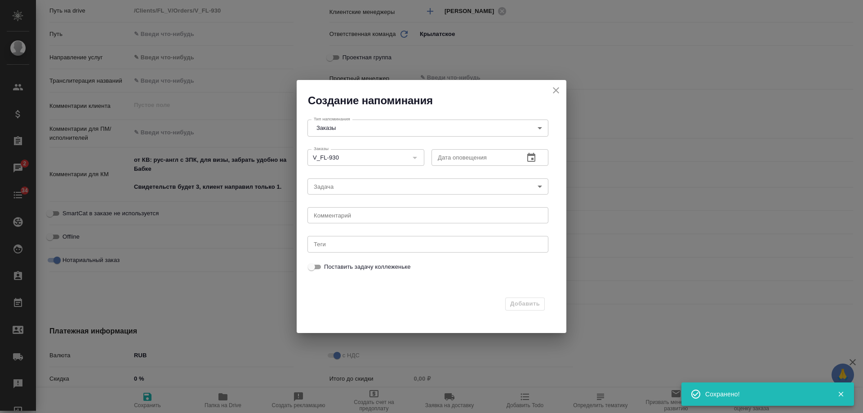
click at [533, 158] on icon "button" at bounding box center [531, 157] width 8 height 9
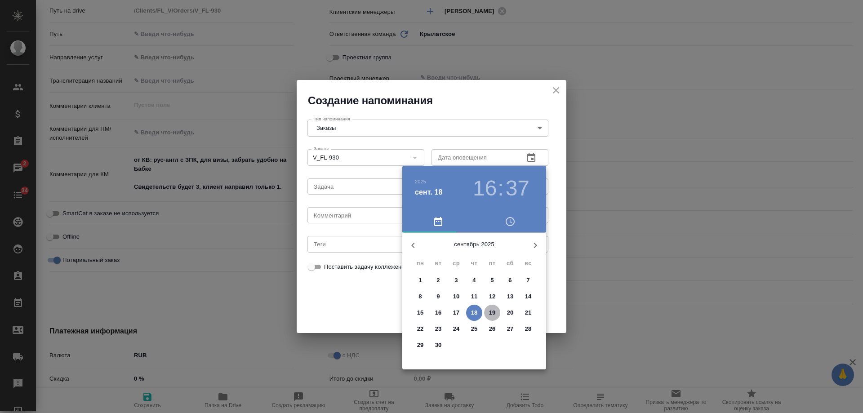
click at [491, 312] on p "19" at bounding box center [492, 312] width 7 height 9
type input "[DATE] 16:37"
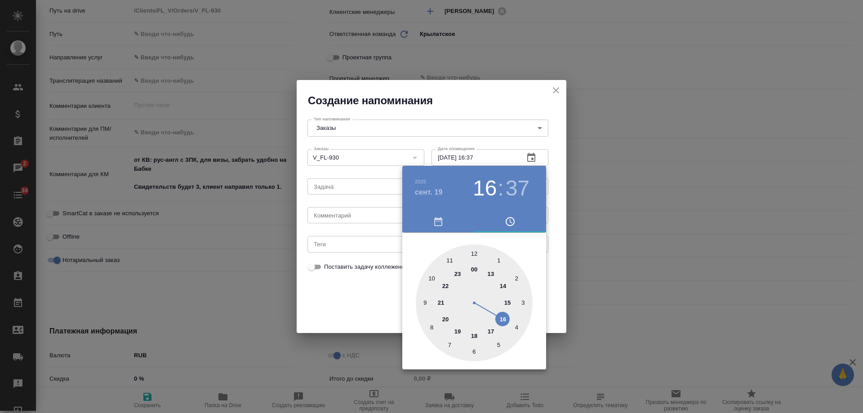
drag, startPoint x: 373, startPoint y: 222, endPoint x: 350, endPoint y: 213, distance: 24.2
click at [359, 218] on div at bounding box center [431, 206] width 863 height 413
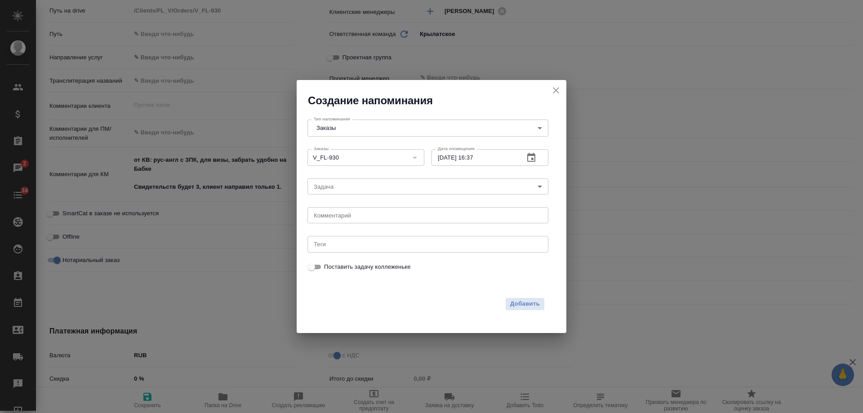
drag, startPoint x: 348, startPoint y: 211, endPoint x: 342, endPoint y: 215, distance: 7.7
click at [345, 211] on div "[DATE] 16 : 37 00 1 2 3 4 5 6 7 8 9 10 11 12 13 14 15 16 17 18 19 20 21 22 23" at bounding box center [431, 206] width 863 height 413
click at [339, 219] on div "[DATE] 16 : 37 00 1 2 3 4 5 6 7 8 9 10 11 12 13 14 15 16 17 18 19 20 21 22 23" at bounding box center [431, 206] width 863 height 413
click at [339, 219] on div "x Комментарий" at bounding box center [427, 215] width 241 height 16
click at [340, 218] on textarea at bounding box center [428, 215] width 228 height 7
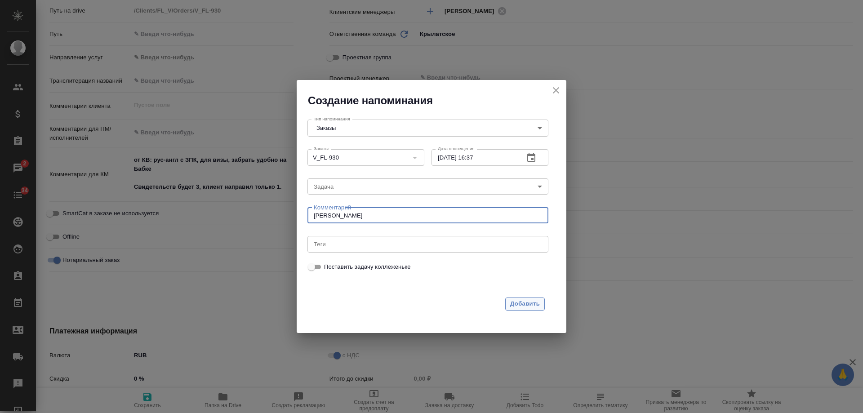
type textarea "[PERSON_NAME]"
click at [528, 303] on span "Добавить" at bounding box center [525, 304] width 30 height 10
type textarea "x"
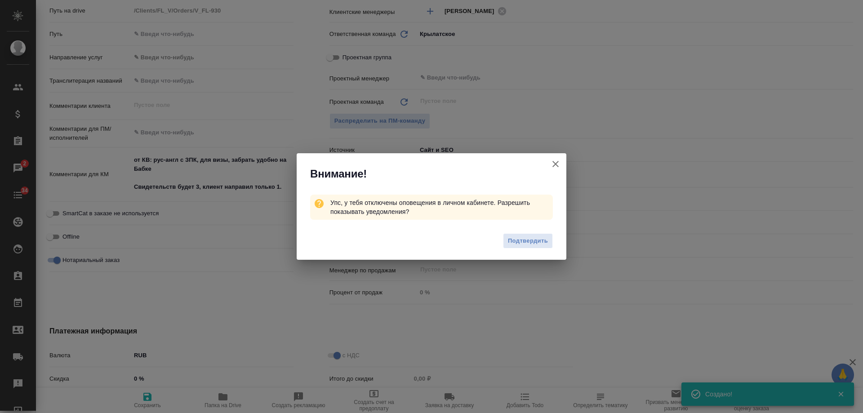
type textarea "x"
click at [554, 162] on icon "button" at bounding box center [555, 164] width 11 height 11
type textarea "x"
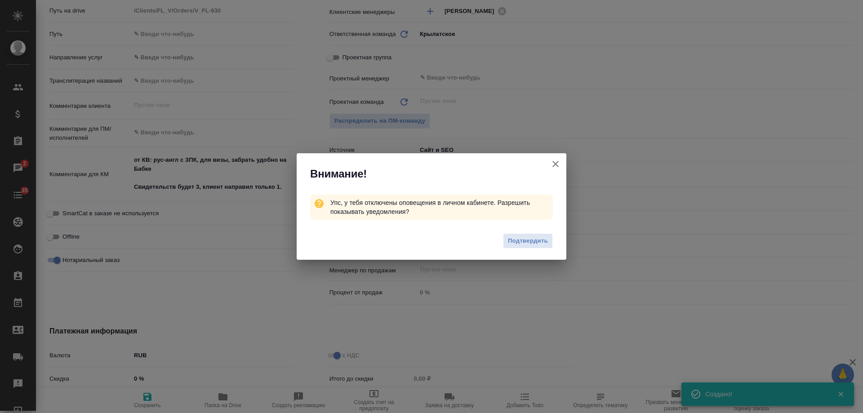
type textarea "x"
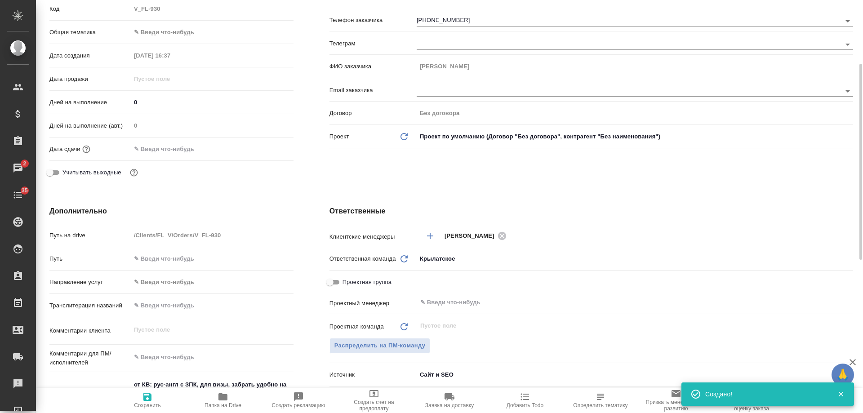
scroll to position [0, 0]
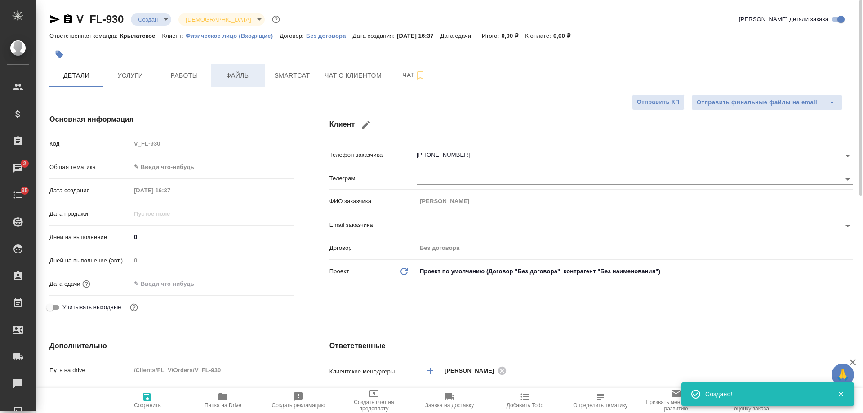
click at [228, 77] on span "Файлы" at bounding box center [238, 75] width 43 height 11
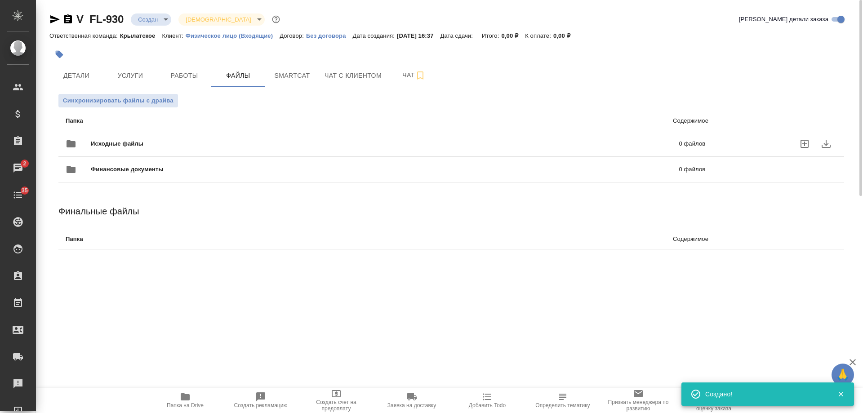
click at [622, 148] on p "0 файлов" at bounding box center [558, 143] width 294 height 9
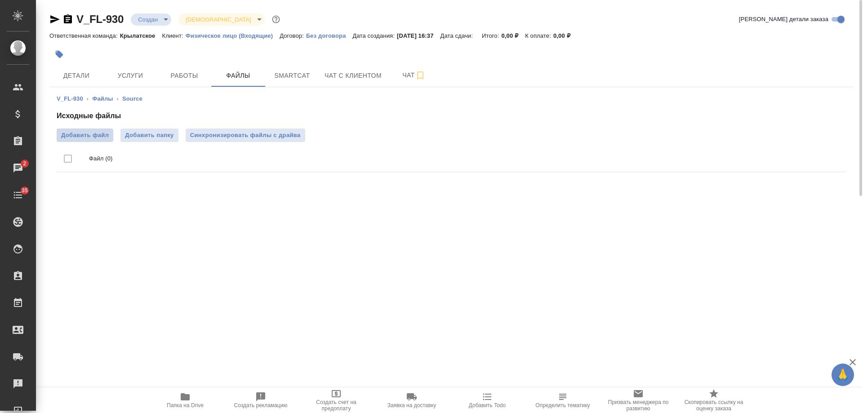
click at [79, 137] on span "Добавить файл" at bounding box center [85, 135] width 48 height 9
click at [0, 0] on input "Добавить файл" at bounding box center [0, 0] width 0 height 0
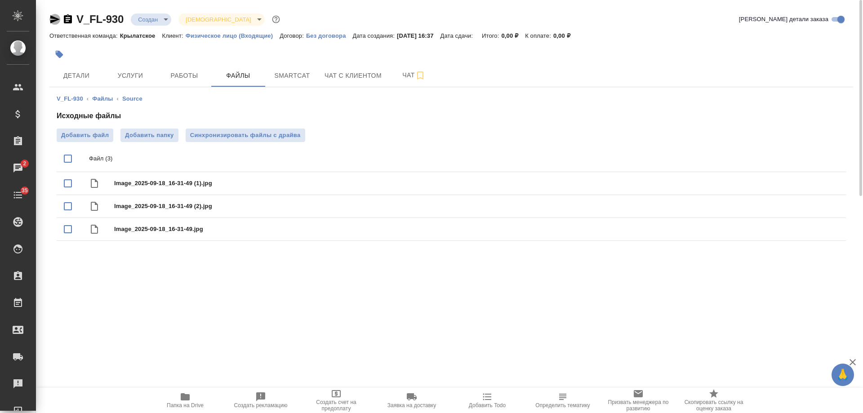
drag, startPoint x: 53, startPoint y: 22, endPoint x: 179, endPoint y: 6, distance: 127.7
click at [60, 22] on div at bounding box center [61, 19] width 24 height 11
drag, startPoint x: 55, startPoint y: 19, endPoint x: 109, endPoint y: 7, distance: 55.7
click at [56, 19] on icon "button" at bounding box center [54, 19] width 11 height 11
click at [81, 78] on span "Детали" at bounding box center [76, 75] width 43 height 11
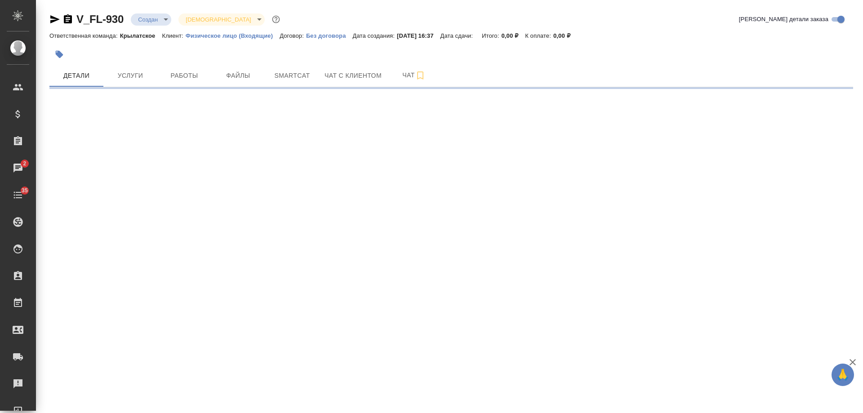
select select "RU"
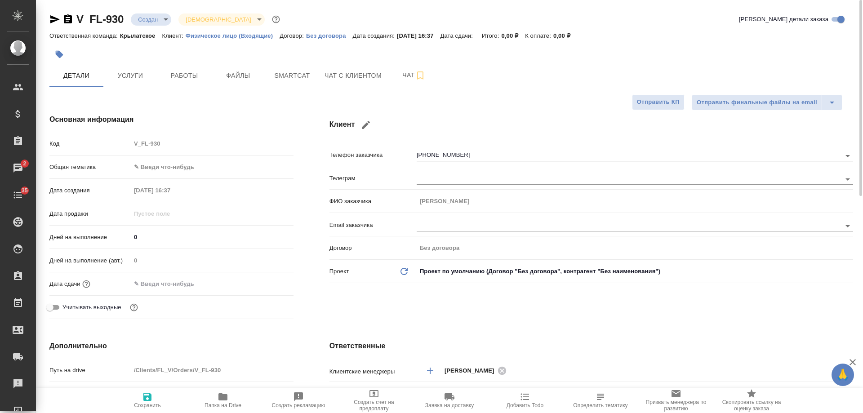
type textarea "x"
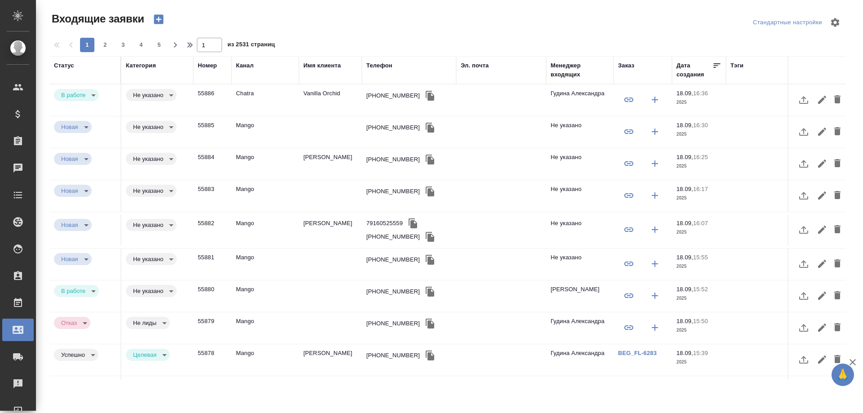
select select "RU"
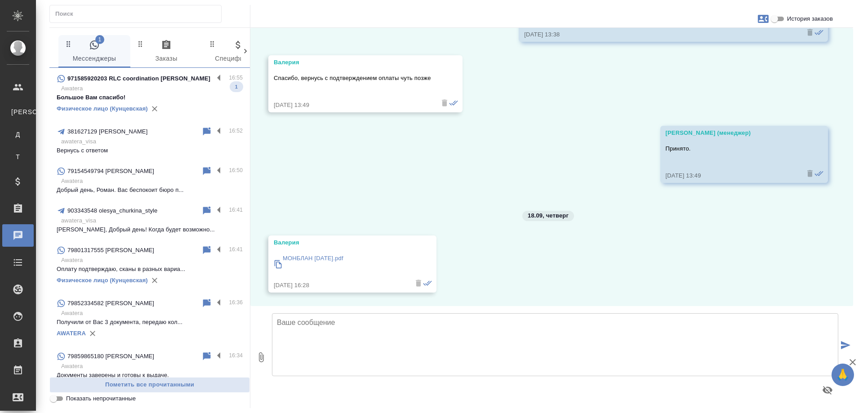
click at [146, 89] on p "Awatera" at bounding box center [151, 88] width 181 height 9
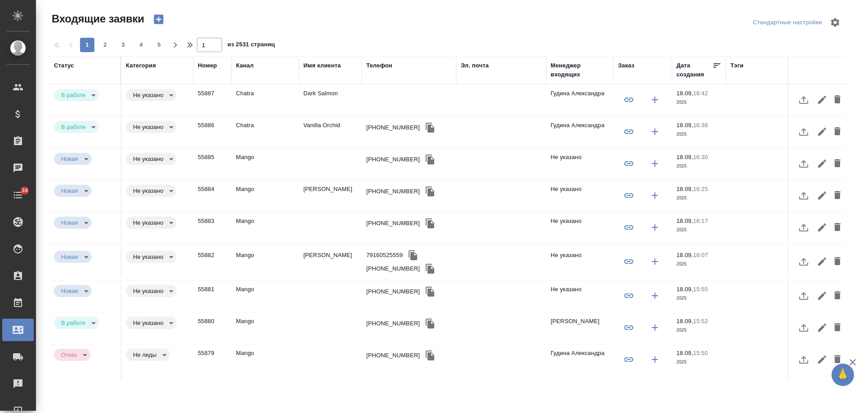
select select "RU"
click at [336, 98] on td "Dark Salmon" at bounding box center [330, 99] width 63 height 31
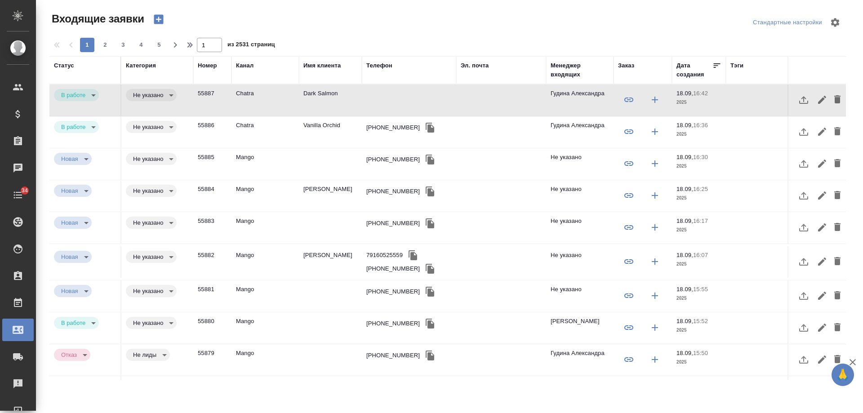
click at [316, 123] on td "Vanilla Orchid" at bounding box center [330, 131] width 63 height 31
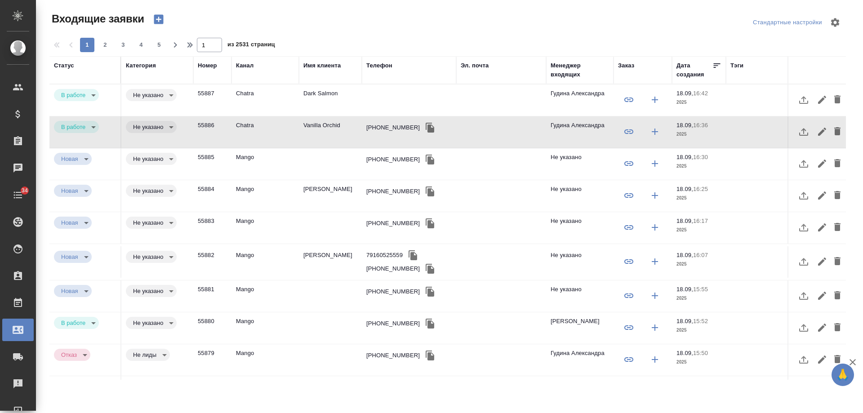
click at [316, 123] on td "Vanilla Orchid" at bounding box center [330, 131] width 63 height 31
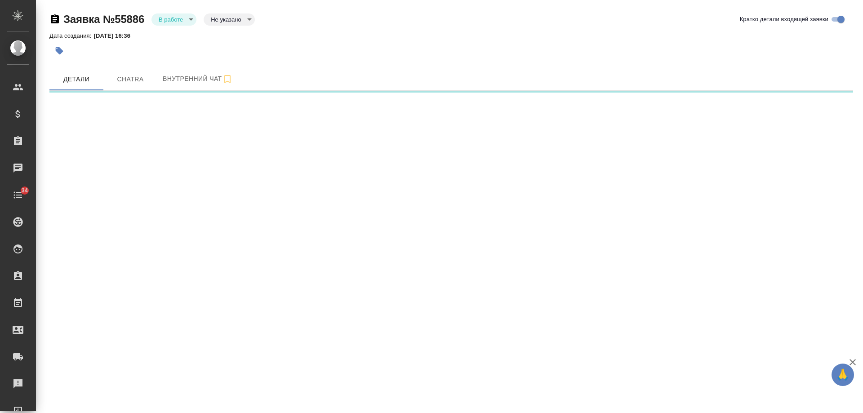
select select "RU"
select select "PL"
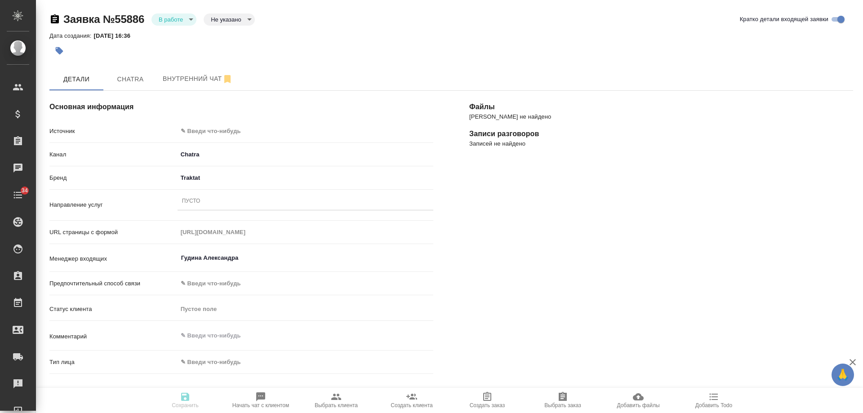
click at [211, 131] on body "🙏 .cls-1 fill:#fff; AWATERA Gudina Alexandra Клиенты Спецификации Заказы 0 Чаты…" at bounding box center [431, 206] width 863 height 413
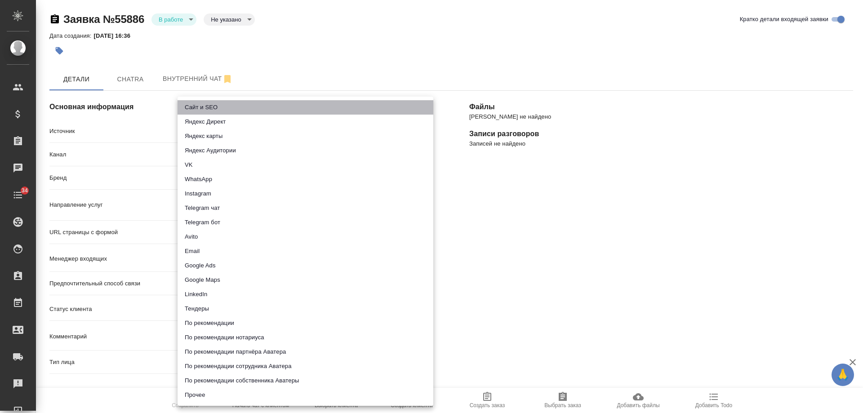
click at [212, 106] on li "Сайт и SEO" at bounding box center [305, 107] width 256 height 14
type input "seo"
type textarea "x"
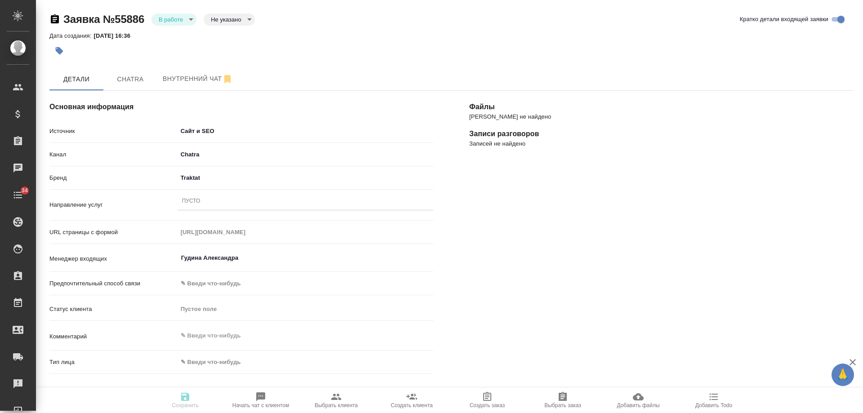
click at [217, 200] on div "Пусто" at bounding box center [305, 201] width 256 height 13
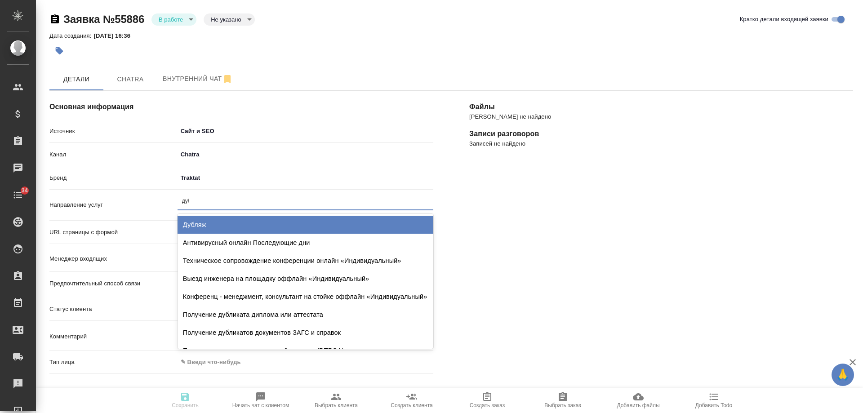
type input "дубл"
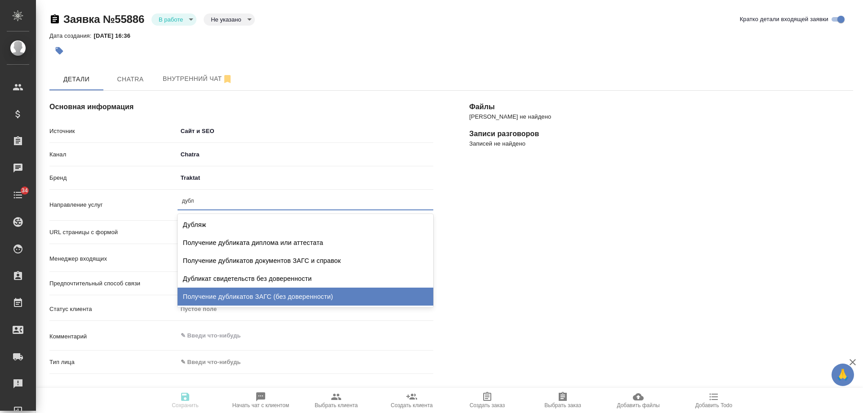
click at [229, 296] on div "Получение дубликатов ЗАГС (без доверенности)" at bounding box center [305, 297] width 256 height 18
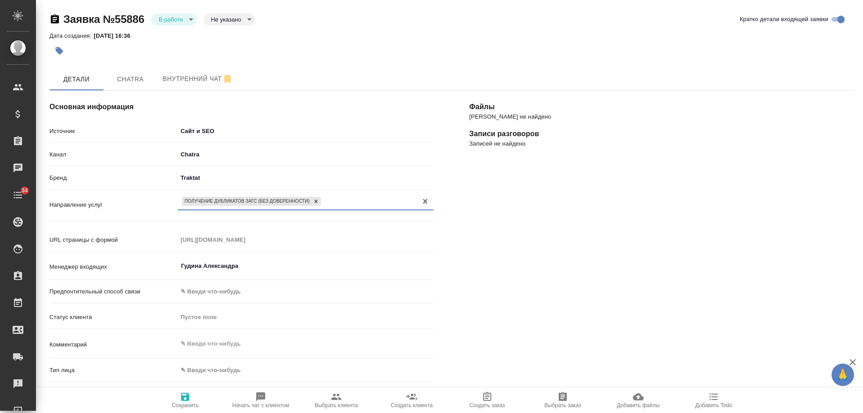
scroll to position [135, 0]
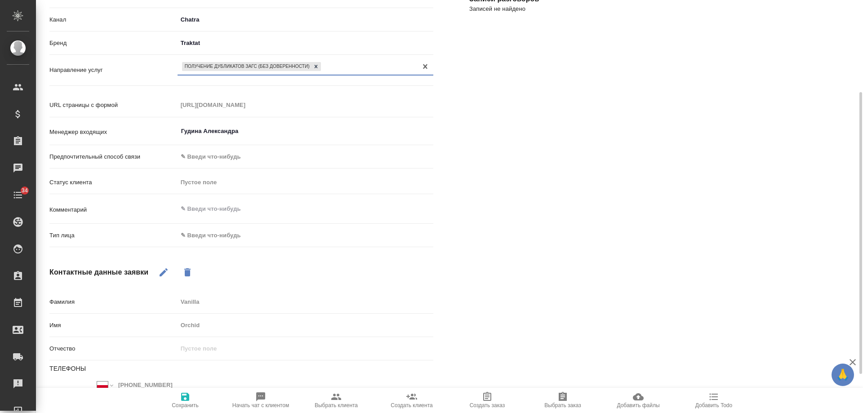
click at [239, 237] on body "🙏 .cls-1 fill:#fff; AWATERA Gudina Alexandra Клиенты Спецификации Заказы 0 Чаты…" at bounding box center [431, 206] width 863 height 413
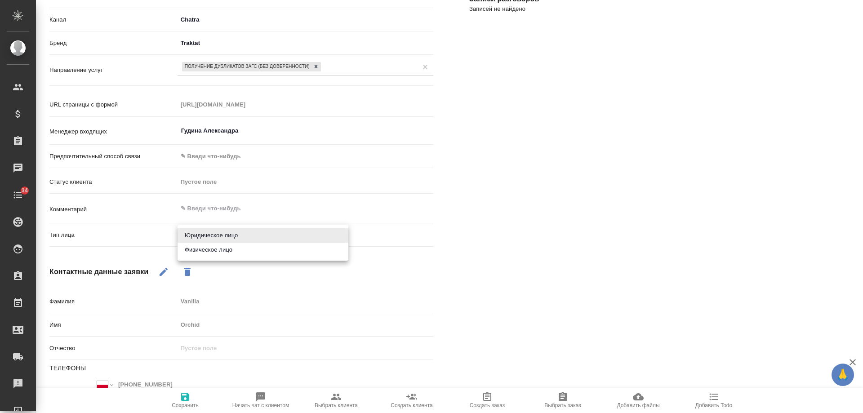
drag, startPoint x: 215, startPoint y: 249, endPoint x: 221, endPoint y: 274, distance: 24.8
click at [215, 250] on li "Физическое лицо" at bounding box center [262, 250] width 171 height 14
type textarea "x"
type input "private"
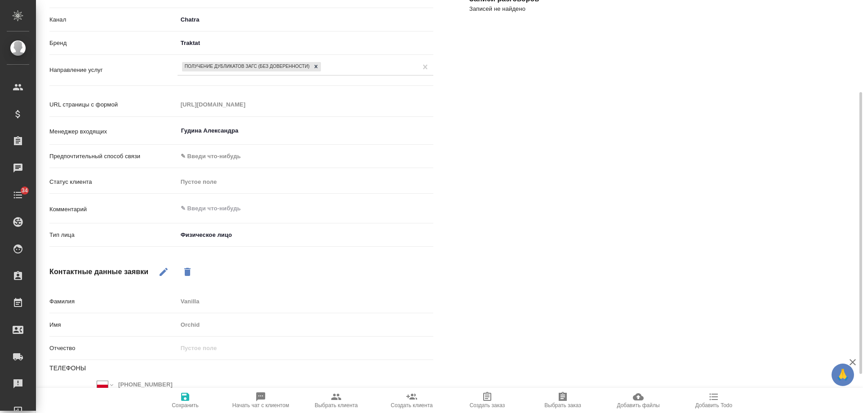
click at [189, 400] on icon "button" at bounding box center [185, 397] width 8 height 8
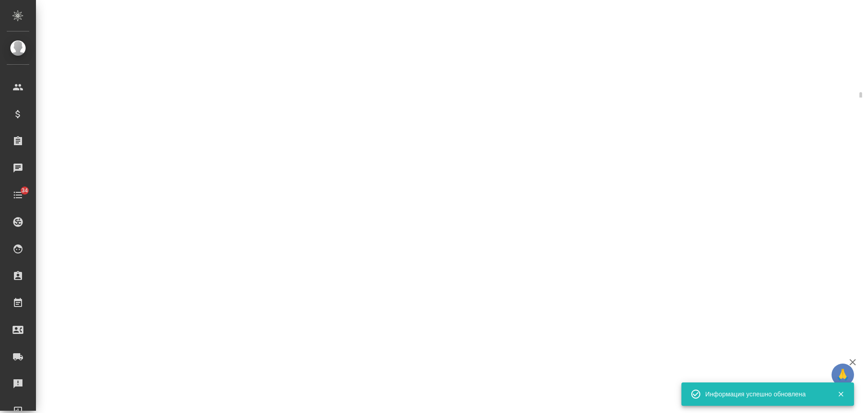
select select "RU"
select select "PL"
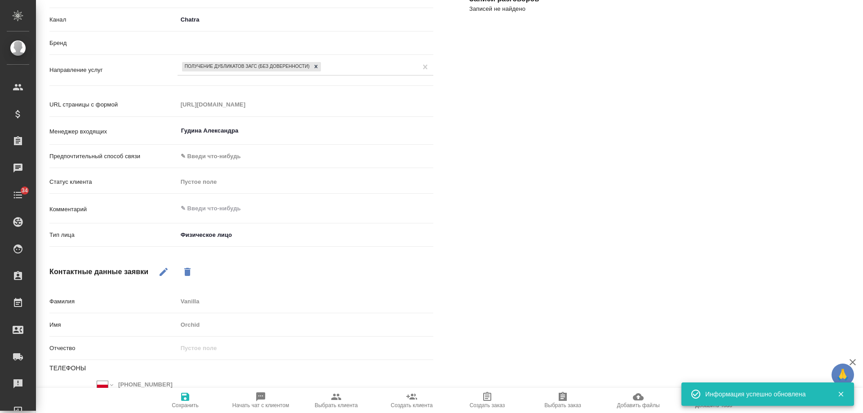
type textarea "x"
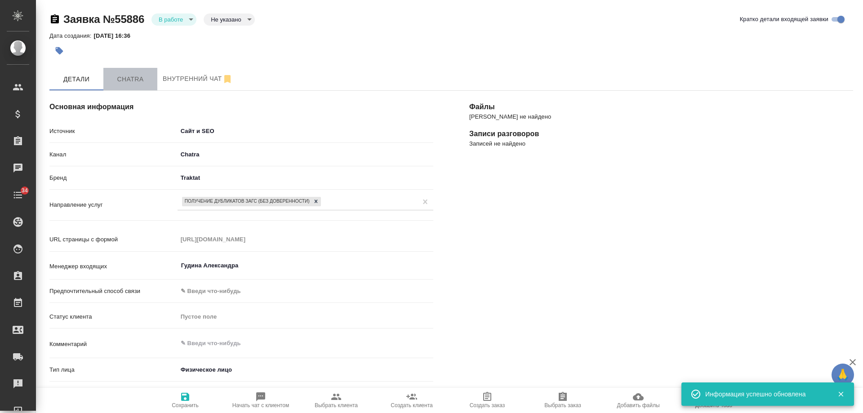
click at [132, 76] on span "Chatra" at bounding box center [130, 79] width 43 height 11
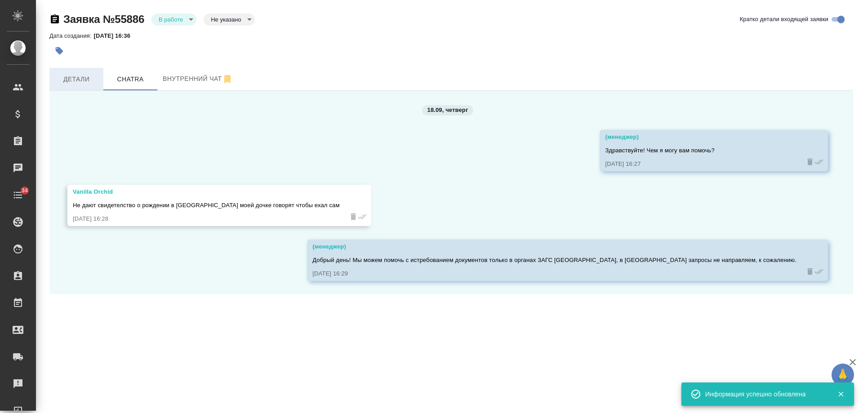
click at [77, 84] on span "Детали" at bounding box center [76, 79] width 43 height 11
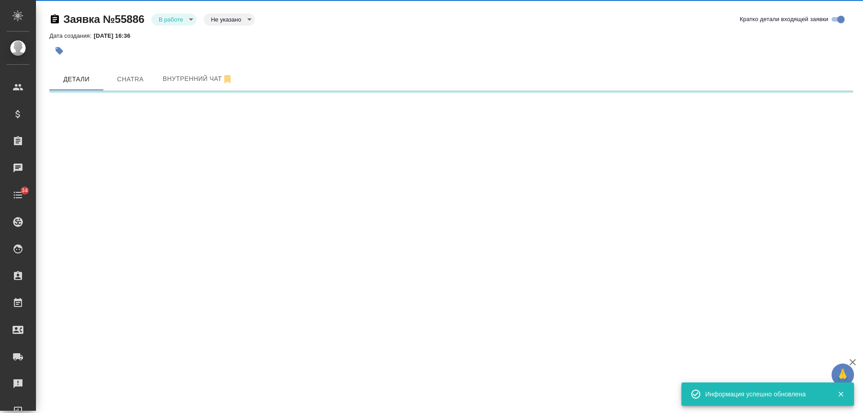
select select "RU"
select select "PL"
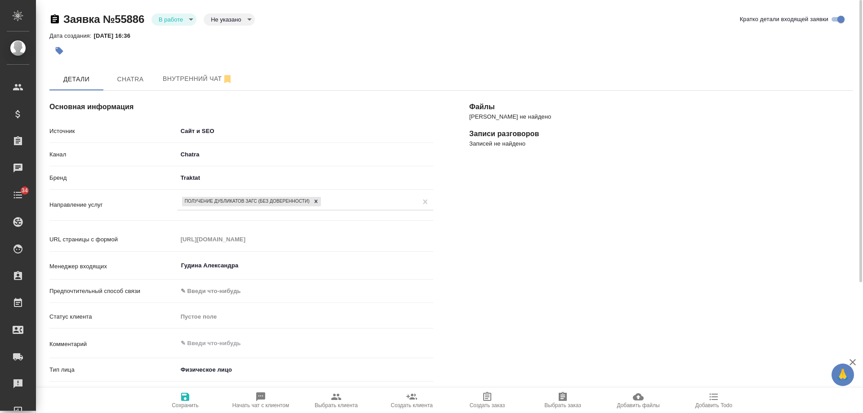
type textarea "x"
click at [192, 21] on body "🙏 .cls-1 fill:#fff; AWATERA Gudina Alexandra Клиенты Спецификации Заказы 0 Чаты…" at bounding box center [431, 206] width 863 height 413
click at [172, 38] on button "Отказ" at bounding box center [169, 35] width 21 height 10
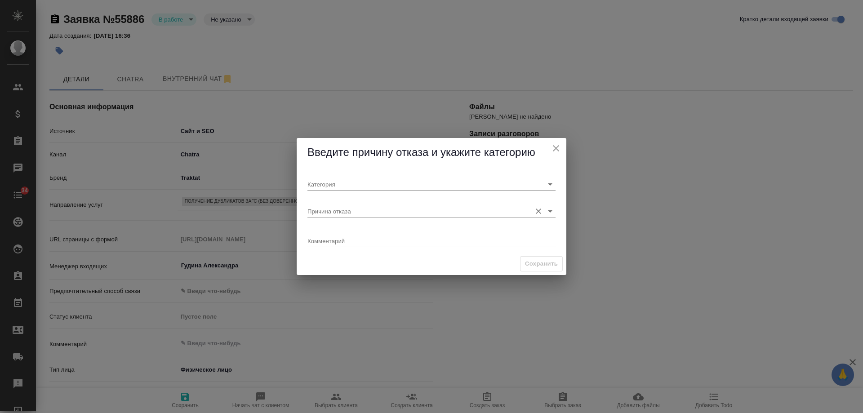
click at [344, 211] on input "Причина отказа" at bounding box center [416, 211] width 219 height 12
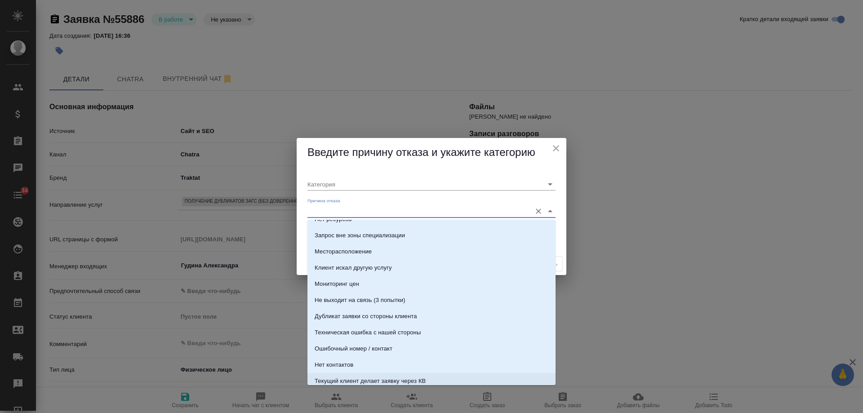
scroll to position [180, 0]
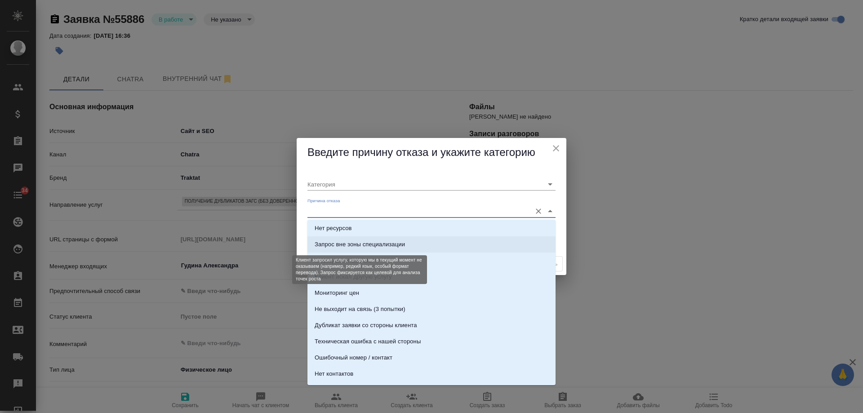
click at [372, 246] on div "Запрос вне зоны специализации" at bounding box center [359, 244] width 90 height 9
type input "Целевая"
type input "Запрос вне зоны специализации"
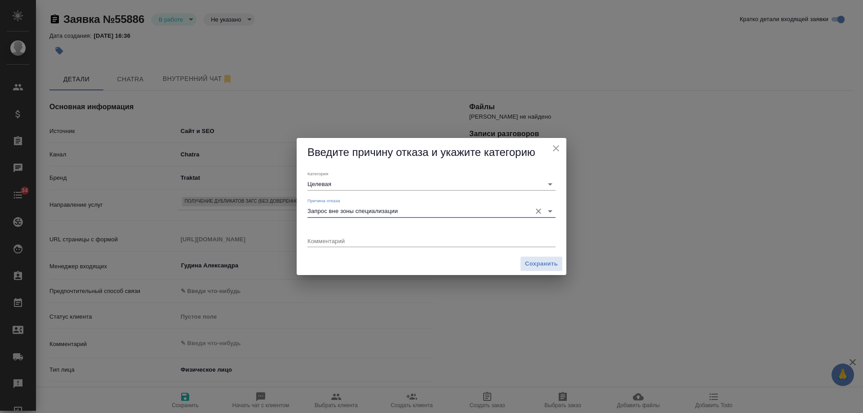
click at [344, 246] on div "x" at bounding box center [431, 241] width 248 height 11
type textarea "не получаем дубликаты документов в Белоруссии"
click at [532, 263] on span "Сохранить" at bounding box center [541, 264] width 33 height 10
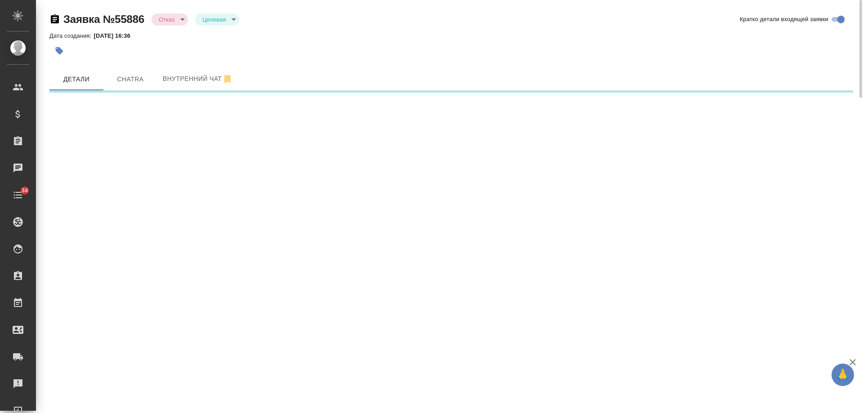
select select "RU"
select select "PL"
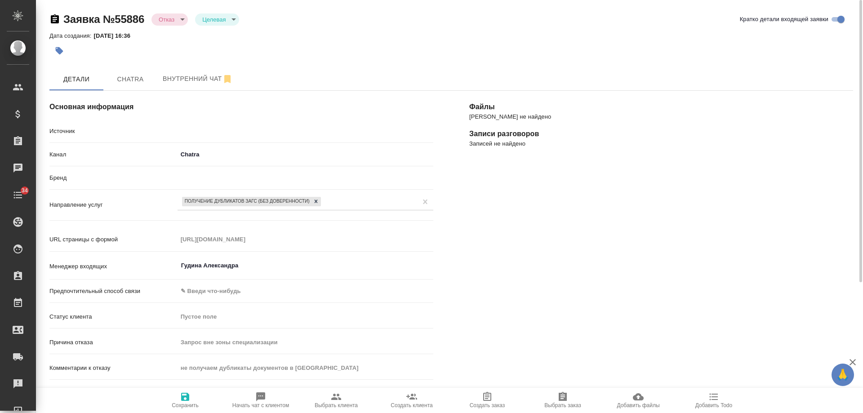
type textarea "x"
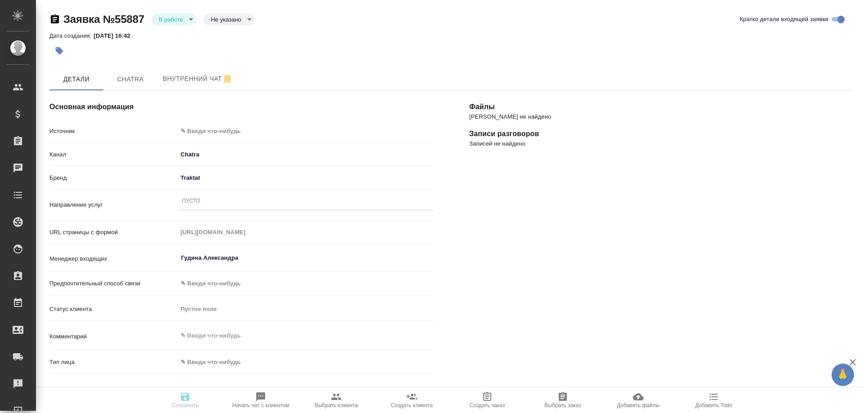
select select "RU"
click at [131, 78] on span "Chatra" at bounding box center [130, 79] width 43 height 11
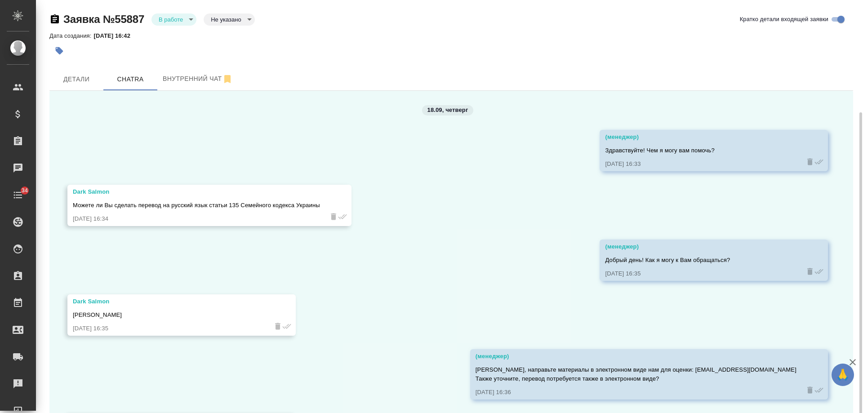
scroll to position [60, 0]
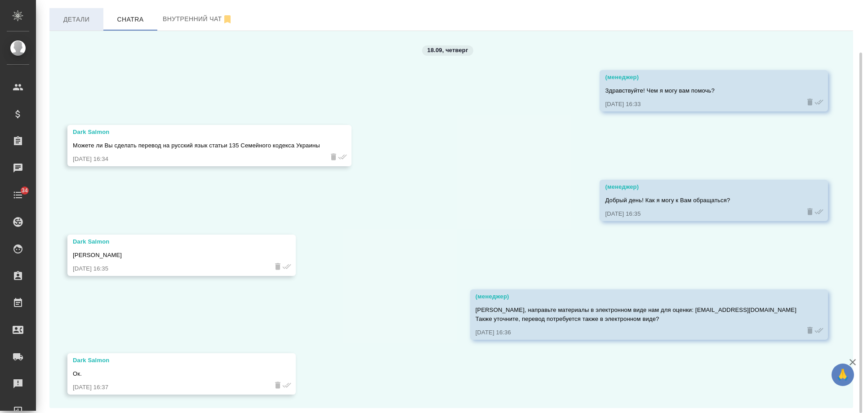
click at [76, 23] on span "Детали" at bounding box center [76, 19] width 43 height 11
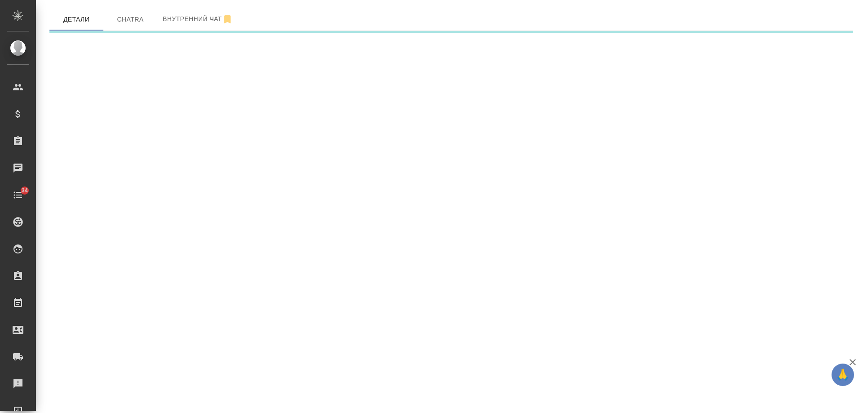
select select "RU"
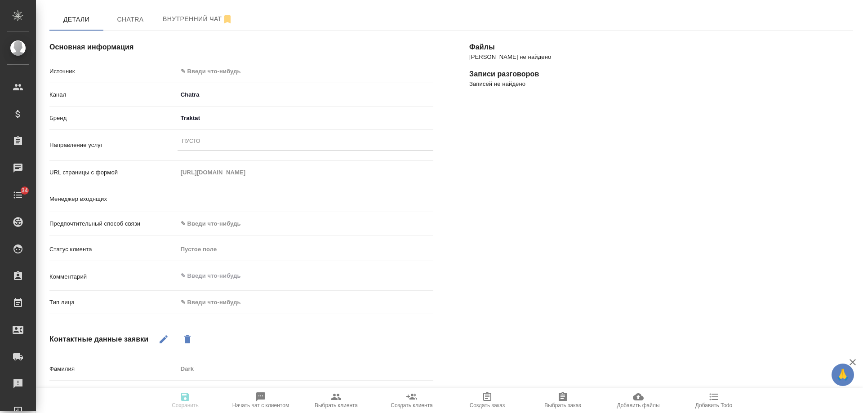
type textarea "x"
type input "Гудина Александра"
type textarea "x"
click at [202, 72] on body "🙏 .cls-1 fill:#fff; AWATERA Gudina Alexandra Клиенты Спецификации Заказы 0 Чаты…" at bounding box center [431, 206] width 863 height 413
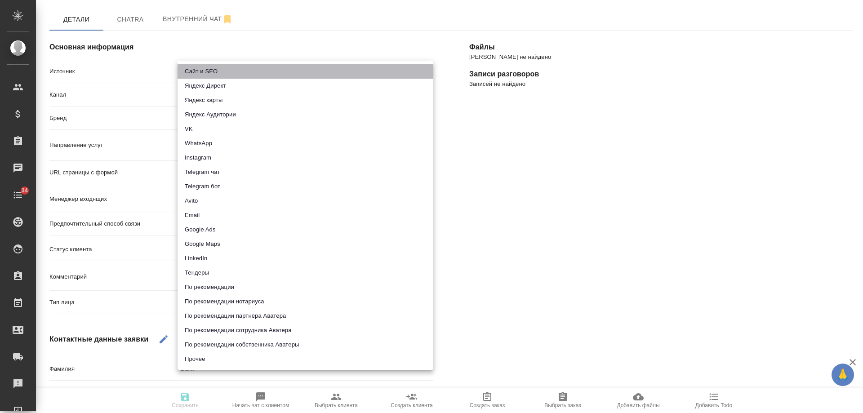
click at [202, 67] on li "Сайт и SEO" at bounding box center [305, 71] width 256 height 14
type input "seo"
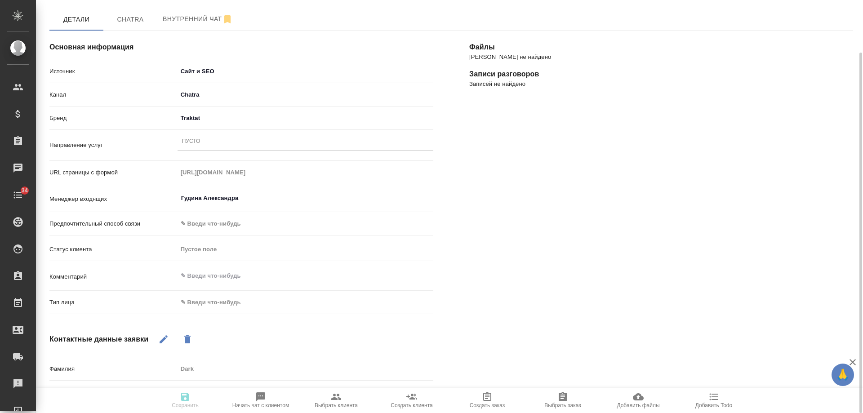
click at [209, 141] on div "Пусто" at bounding box center [305, 141] width 256 height 13
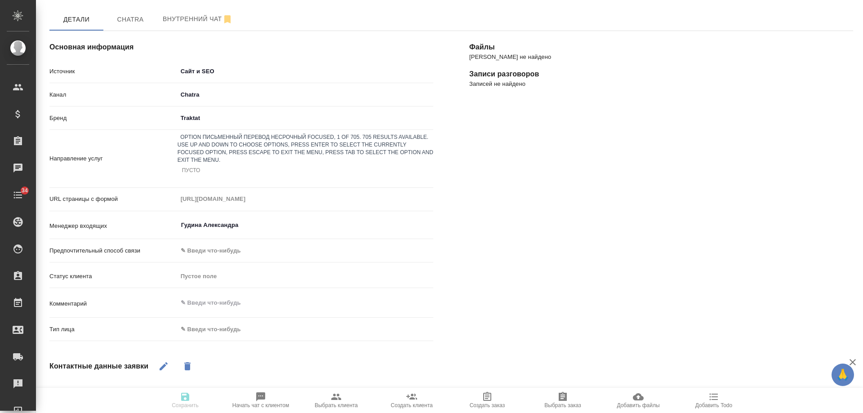
click at [225, 412] on div "Письменный перевод несрочный" at bounding box center [431, 418] width 863 height 11
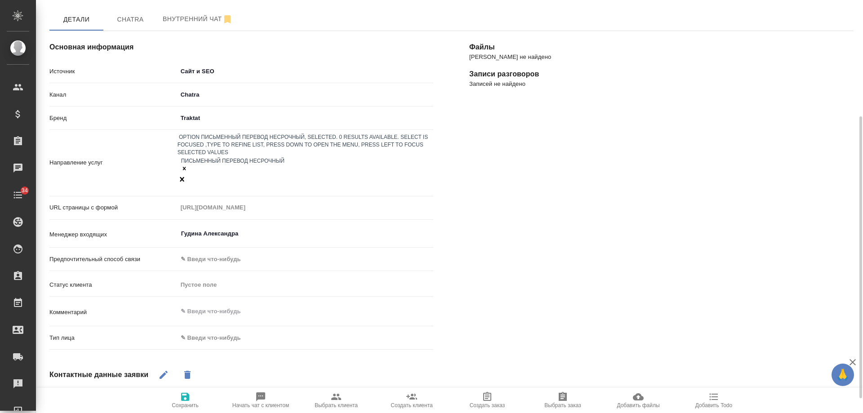
scroll to position [191, 0]
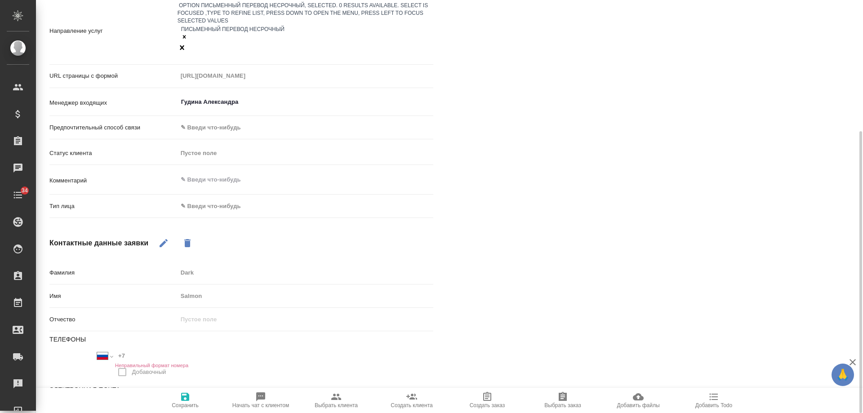
click at [204, 179] on body "🙏 .cls-1 fill:#fff; AWATERA Gudina Alexandra Клиенты Спецификации Заказы 0 Чаты…" at bounding box center [431, 206] width 863 height 413
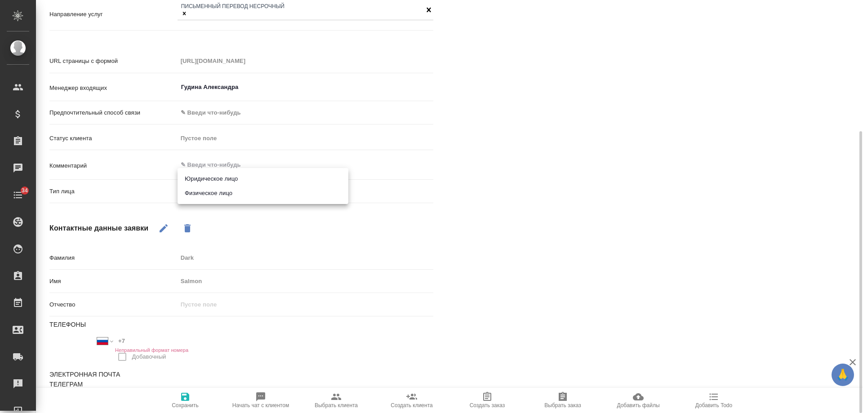
click at [206, 190] on li "Физическое лицо" at bounding box center [262, 193] width 171 height 14
type textarea "x"
type input "private"
click at [181, 394] on icon "button" at bounding box center [185, 397] width 8 height 8
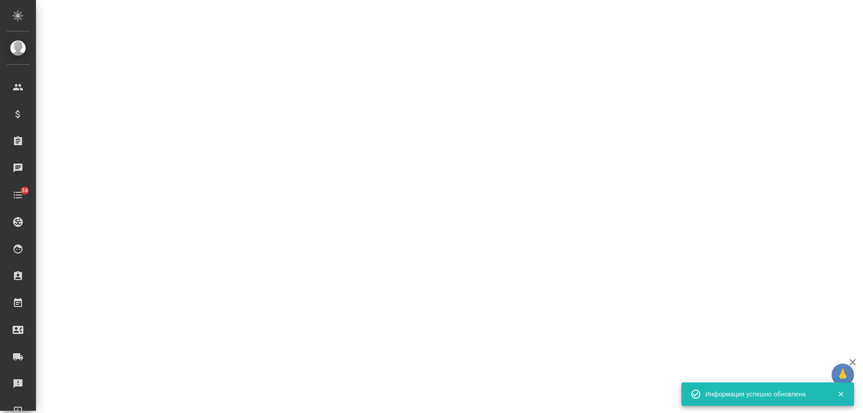
select select "RU"
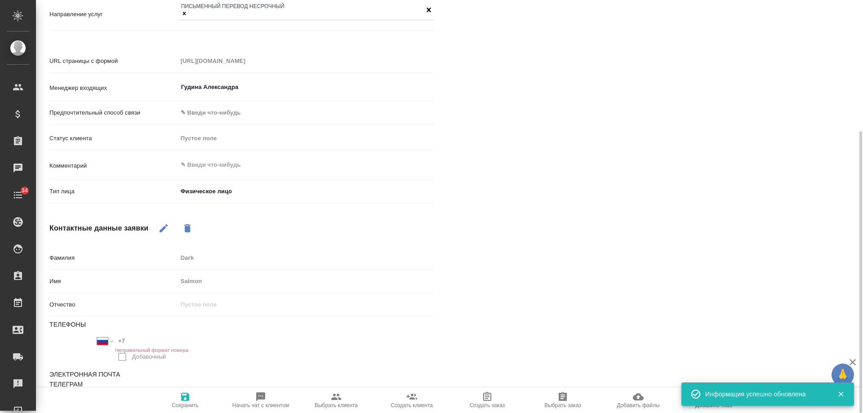
type textarea "x"
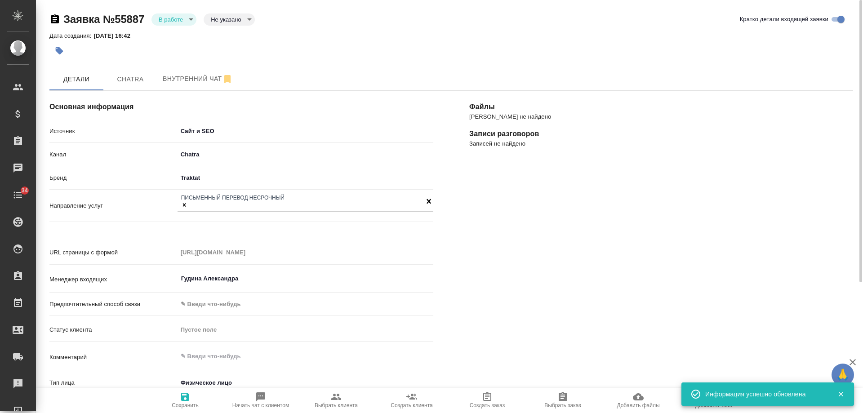
click at [182, 20] on body "🙏 .cls-1 fill:#fff; AWATERA Gudina Alexandra Клиенты Спецификации Заказы 0 Чаты…" at bounding box center [431, 206] width 863 height 413
click at [181, 37] on li "Отказ" at bounding box center [173, 34] width 45 height 15
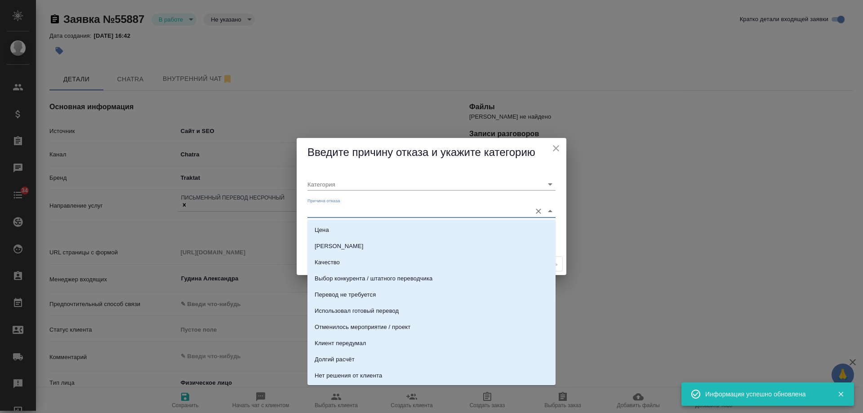
click at [353, 213] on input "Причина отказа" at bounding box center [416, 211] width 219 height 12
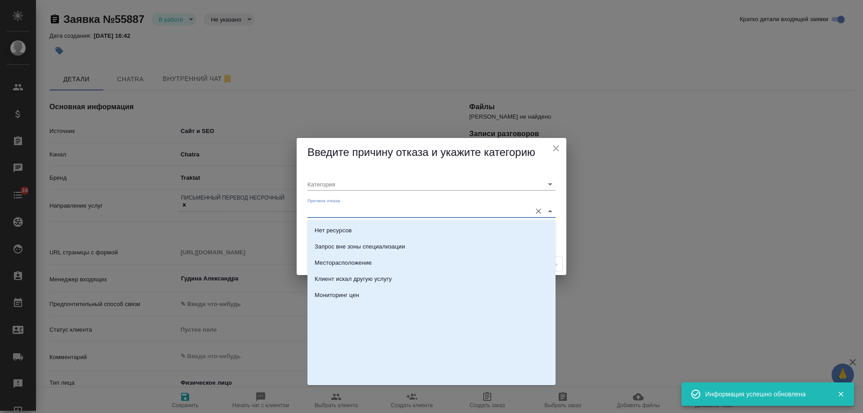
scroll to position [270, 0]
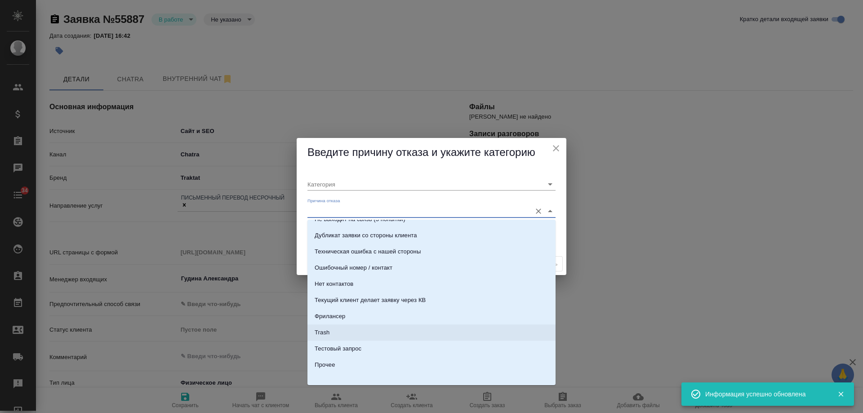
click at [336, 332] on li "Trash" at bounding box center [431, 332] width 248 height 16
type input "Не лиды"
type input "Trash"
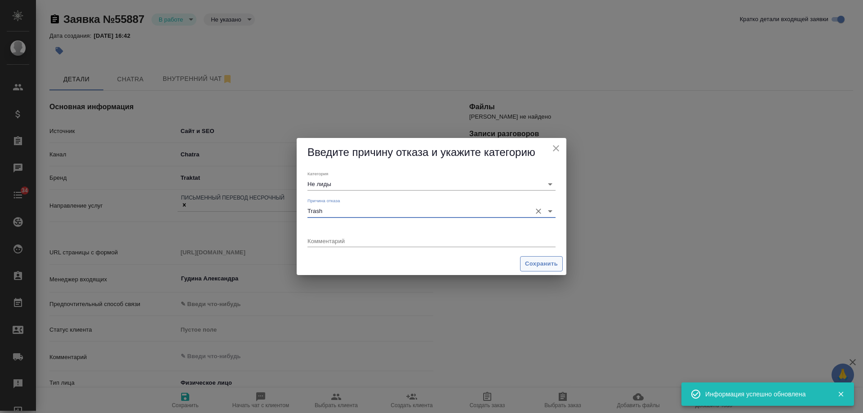
click at [542, 267] on span "Сохранить" at bounding box center [541, 264] width 33 height 10
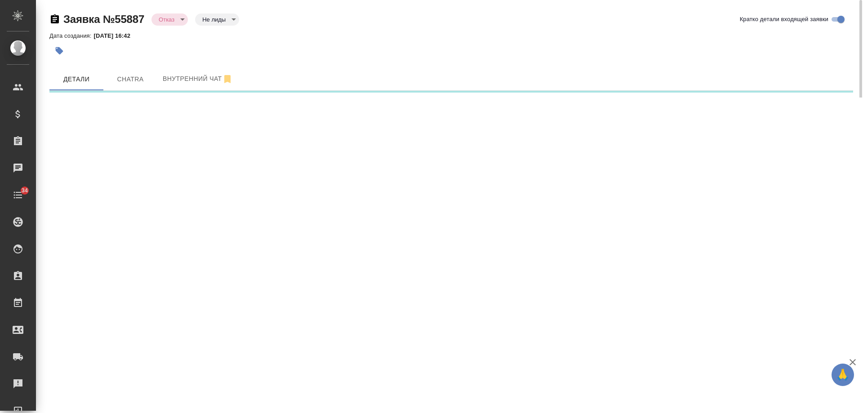
select select "RU"
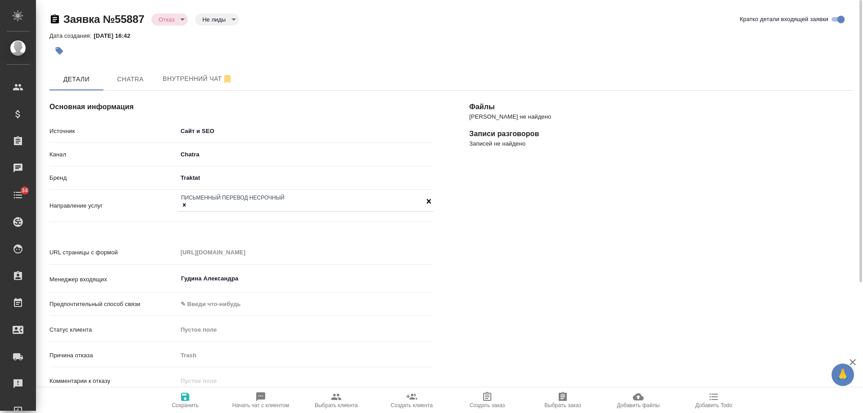
type textarea "x"
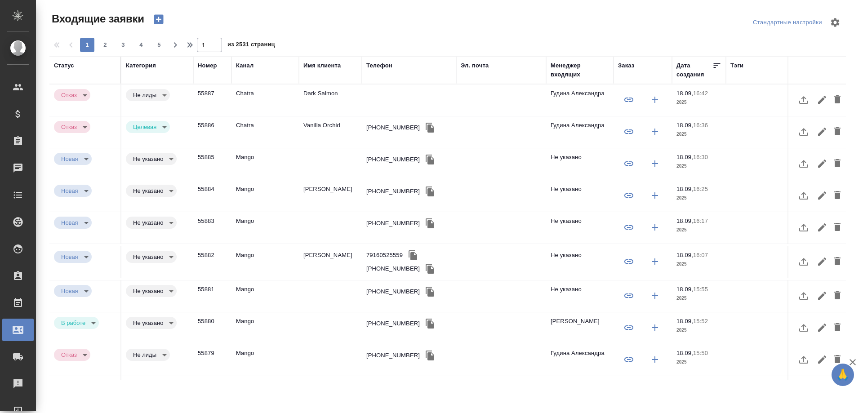
select select "RU"
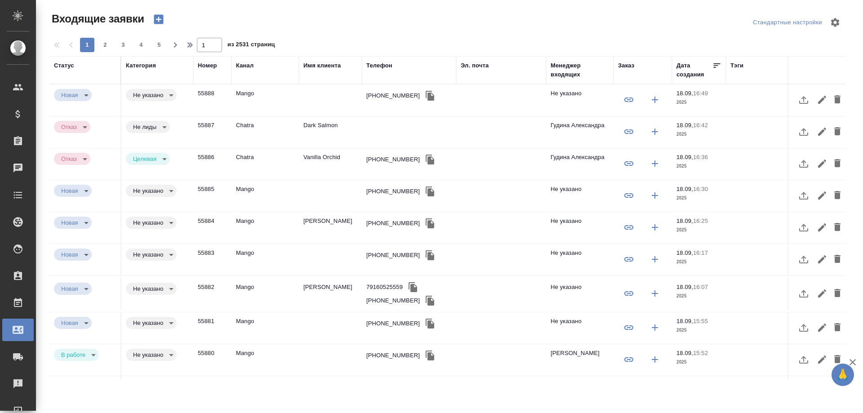
select select "RU"
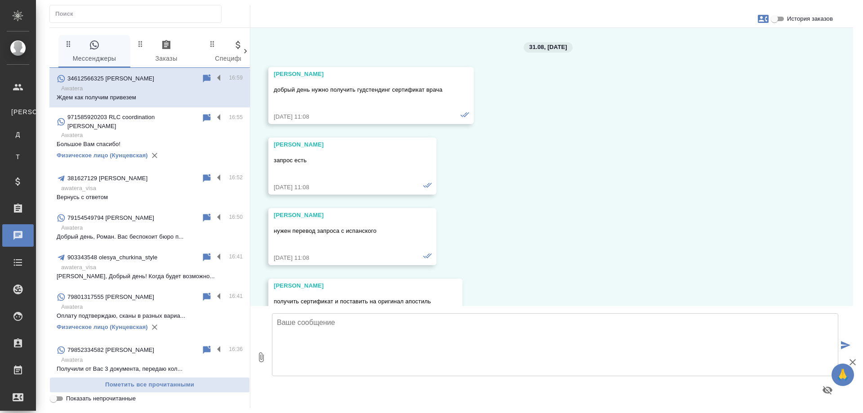
scroll to position [9351, 0]
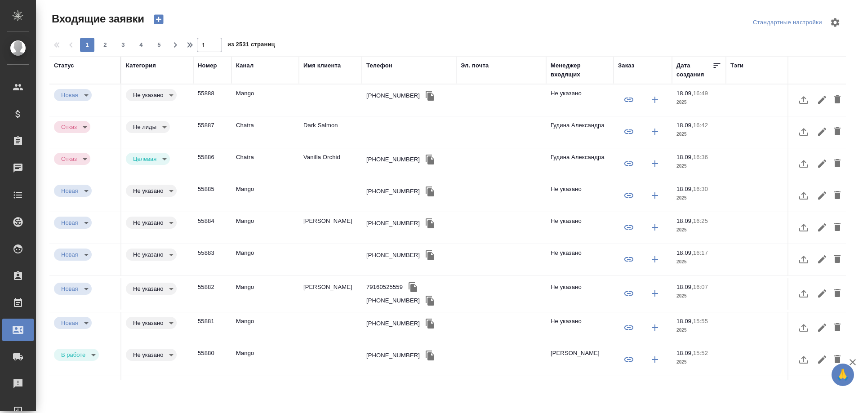
select select "RU"
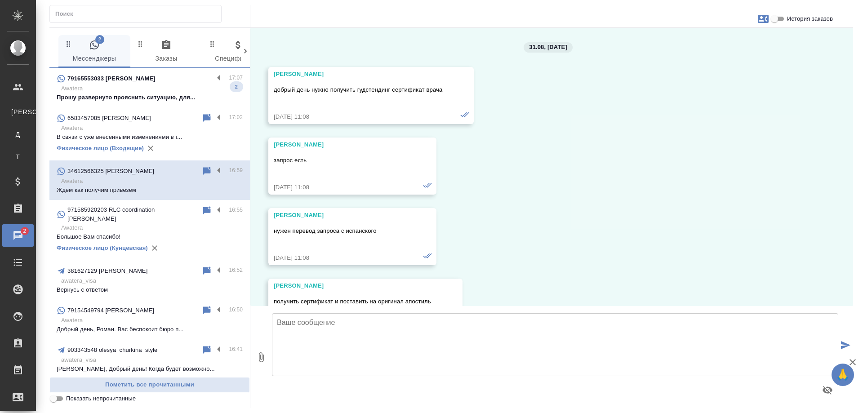
scroll to position [9351, 0]
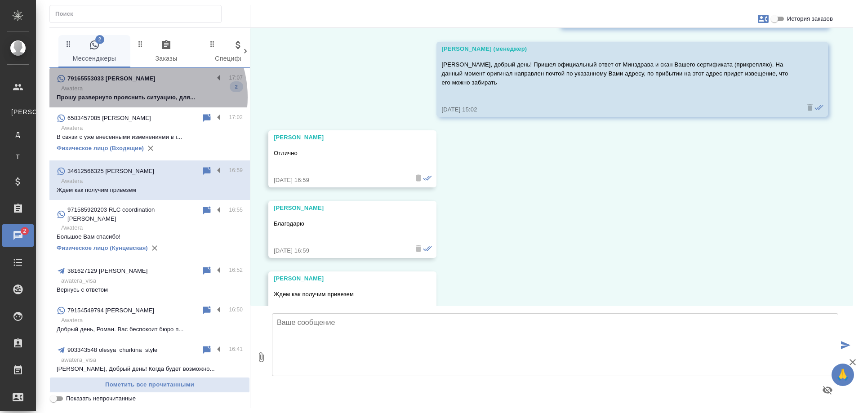
click at [137, 97] on p "Прошу развернуто прояснить ситуацию, для..." at bounding box center [150, 97] width 186 height 9
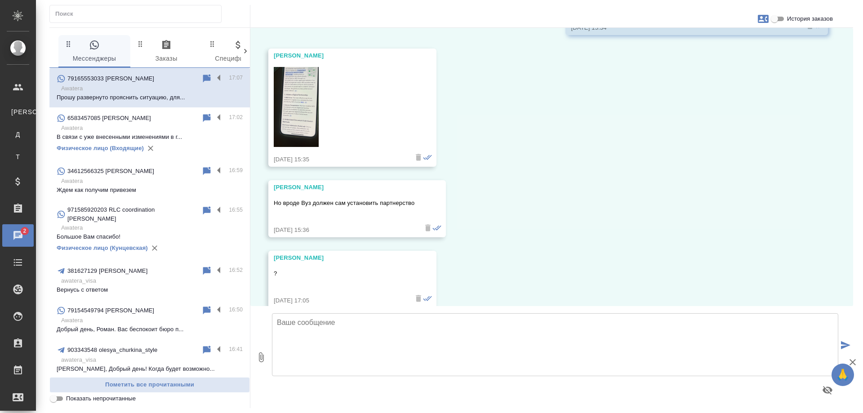
scroll to position [16449, 0]
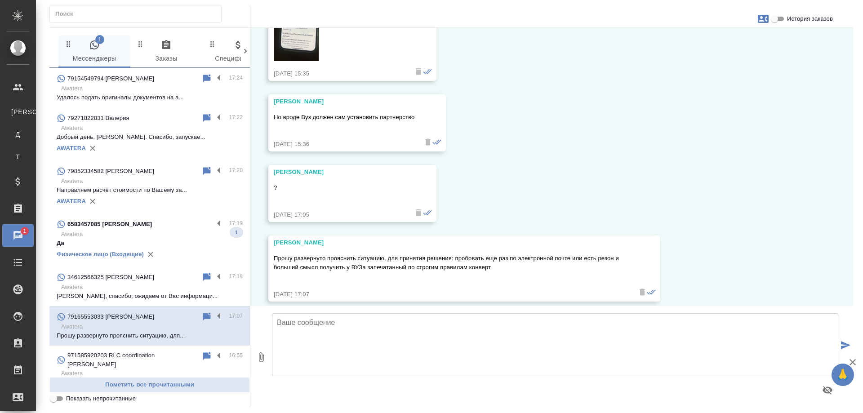
click at [170, 234] on p "Awatera" at bounding box center [151, 234] width 181 height 9
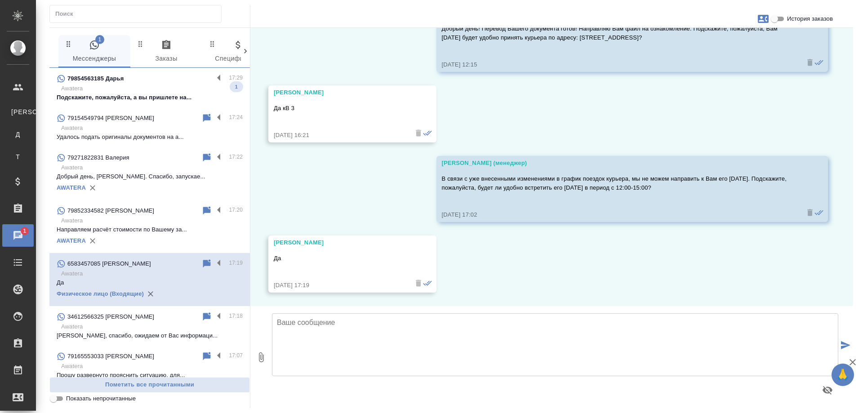
click at [141, 93] on p "Подскажите, пожалуйста, а вы пришлете на..." at bounding box center [150, 97] width 186 height 9
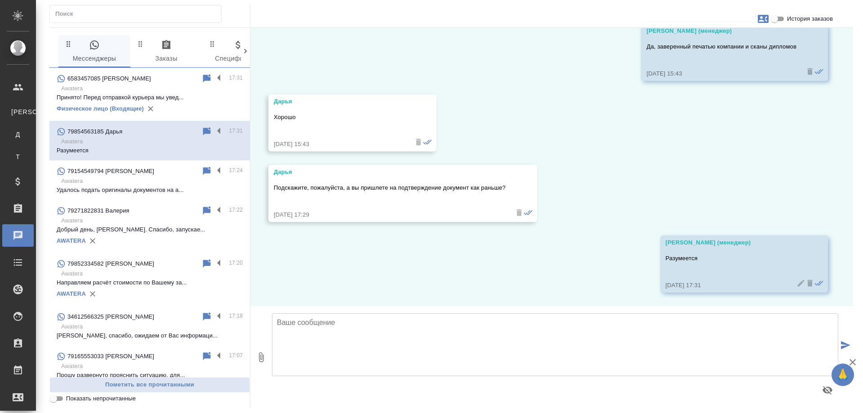
scroll to position [15901, 0]
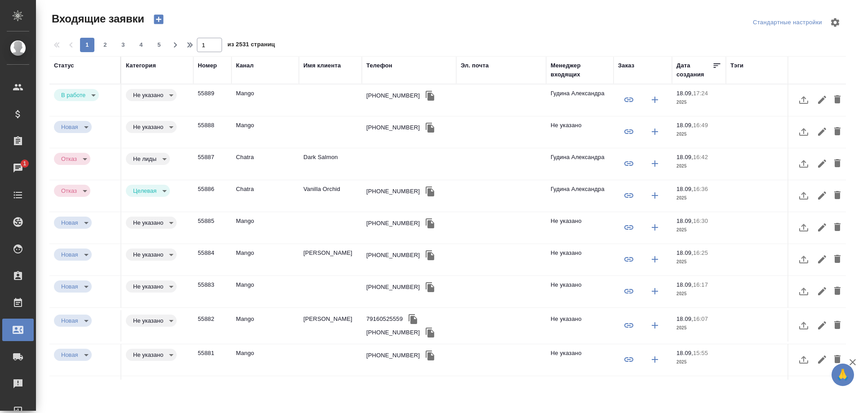
select select "RU"
click at [378, 93] on div "+79773835664" at bounding box center [392, 95] width 53 height 9
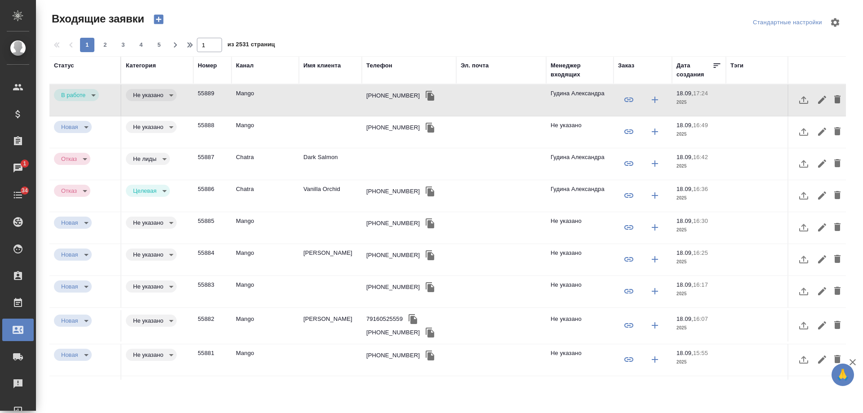
click at [378, 93] on div "+79773835664" at bounding box center [392, 95] width 53 height 9
click at [386, 93] on div "+79773835664" at bounding box center [392, 95] width 53 height 9
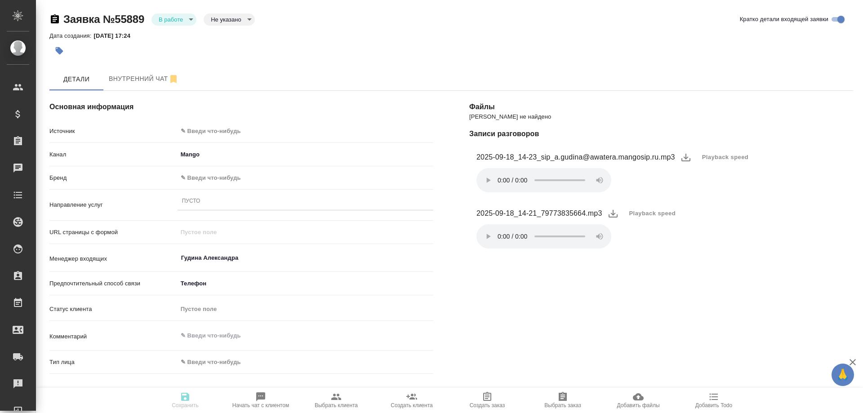
select select "RU"
click at [206, 124] on div "Основная информация Источник ✎ Введи что-нибудь Канал Mango 6374e594cd4a952bacd…" at bounding box center [241, 335] width 420 height 524
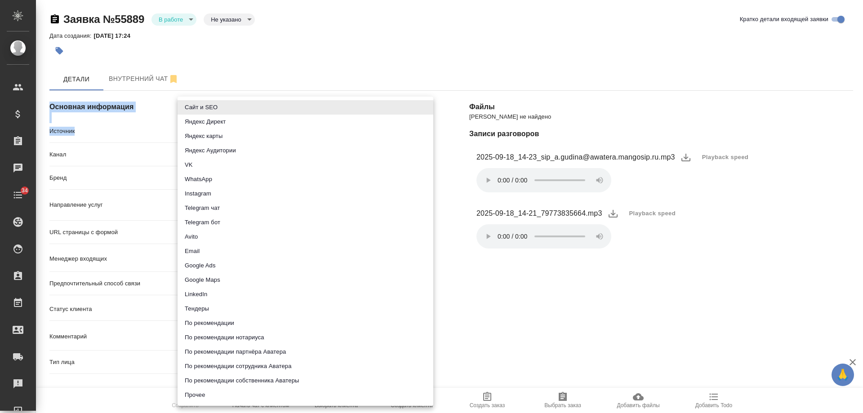
click at [208, 131] on body "🙏 .cls-1 fill:#fff; AWATERA Gudina Alexandra Клиенты Спецификации Заказы 0 Чаты…" at bounding box center [431, 206] width 863 height 413
click at [211, 109] on li "Сайт и SEO" at bounding box center [305, 107] width 256 height 14
type input "seo"
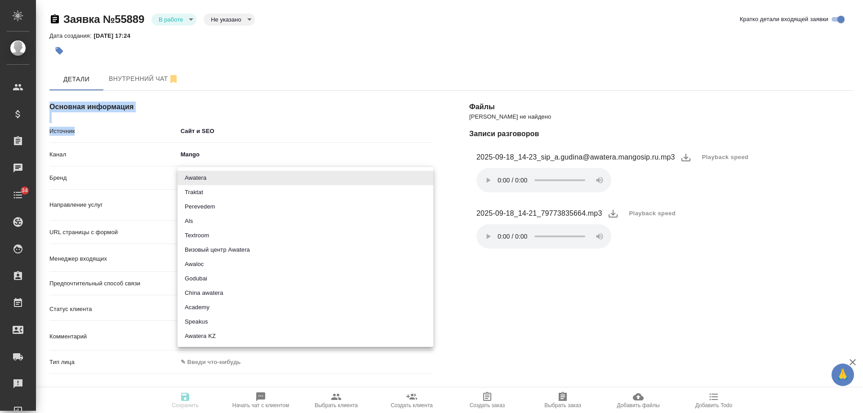
click at [202, 179] on body "🙏 .cls-1 fill:#fff; AWATERA Gudina Alexandra Клиенты Спецификации Заказы 0 Чаты…" at bounding box center [431, 206] width 863 height 413
click at [204, 193] on li "Traktat" at bounding box center [305, 192] width 256 height 14
type input "traktat"
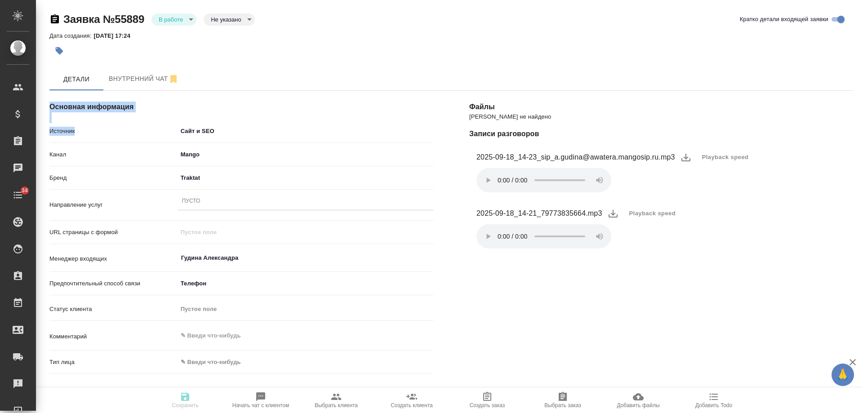
click at [205, 196] on div "Пусто" at bounding box center [305, 201] width 256 height 13
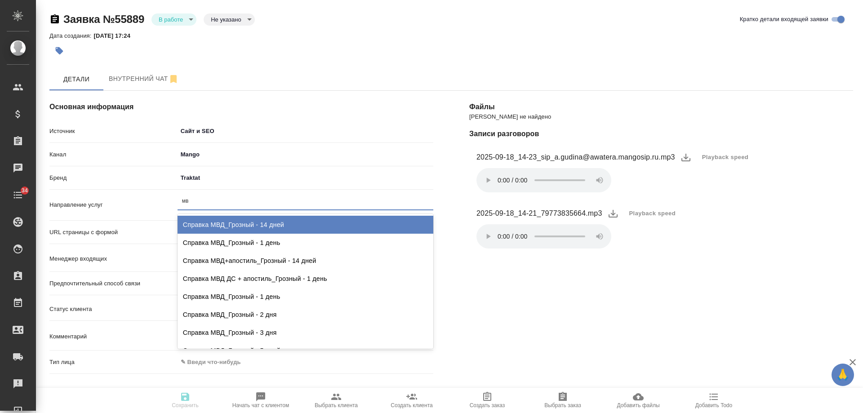
type input "мвд"
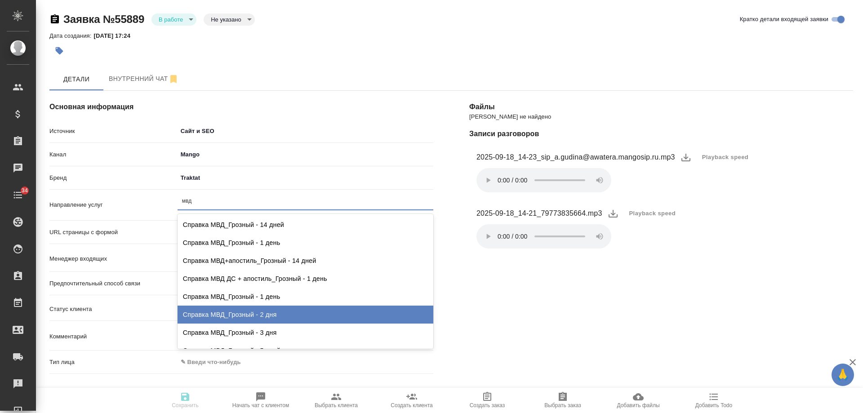
click at [278, 316] on div "Справка МВД_Грозный - 2 дня" at bounding box center [305, 314] width 256 height 18
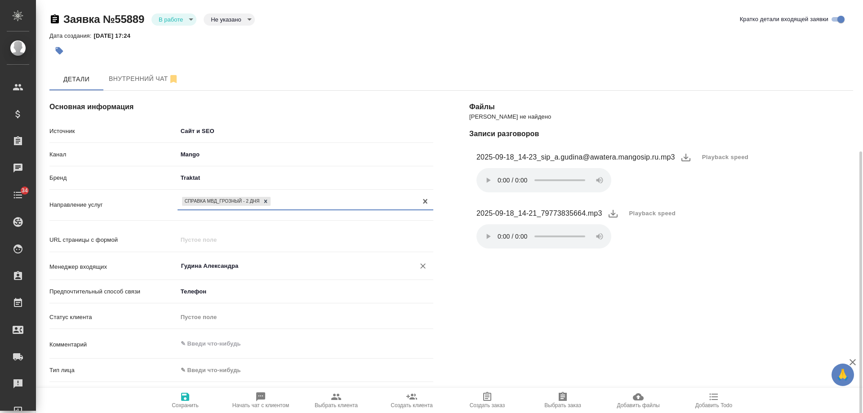
scroll to position [90, 0]
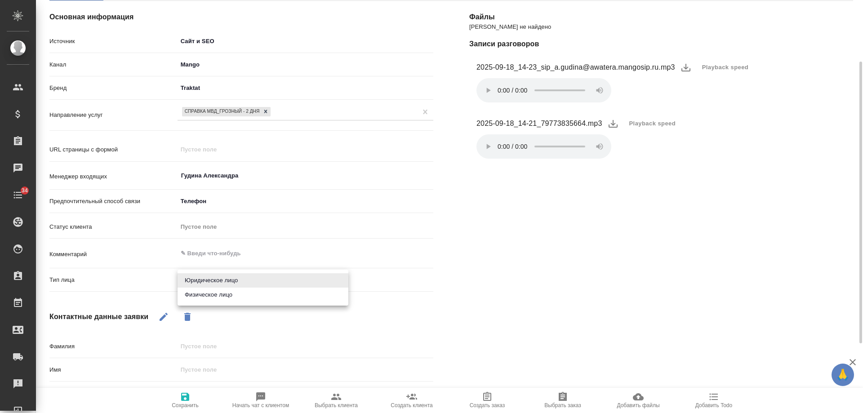
click at [217, 279] on body "🙏 .cls-1 fill:#fff; AWATERA Gudina Alexandra Клиенты Спецификации Заказы 0 Чаты…" at bounding box center [431, 206] width 863 height 413
click at [215, 296] on li "Физическое лицо" at bounding box center [262, 295] width 171 height 14
type input "private"
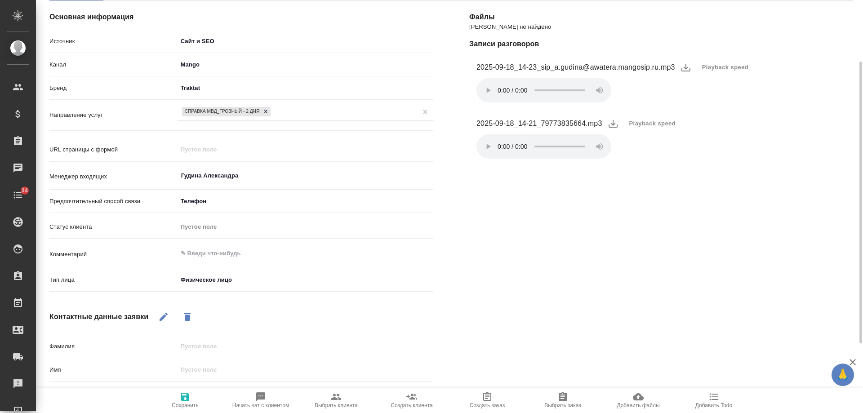
click at [164, 315] on icon "button" at bounding box center [163, 317] width 8 height 8
click at [208, 371] on input "text" at bounding box center [305, 369] width 255 height 13
type input "Джоха"
click at [186, 402] on span "Сохранить" at bounding box center [185, 405] width 27 height 6
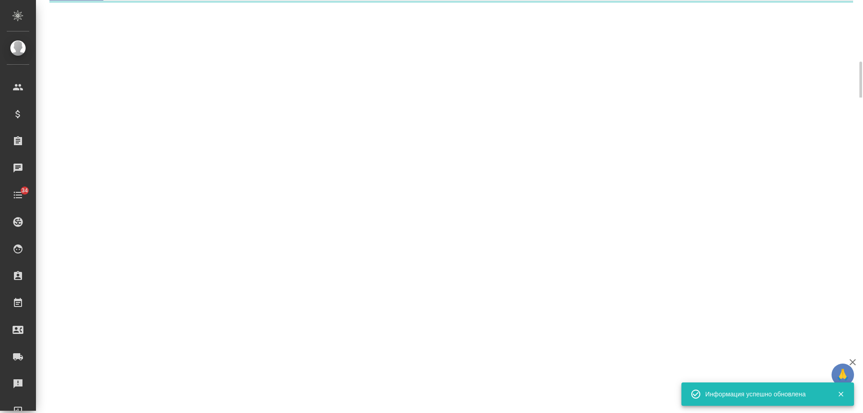
select select "RU"
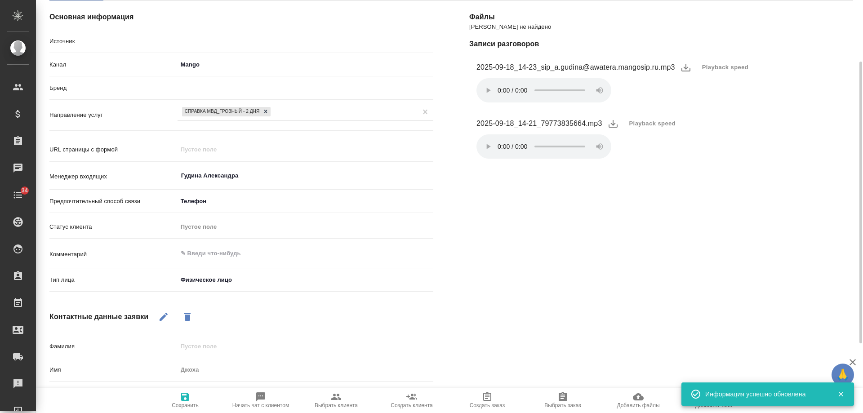
type textarea "x"
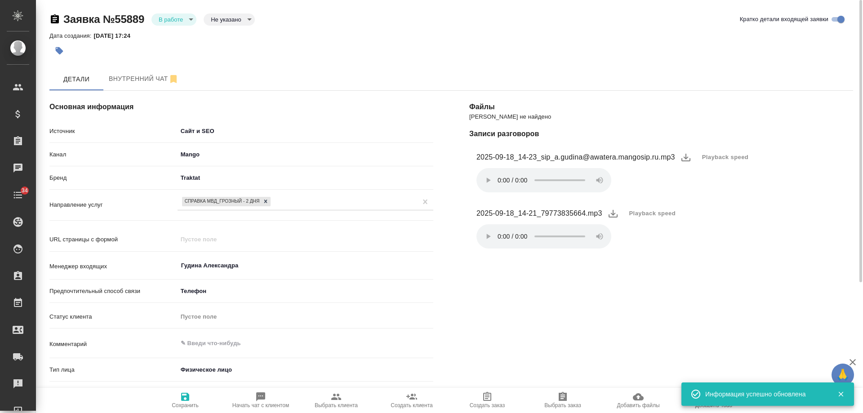
click at [179, 21] on body "🙏 .cls-1 fill:#fff; AWATERA Gudina Alexandra Клиенты Спецификации Заказы 0 Чаты…" at bounding box center [431, 206] width 863 height 413
click at [178, 35] on button "Отказ" at bounding box center [169, 35] width 21 height 10
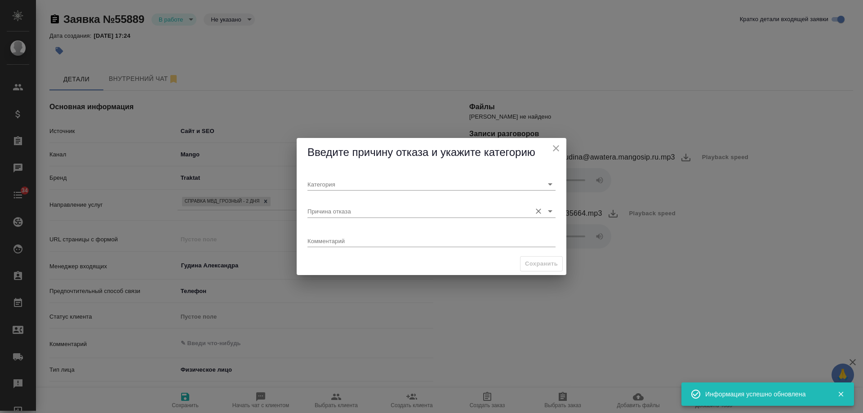
click at [336, 208] on input "Причина отказа" at bounding box center [416, 211] width 219 height 12
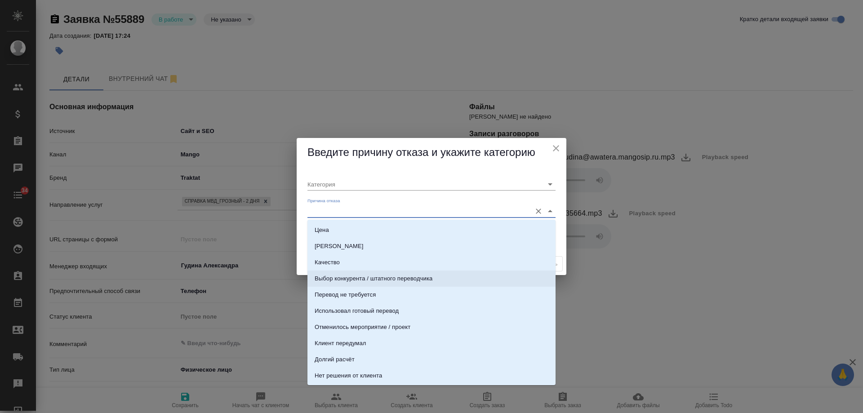
scroll to position [45, 0]
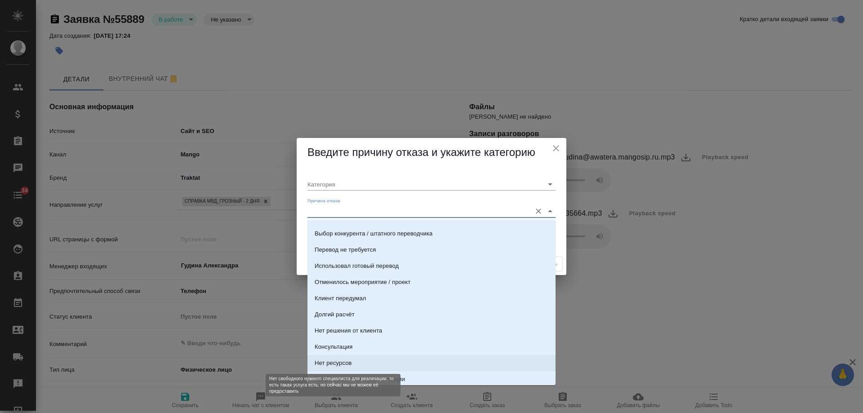
click at [339, 365] on div "Нет ресурсов" at bounding box center [332, 362] width 37 height 9
type input "Целевая"
type input "Нет ресурсов"
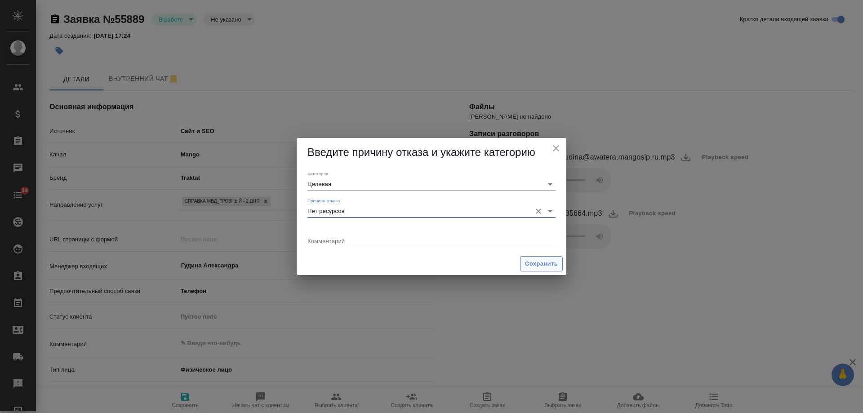
click at [539, 264] on span "Сохранить" at bounding box center [541, 264] width 33 height 10
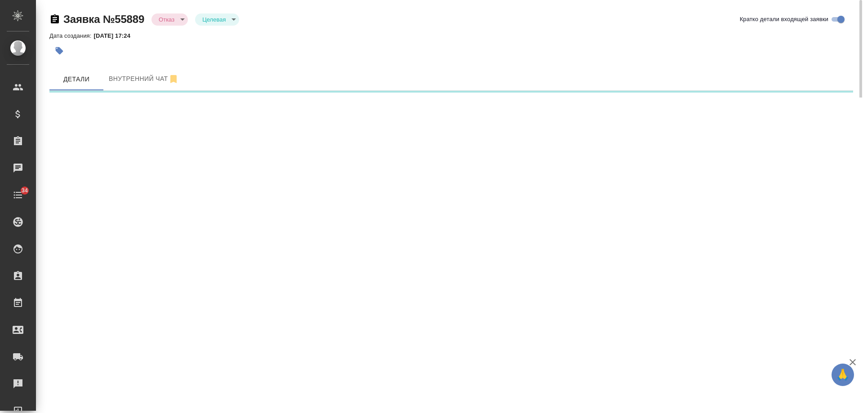
select select "RU"
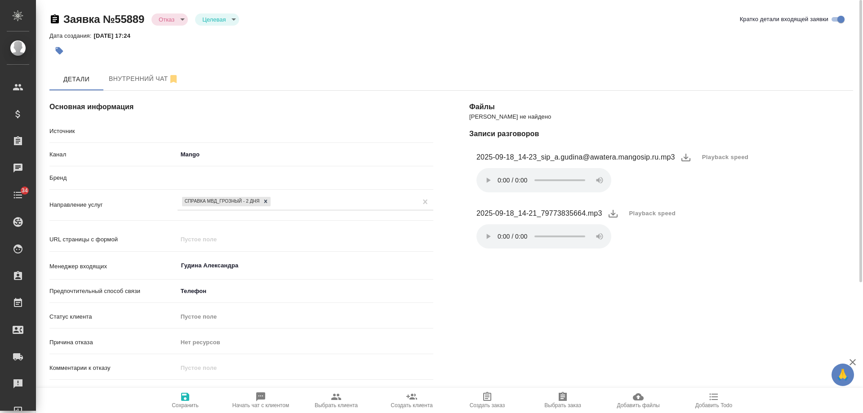
type textarea "x"
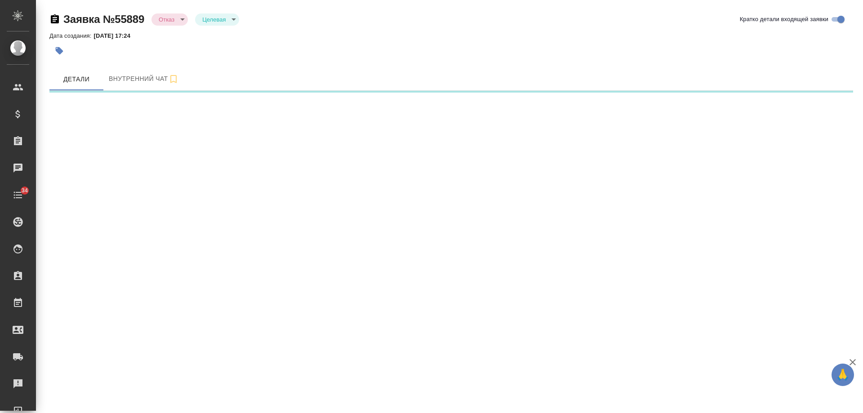
select select "RU"
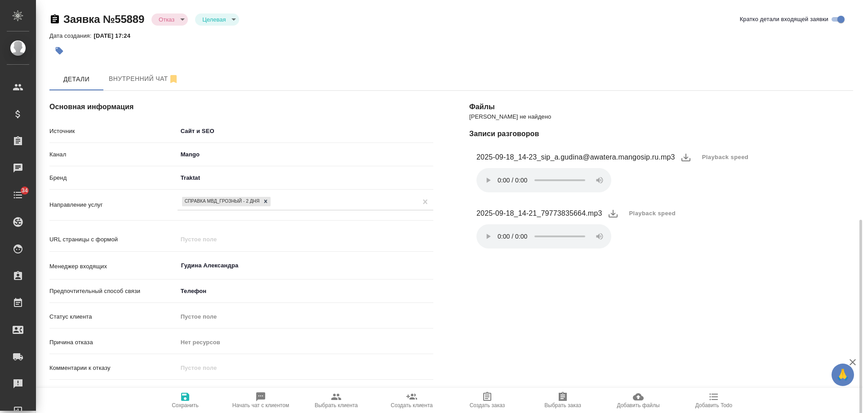
scroll to position [135, 0]
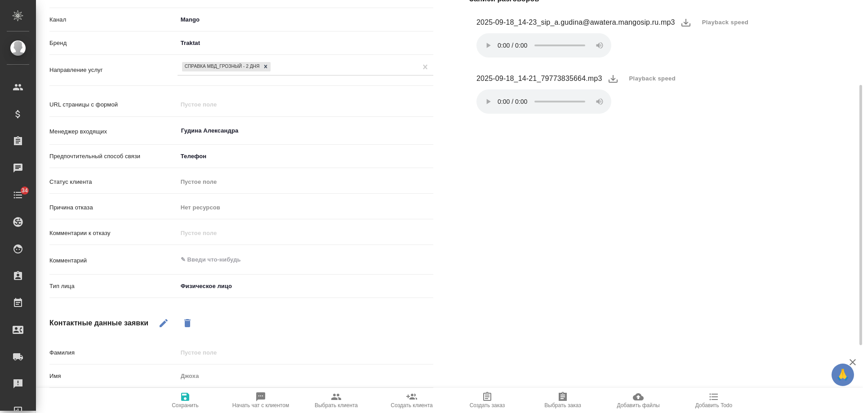
type textarea "x"
click at [217, 257] on textarea at bounding box center [305, 259] width 256 height 15
type textarea "с"
type textarea "x"
type textarea "справ"
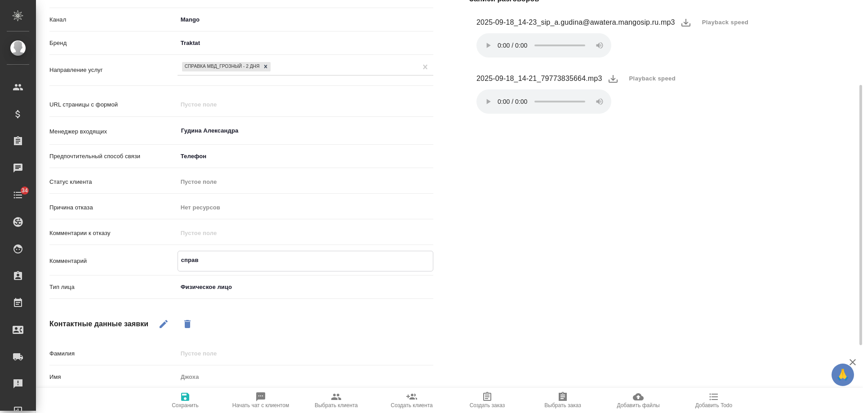
type textarea "x"
type textarea "справка"
type textarea "x"
type textarea "справка МВ"
type textarea "x"
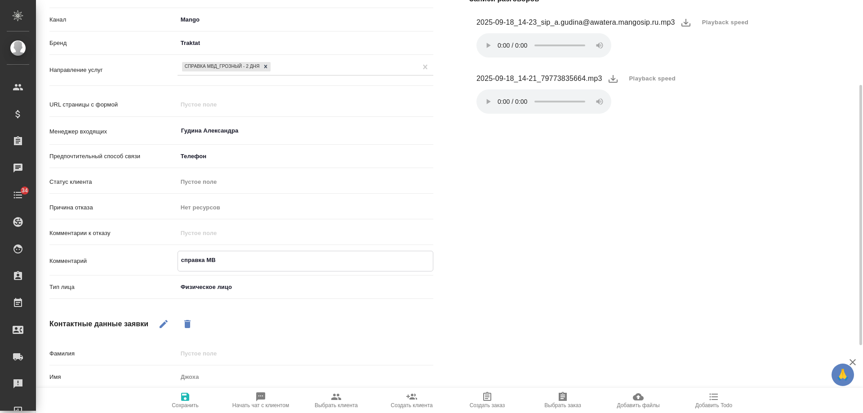
type textarea "справка МВД"
type textarea "x"
type textarea "справка МВД"
type textarea "x"
type textarea "справка МВД г"
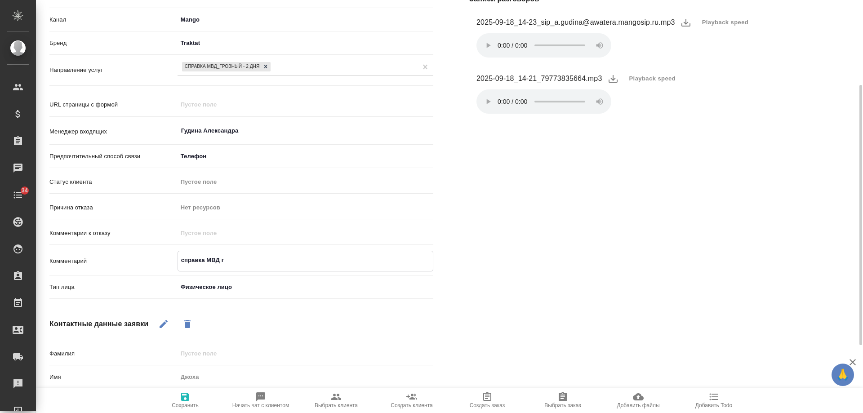
type textarea "x"
type textarea "справка МВД гра"
type textarea "x"
type textarea "справка МВД гражда"
type textarea "x"
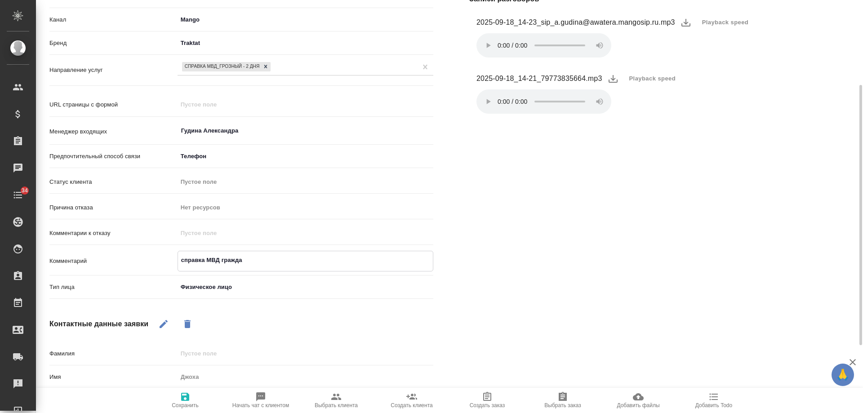
type textarea "справка МВД граждан"
type textarea "x"
type textarea "справка МВД гражданк"
type textarea "x"
type textarea "справка МВД гражданке"
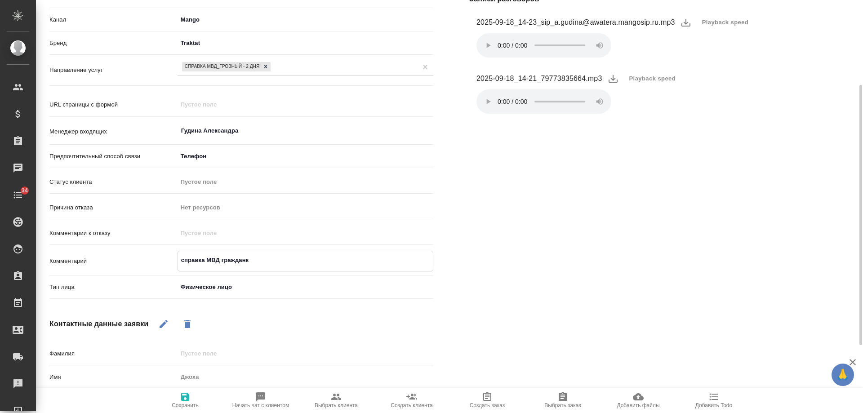
type textarea "x"
type textarea "справка МВД гражданке"
type textarea "x"
type textarea "справка МВД гражданке [PERSON_NAME]"
type textarea "x"
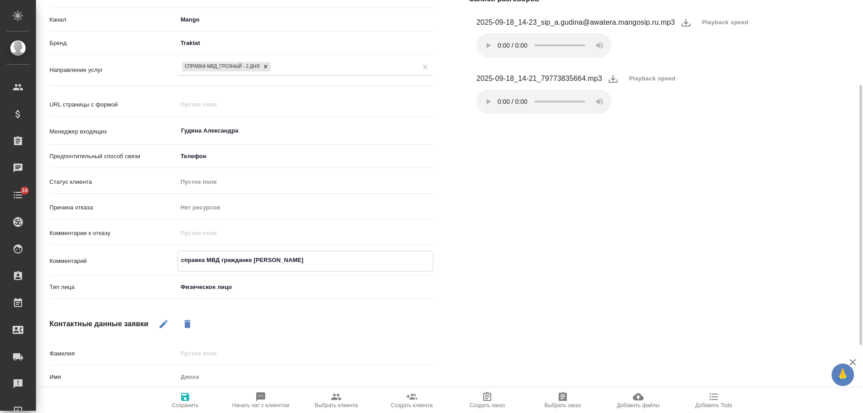
type textarea "справка МВД гражданке Уз"
type textarea "x"
type textarea "справка МВД гражданке Узб"
type textarea "x"
type textarea "справка МВД гражданке Узбе"
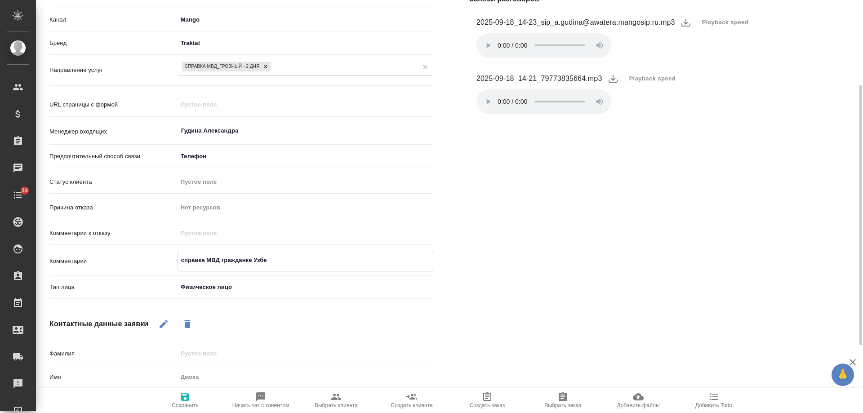
type textarea "x"
type textarea "справка МВД гражданке Узбек"
type textarea "x"
type textarea "справка МВД гражданке Узбеки"
type textarea "x"
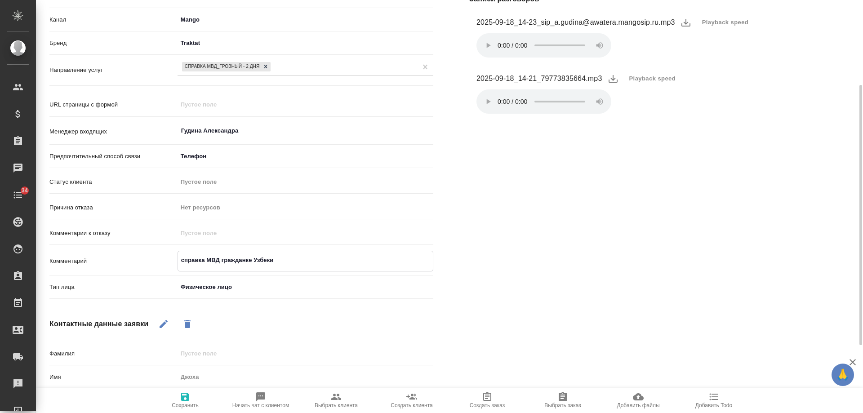
type textarea "справка МВД гражданке Узбекис"
type textarea "x"
type textarea "справка МВД гражданке Узбекист"
type textarea "x"
type textarea "справка МВД гражданке Узбекиста"
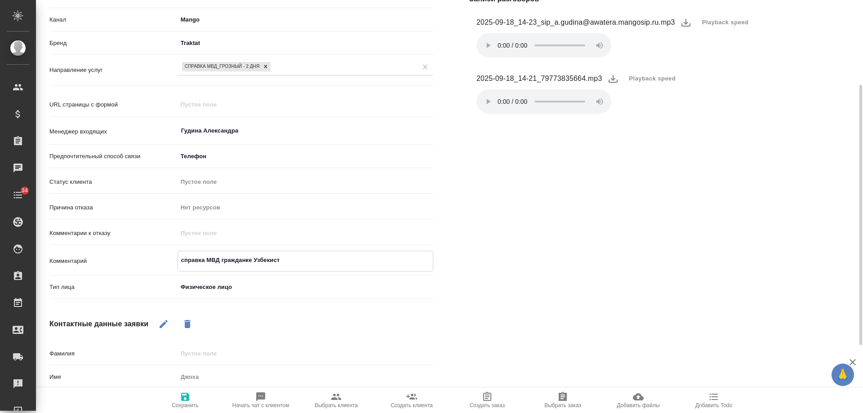
type textarea "x"
type textarea "справка МВД гражданке [GEOGRAPHIC_DATA]"
type textarea "x"
type textarea "справка МВД гражданке Узбекистана"
type textarea "x"
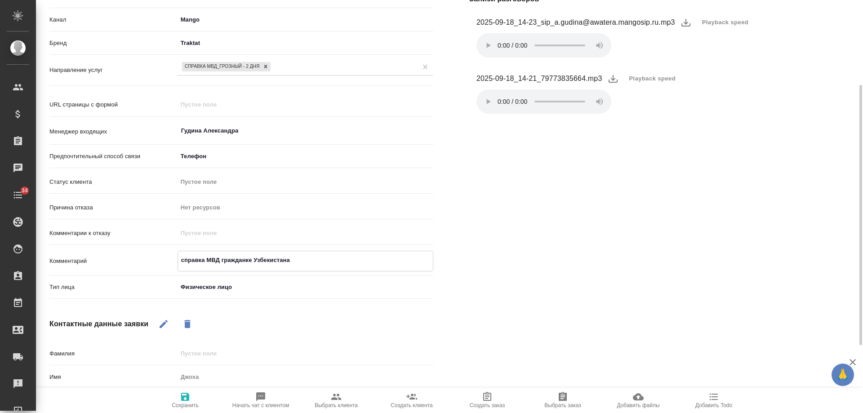
type textarea "справка МВД гражданке Узбекистана"
type textarea "x"
type textarea "справка МВД гражданке Узбекистана за"
type textarea "x"
type textarea "справка МВД гражданке Узбекистана за 2"
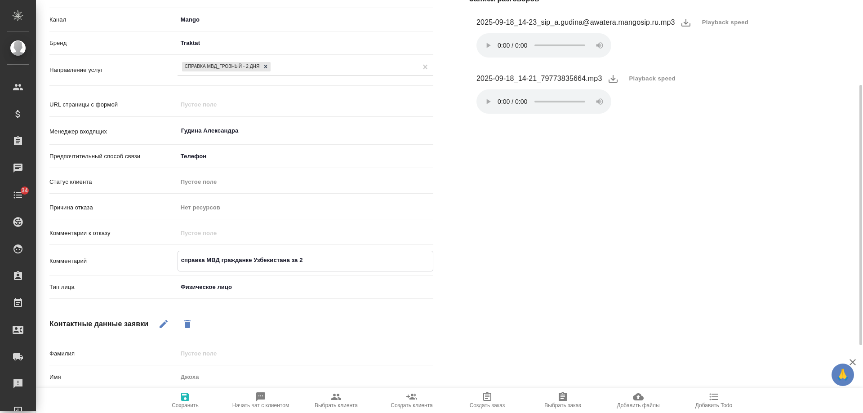
type textarea "x"
type textarea "справка МВД гражданке Узбекистана за 2"
type textarea "x"
type textarea "справка МВД гражданке Узбекистана за 2 д"
type textarea "x"
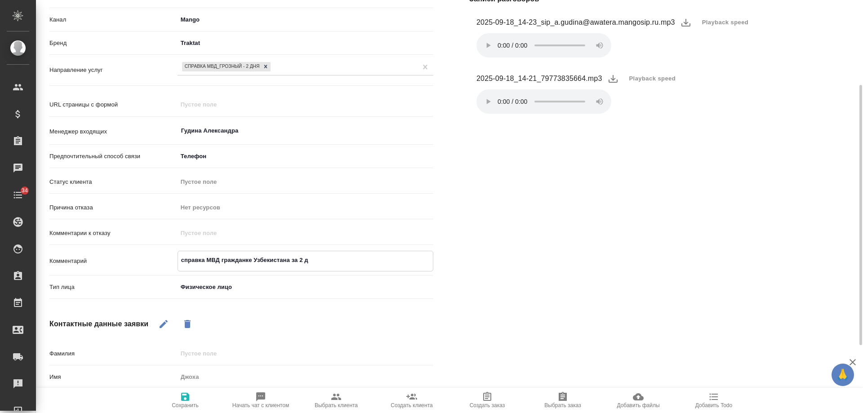
type textarea "справка МВД гражданке Узбекистана за 2 дн"
type textarea "x"
type textarea "справка МВД гражданке Узбекистана за 2 дня"
type textarea "x"
type textarea "справка МВД гражданке Узбекистана за 2 дня"
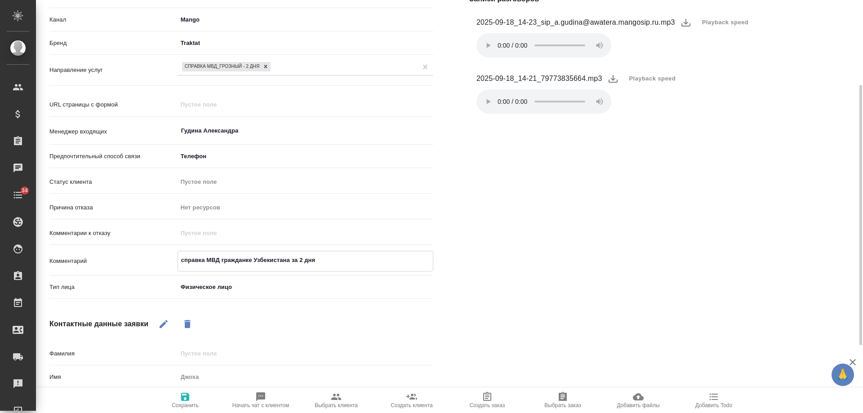
type textarea "x"
click at [184, 395] on icon "button" at bounding box center [185, 396] width 11 height 11
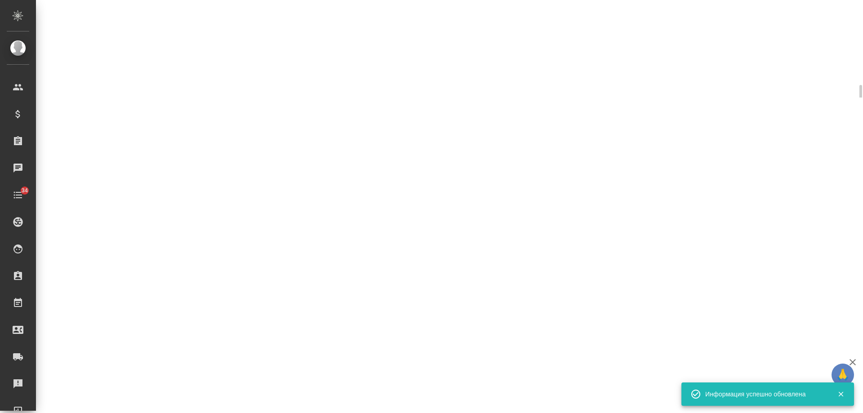
select select "RU"
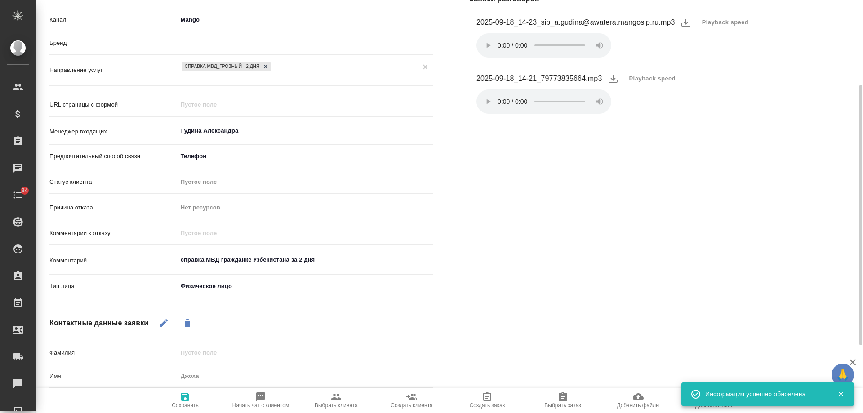
type textarea "x"
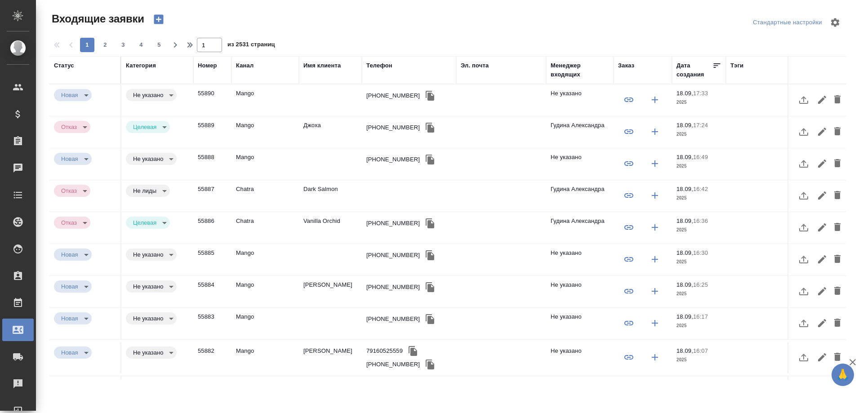
select select "RU"
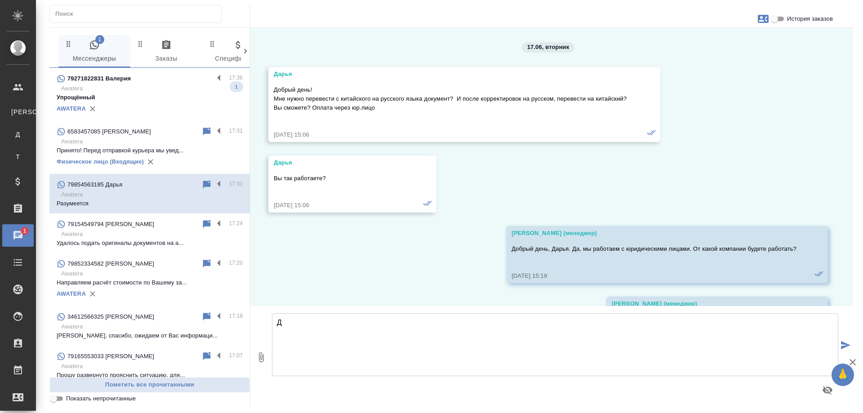
click at [135, 90] on p "Awatera" at bounding box center [151, 88] width 181 height 9
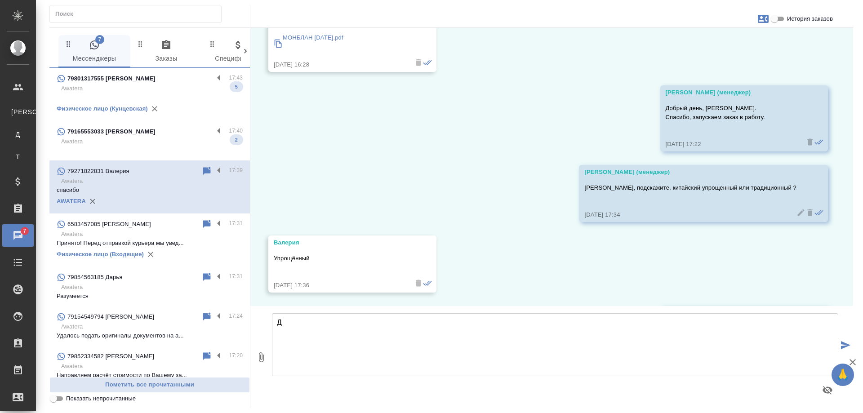
scroll to position [1605, 0]
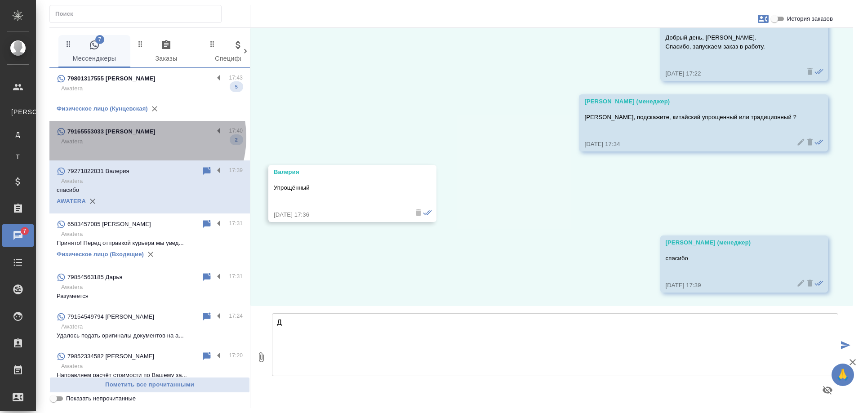
click at [142, 137] on p "Awatera" at bounding box center [151, 141] width 181 height 9
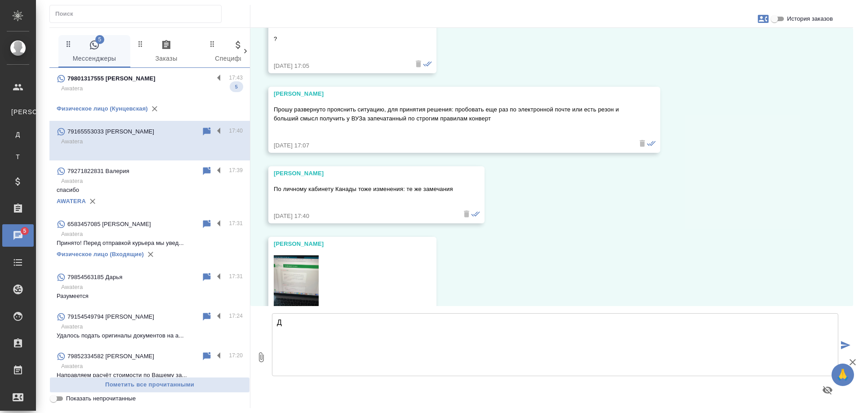
scroll to position [16631, 0]
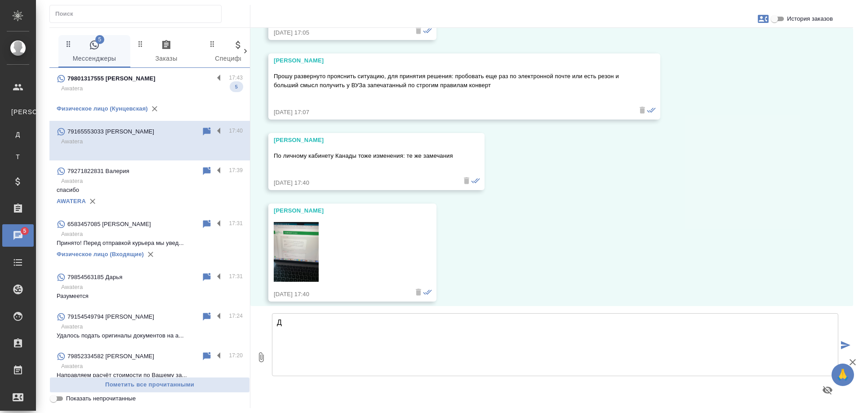
click at [169, 82] on div "79801317555 [PERSON_NAME]" at bounding box center [135, 78] width 157 height 11
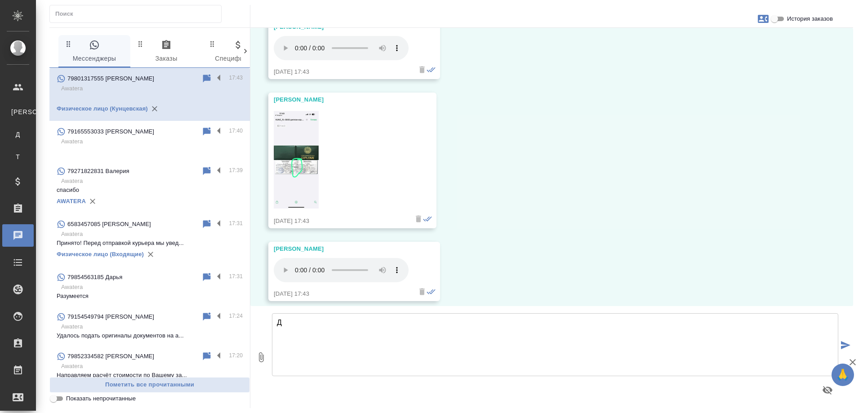
scroll to position [11193, 0]
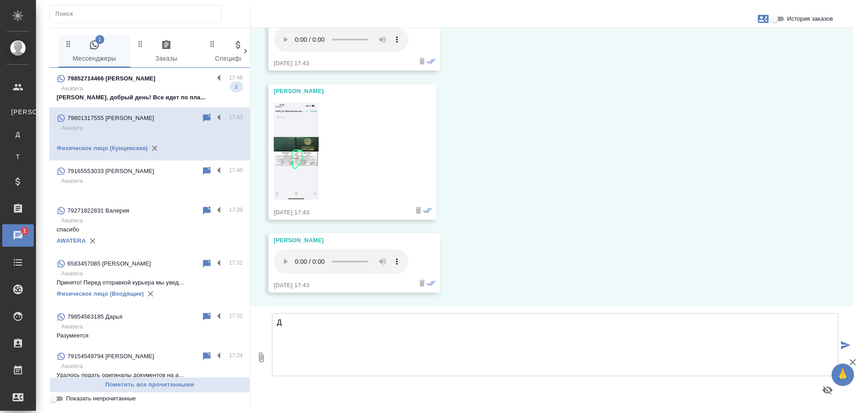
click at [153, 92] on p "Awatera" at bounding box center [151, 88] width 181 height 9
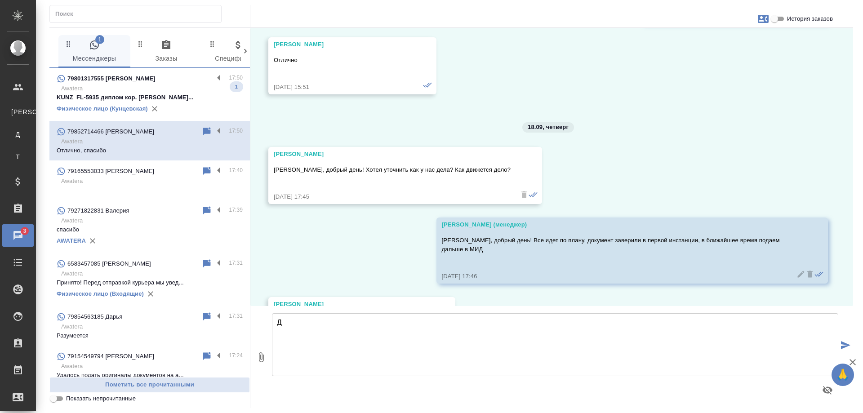
scroll to position [11246, 0]
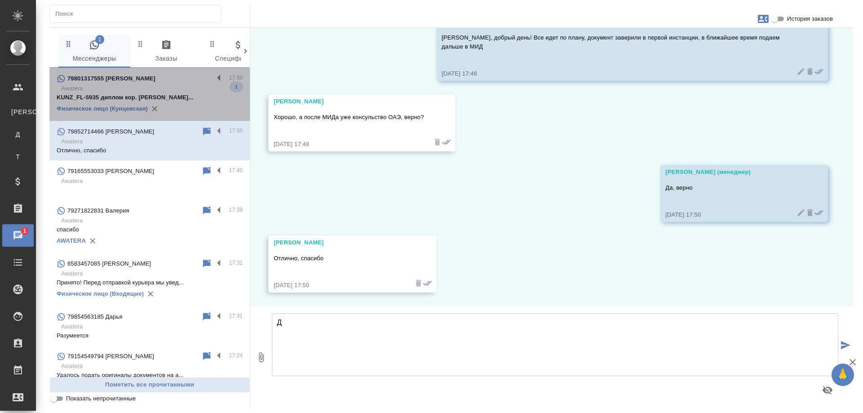
click at [182, 97] on p "KUNZ_FL-5935 диплом кор. Кирсанов Сергей..." at bounding box center [150, 97] width 186 height 9
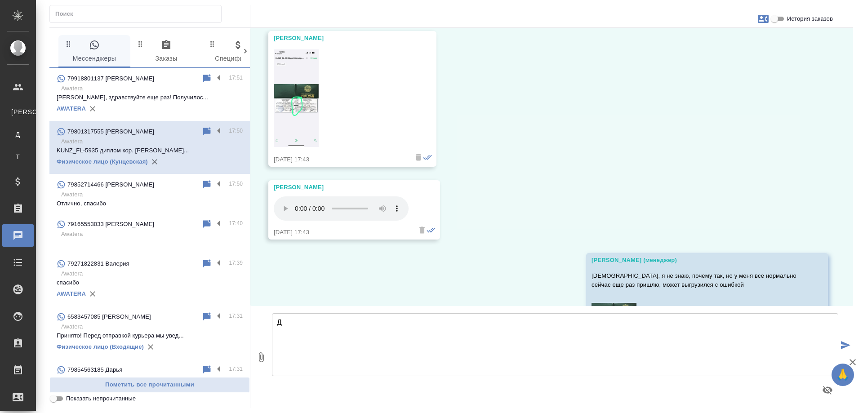
scroll to position [11422, 0]
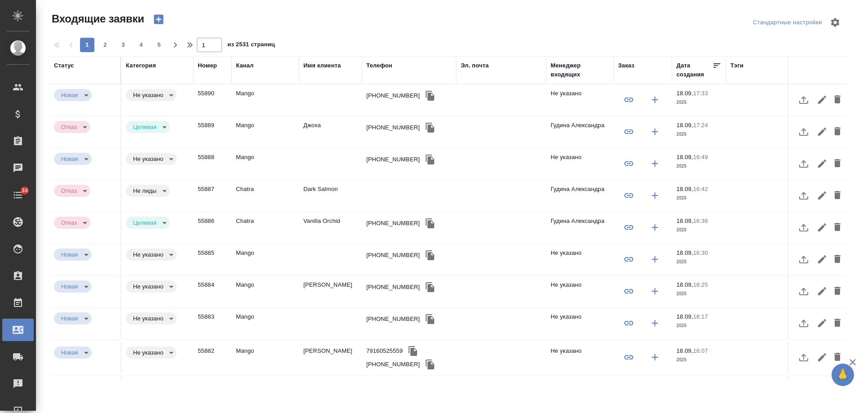
select select "RU"
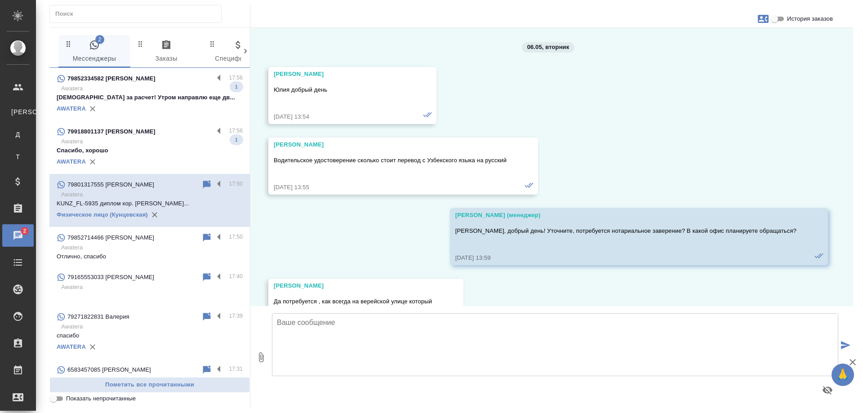
scroll to position [11422, 0]
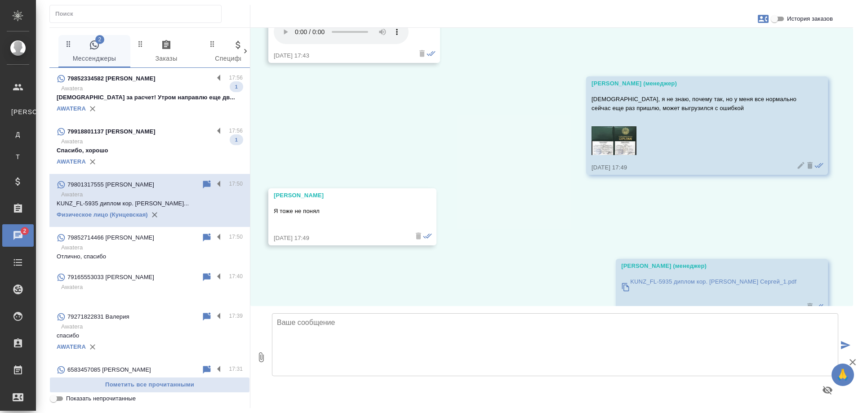
click at [154, 138] on p "Awatera" at bounding box center [151, 141] width 181 height 9
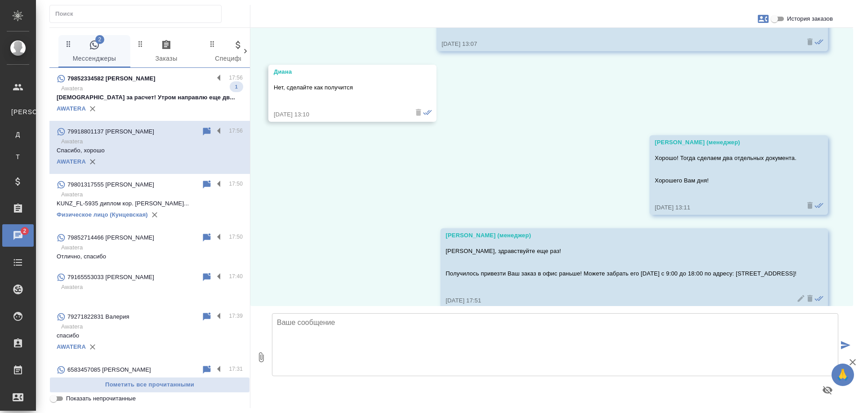
scroll to position [1293, 0]
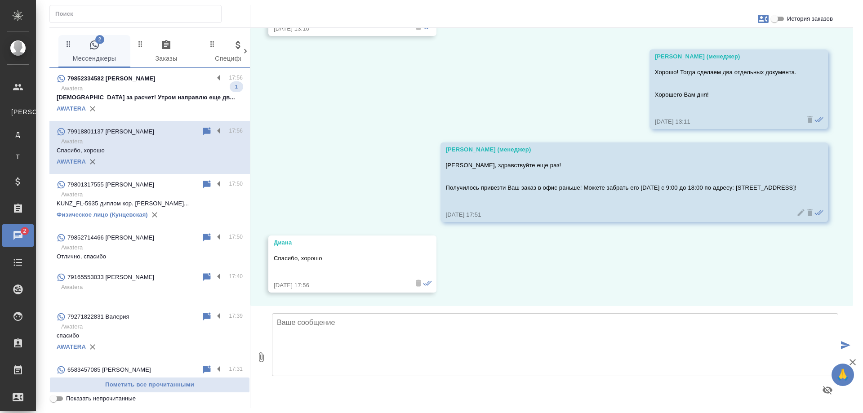
click at [159, 92] on p "Awatera" at bounding box center [151, 88] width 181 height 9
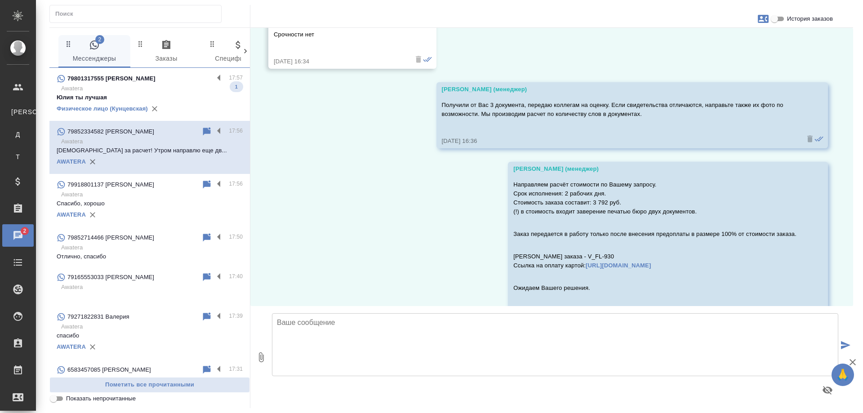
scroll to position [602, 0]
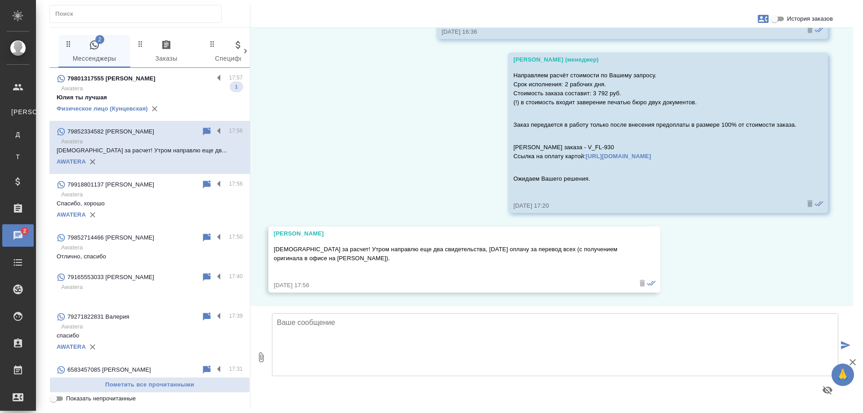
click at [159, 84] on p "Awatera" at bounding box center [151, 88] width 181 height 9
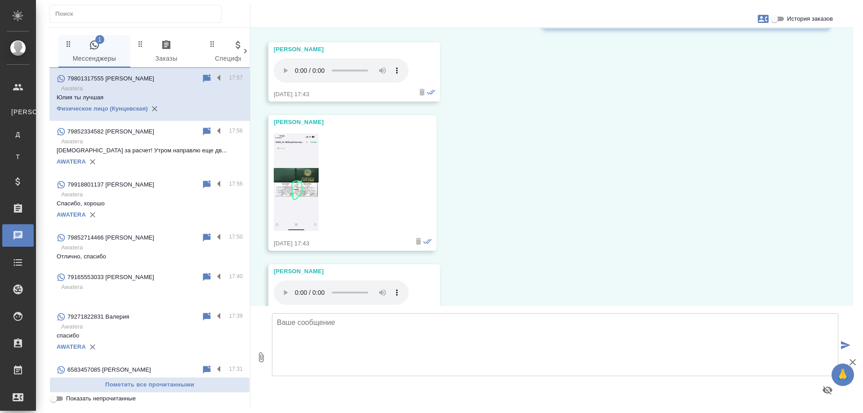
scroll to position [11516, 0]
